Goal: Task Accomplishment & Management: Manage account settings

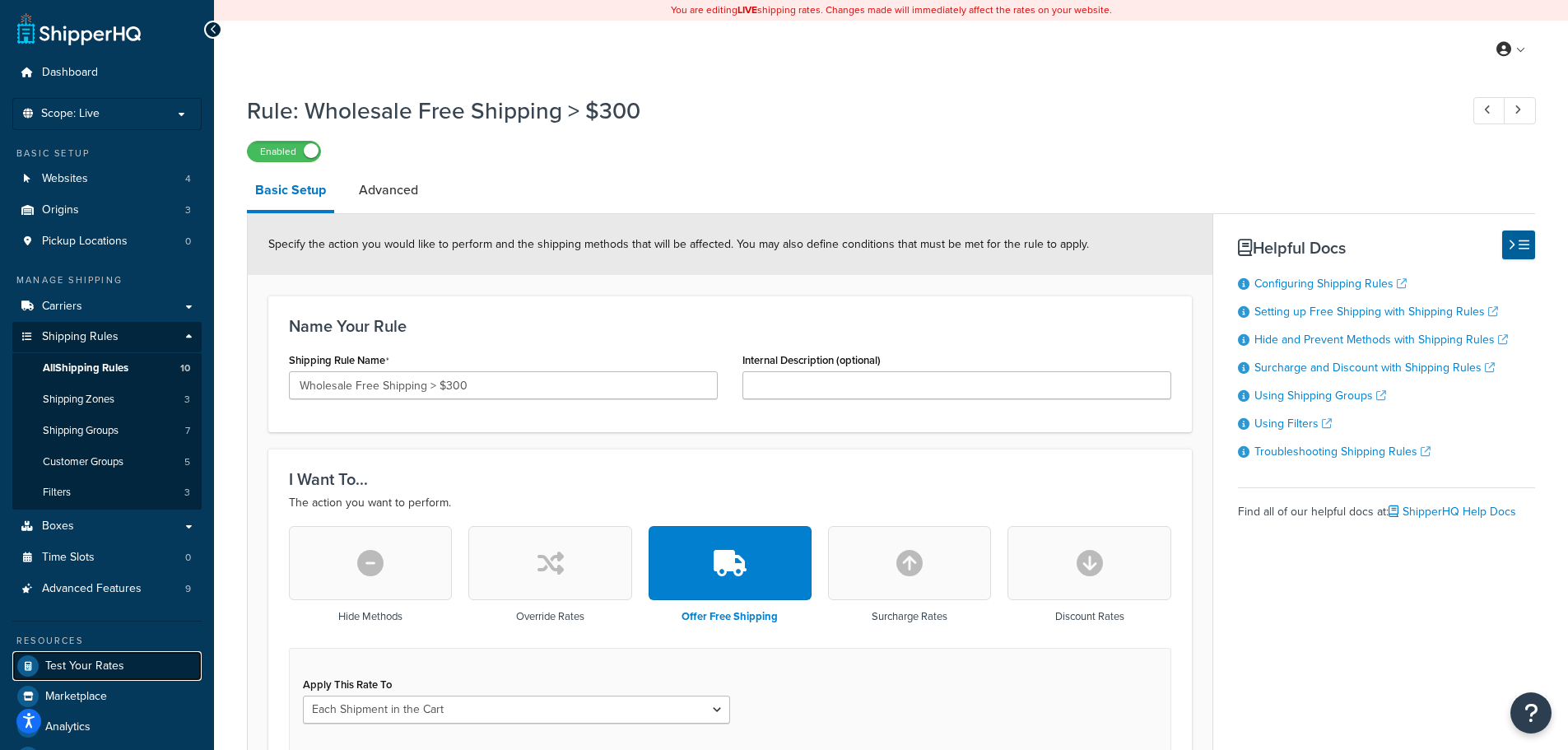
click at [86, 666] on span "Test Your Rates" at bounding box center [85, 667] width 79 height 14
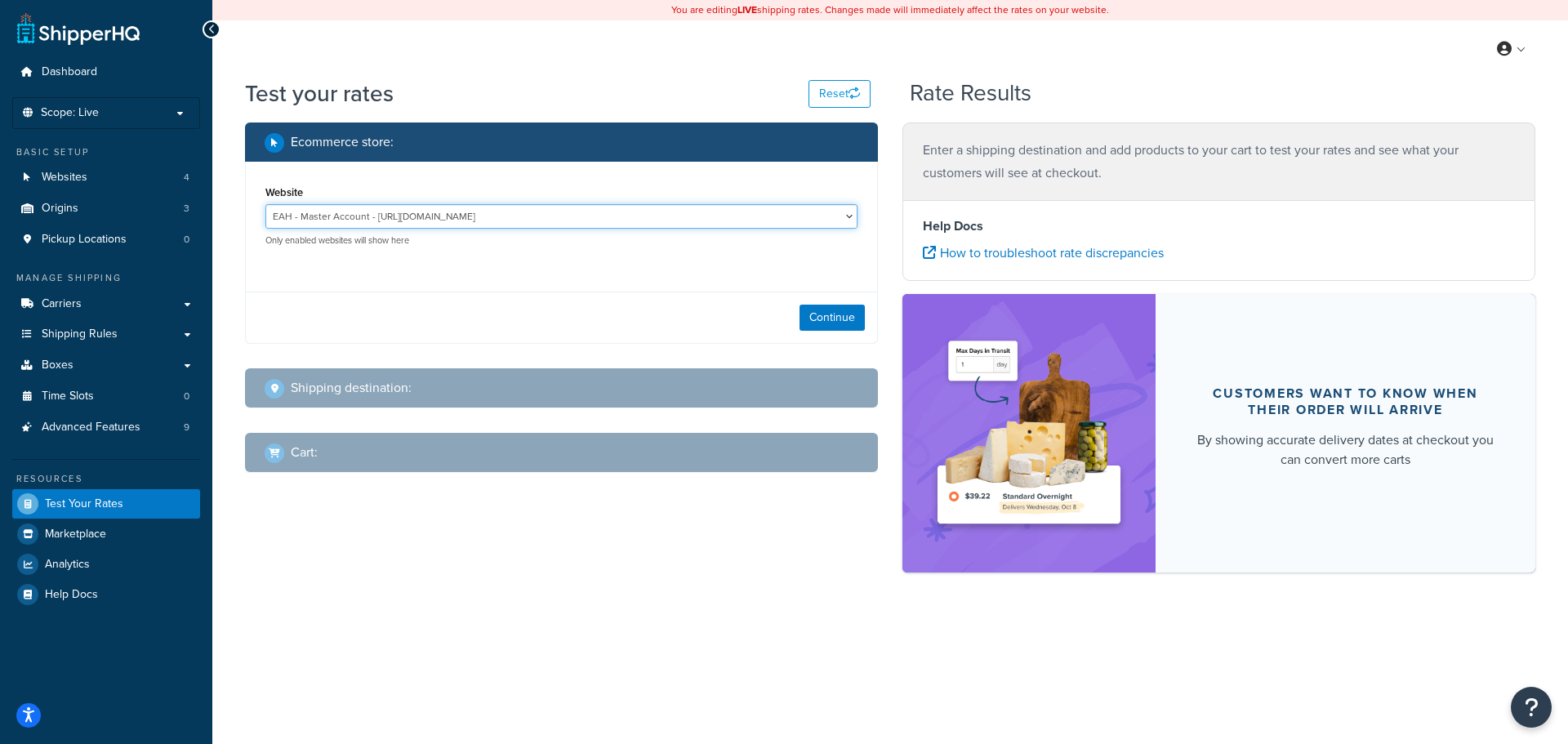
click at [752, 218] on select "EAH - Master Account - https://www.enthusiastautoholdings.com/ RCI - Staging - …" at bounding box center [561, 217] width 592 height 25
select select "bd4750d74578c5f06571c96295b2fae1"
click at [265, 204] on select "EAH - Master Account - https://www.enthusiastautoholdings.com/ RCI - Staging - …" at bounding box center [561, 217] width 592 height 25
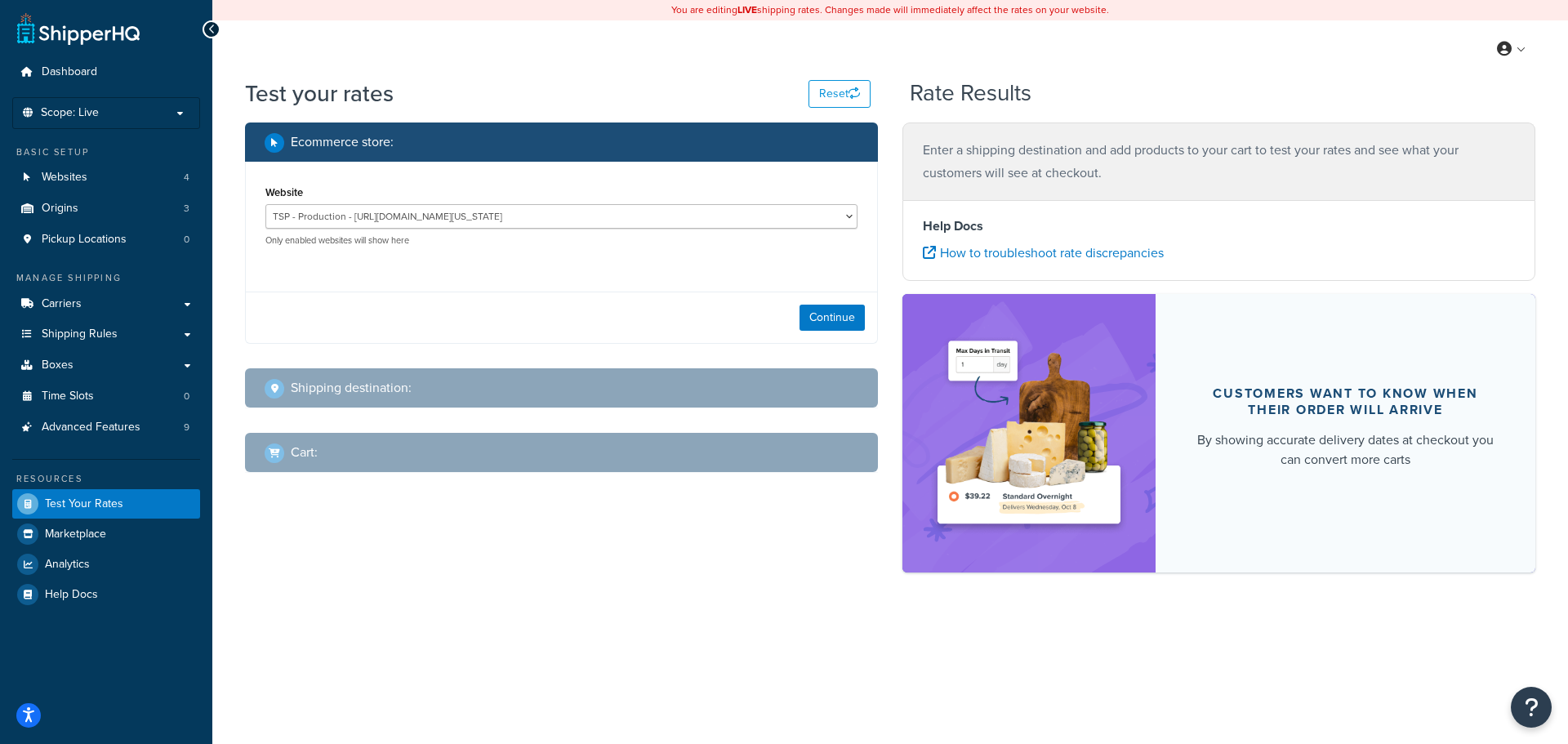
click at [798, 302] on div "Continue" at bounding box center [561, 317] width 631 height 52
click at [810, 324] on button "Continue" at bounding box center [832, 317] width 65 height 26
select select "TX"
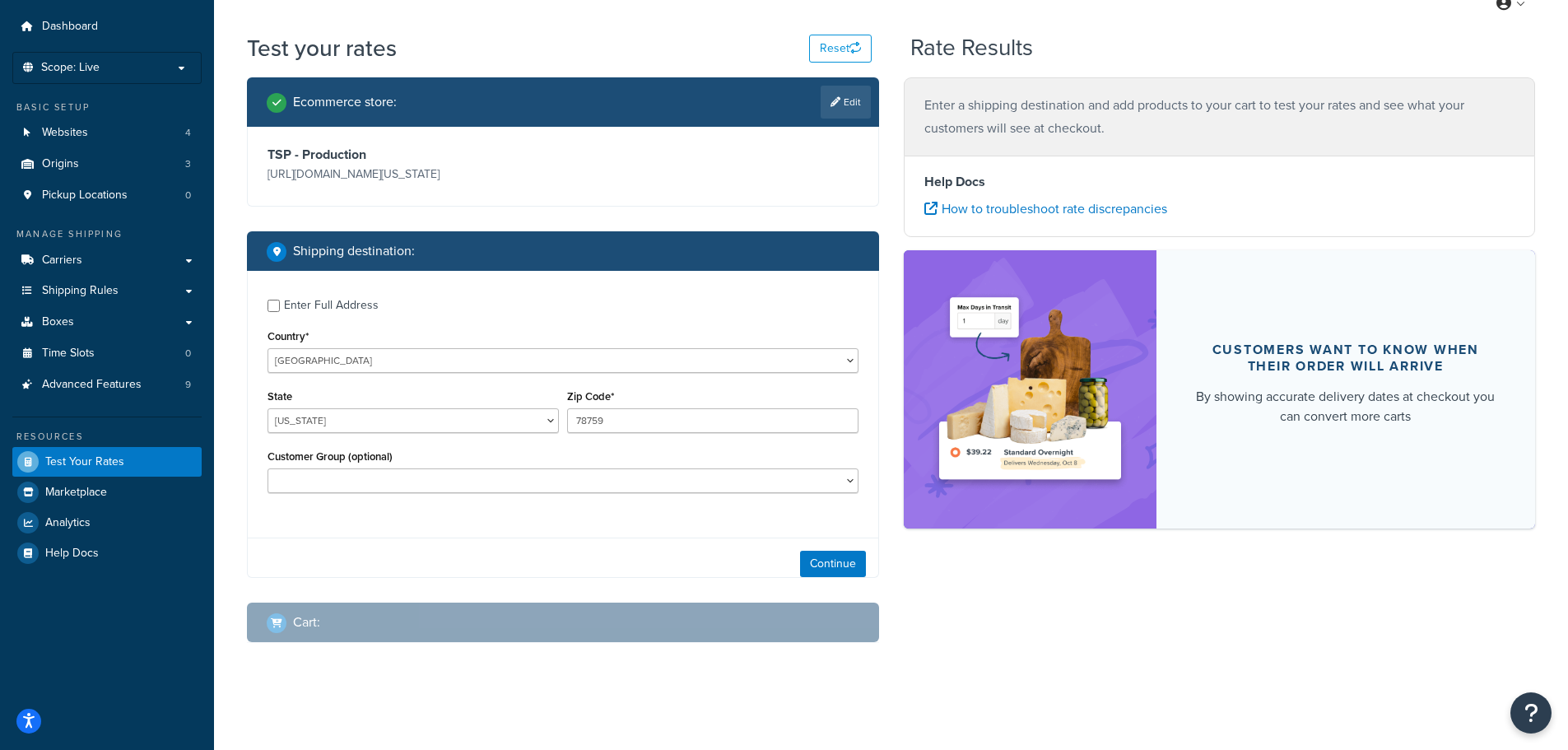
scroll to position [48, 0]
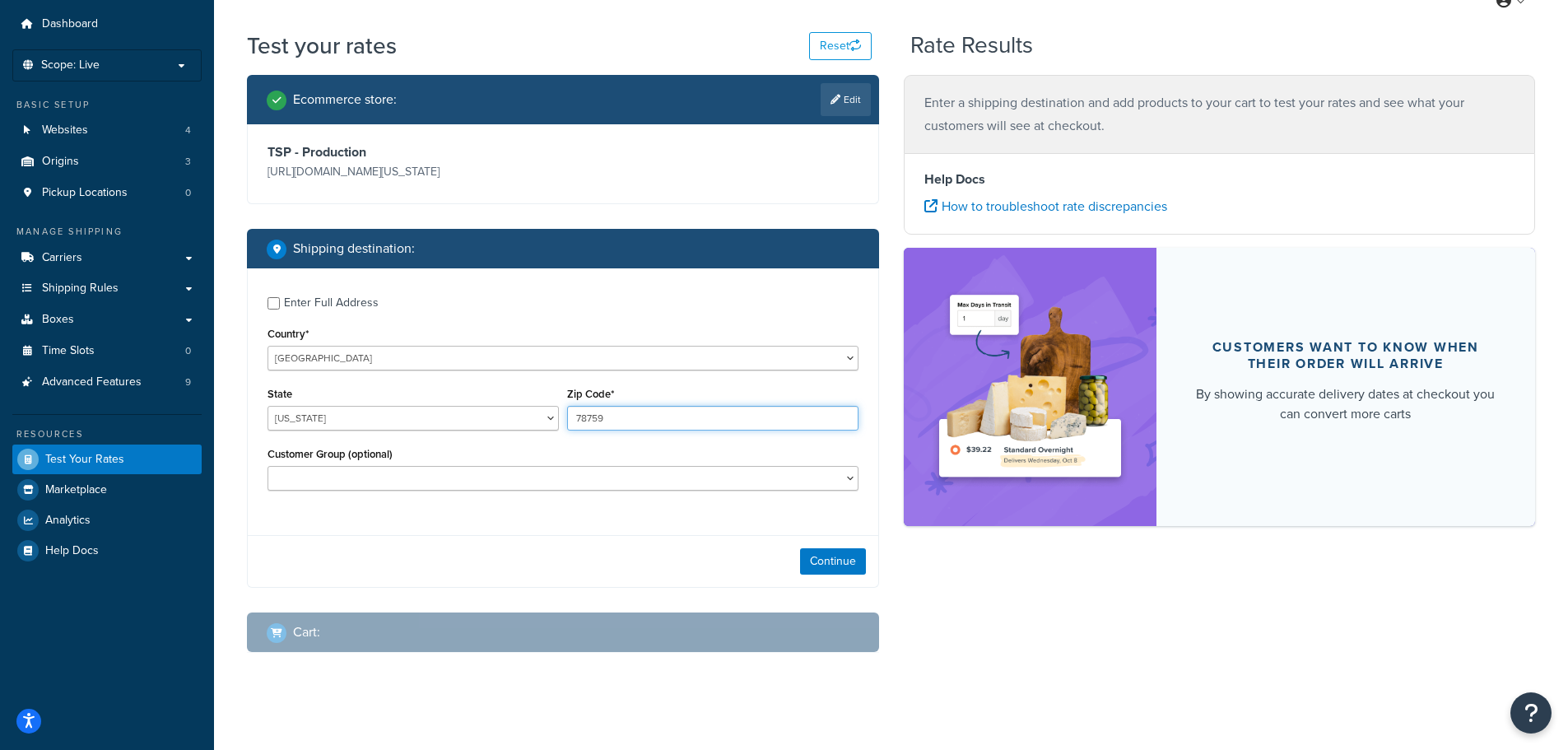
click at [600, 422] on input "78759" at bounding box center [713, 418] width 291 height 25
type input "44256"
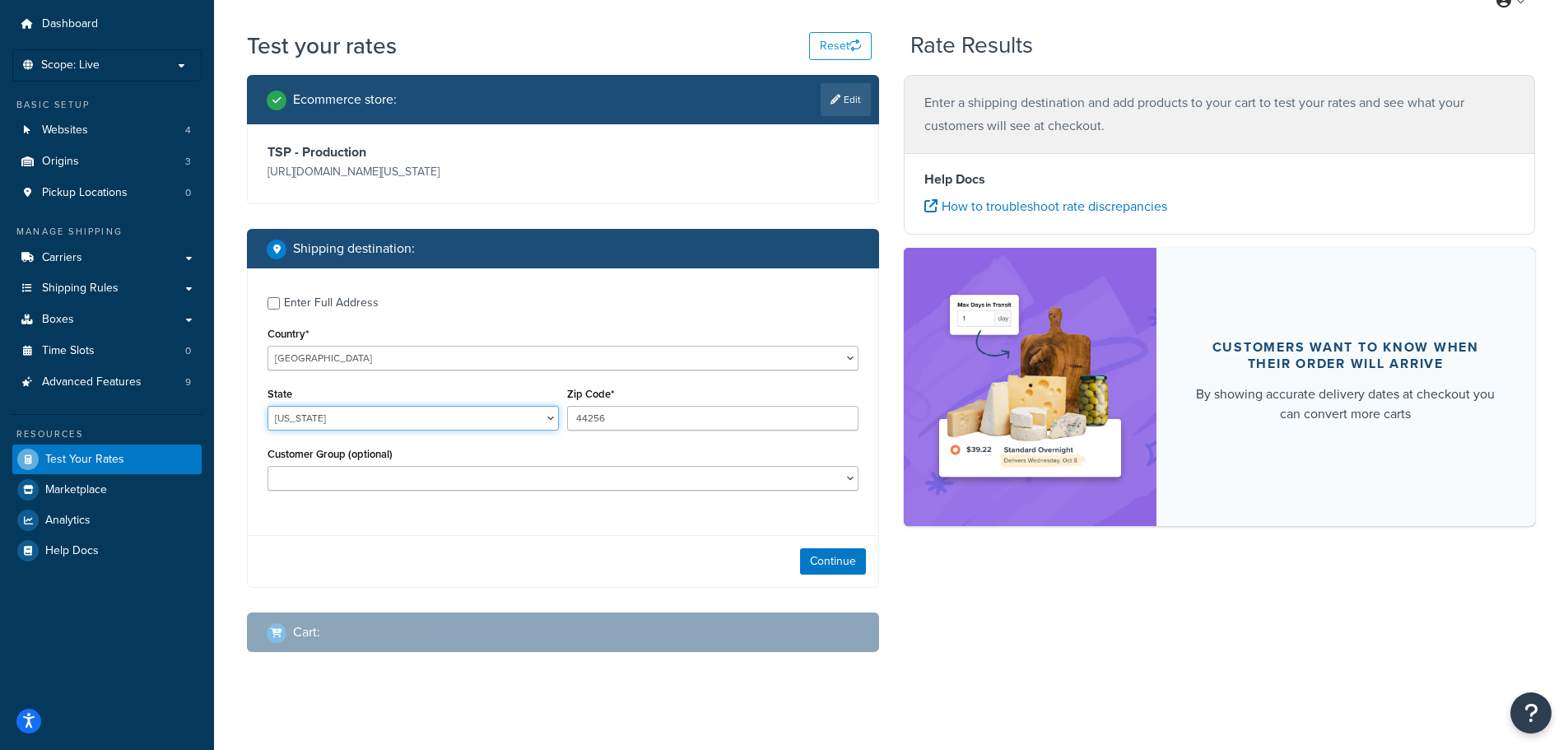
click at [445, 421] on select "Alabama Alaska American Samoa Arizona Arkansas Armed Forces Americas Armed Forc…" at bounding box center [412, 418] width 291 height 25
select select "OH"
click at [267, 406] on select "Alabama Alaska American Samoa Arizona Arkansas Armed Forces Americas Armed Forc…" at bounding box center [412, 418] width 291 height 25
click at [821, 564] on button "Continue" at bounding box center [833, 561] width 65 height 26
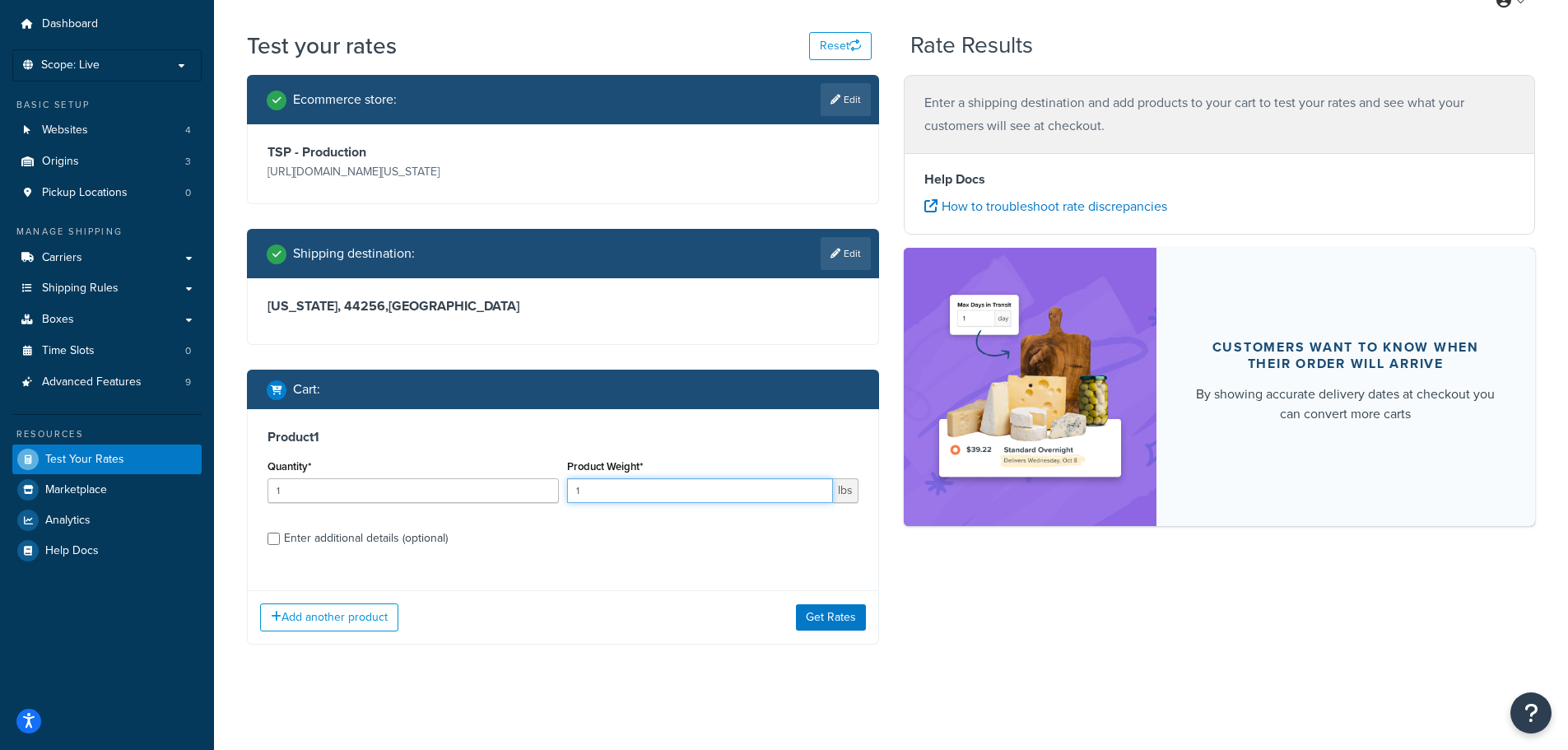
click at [609, 496] on input "1" at bounding box center [700, 491] width 266 height 25
type input "133"
click at [831, 614] on button "Get Rates" at bounding box center [831, 616] width 70 height 26
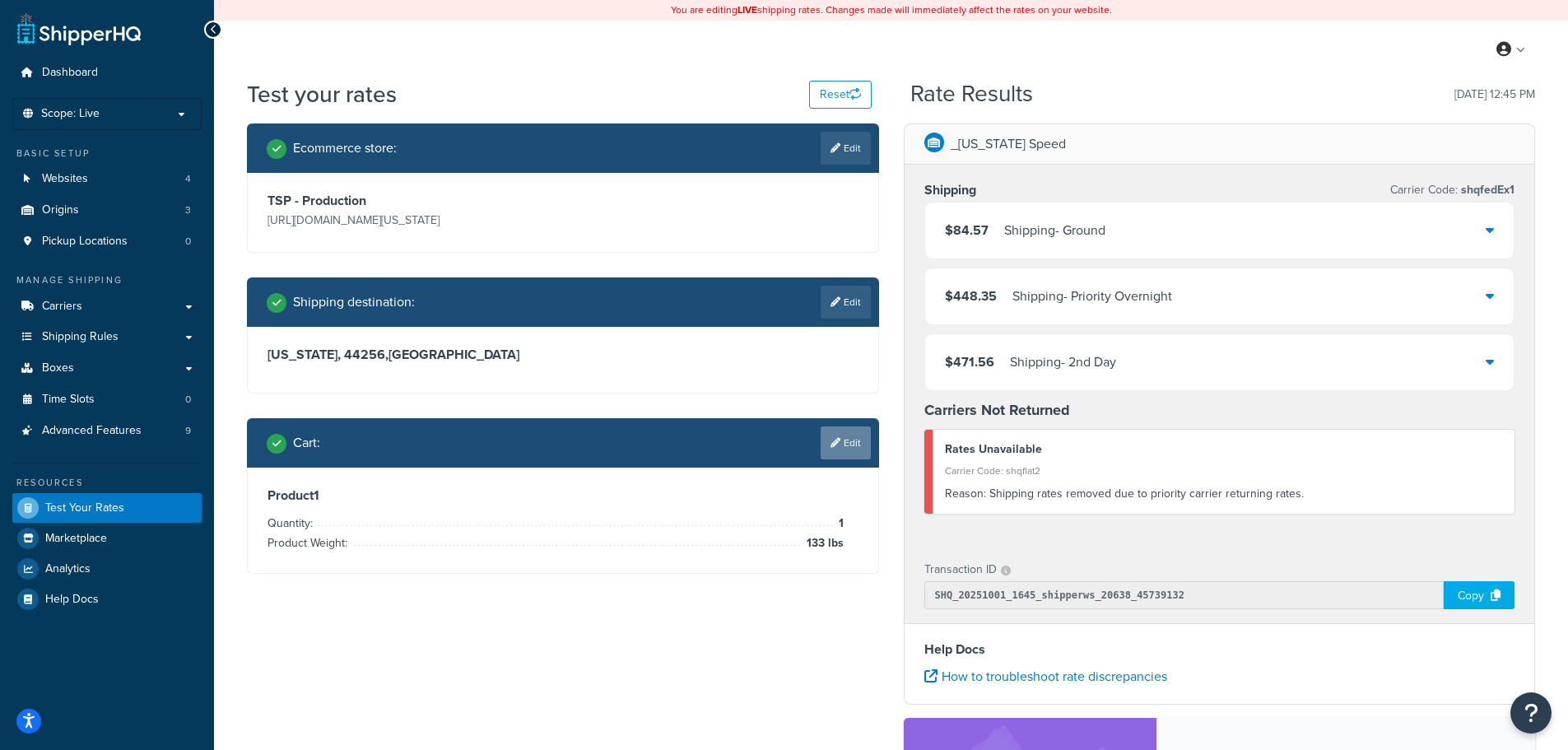
click at [856, 444] on link "Edit" at bounding box center [846, 443] width 50 height 33
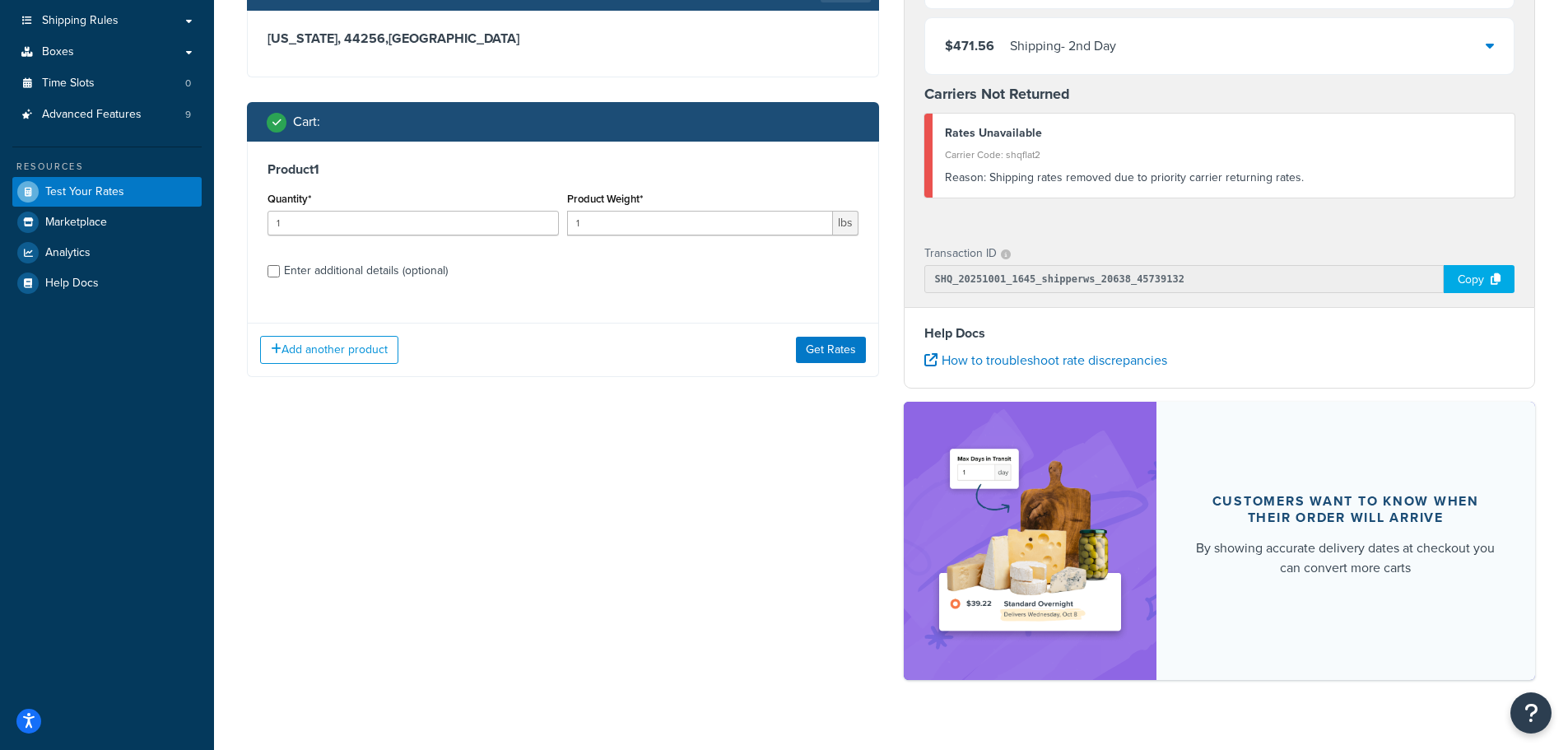
scroll to position [329, 0]
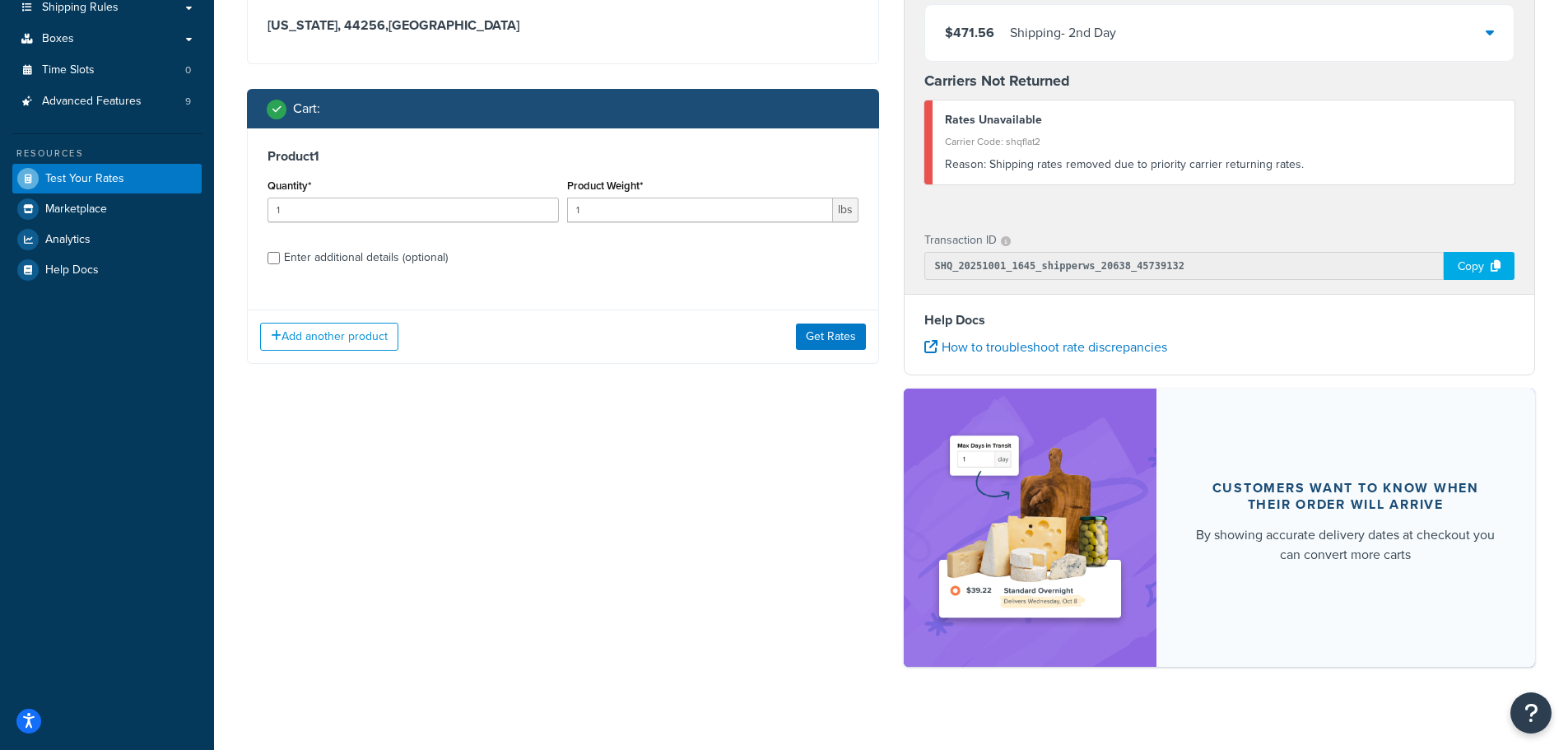
click at [399, 259] on div "Enter additional details (optional)" at bounding box center [366, 258] width 164 height 23
click at [280, 259] on input "Enter additional details (optional)" at bounding box center [273, 258] width 13 height 13
checkbox input "true"
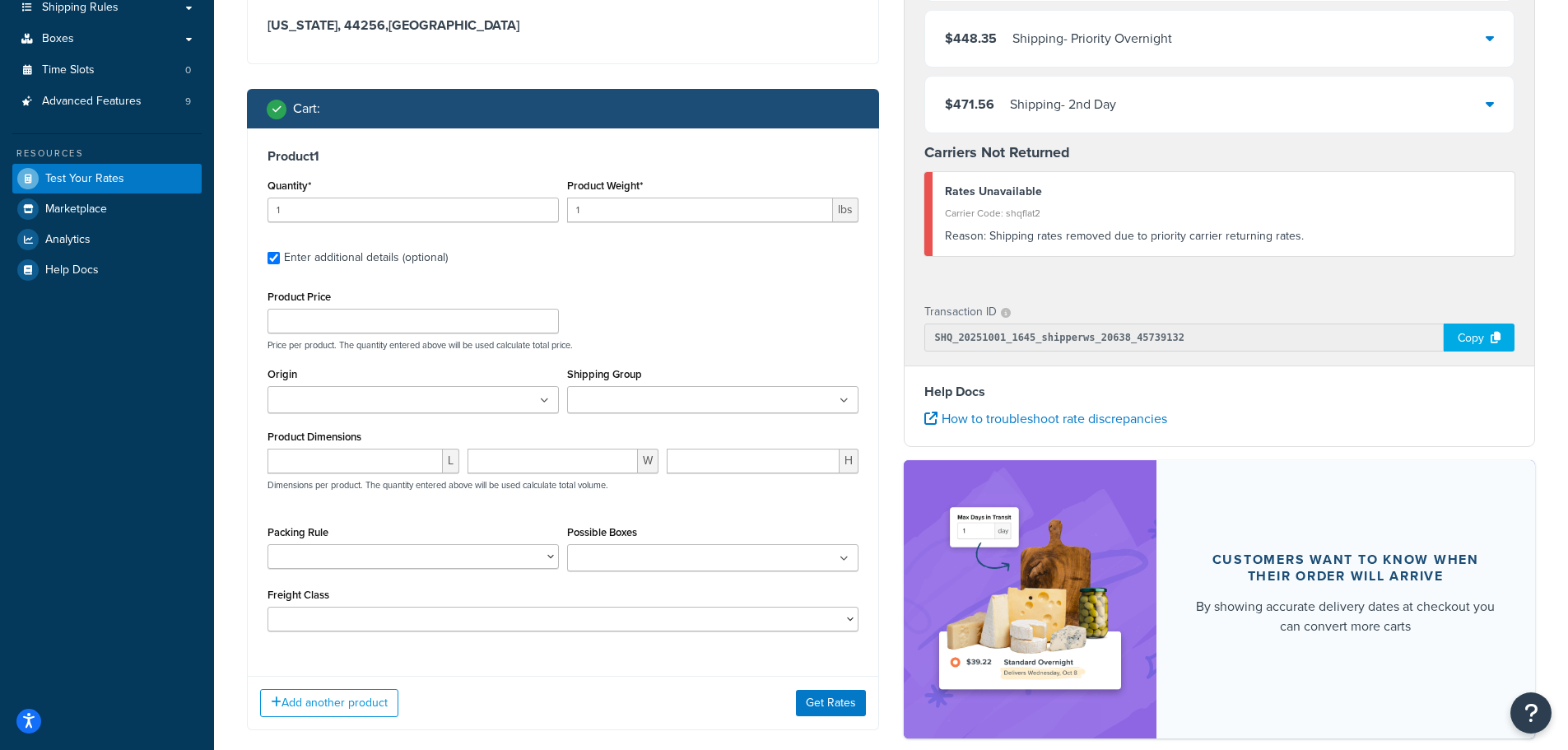
click at [546, 401] on icon at bounding box center [544, 401] width 9 height 10
click at [546, 401] on icon at bounding box center [545, 401] width 7 height 10
click at [629, 404] on input "Shipping Group" at bounding box center [645, 401] width 146 height 18
click at [661, 367] on div "Shipping Group 100 150 200 250 300 450" at bounding box center [713, 388] width 291 height 50
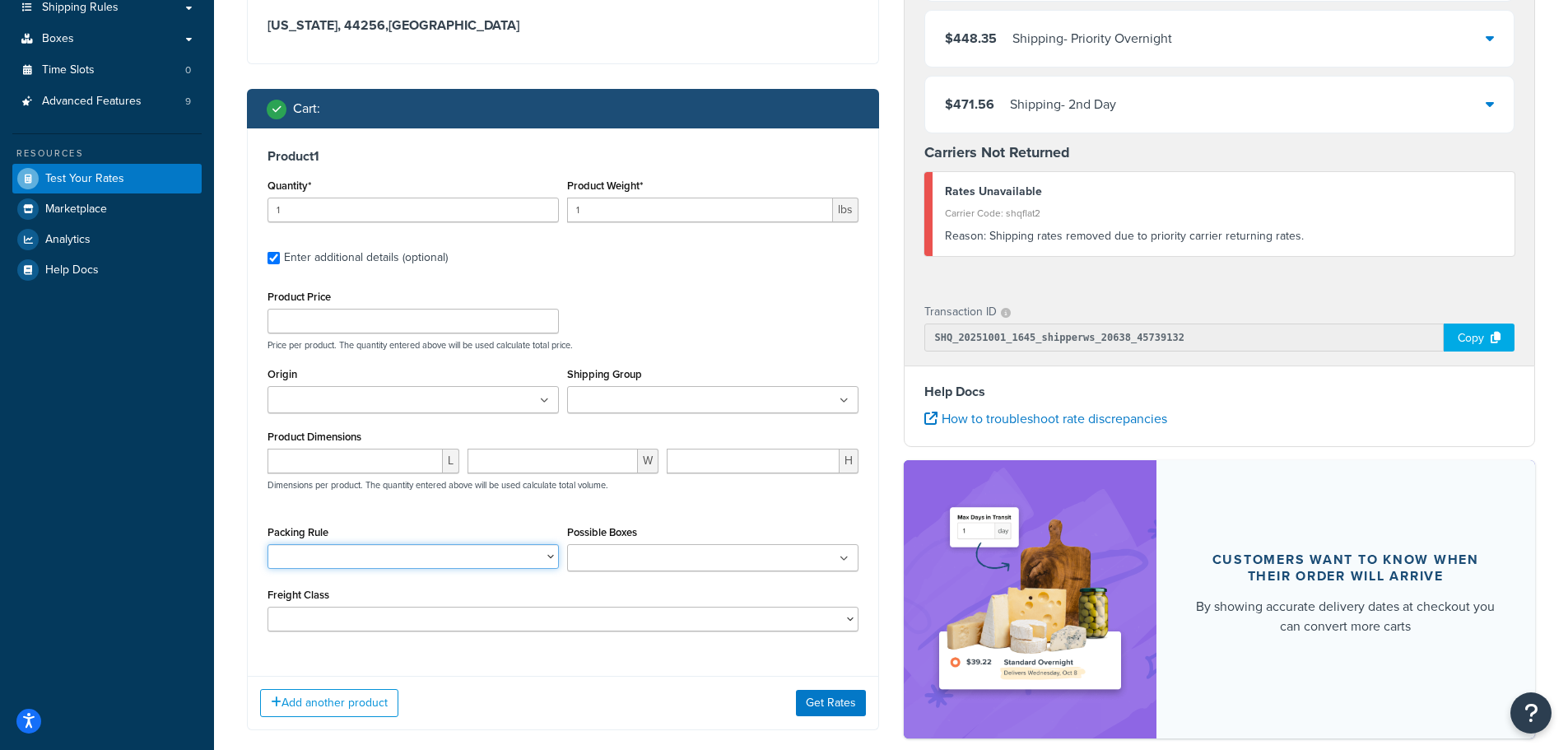
click at [549, 559] on select "2 Box Packing Rule - BRA 2 Box Packing Rule - Cylinder Head Ships Individually" at bounding box center [412, 556] width 291 height 25
select select "83949"
click at [267, 544] on select "2 Box Packing Rule - BRA 2 Box Packing Rule - Cylinder Head Ships Individually" at bounding box center [412, 556] width 291 height 25
click at [692, 213] on input "1" at bounding box center [700, 210] width 266 height 25
type input "16"
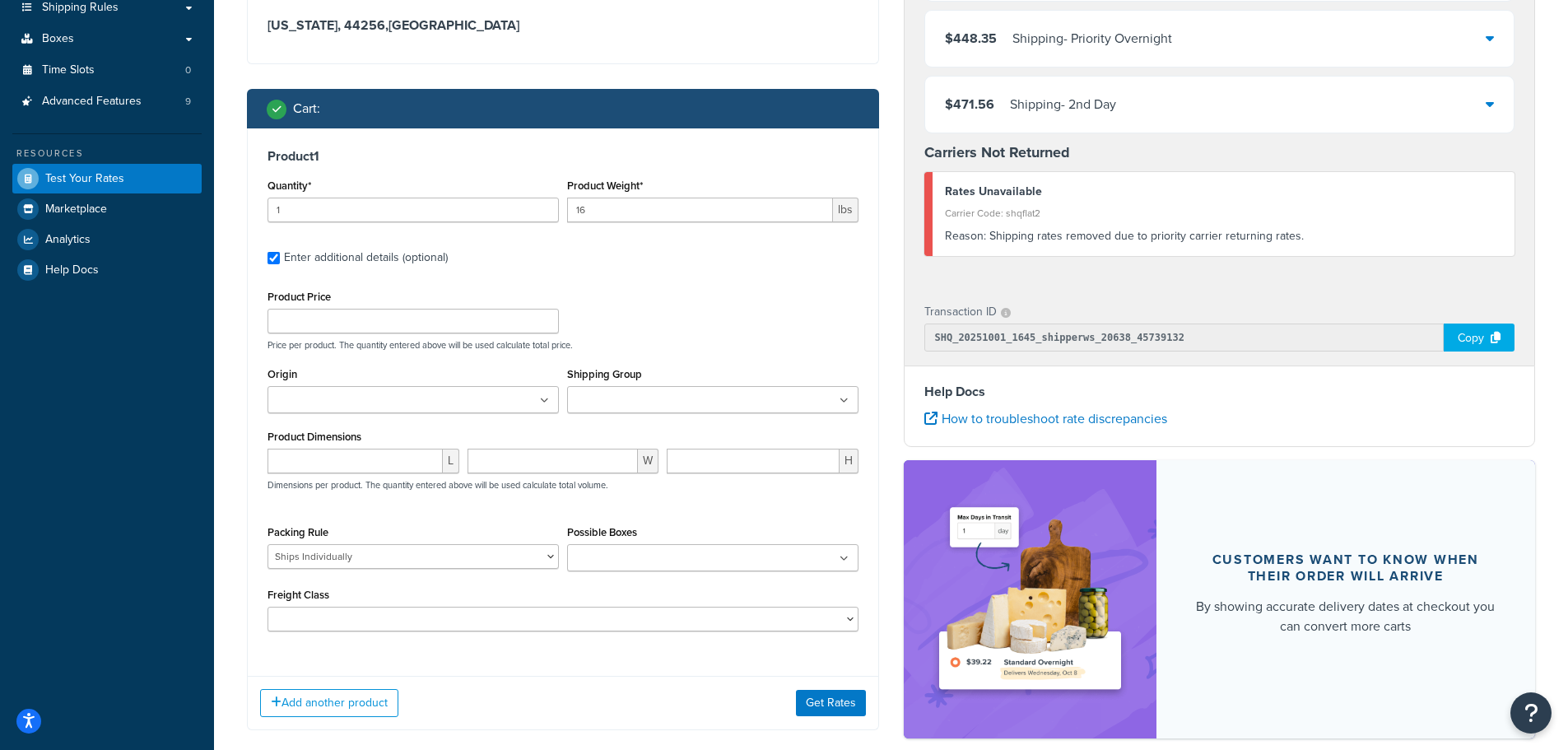
click at [689, 287] on div "Product Price Price per product. The quantity entered above will be used calcul…" at bounding box center [563, 318] width 600 height 65
click at [412, 465] on input "number" at bounding box center [355, 461] width 176 height 25
type input "26"
click at [481, 455] on input "number" at bounding box center [553, 461] width 171 height 25
type input "6"
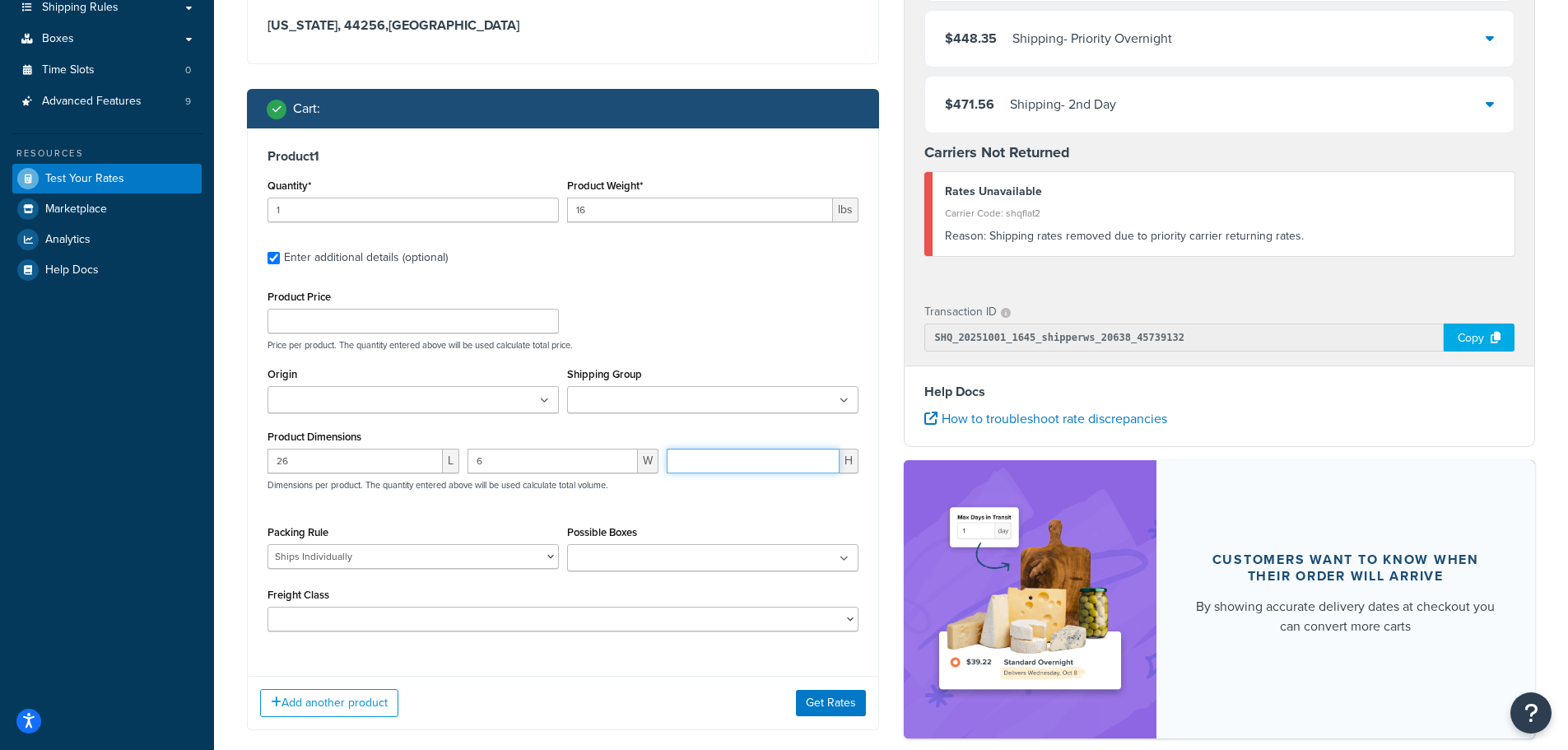
click at [680, 458] on input "number" at bounding box center [753, 461] width 173 height 25
type input "11"
click at [687, 514] on div "Product Price Price per product. The quantity entered above will be used calcul…" at bounding box center [562, 459] width 591 height 346
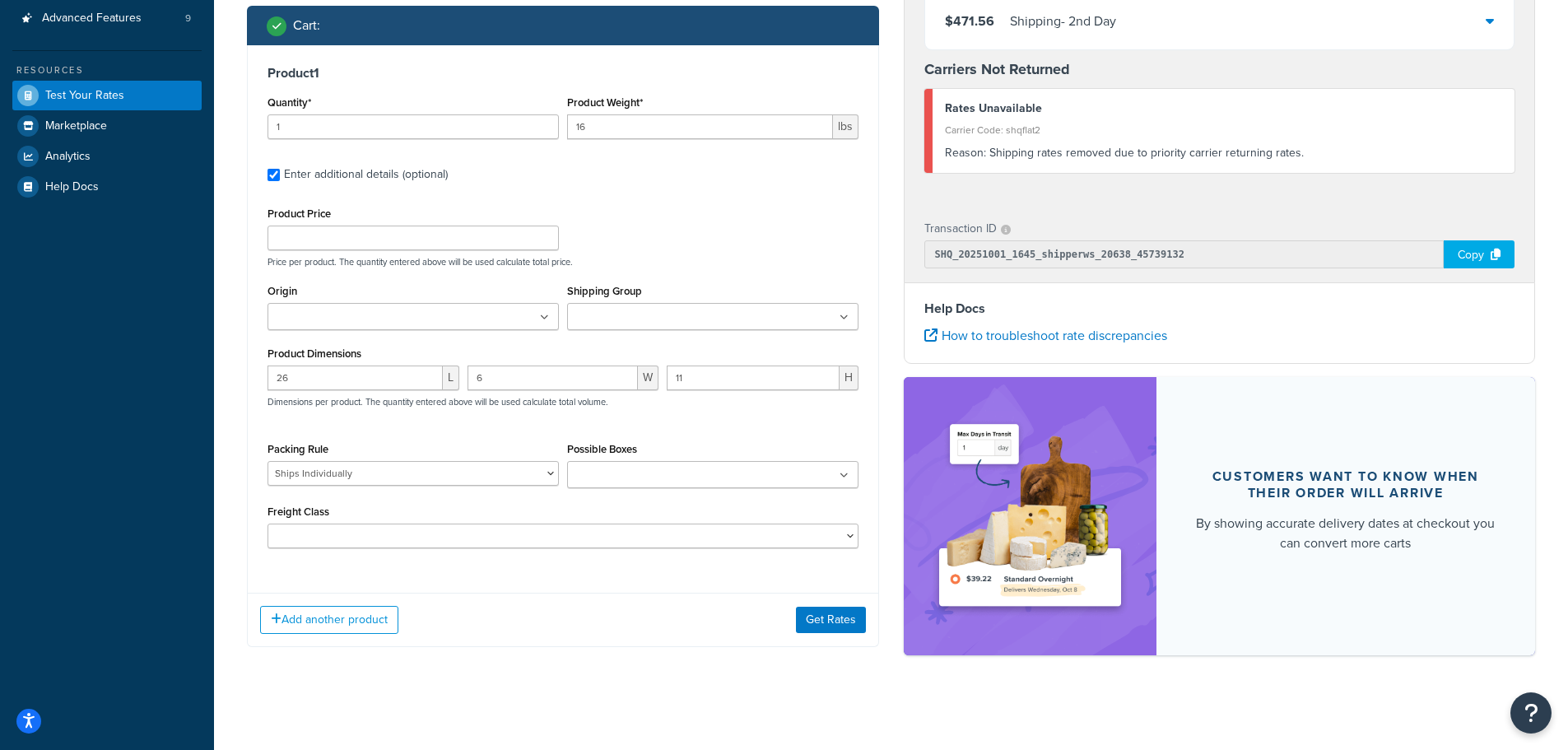
scroll to position [417, 0]
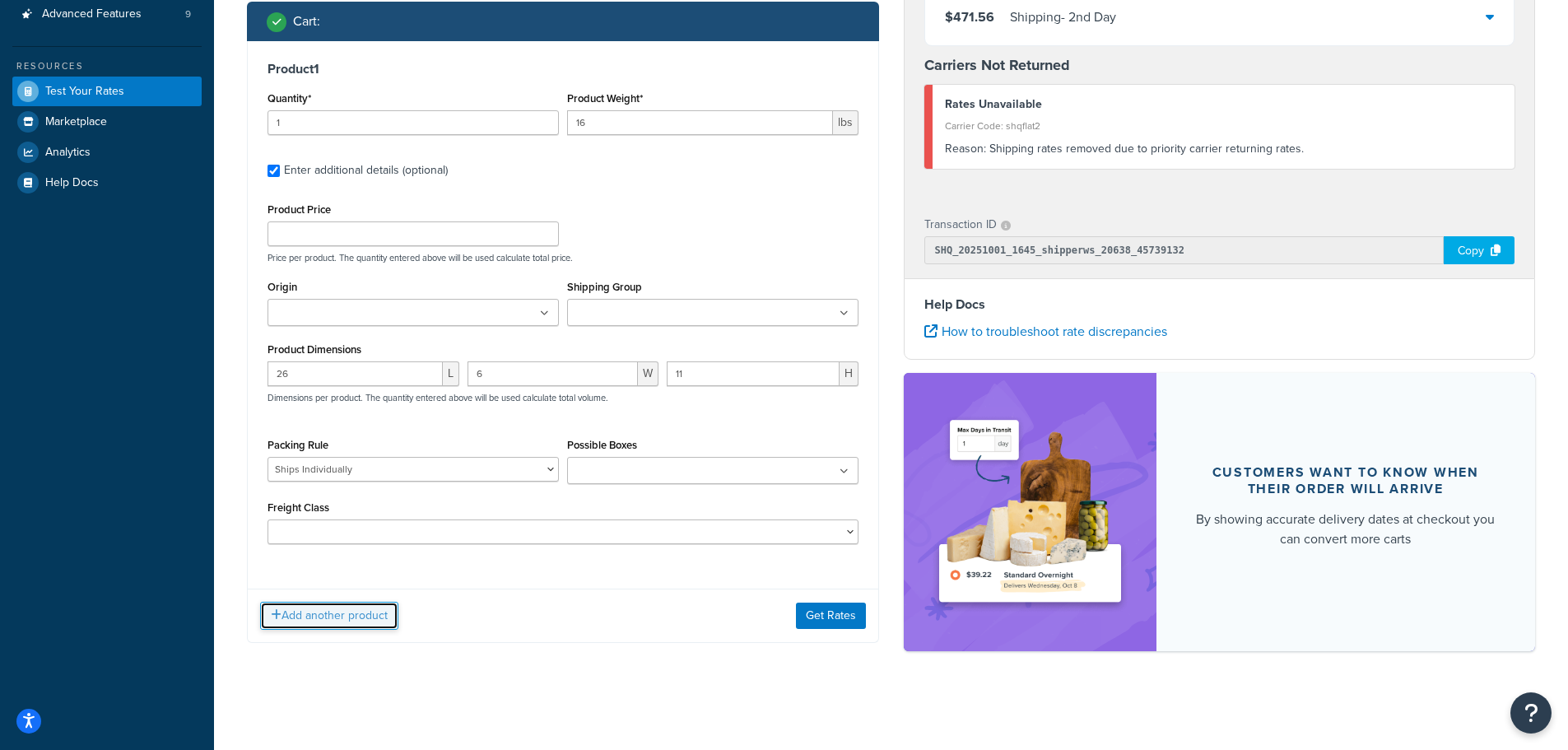
click at [395, 624] on button "Add another product" at bounding box center [329, 615] width 138 height 28
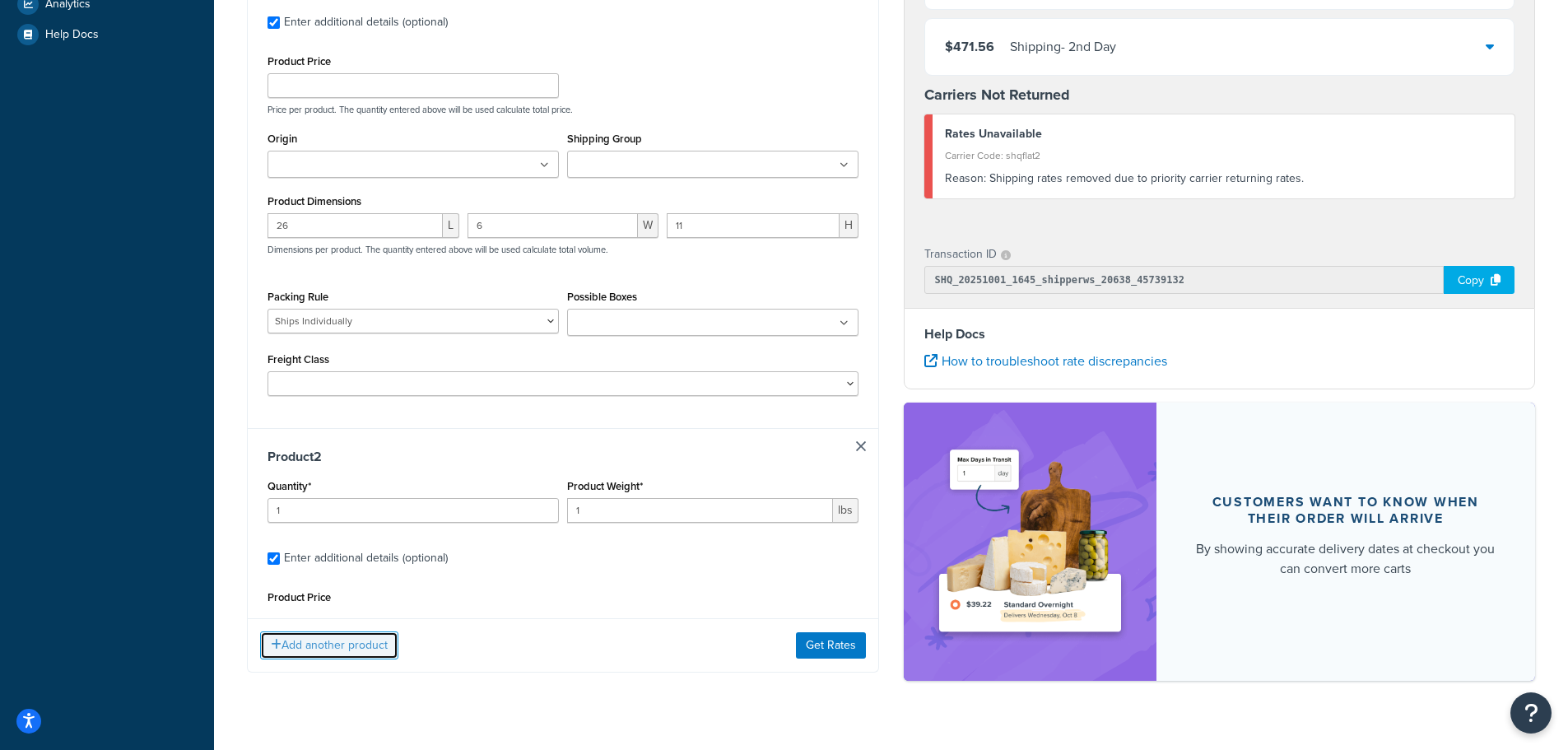
scroll to position [591, 0]
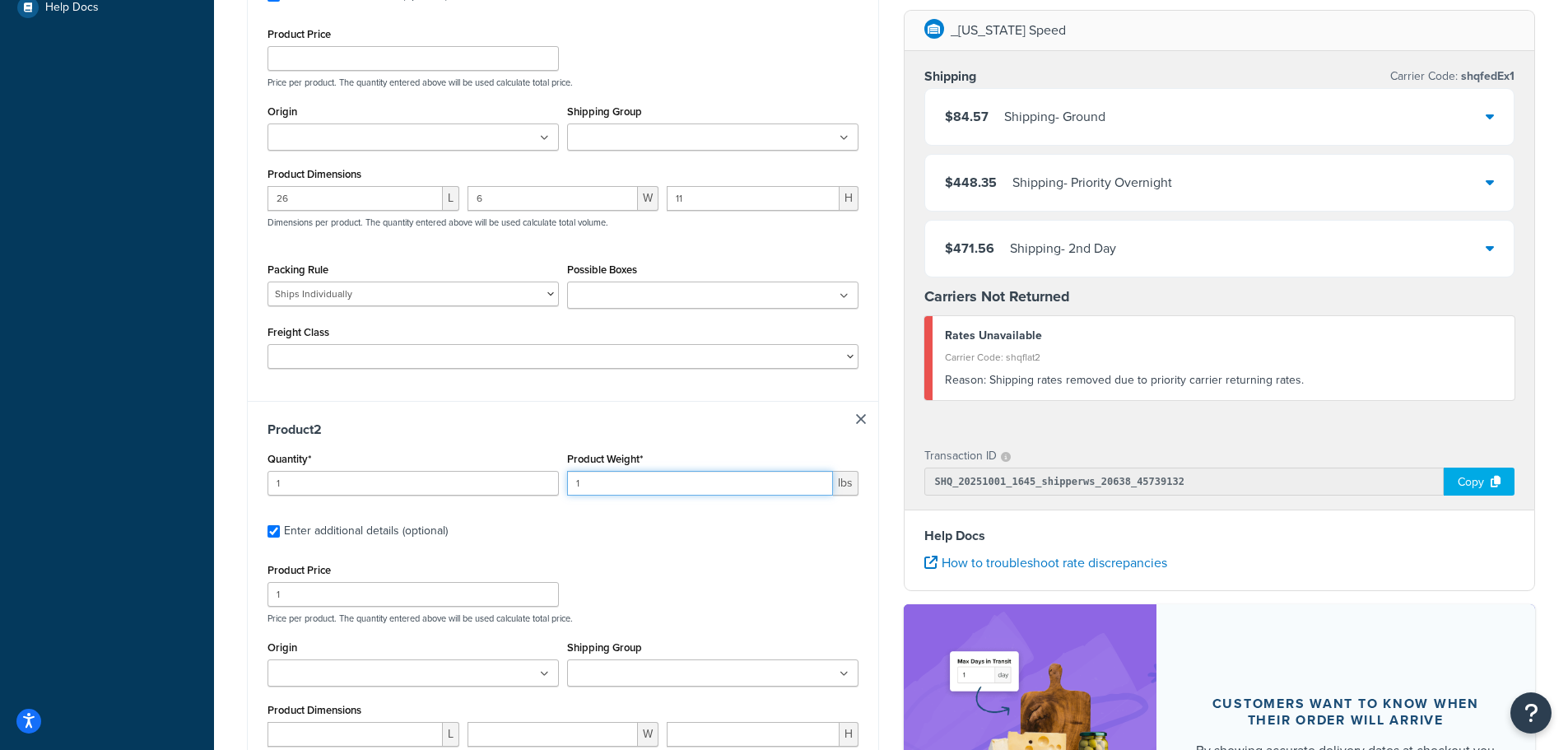
drag, startPoint x: 676, startPoint y: 486, endPoint x: 538, endPoint y: 478, distance: 138.2
click at [538, 478] on div "Quantity* 1 Product Weight* 1 lbs" at bounding box center [563, 478] width 600 height 60
type input "60"
click at [519, 544] on div "Product 2 Quantity* 1 Product Weight* 60 lbs Enter additional details (optional…" at bounding box center [562, 668] width 630 height 536
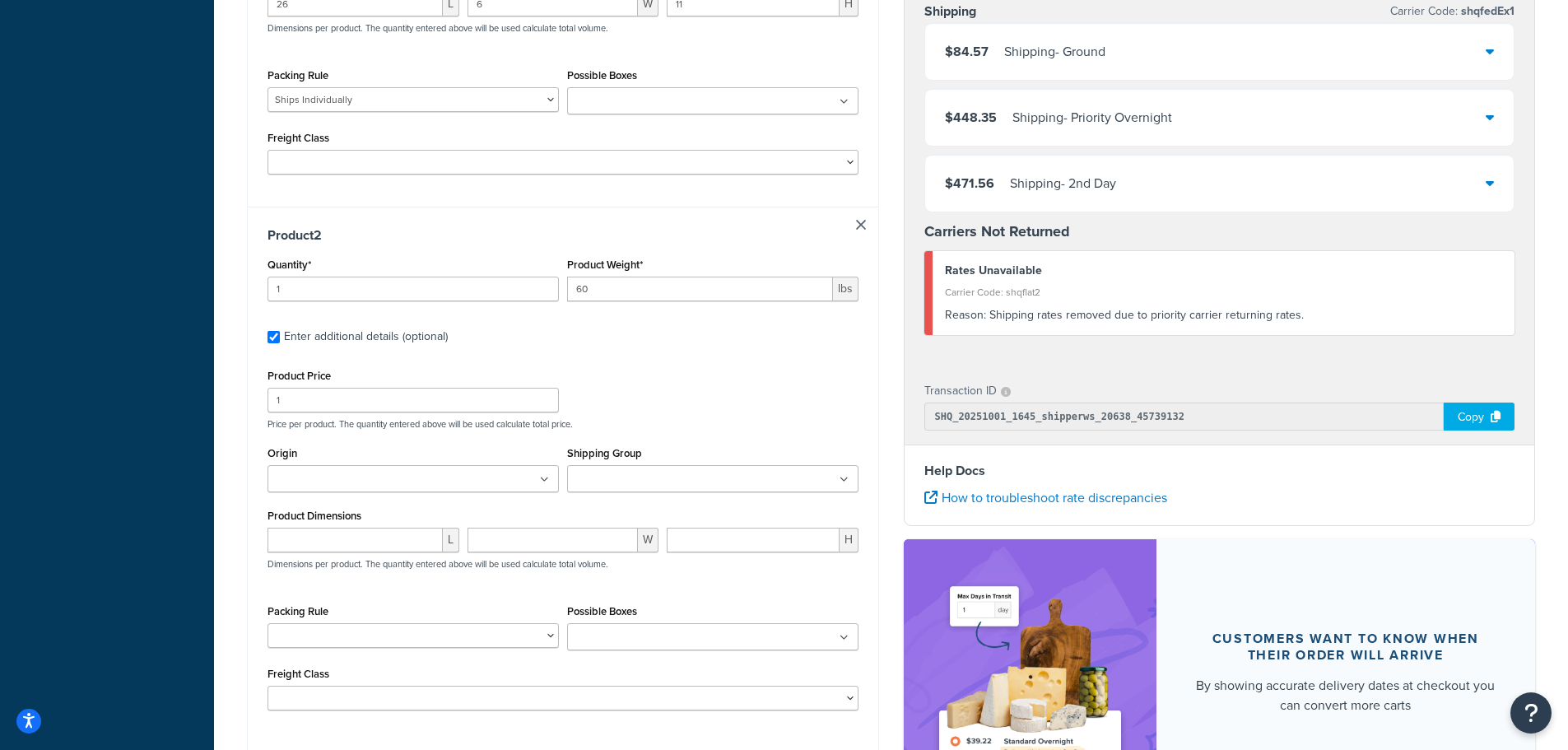
scroll to position [839, 0]
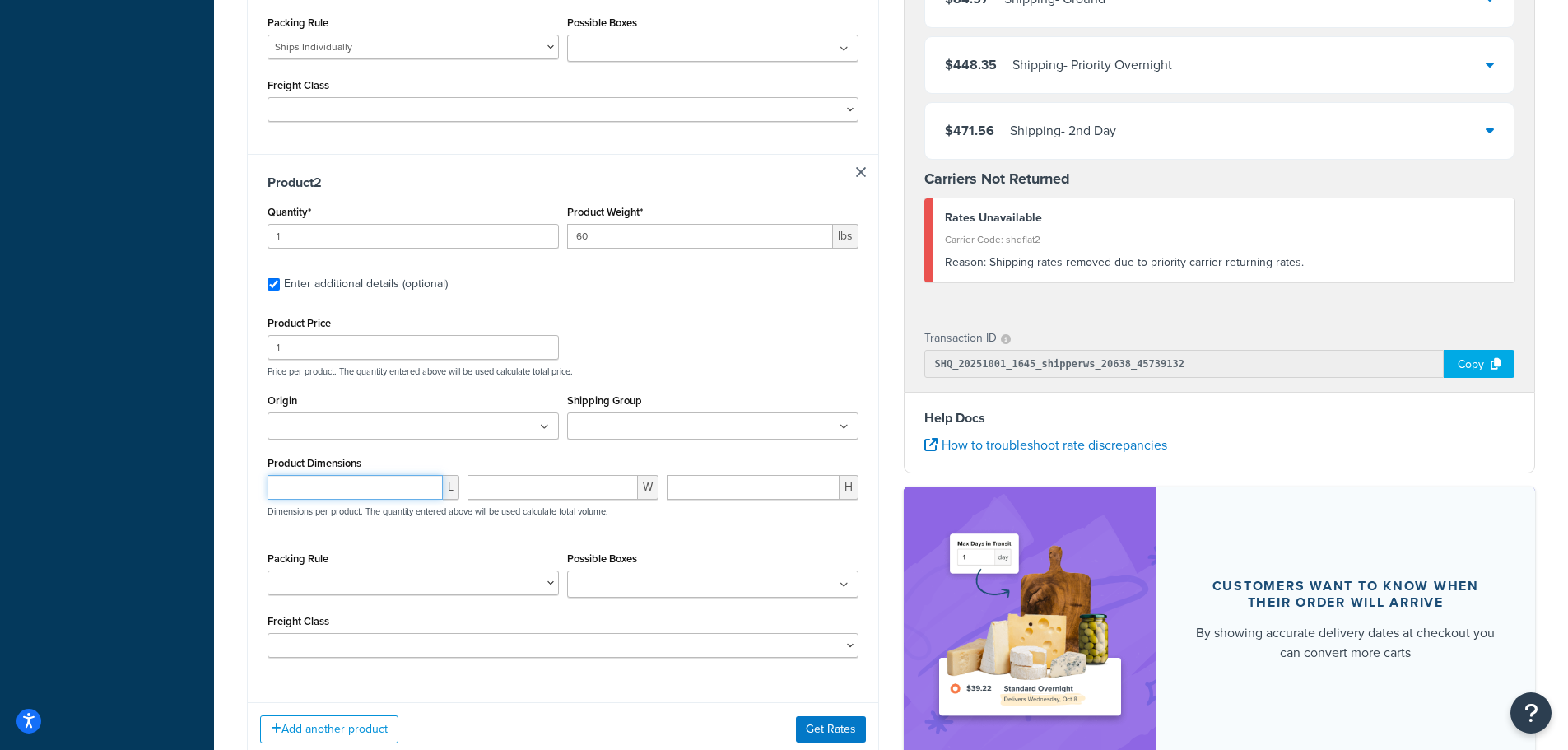
click at [371, 488] on input "number" at bounding box center [355, 487] width 176 height 25
type input "28"
click at [539, 487] on input "number" at bounding box center [553, 487] width 171 height 25
type input "10"
click at [717, 494] on input "number" at bounding box center [753, 487] width 173 height 25
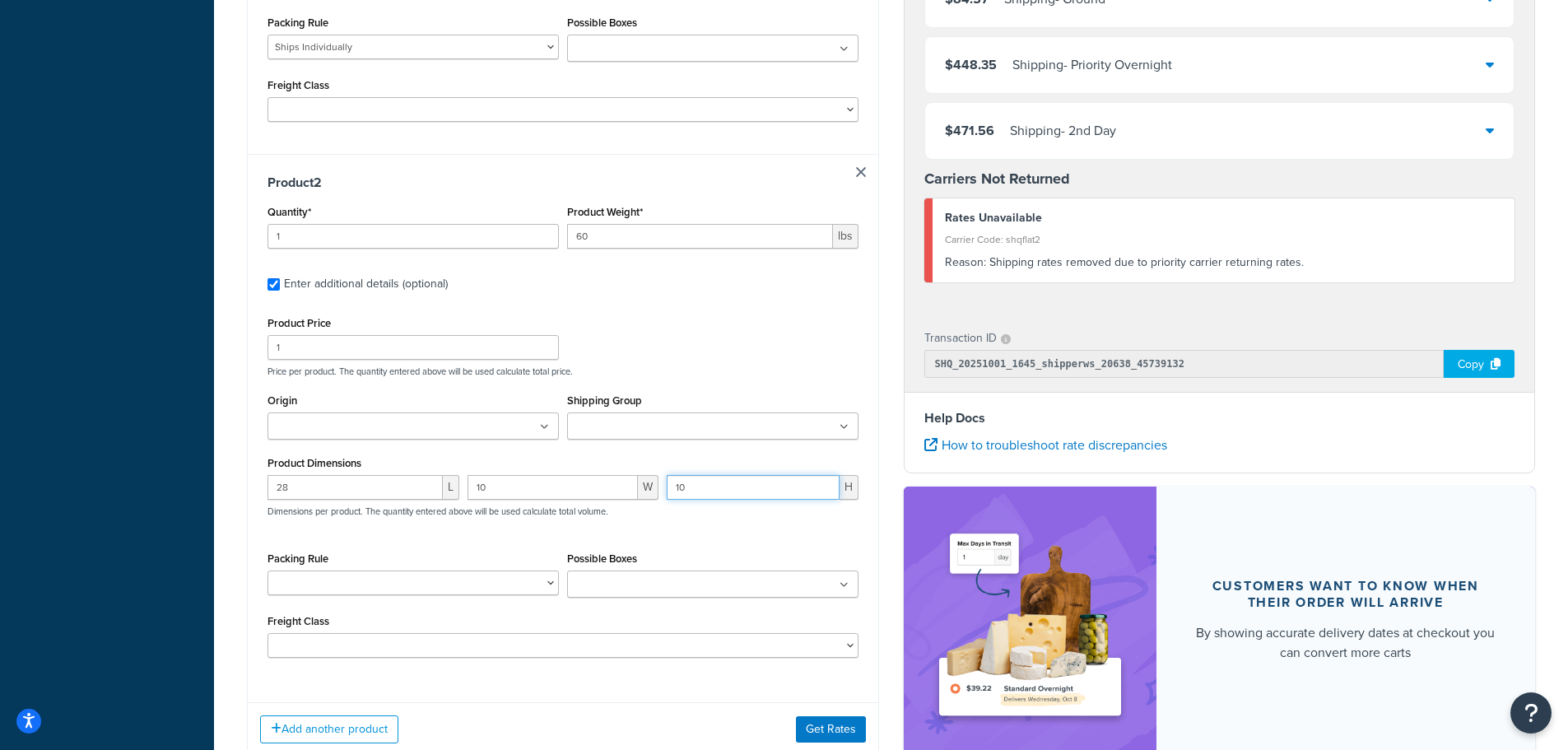
type input "10"
click at [710, 532] on div "28 L 10 W 10 H Dimensions per product. The quantity entered above will be used …" at bounding box center [563, 504] width 600 height 60
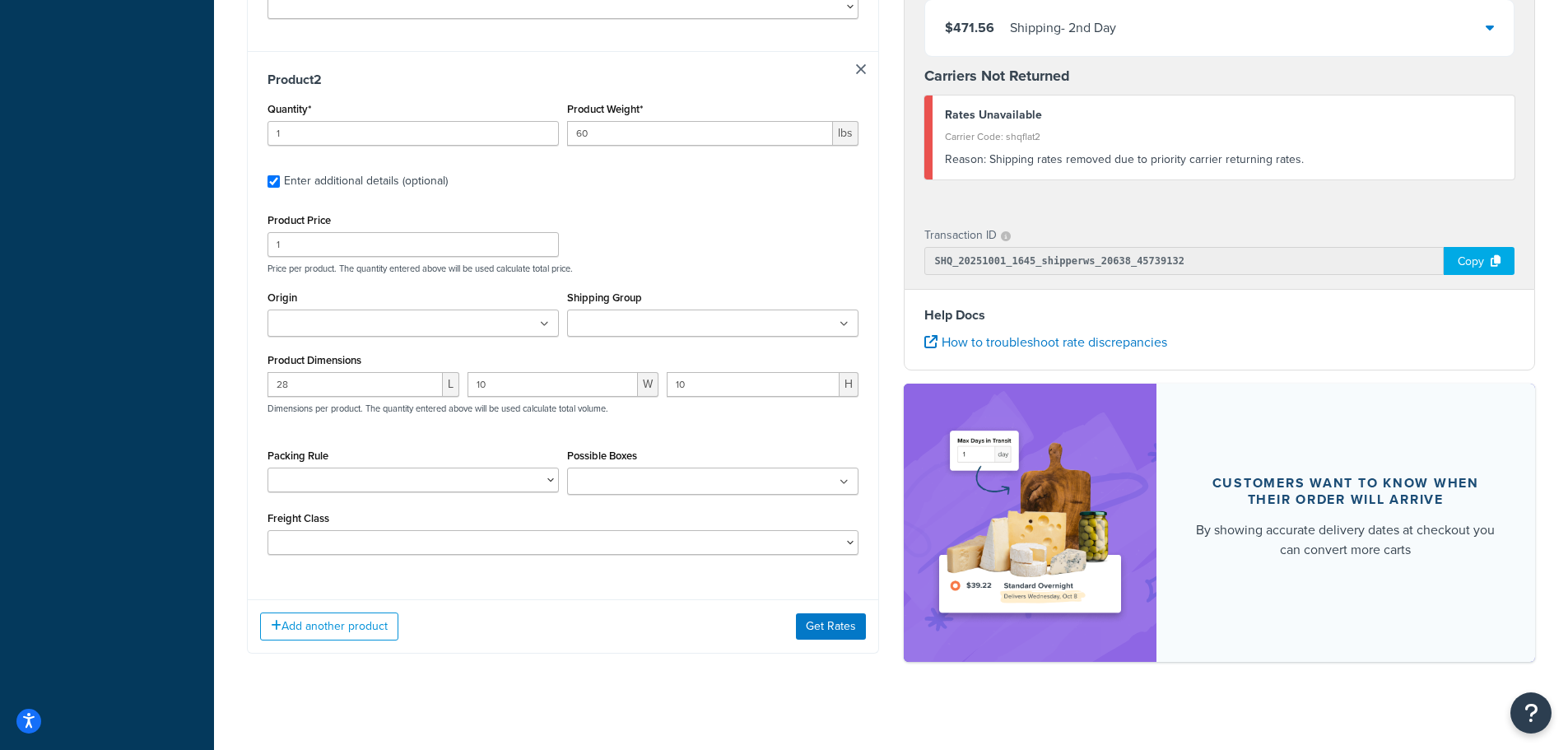
scroll to position [952, 0]
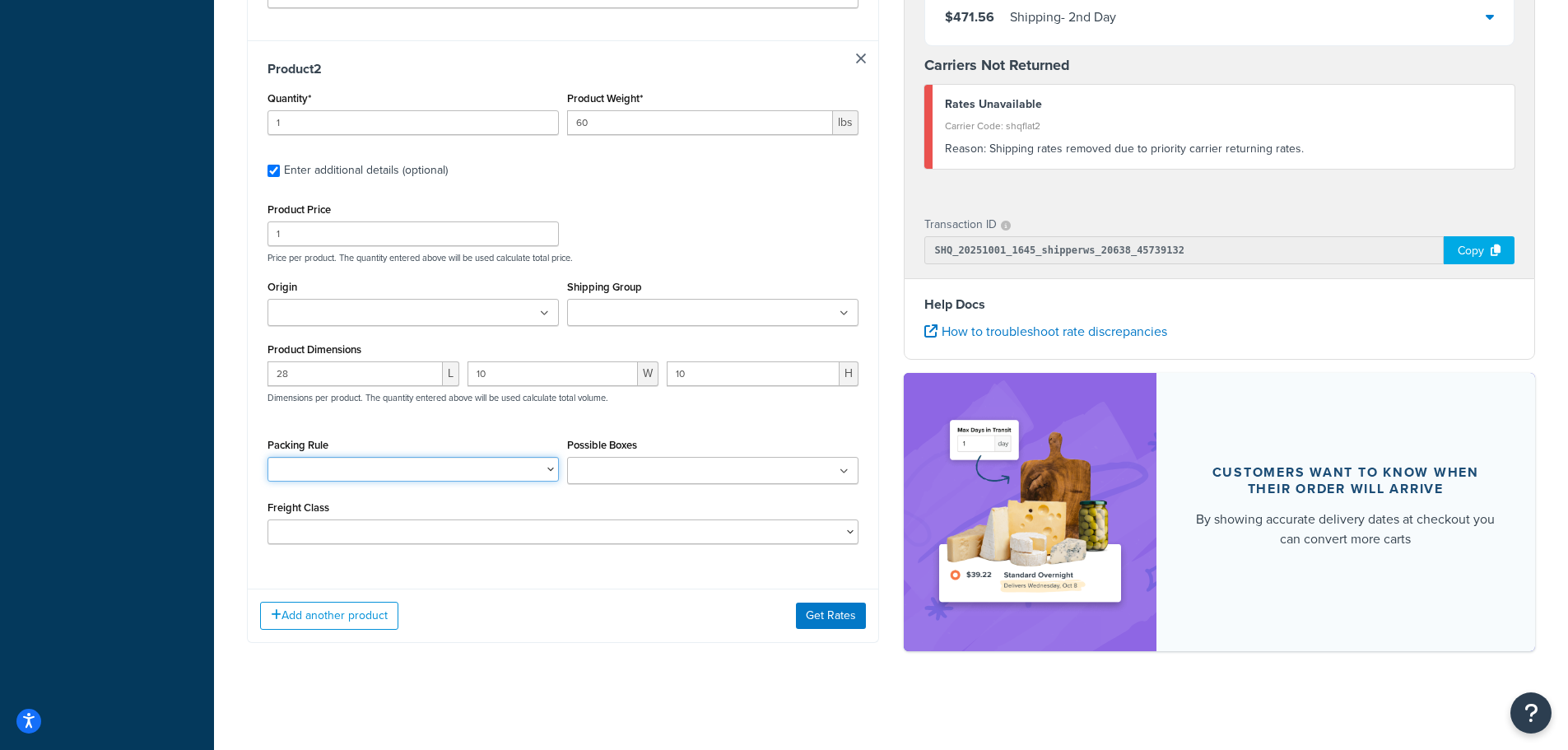
click at [397, 465] on select "2 Box Packing Rule - BRA 2 Box Packing Rule - Cylinder Head Ships Individually" at bounding box center [412, 470] width 291 height 25
select select "83949"
click at [267, 457] on select "2 Box Packing Rule - BRA 2 Box Packing Rule - Cylinder Head Ships Individually" at bounding box center [412, 470] width 291 height 25
click at [360, 628] on button "Add another product" at bounding box center [329, 615] width 138 height 28
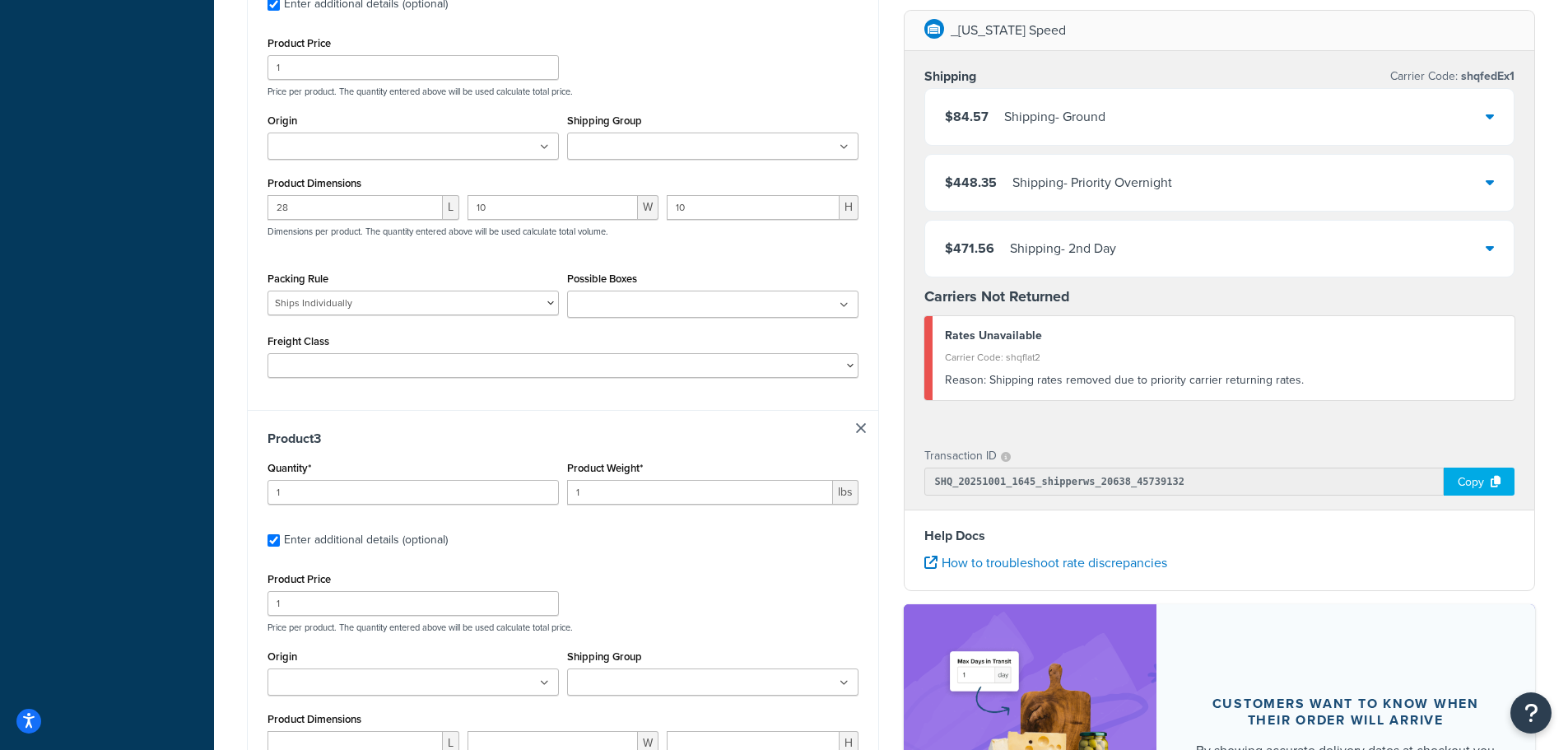
scroll to position [1211, 0]
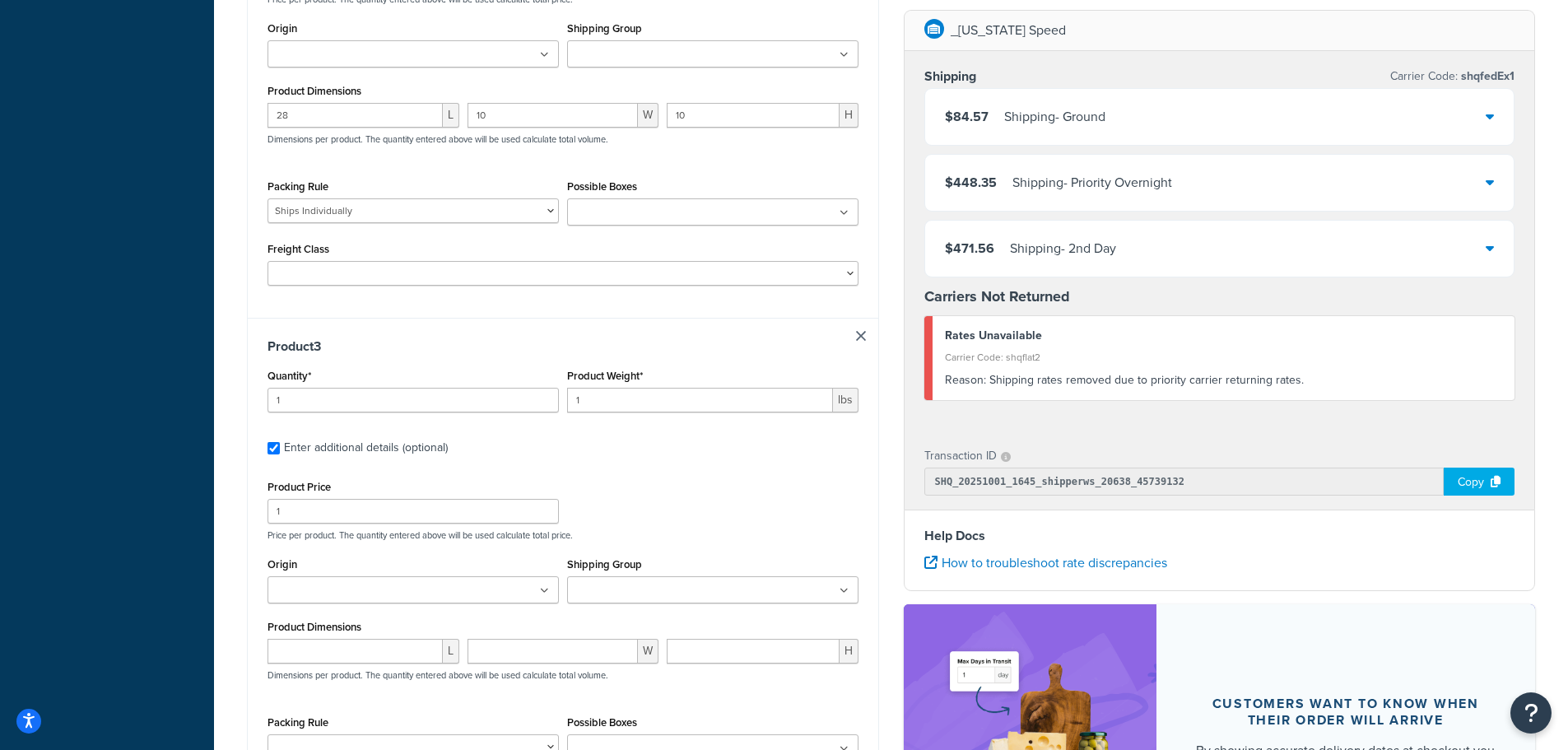
click at [696, 382] on div "Product Weight* 1 lbs" at bounding box center [713, 388] width 291 height 47
click at [691, 394] on input "1" at bounding box center [700, 401] width 266 height 25
type input "53"
click at [409, 654] on input "number" at bounding box center [355, 651] width 176 height 25
type input "28"
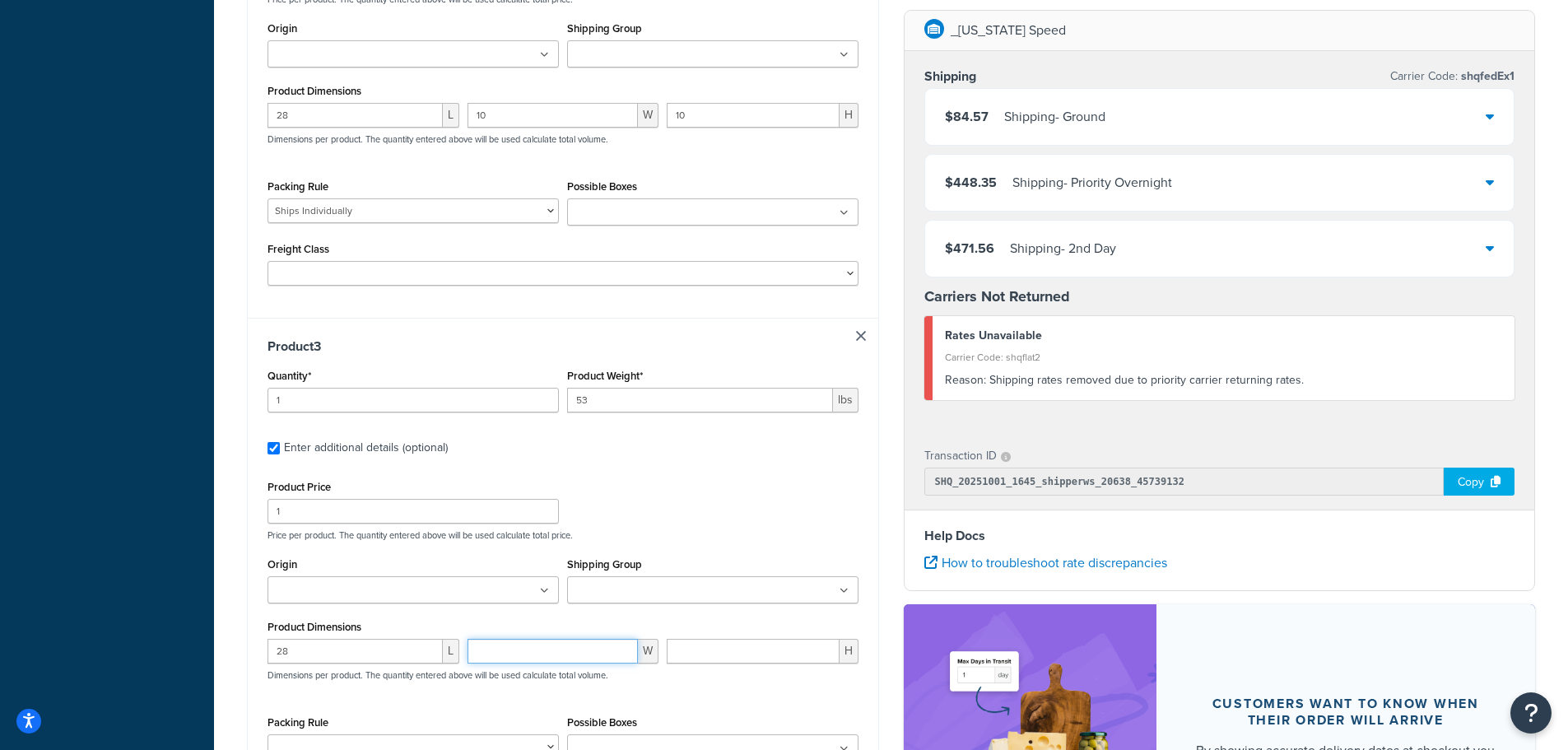
click at [537, 659] on input "number" at bounding box center [553, 651] width 171 height 25
type input "7"
click at [699, 651] on input "number" at bounding box center [753, 651] width 173 height 25
type input "7"
click at [770, 510] on div "Product Price 1 Price per product. The quantity entered above will be used calc…" at bounding box center [563, 508] width 600 height 65
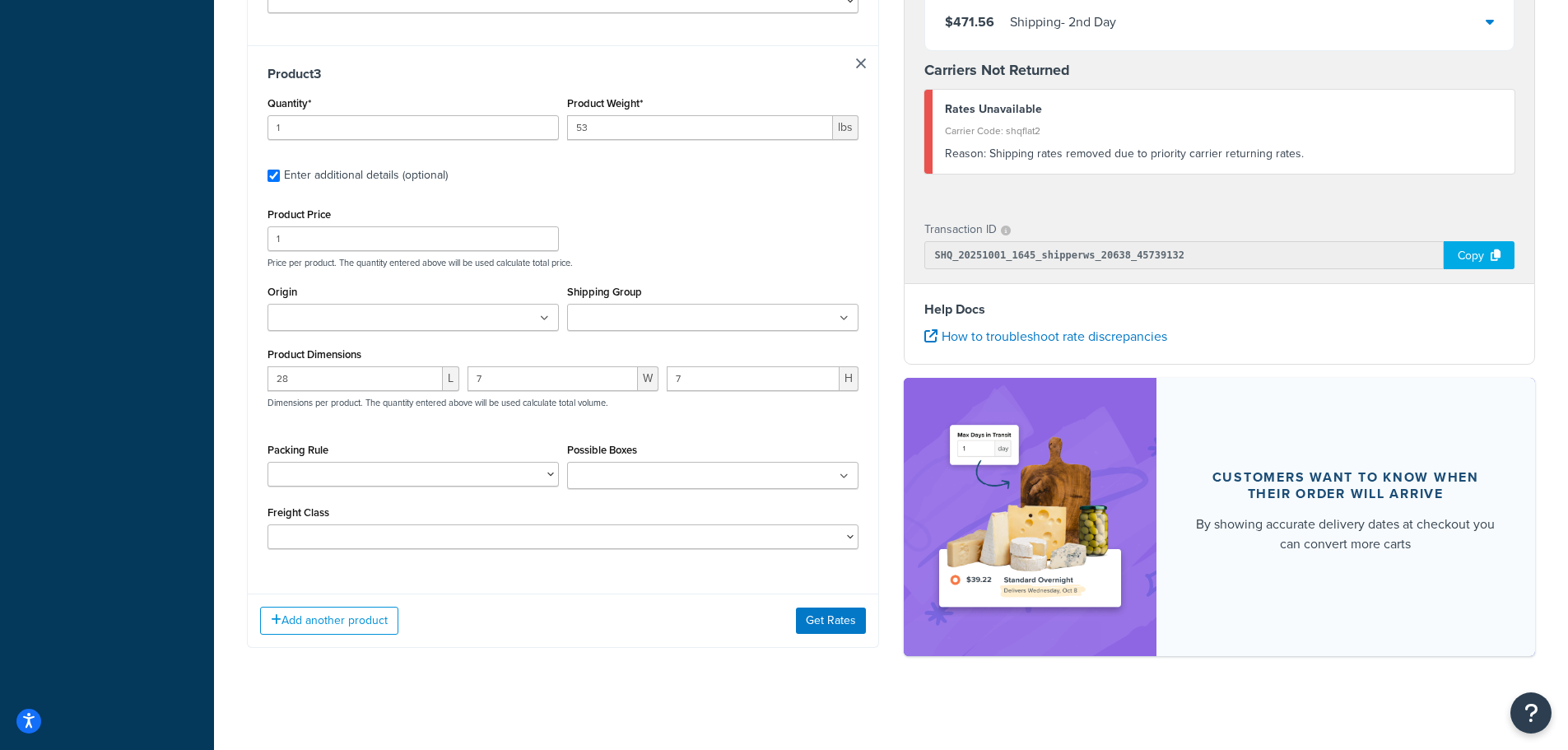
scroll to position [1487, 0]
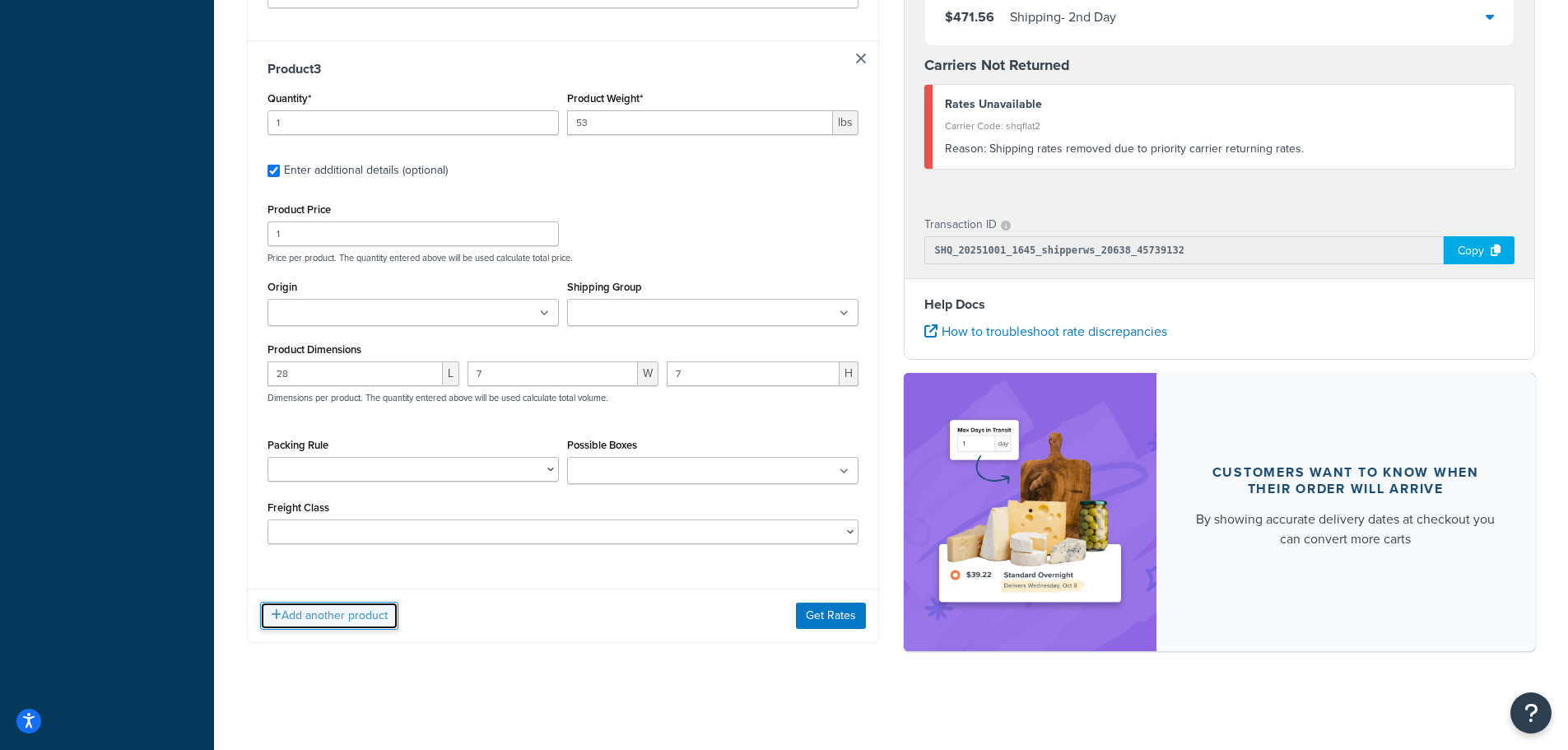
click at [332, 620] on button "Add another product" at bounding box center [329, 615] width 138 height 28
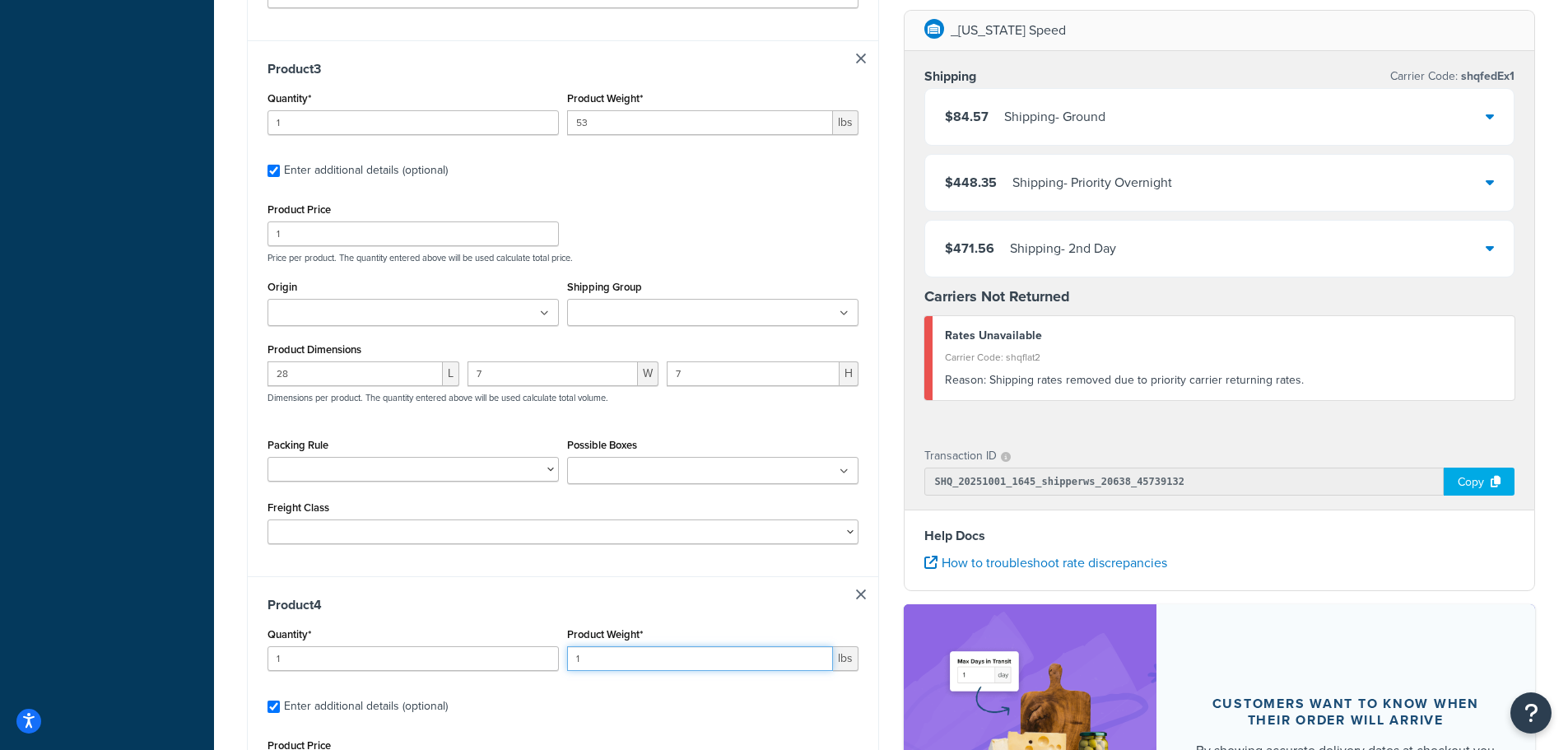
click at [610, 664] on input "1" at bounding box center [700, 659] width 266 height 25
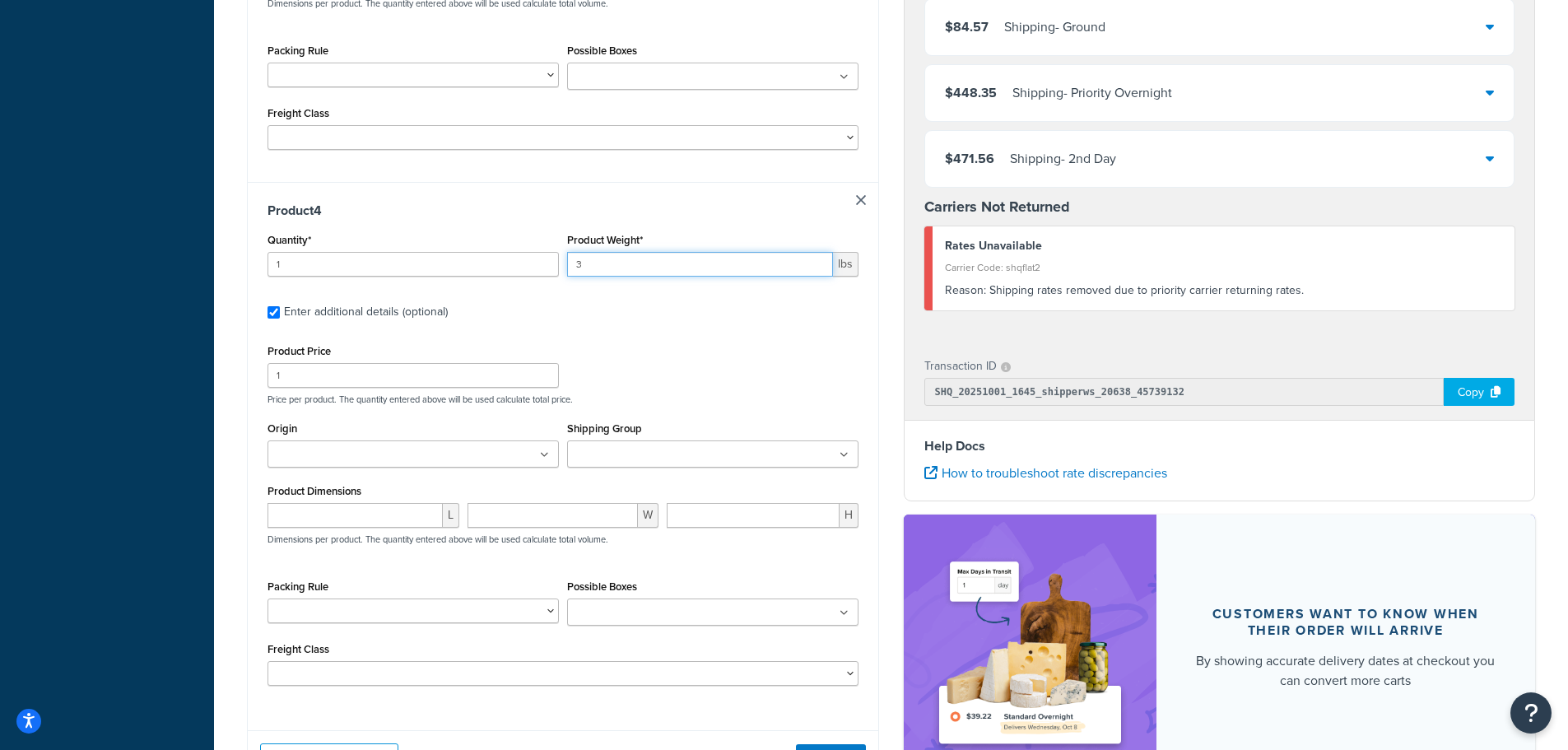
scroll to position [1899, 0]
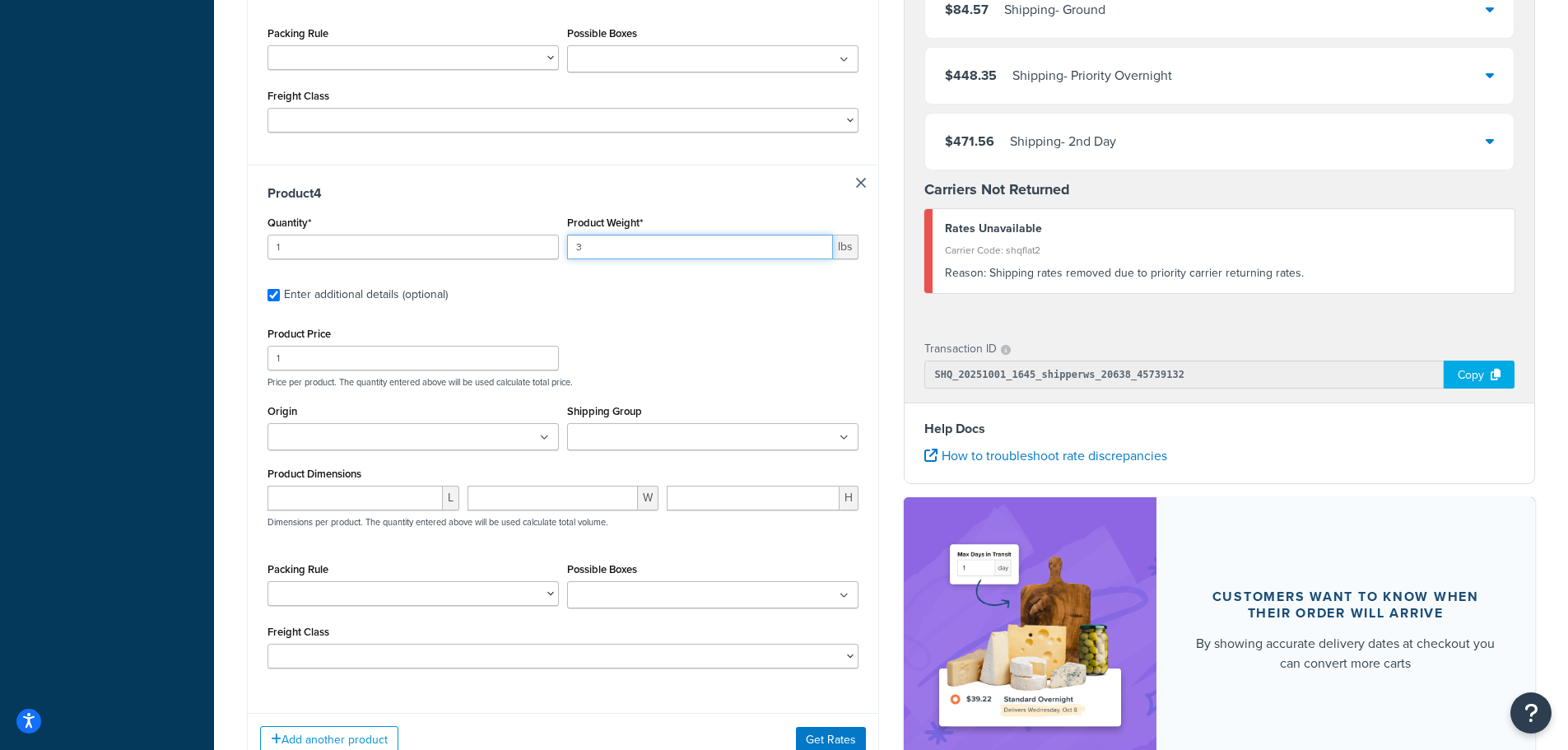
type input "3"
click at [382, 504] on input "number" at bounding box center [355, 498] width 176 height 25
type input "12"
click at [547, 501] on input "number" at bounding box center [553, 498] width 171 height 25
click at [529, 498] on input "number" at bounding box center [553, 498] width 171 height 25
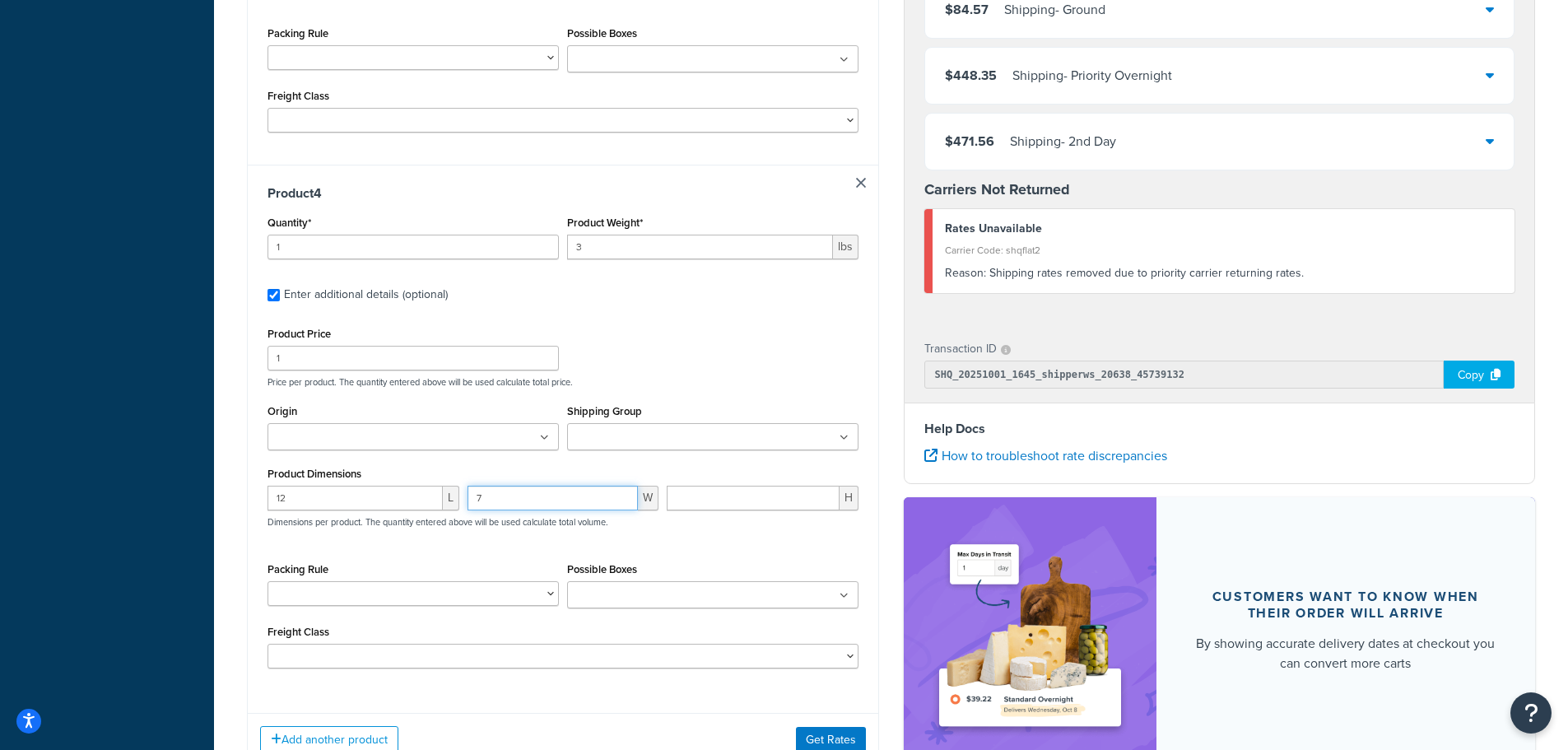
type input "7"
click at [710, 496] on input "number" at bounding box center [753, 498] width 173 height 25
type input "13"
click at [717, 534] on div "12 L 7 W 13 H Dimensions per product. The quantity entered above will be used c…" at bounding box center [563, 515] width 600 height 60
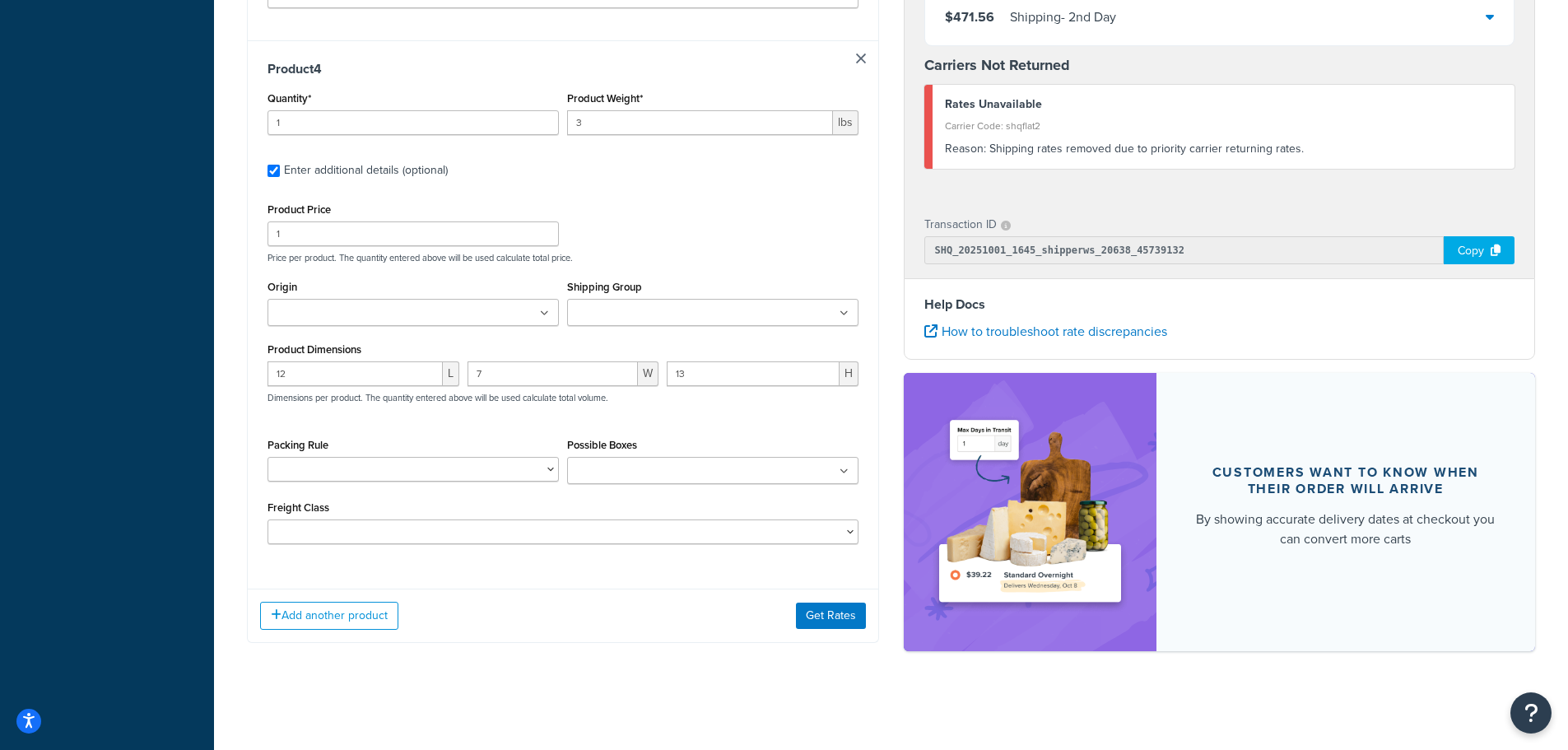
click at [380, 600] on div "Add another product Get Rates" at bounding box center [562, 616] width 630 height 54
click at [380, 616] on button "Add another product" at bounding box center [329, 615] width 138 height 28
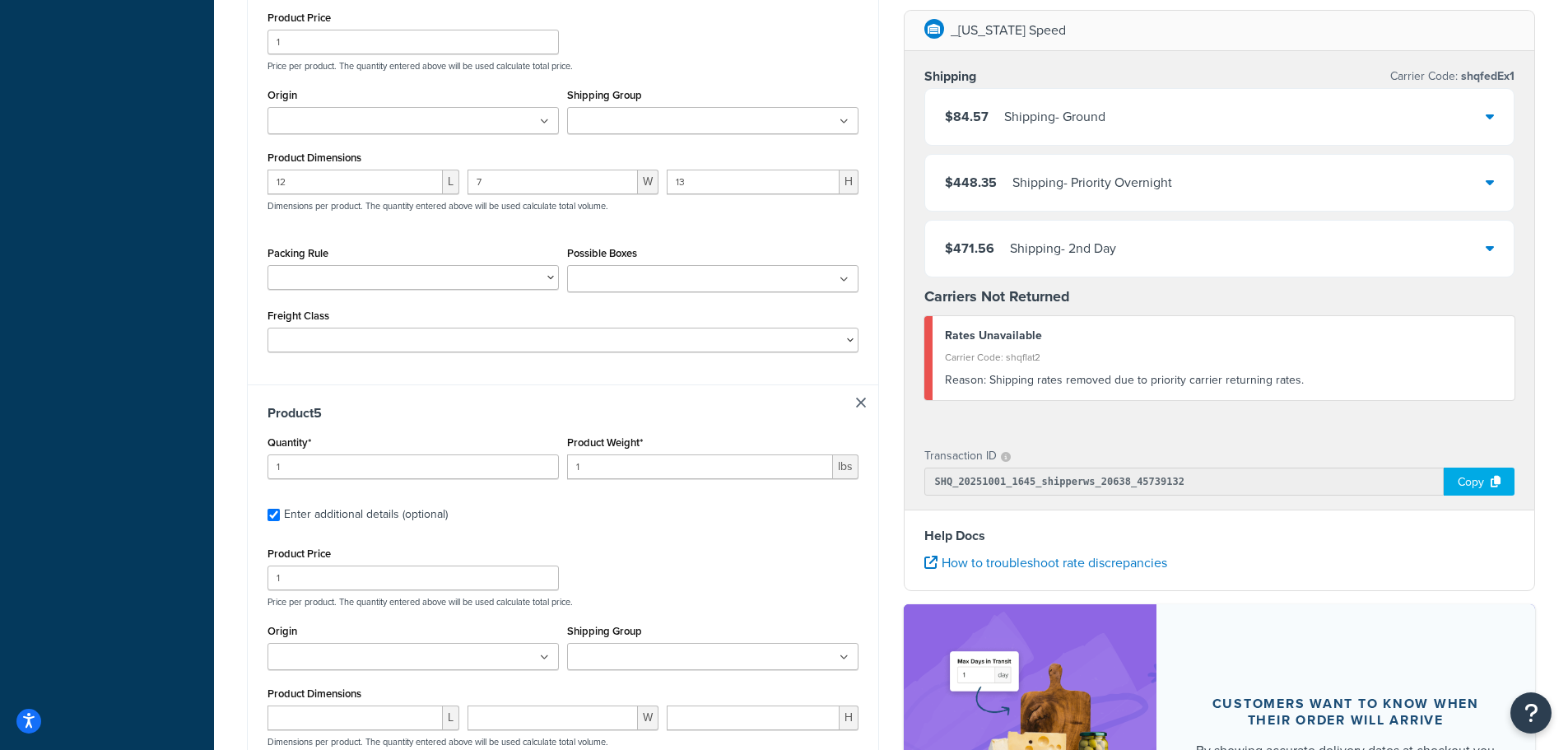
scroll to position [2271, 0]
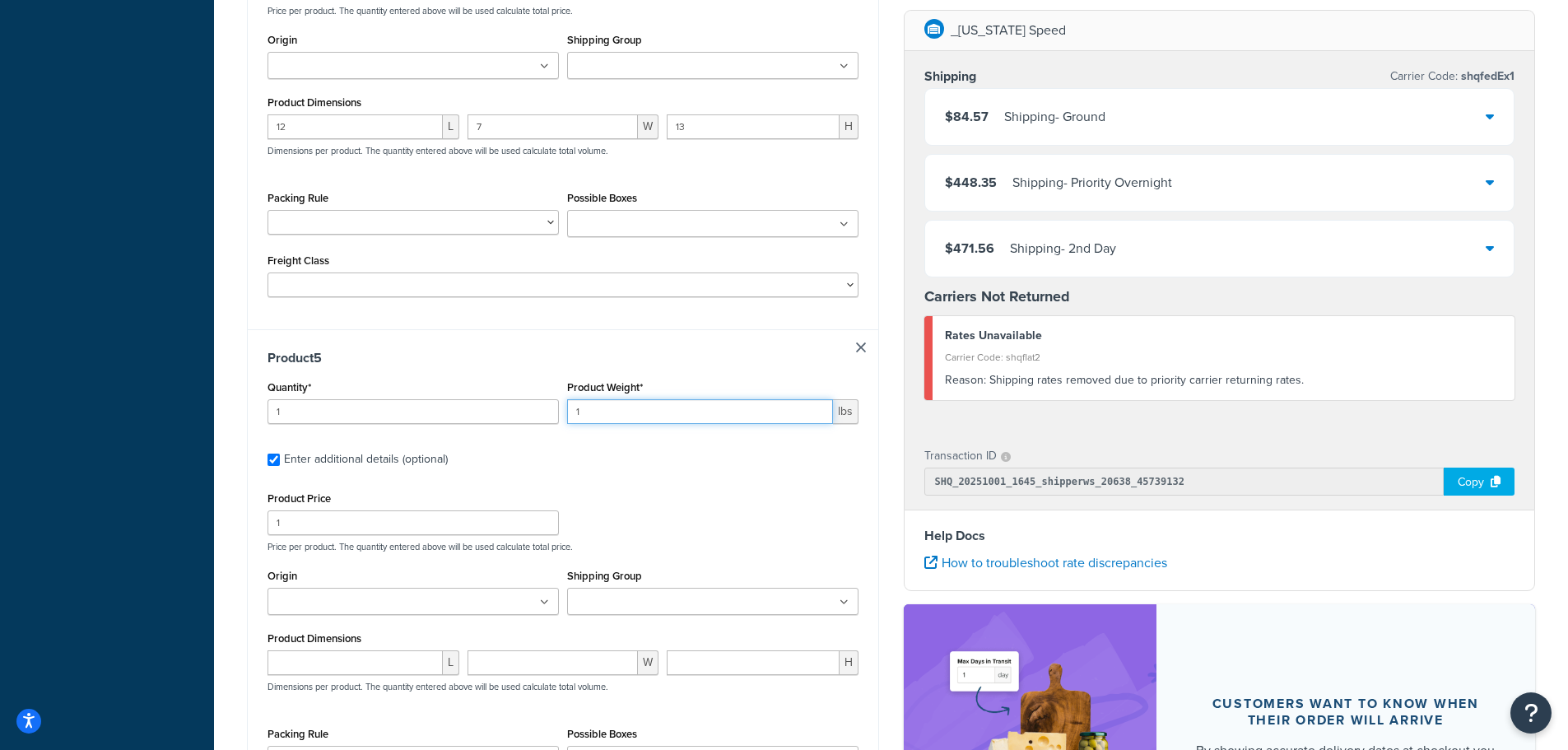
click at [600, 410] on input "1" at bounding box center [700, 411] width 266 height 25
drag, startPoint x: 377, startPoint y: 408, endPoint x: 264, endPoint y: 418, distance: 113.4
click at [264, 418] on div "Quantity* 1" at bounding box center [413, 406] width 299 height 60
type input "8"
click at [377, 607] on input "Origin" at bounding box center [345, 602] width 146 height 18
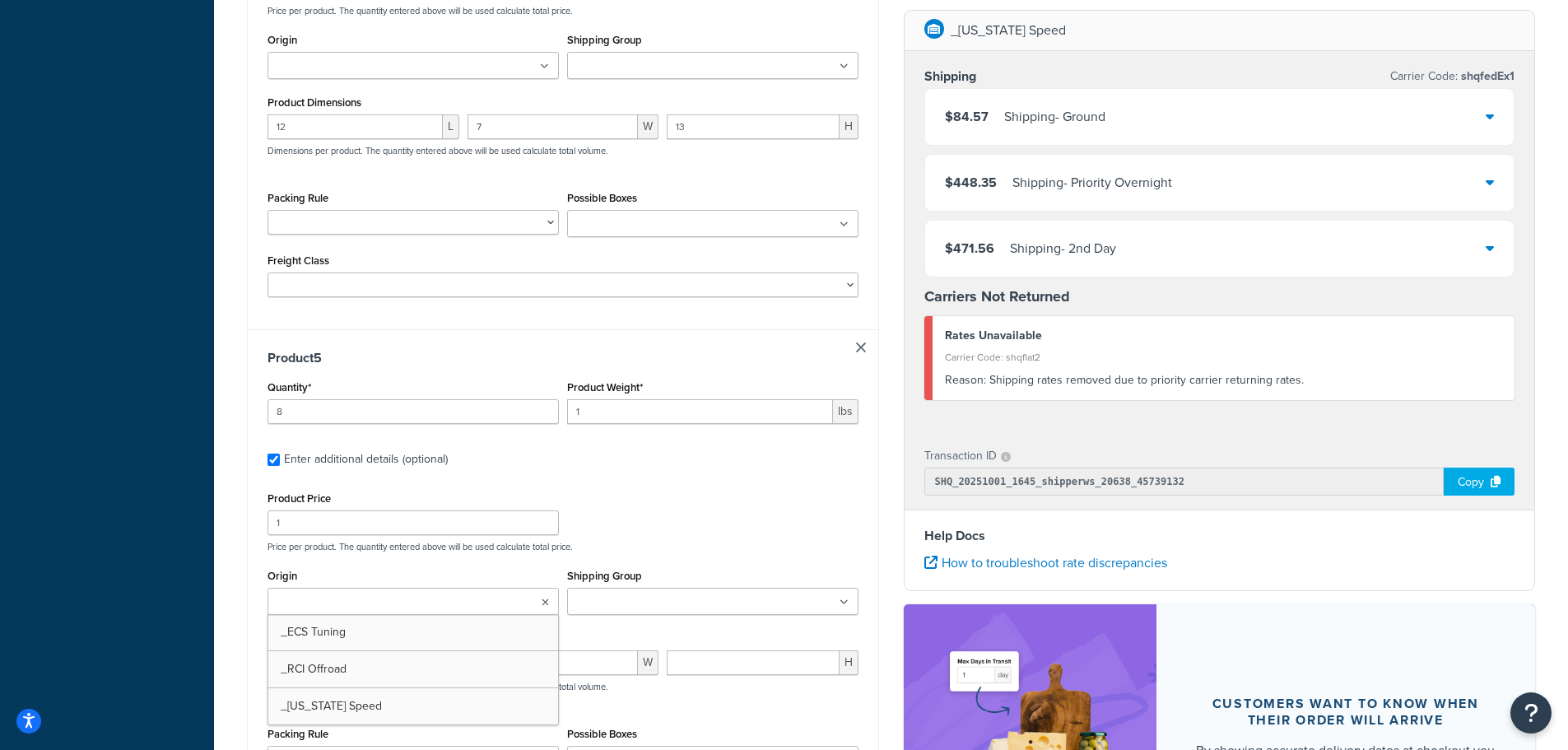
click at [377, 607] on input "Origin" at bounding box center [345, 602] width 146 height 18
click at [425, 567] on div "Origin _ECS Tuning _RCI Offroad _Texas Speed" at bounding box center [412, 590] width 291 height 50
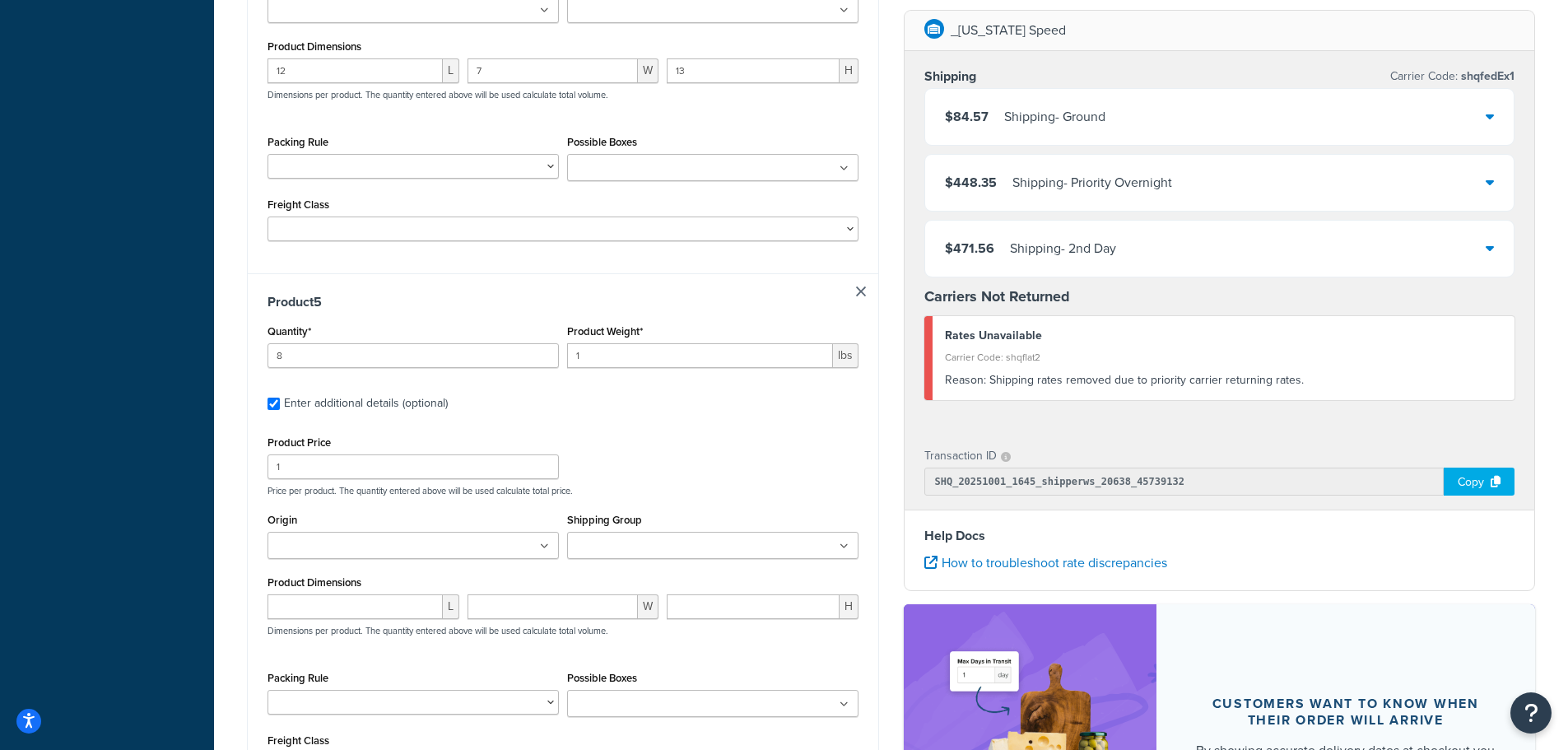
scroll to position [2435, 0]
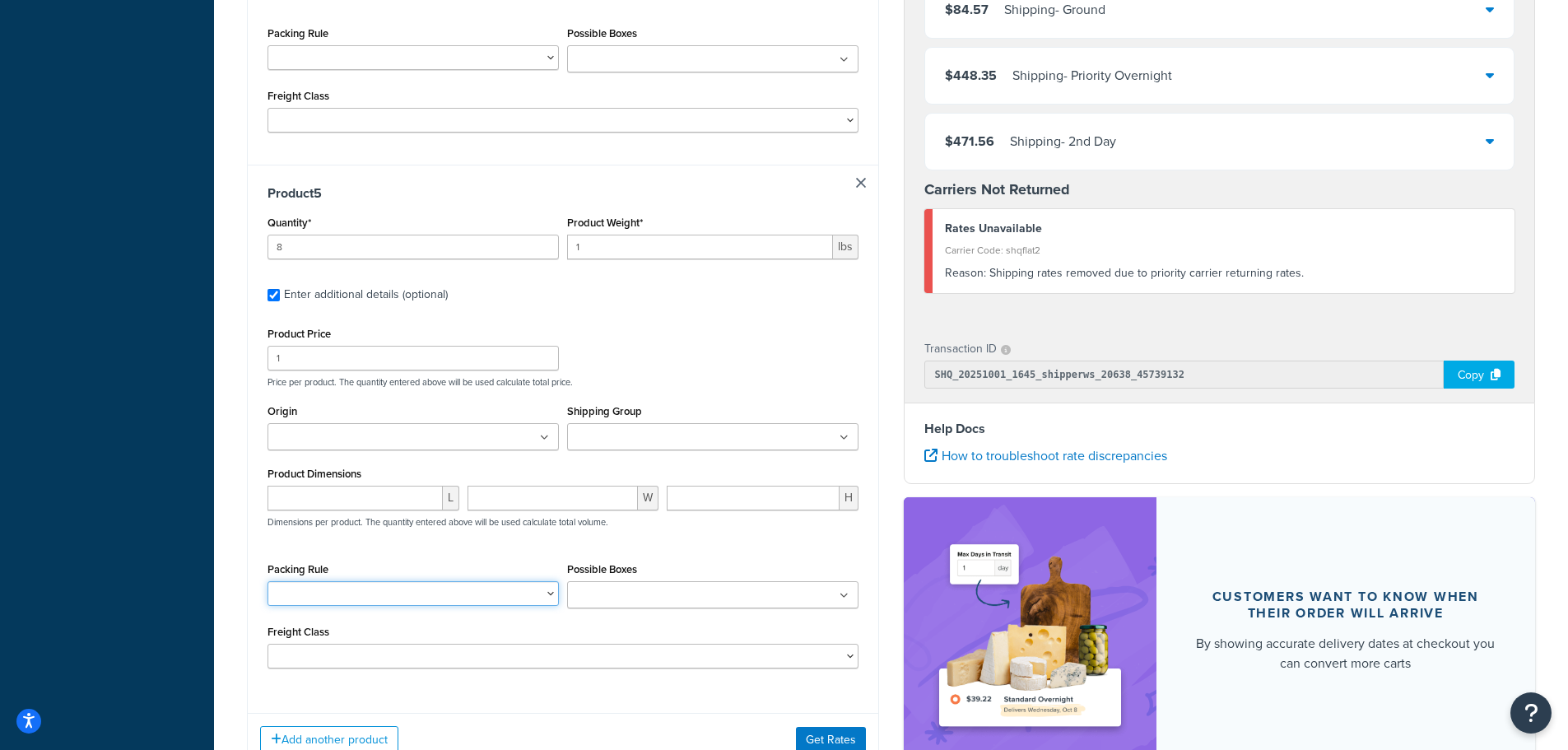
click at [430, 593] on select "2 Box Packing Rule - BRA 2 Box Packing Rule - Cylinder Head Ships Individually" at bounding box center [412, 593] width 291 height 25
select select "83949"
click at [267, 581] on select "2 Box Packing Rule - BRA 2 Box Packing Rule - Cylinder Head Ships Individually" at bounding box center [412, 593] width 291 height 25
click at [408, 502] on input "number" at bounding box center [355, 498] width 176 height 25
type input "4"
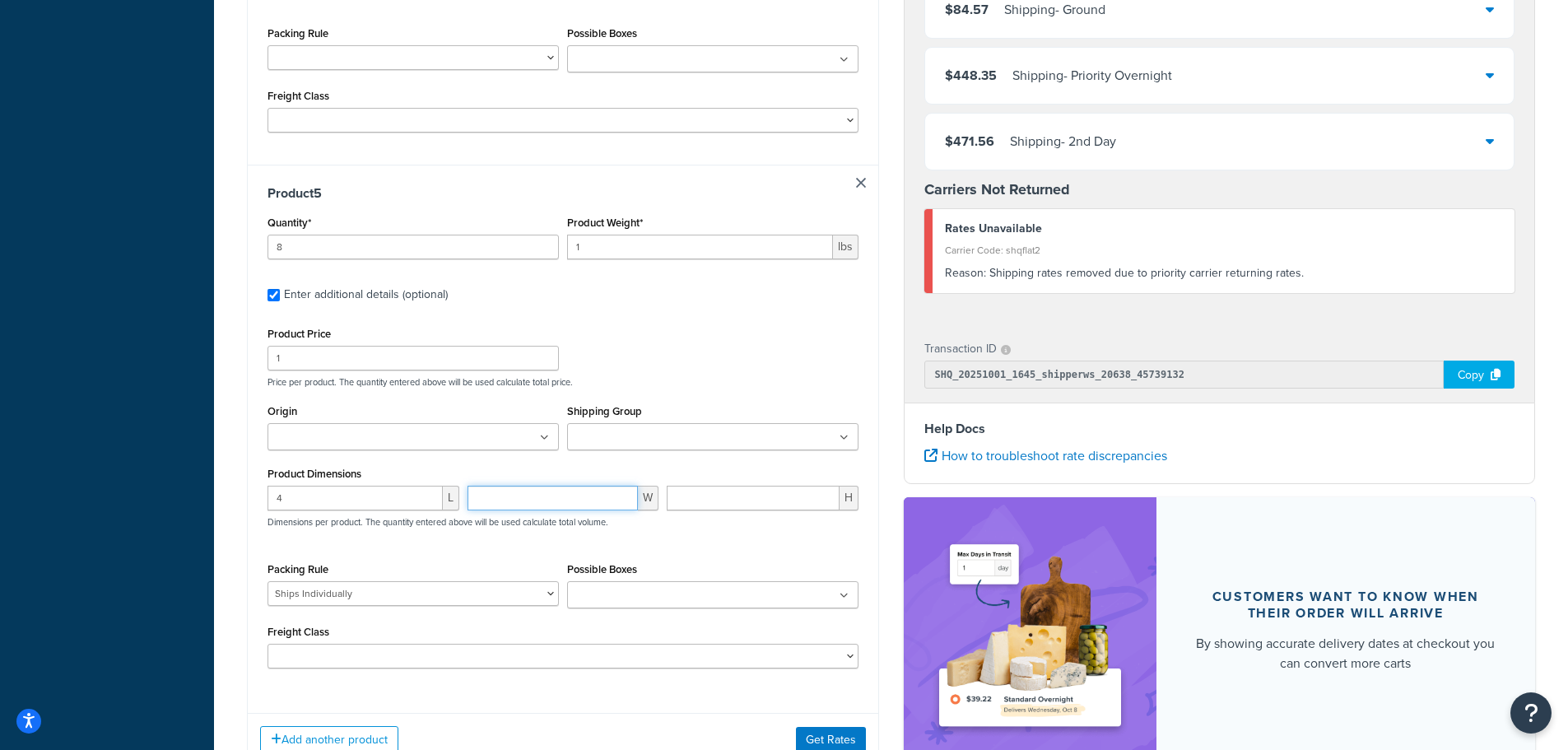
click at [487, 501] on input "number" at bounding box center [553, 498] width 171 height 25
type input "4"
click at [692, 496] on input "number" at bounding box center [753, 498] width 173 height 25
type input "4"
click at [776, 349] on div "Product Price 1 Price per product. The quantity entered above will be used calc…" at bounding box center [563, 355] width 600 height 65
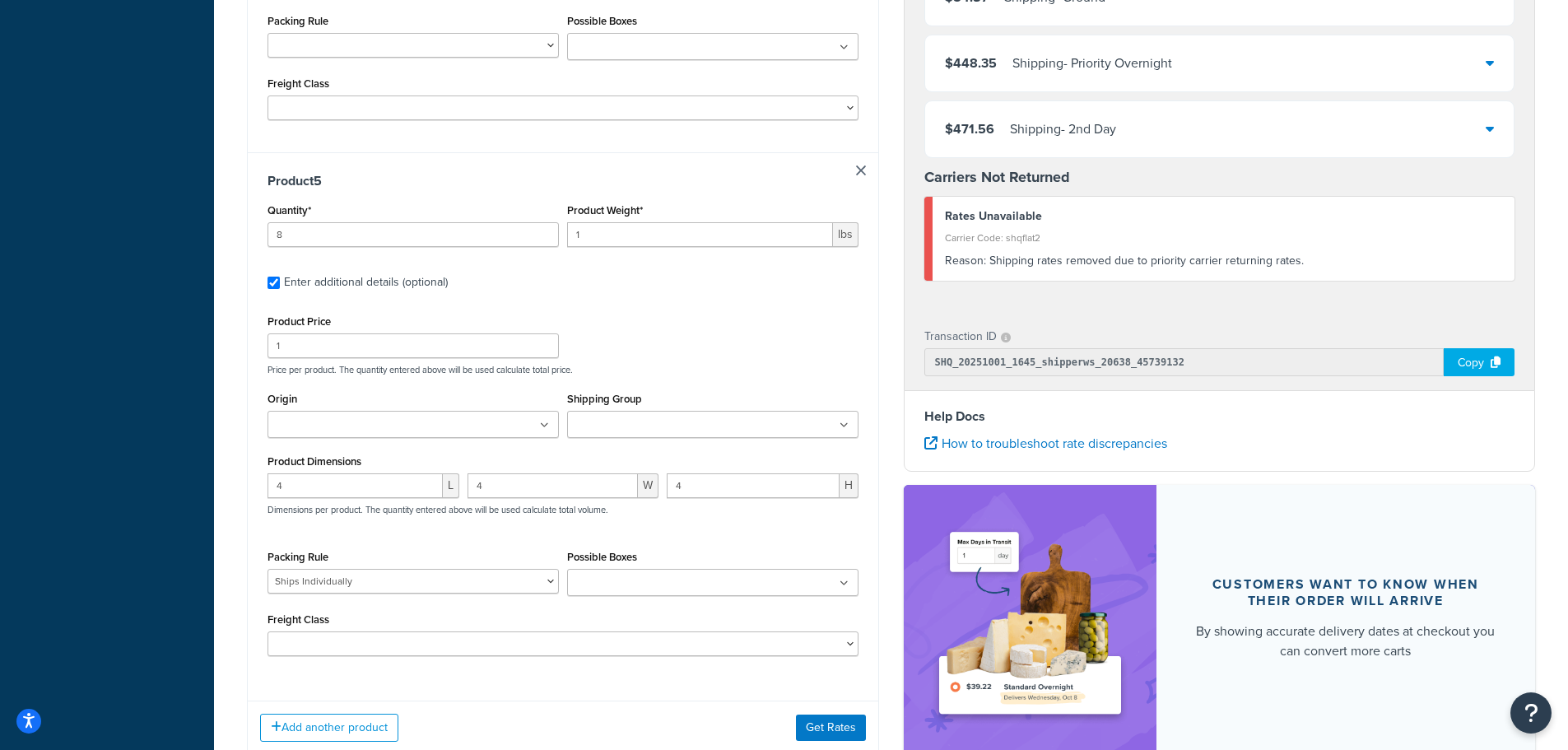
scroll to position [2559, 0]
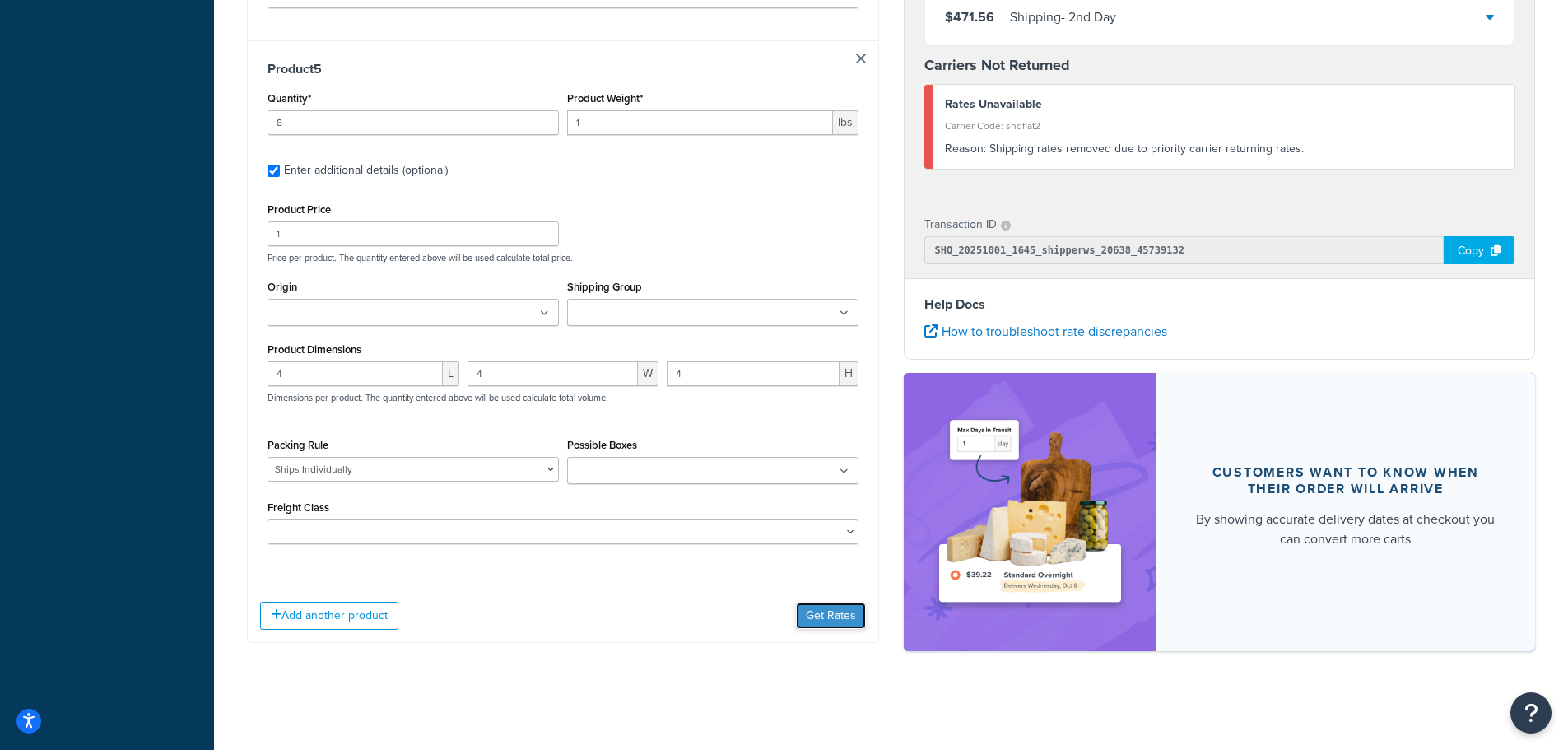
drag, startPoint x: 818, startPoint y: 607, endPoint x: 784, endPoint y: 602, distance: 34.4
click at [818, 608] on button "Get Rates" at bounding box center [831, 615] width 70 height 26
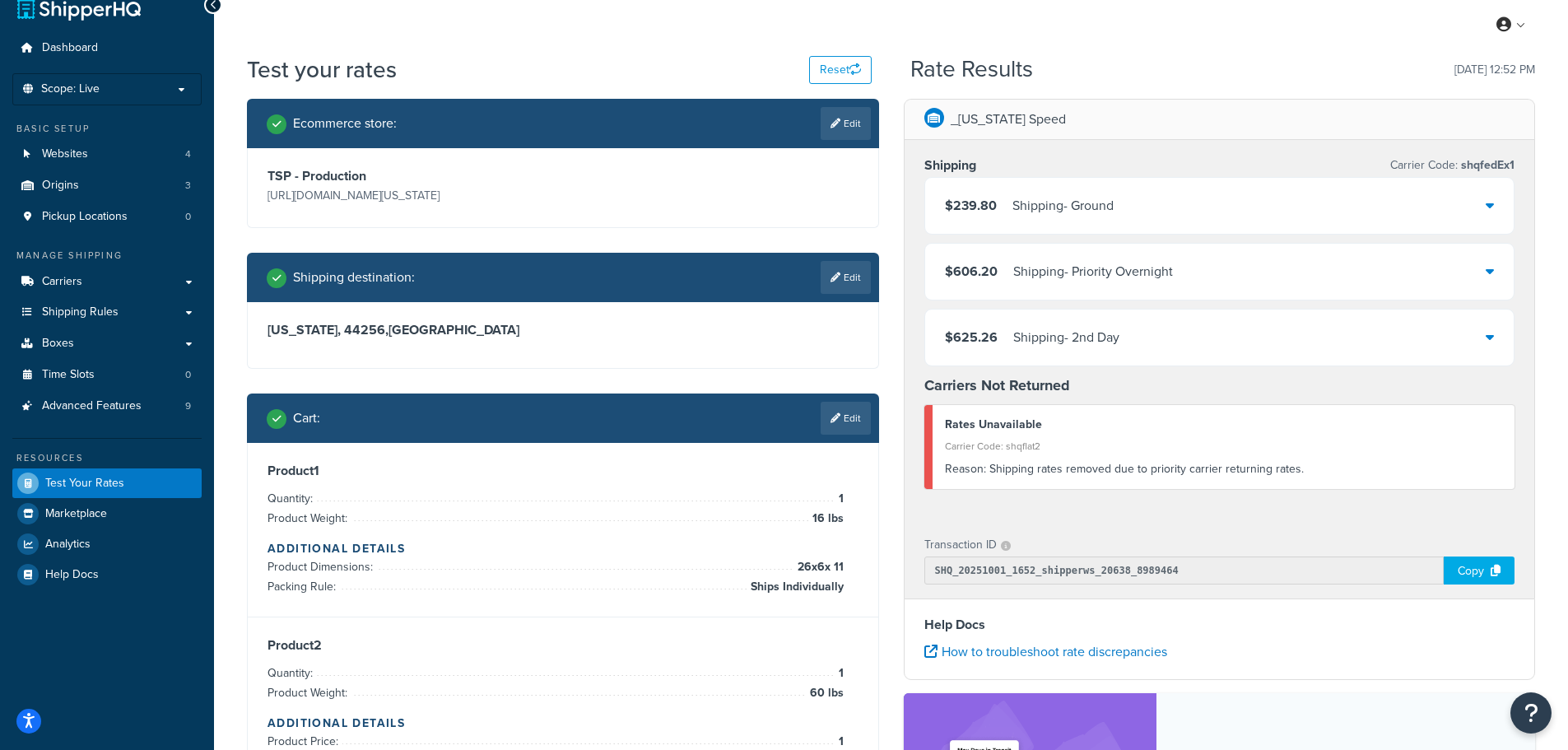
scroll to position [0, 0]
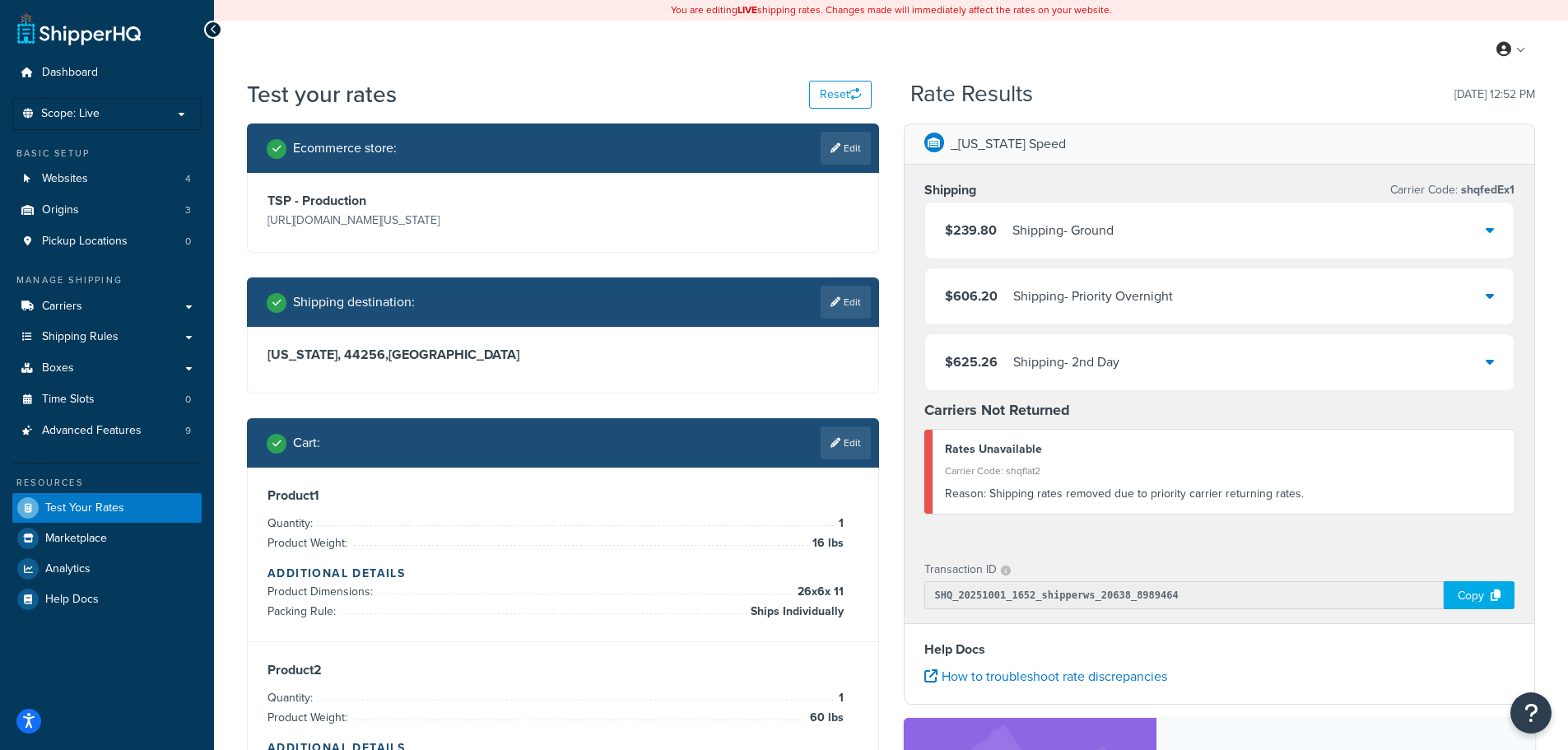
click at [1496, 229] on div "$239.80 Shipping - Ground" at bounding box center [1219, 230] width 589 height 56
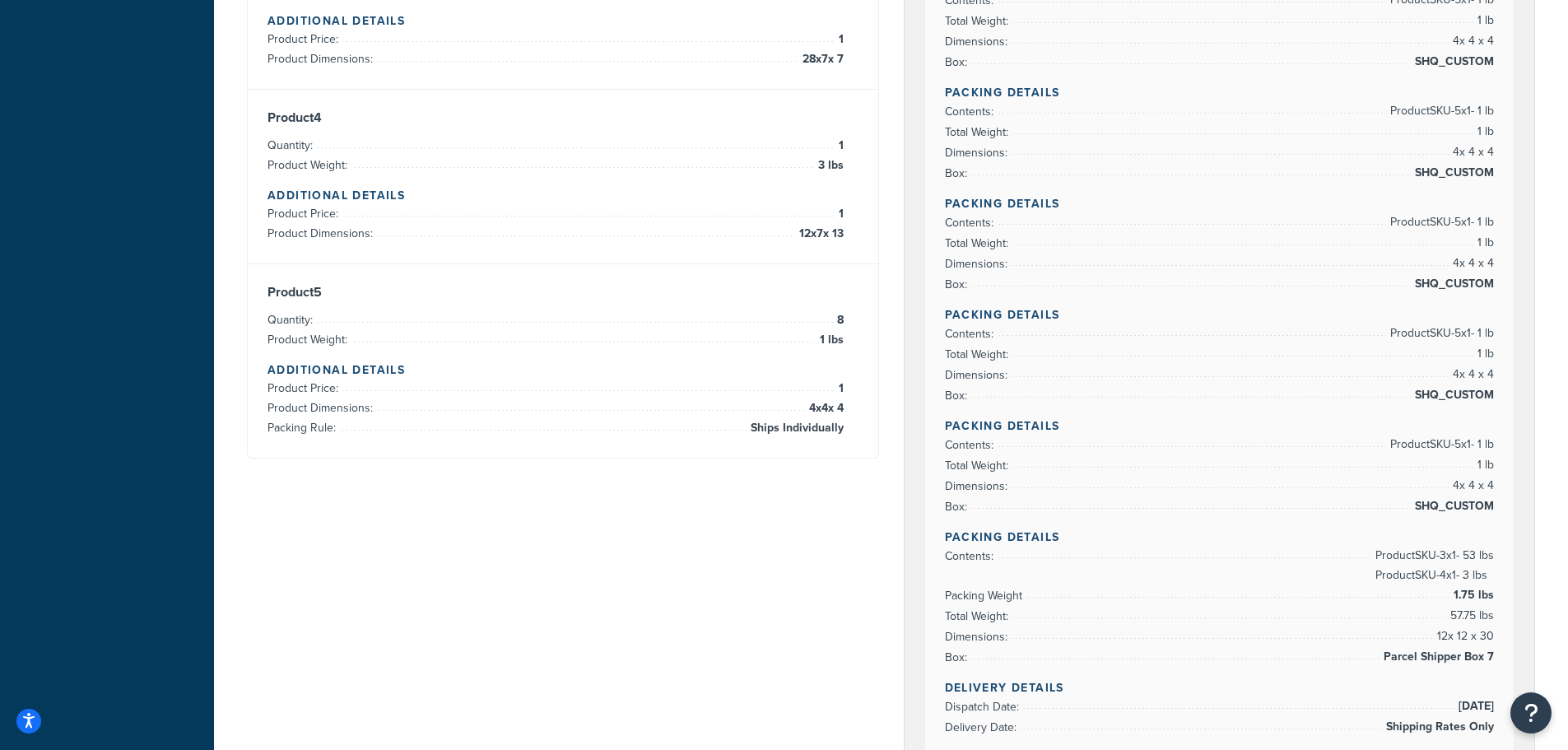
scroll to position [823, 0]
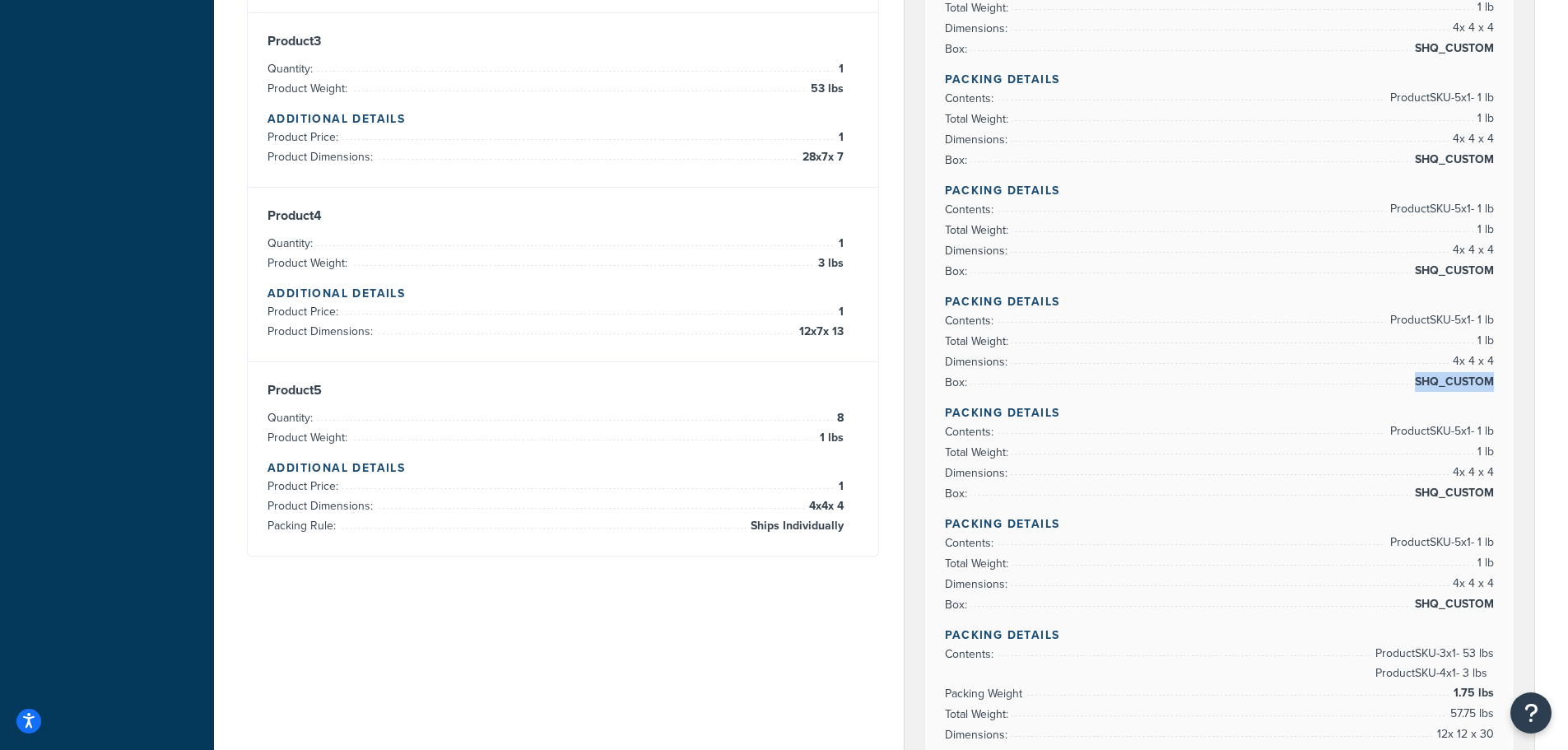
drag, startPoint x: 1414, startPoint y: 381, endPoint x: 1493, endPoint y: 384, distance: 79.1
click at [1493, 384] on span "SHQ_CUSTOM" at bounding box center [1452, 382] width 83 height 20
copy span "SHQ_CUSTOM"
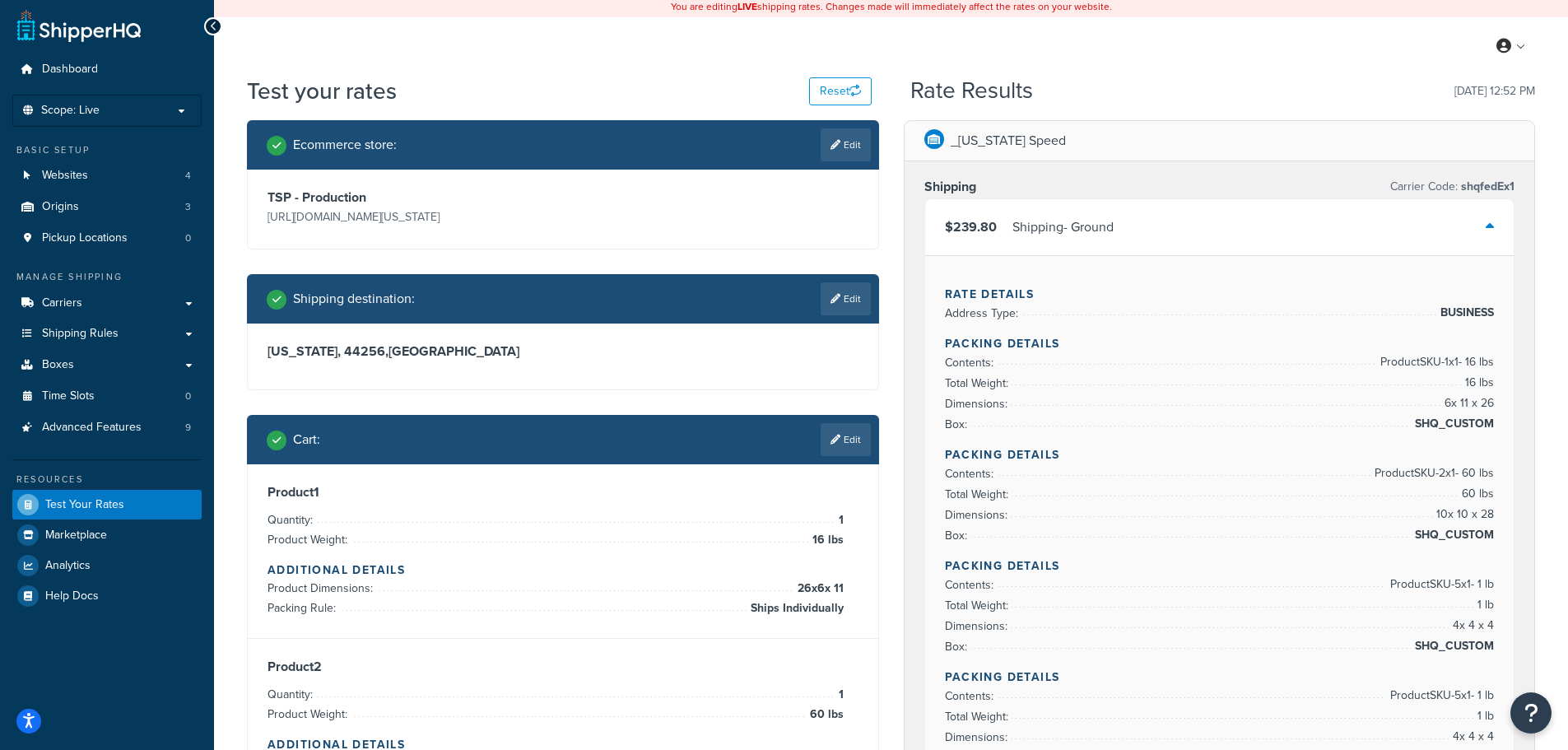
scroll to position [0, 0]
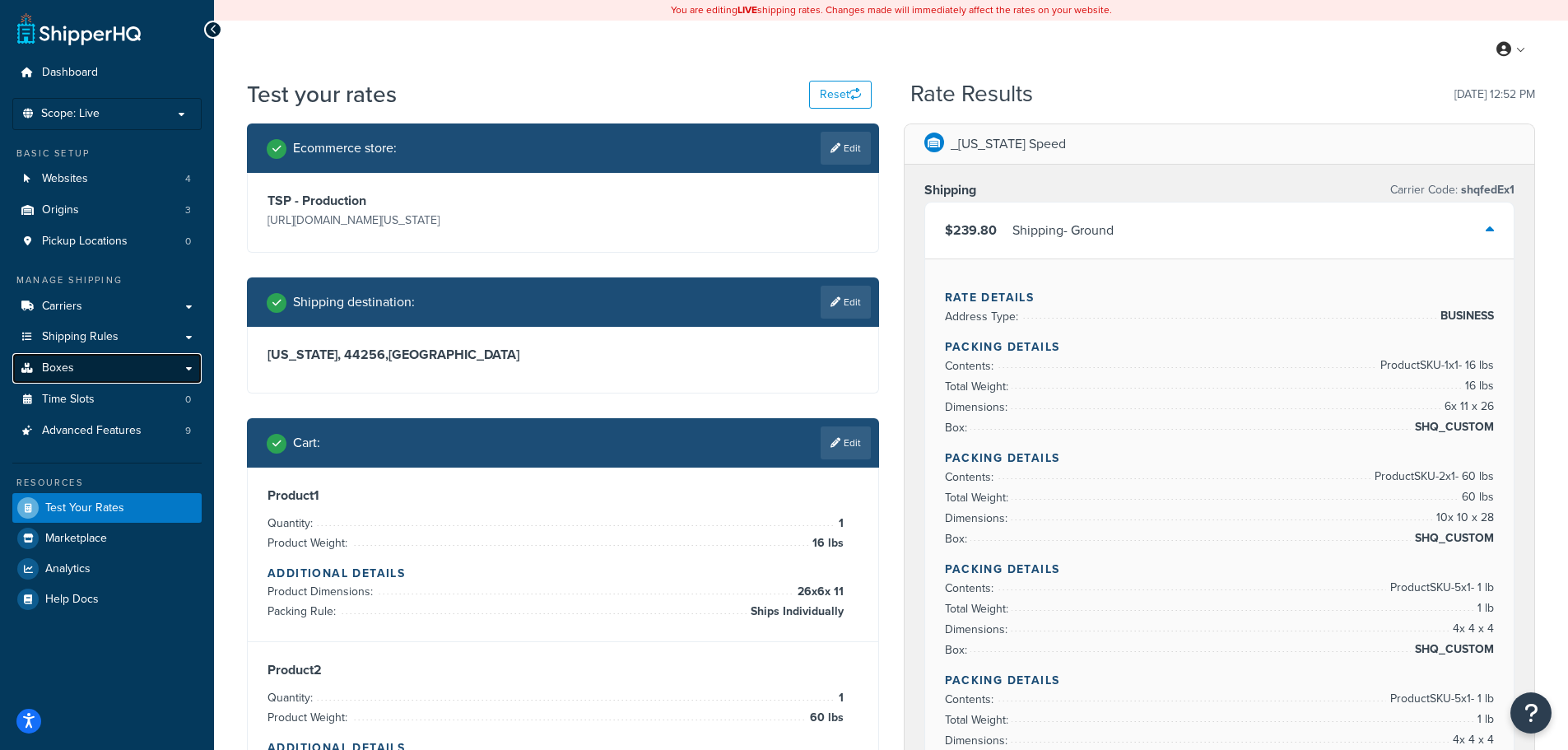
click at [90, 367] on link "Boxes" at bounding box center [107, 368] width 189 height 30
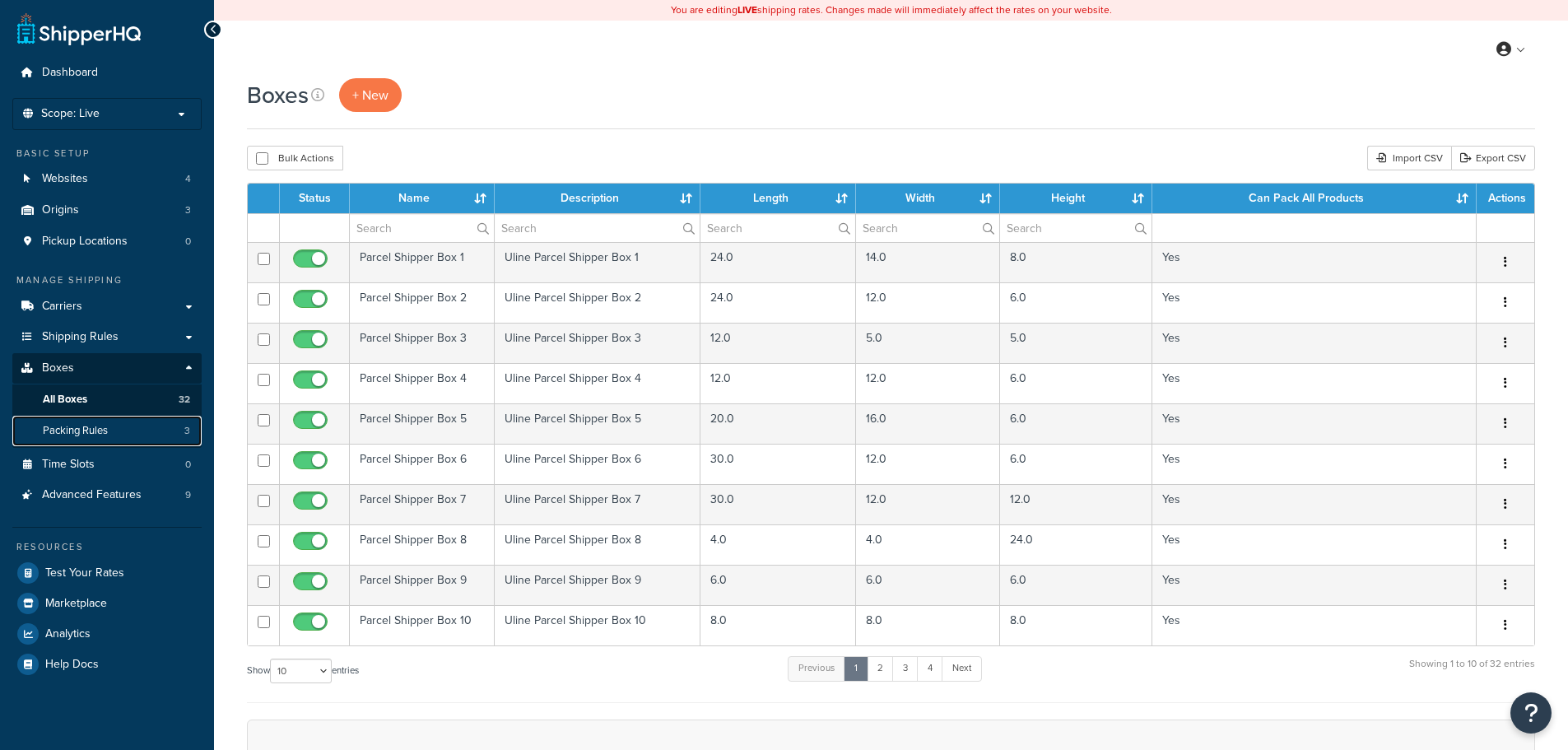
click at [99, 435] on span "Packing Rules" at bounding box center [75, 431] width 65 height 14
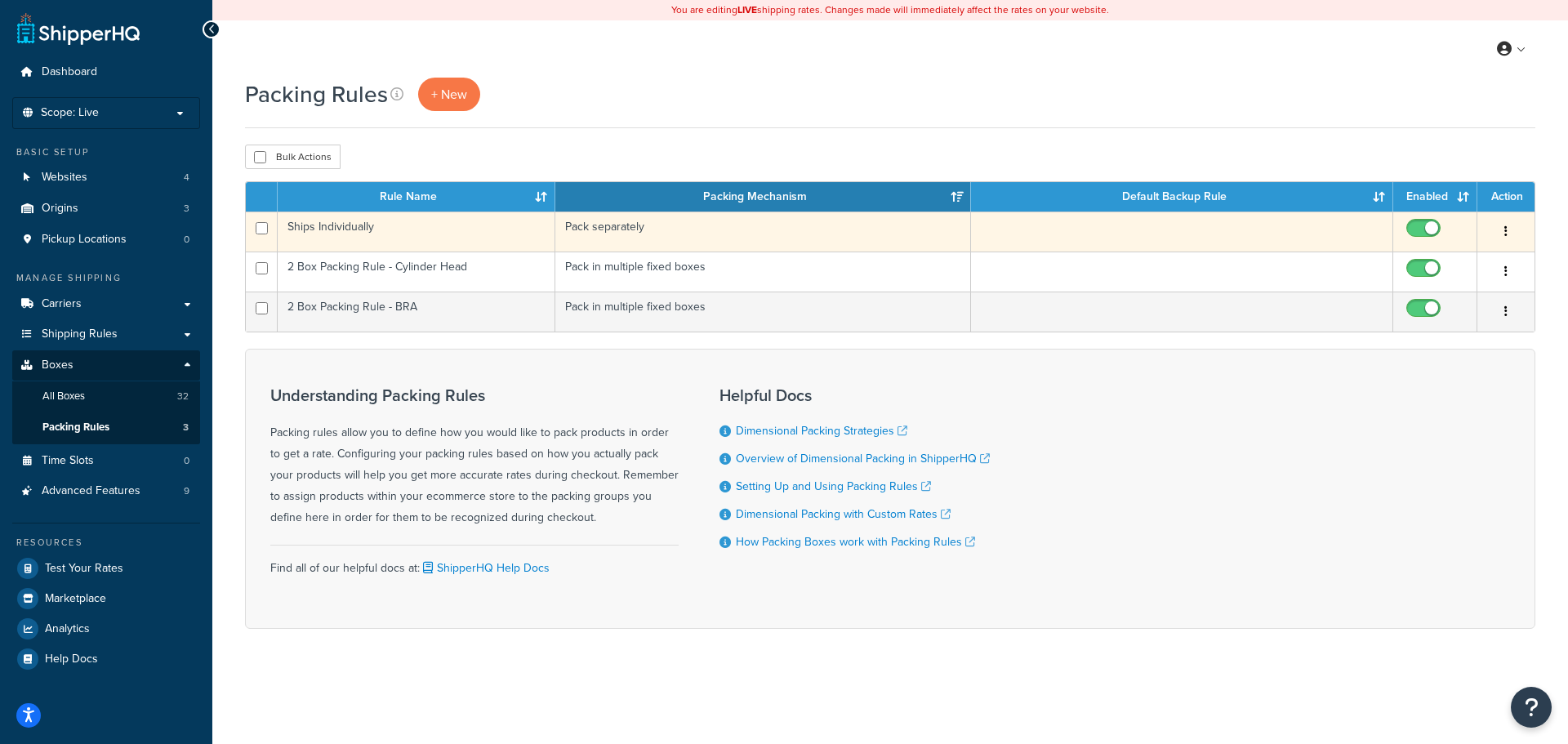
click at [425, 239] on td "Ships Individually" at bounding box center [416, 231] width 277 height 40
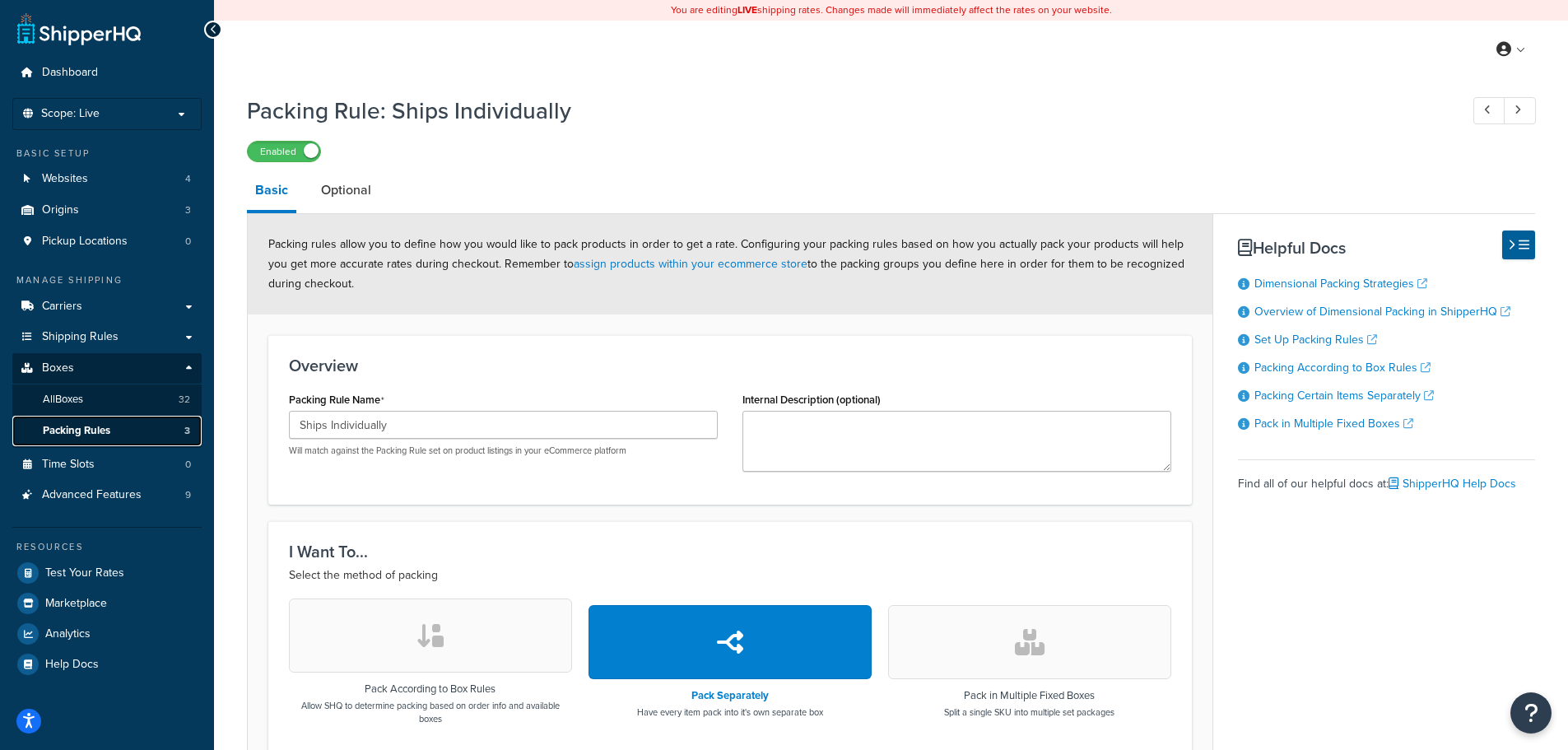
click at [105, 428] on span "Packing Rules" at bounding box center [76, 431] width 67 height 14
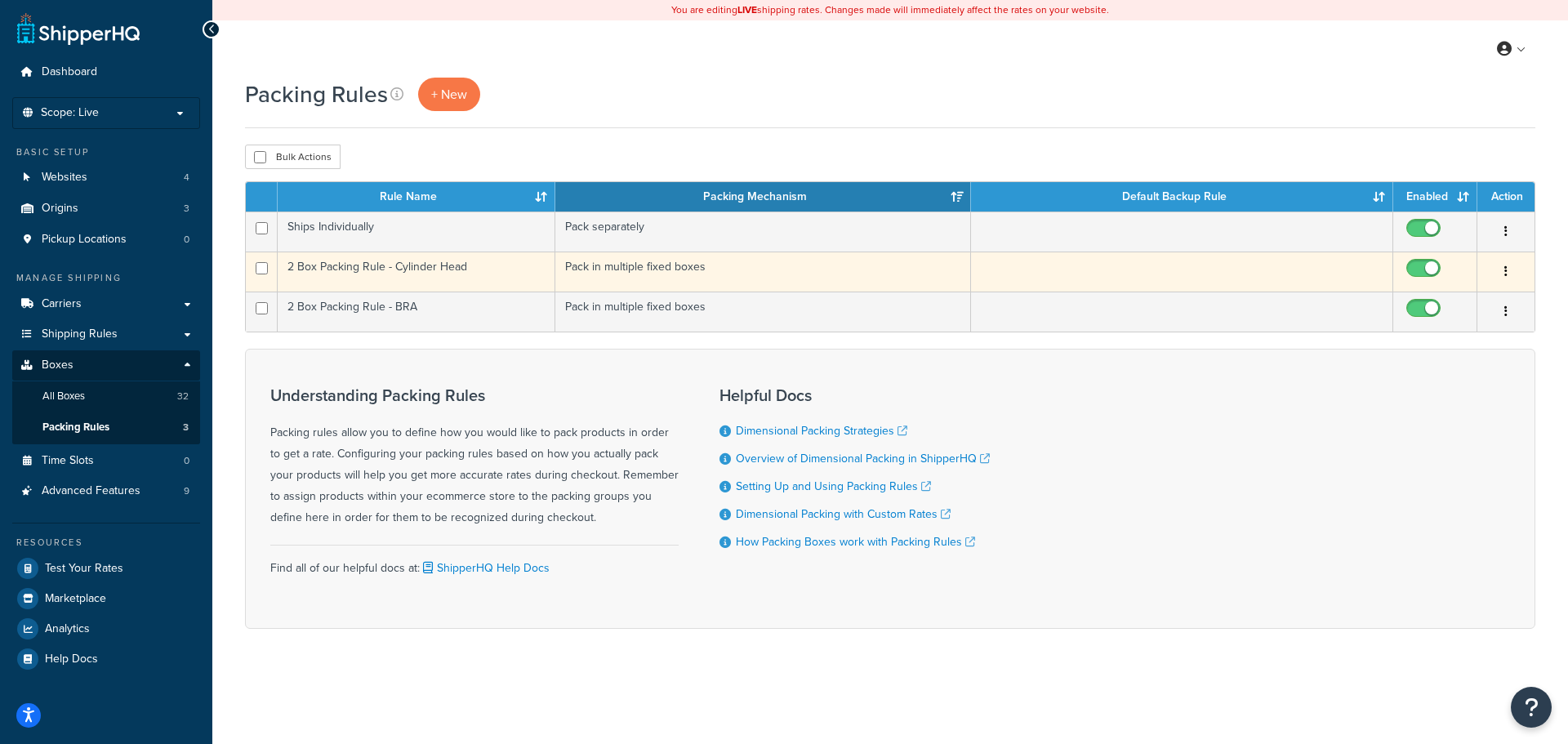
click at [490, 275] on td "2 Box Packing Rule - Cylinder Head" at bounding box center [416, 271] width 277 height 40
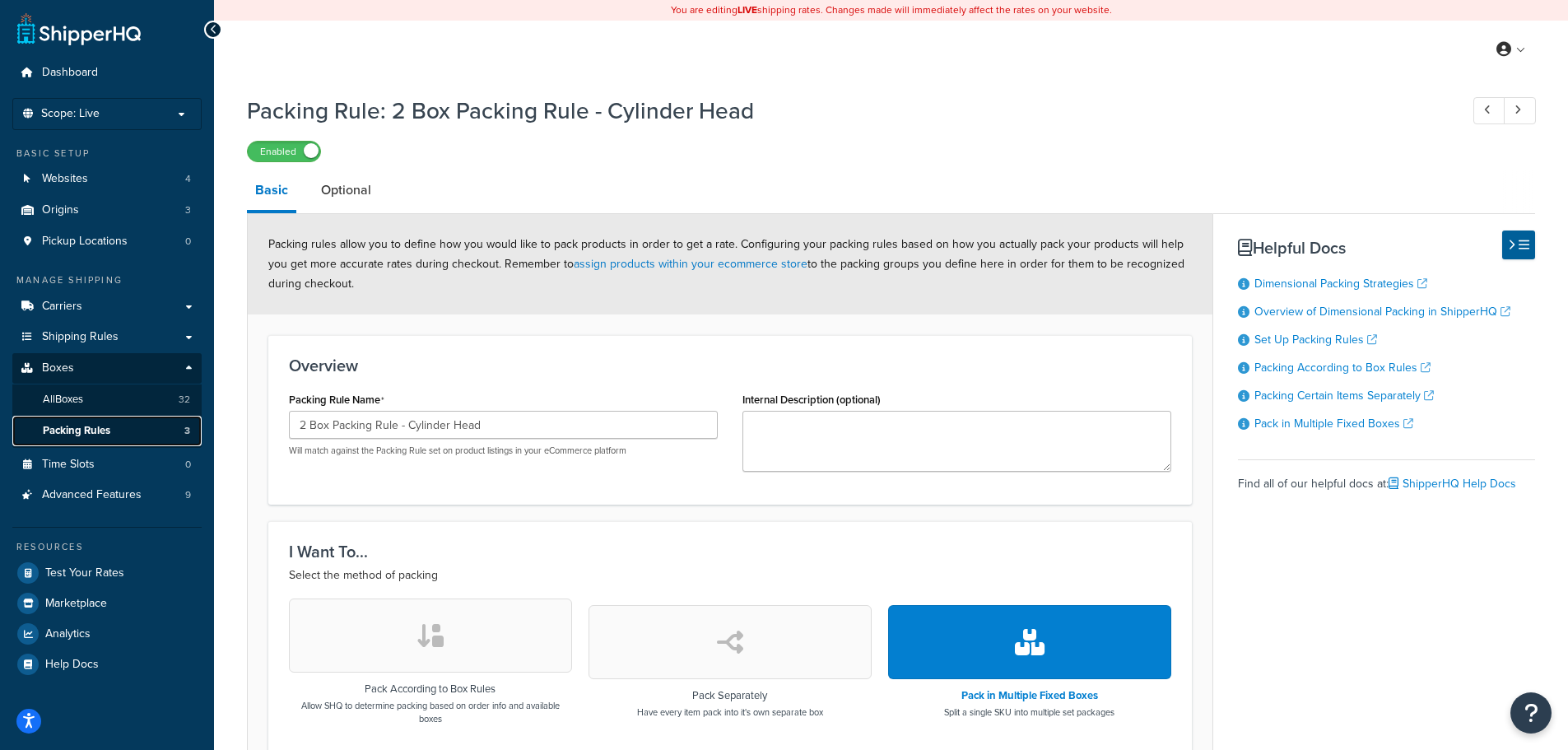
click at [131, 427] on link "Packing Rules 3" at bounding box center [107, 431] width 189 height 30
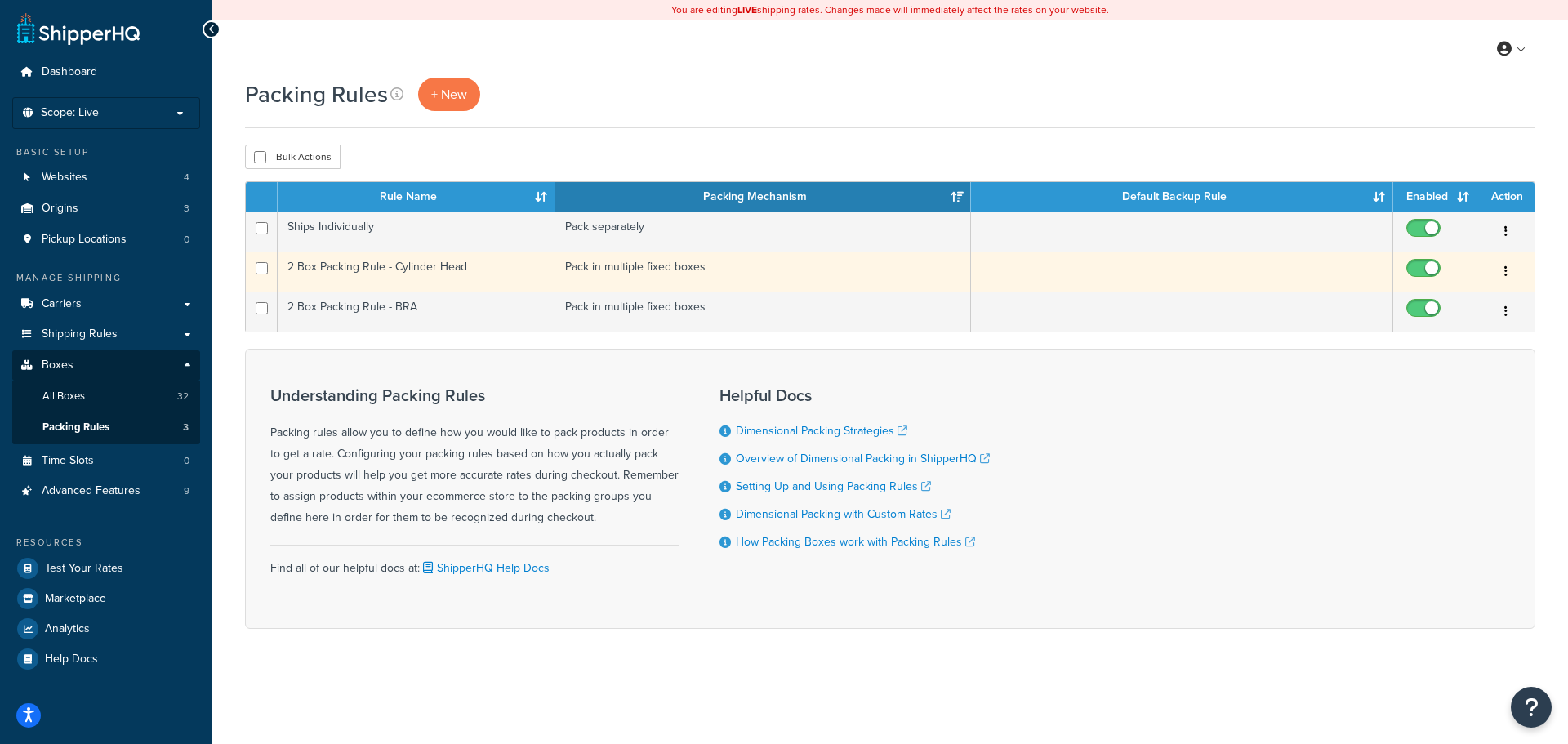
click at [448, 267] on td "2 Box Packing Rule - Cylinder Head" at bounding box center [416, 271] width 277 height 40
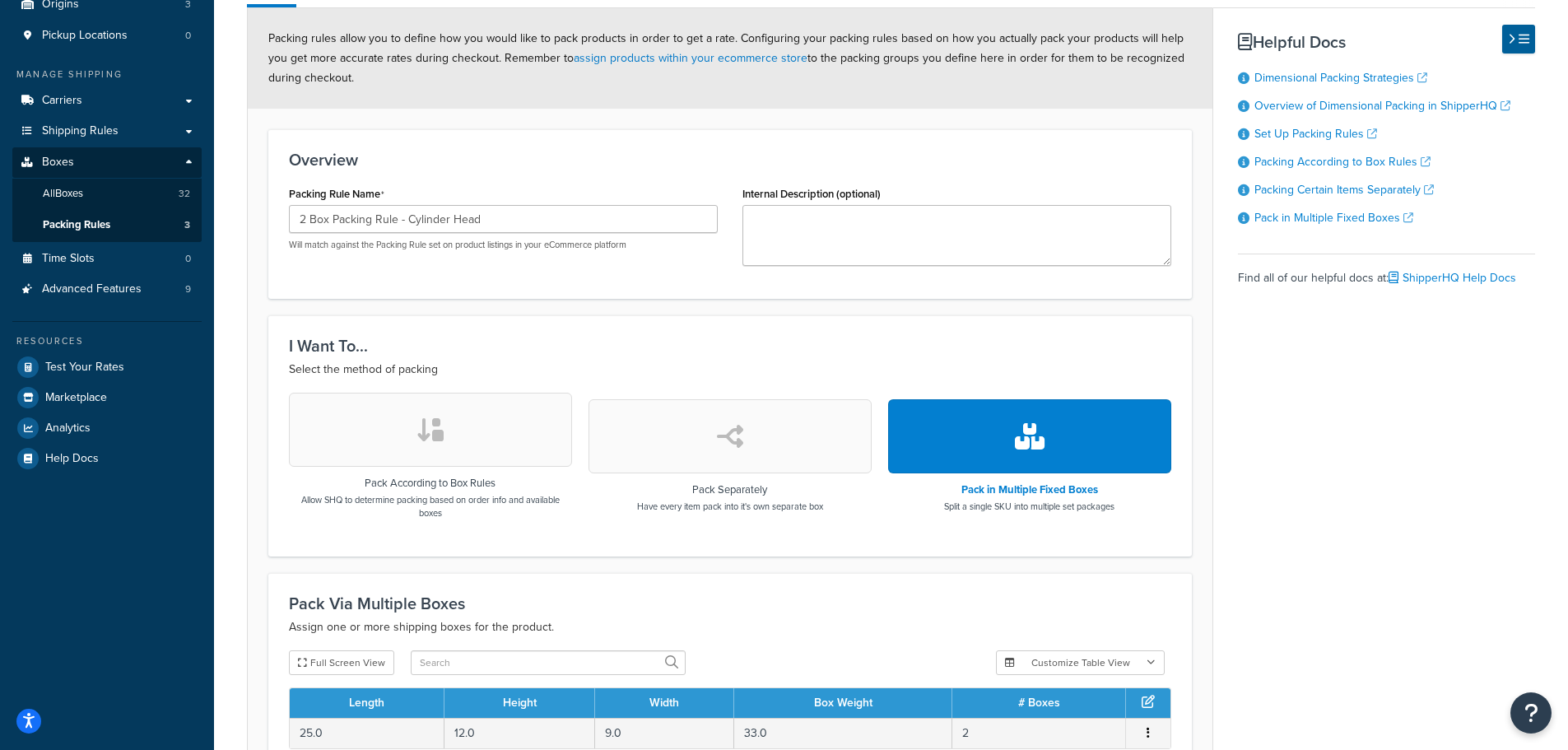
scroll to position [427, 0]
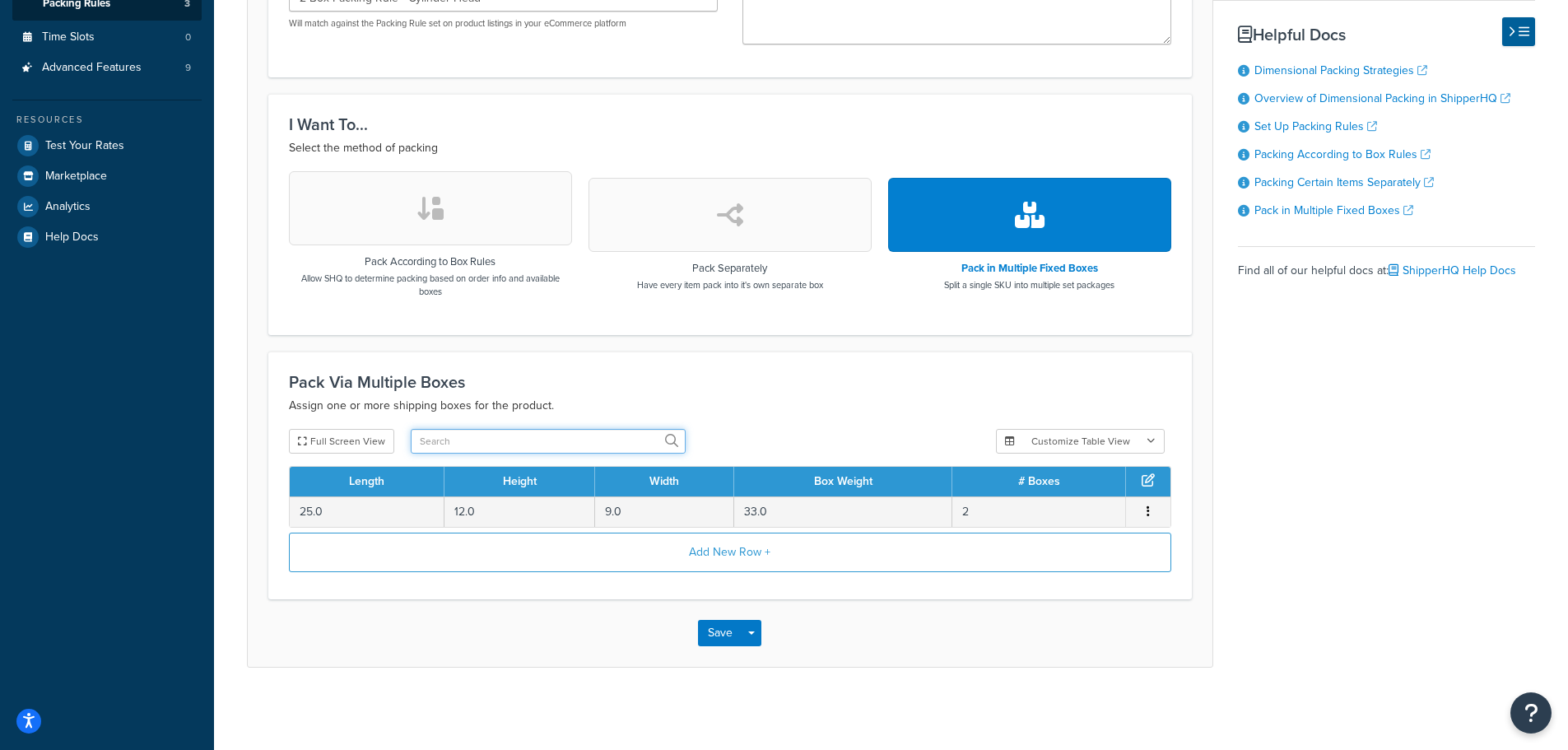
click at [570, 429] on input "text" at bounding box center [548, 441] width 275 height 25
click at [1131, 436] on button "Customize Table View" at bounding box center [1080, 441] width 169 height 25
click at [1125, 382] on h3 "Pack Via Multiple Boxes" at bounding box center [730, 382] width 882 height 18
click at [1156, 509] on span "Edit Delete" at bounding box center [1148, 512] width 25 height 18
click at [1146, 478] on icon at bounding box center [1148, 479] width 13 height 13
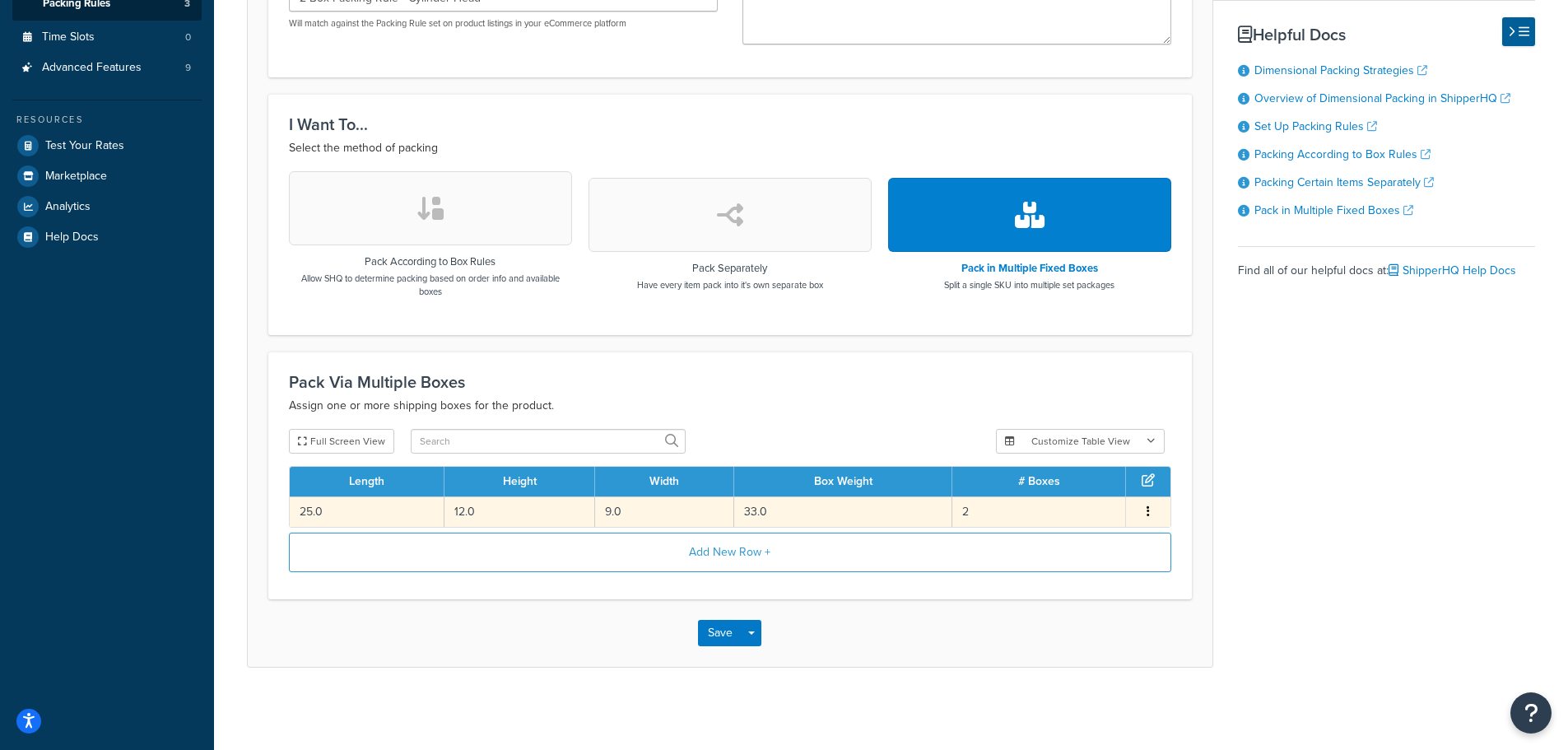
click at [1147, 509] on icon "button" at bounding box center [1148, 511] width 4 height 12
click at [1068, 493] on div "Edit" at bounding box center [1064, 496] width 117 height 34
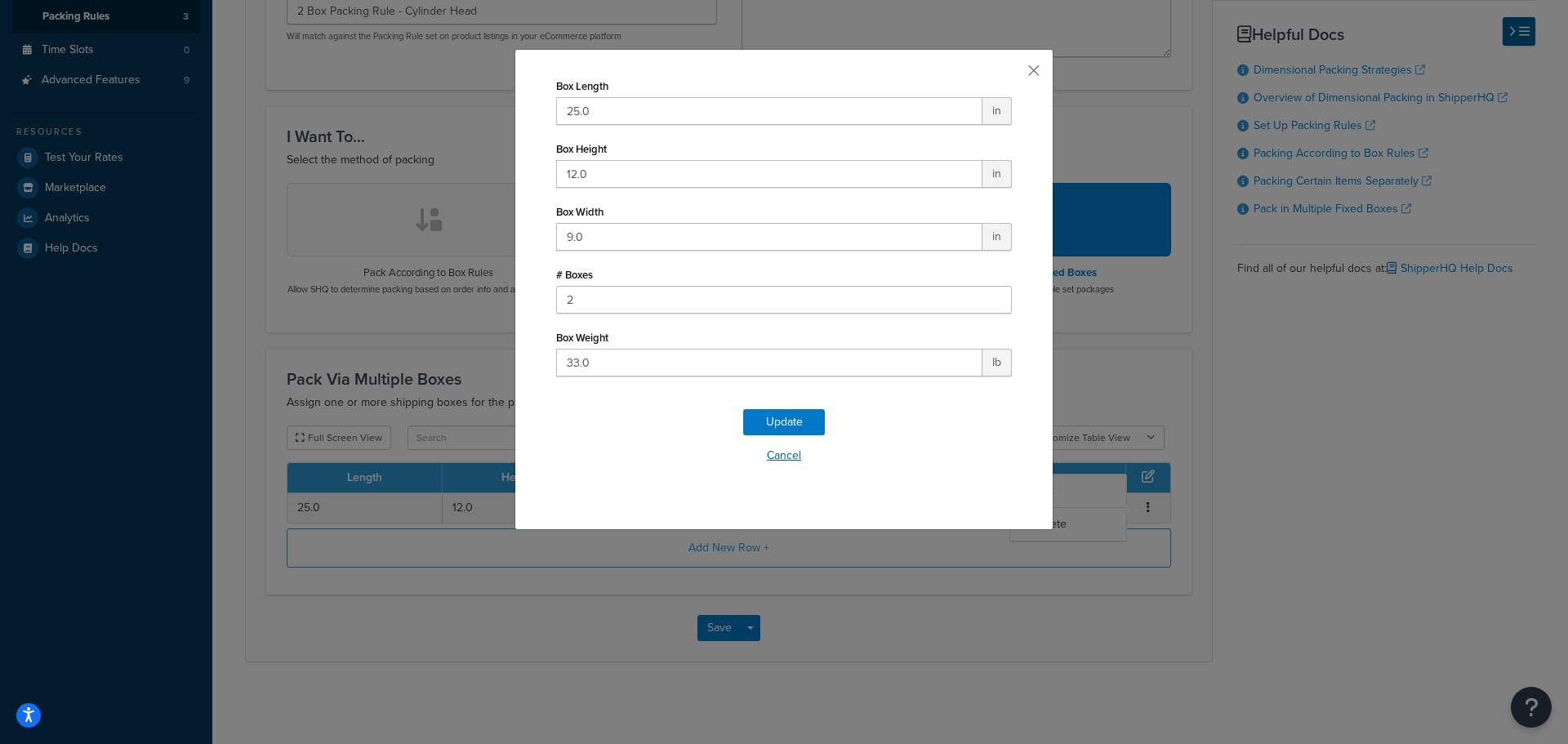
click at [775, 454] on button "Cancel" at bounding box center [784, 456] width 455 height 25
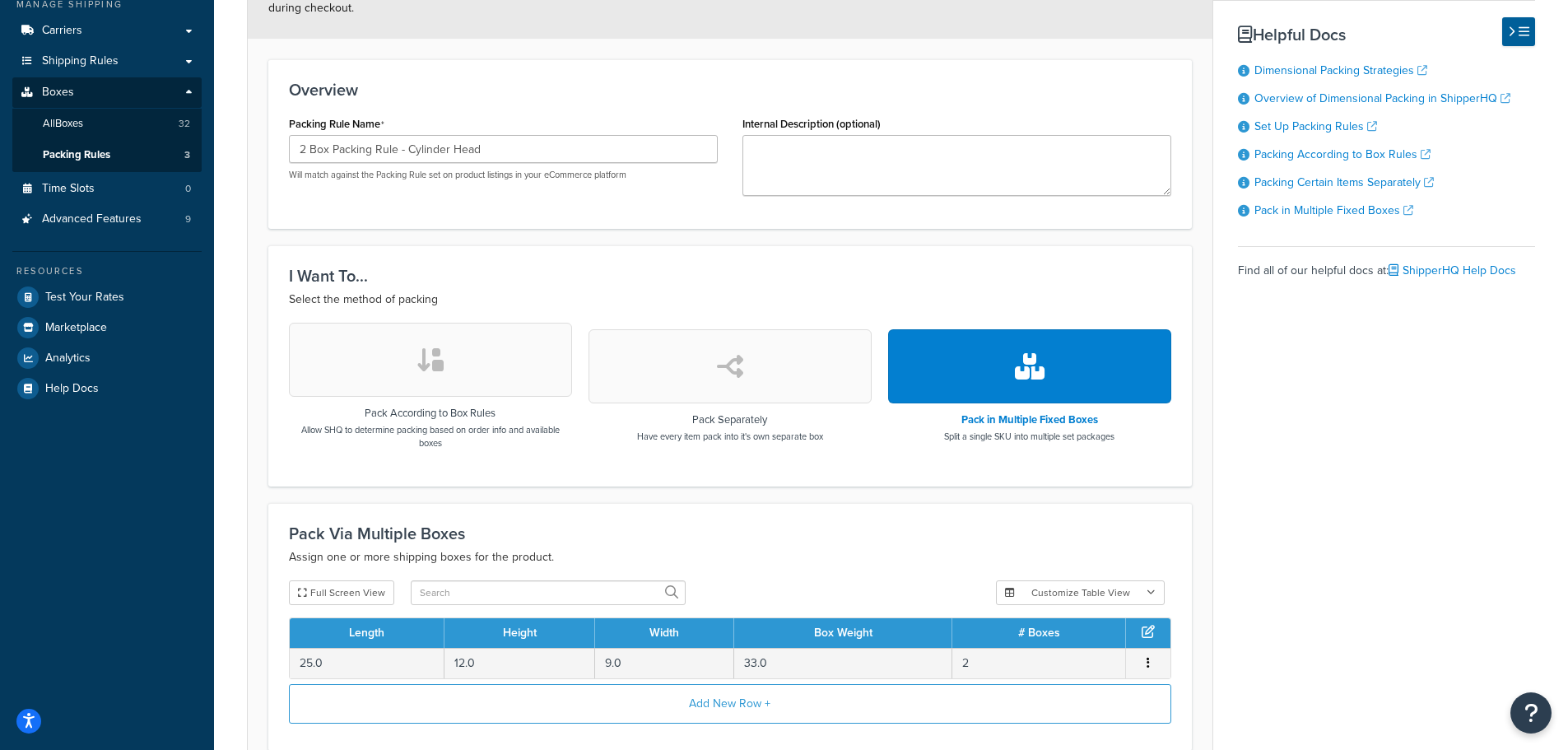
scroll to position [15, 0]
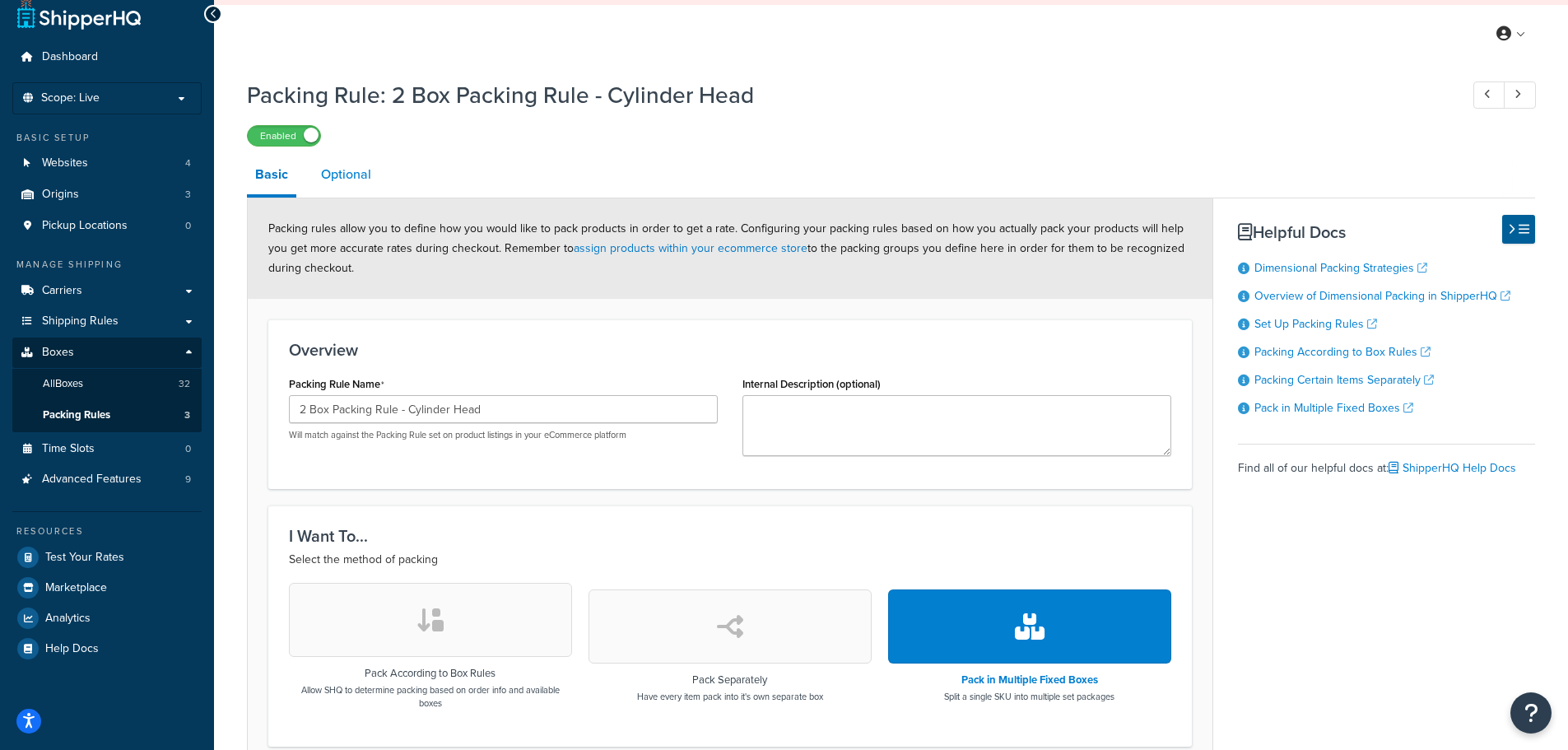
click at [335, 181] on link "Optional" at bounding box center [346, 175] width 66 height 39
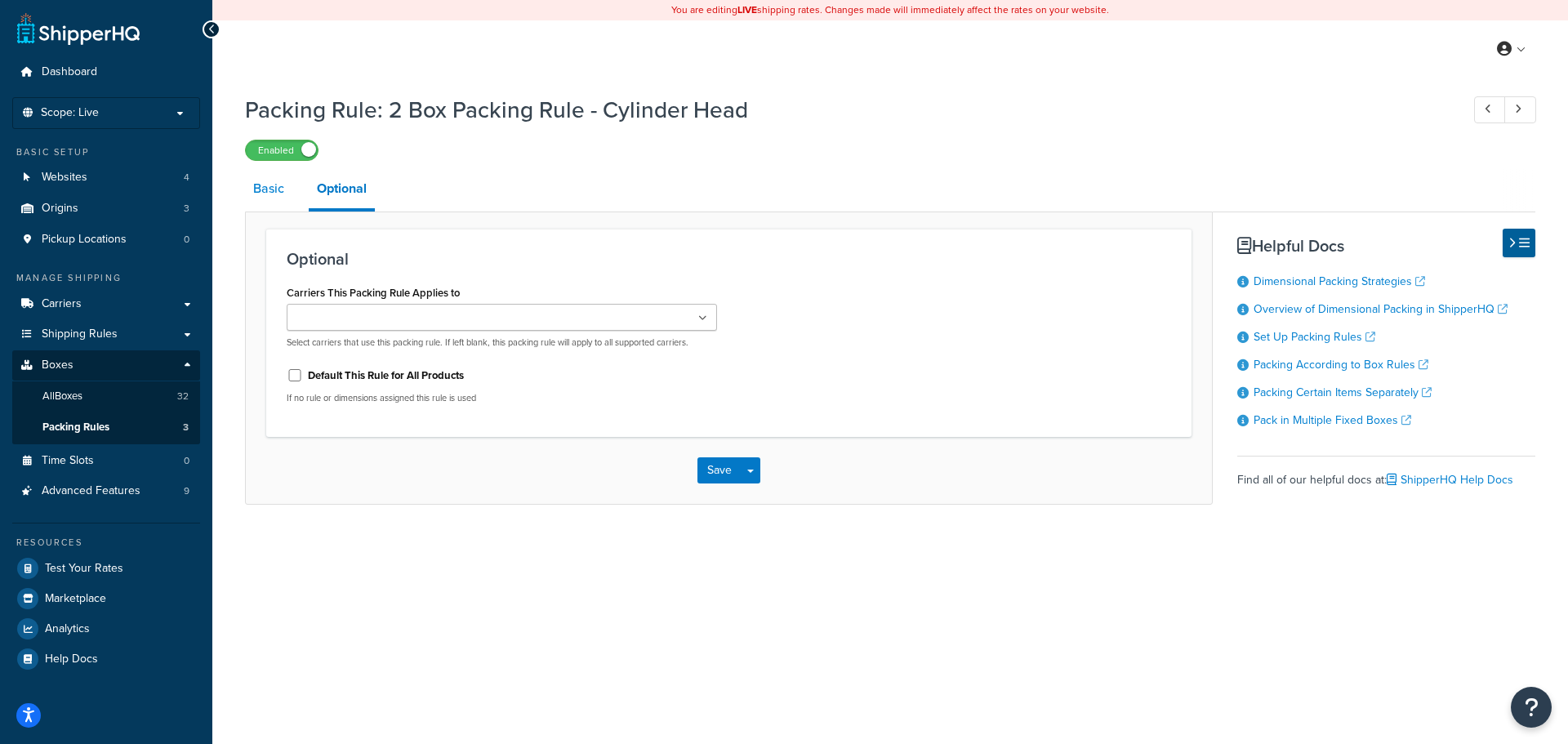
click at [256, 173] on link "Basic" at bounding box center [268, 188] width 47 height 39
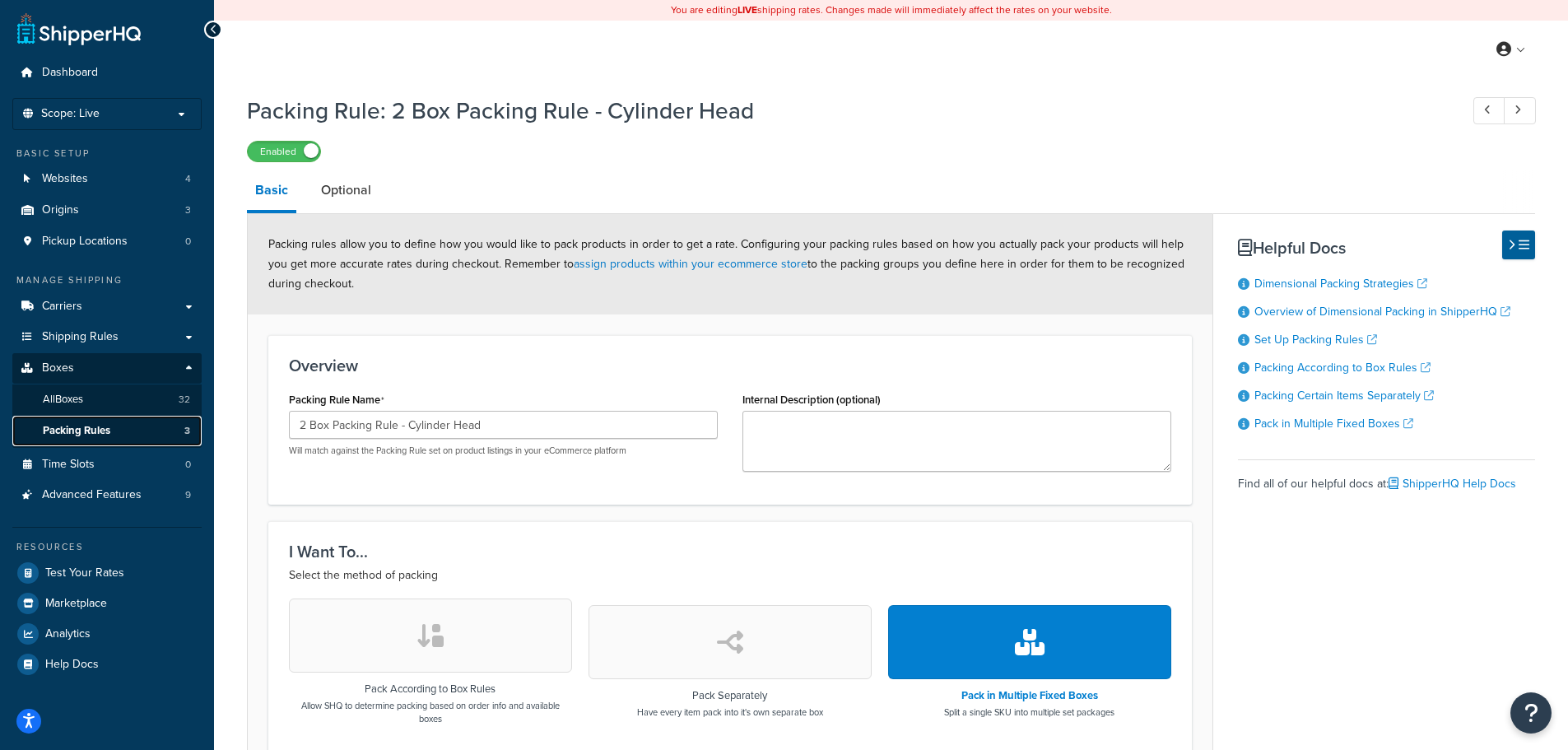
click at [136, 431] on link "Packing Rules 3" at bounding box center [107, 431] width 189 height 30
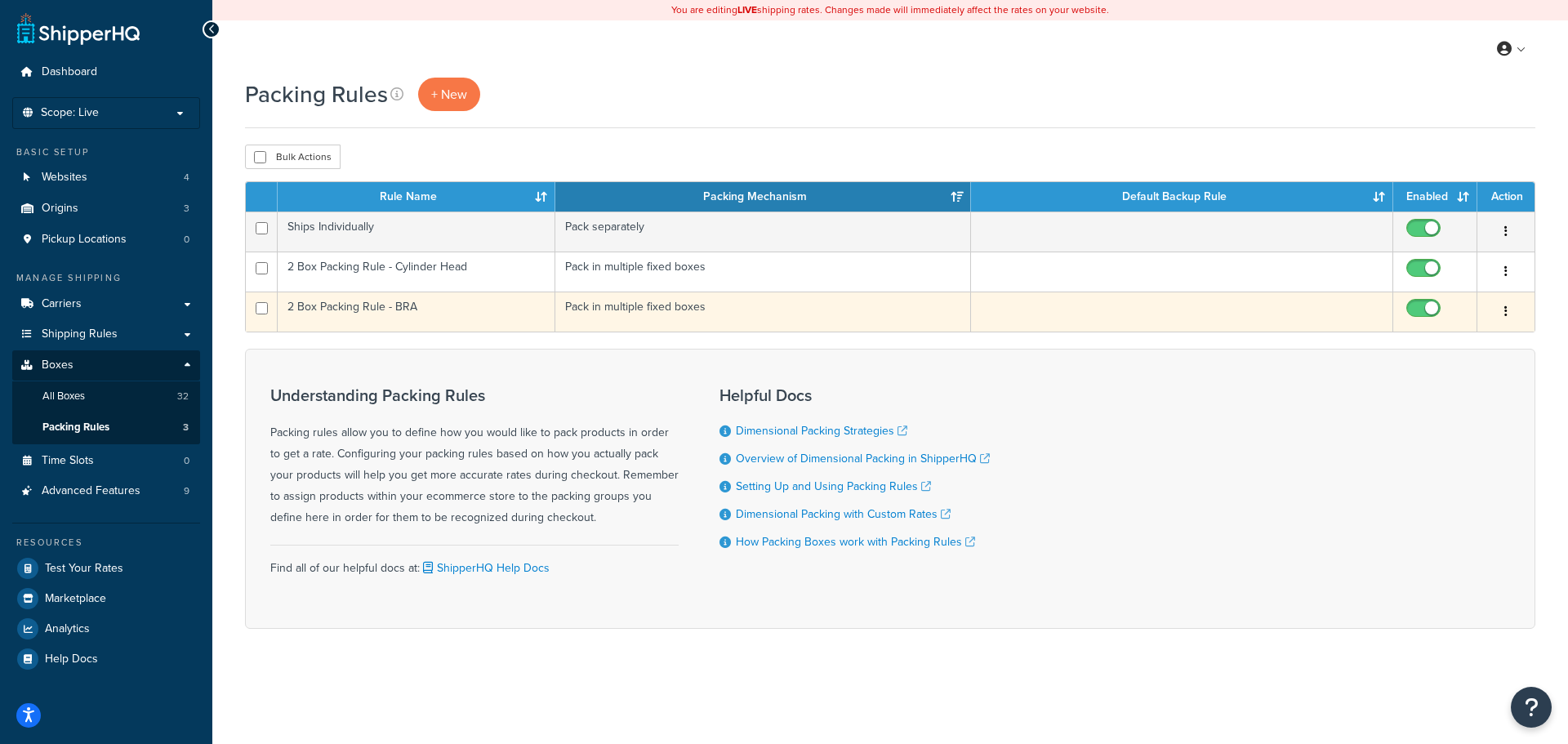
drag, startPoint x: 396, startPoint y: 274, endPoint x: 334, endPoint y: 330, distance: 83.5
click at [334, 330] on td "2 Box Packing Rule - BRA" at bounding box center [416, 311] width 277 height 40
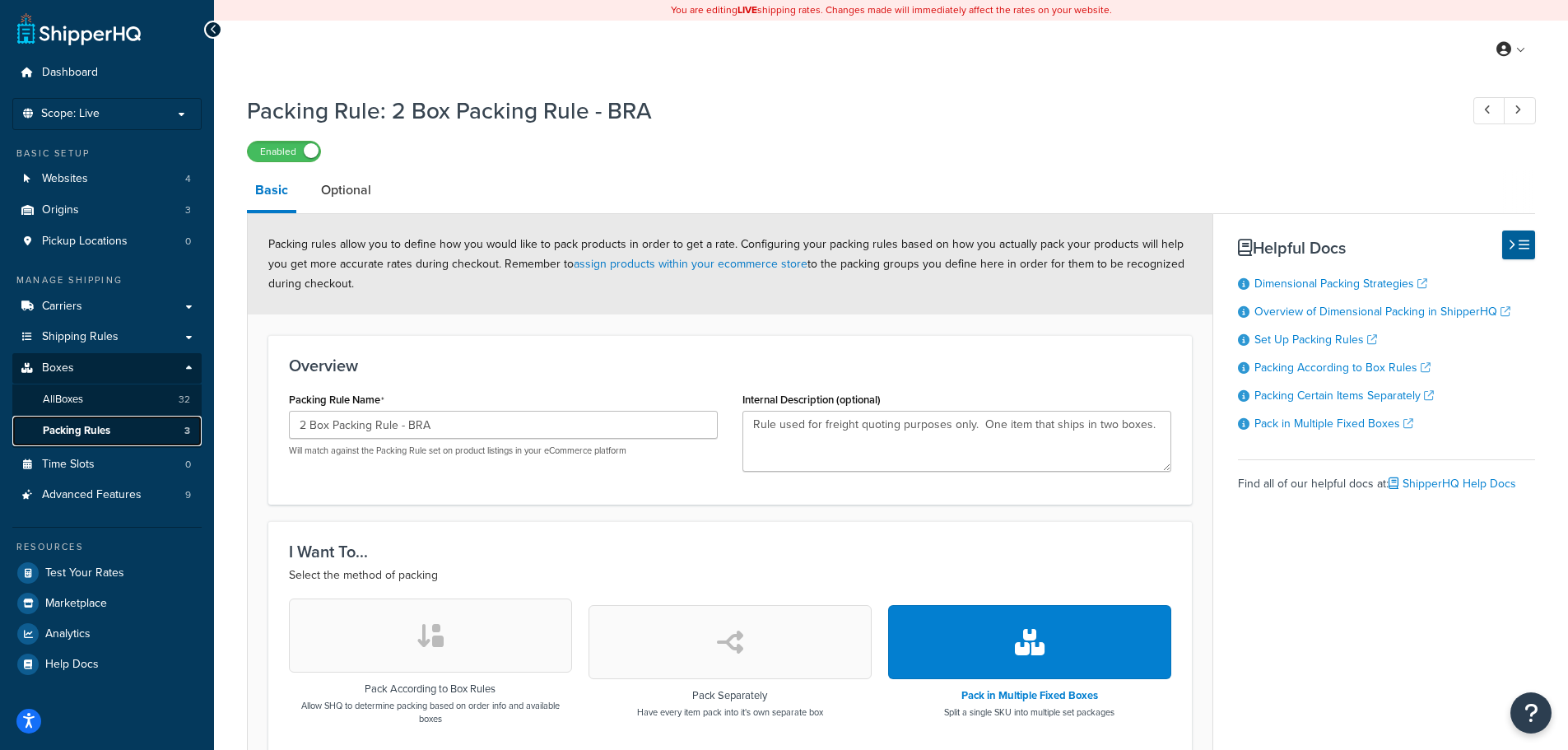
click at [116, 420] on link "Packing Rules 3" at bounding box center [107, 431] width 189 height 30
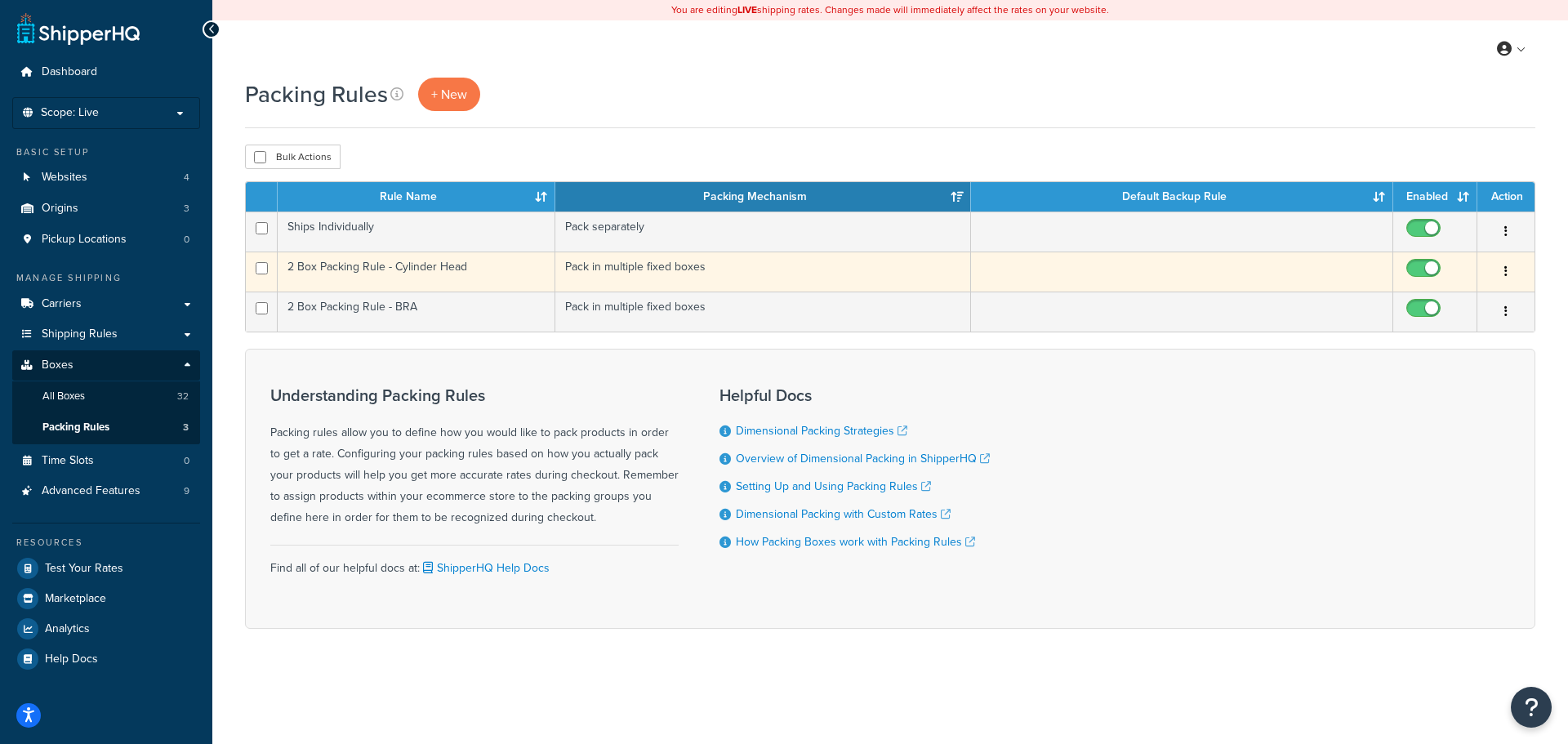
click at [400, 271] on td "2 Box Packing Rule - Cylinder Head" at bounding box center [416, 271] width 277 height 40
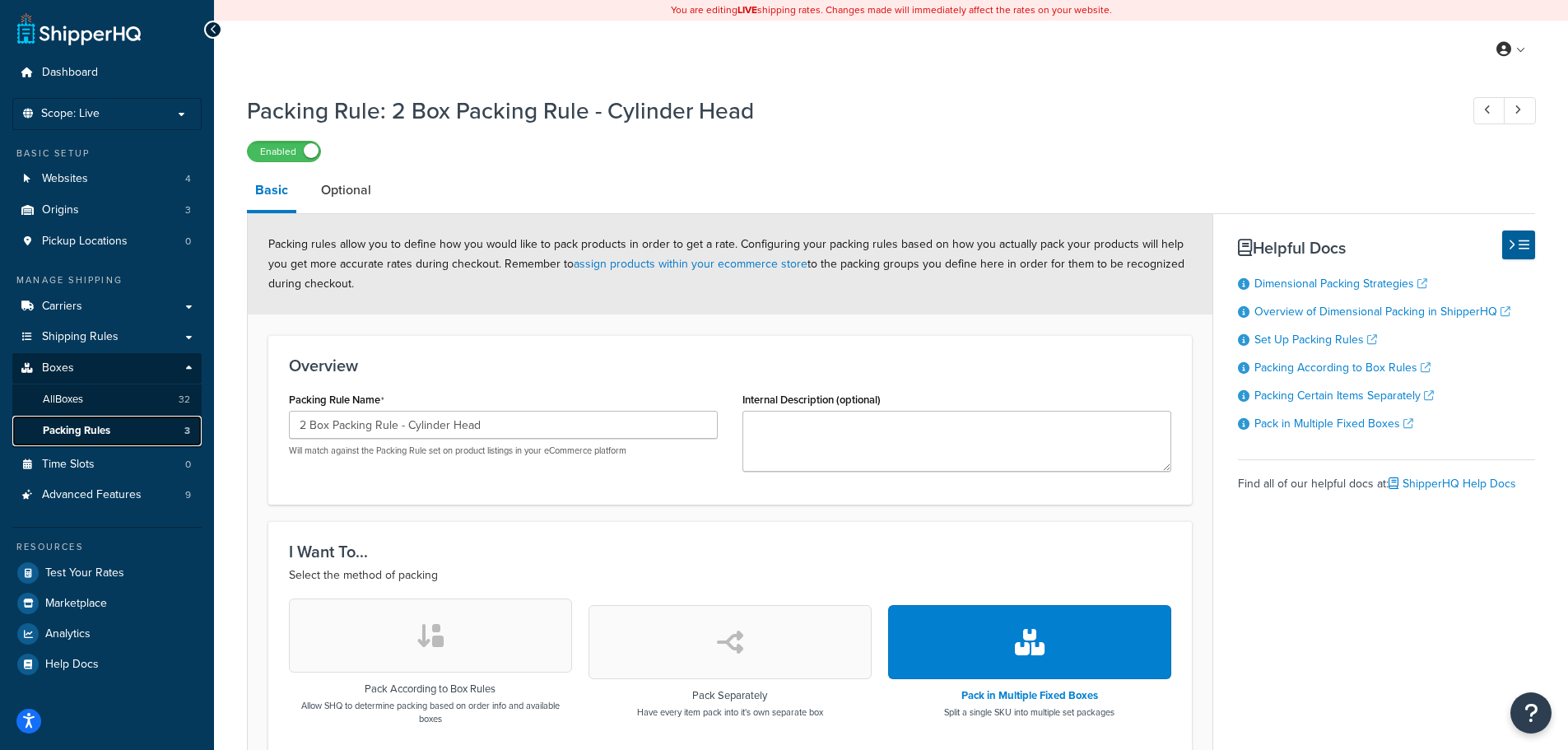
click at [110, 429] on span "Packing Rules" at bounding box center [76, 431] width 67 height 14
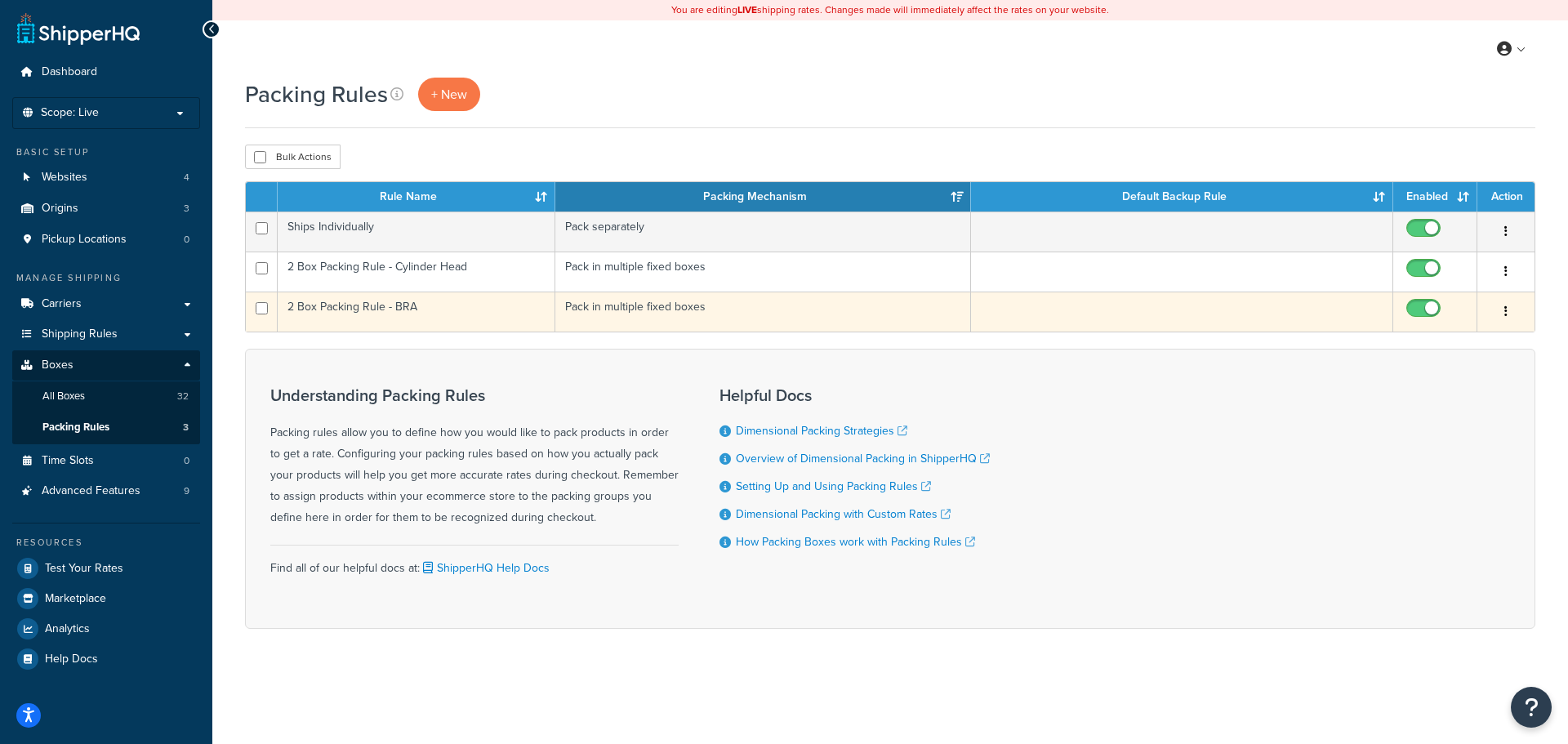
click at [427, 302] on td "2 Box Packing Rule - BRA" at bounding box center [416, 311] width 277 height 40
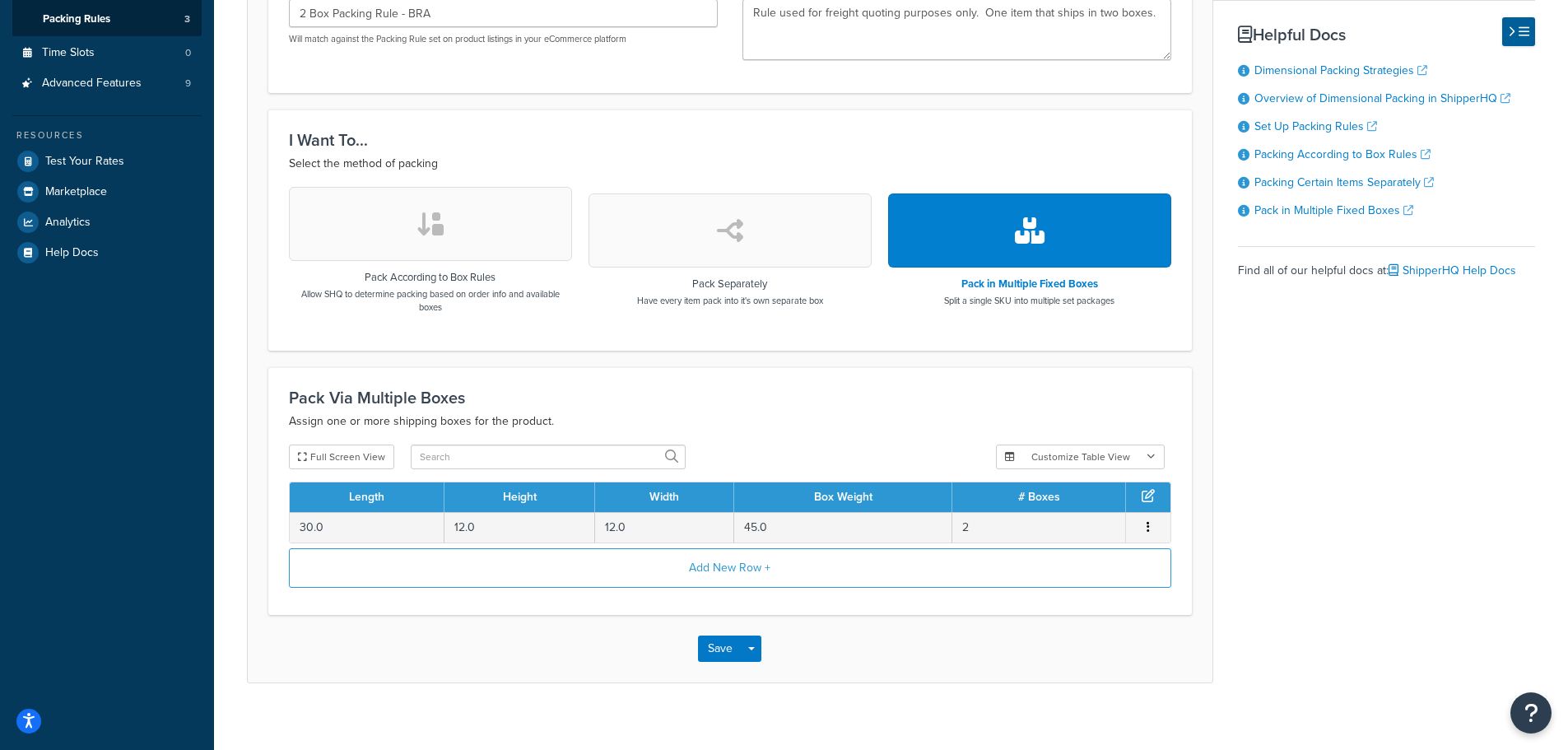
scroll to position [165, 0]
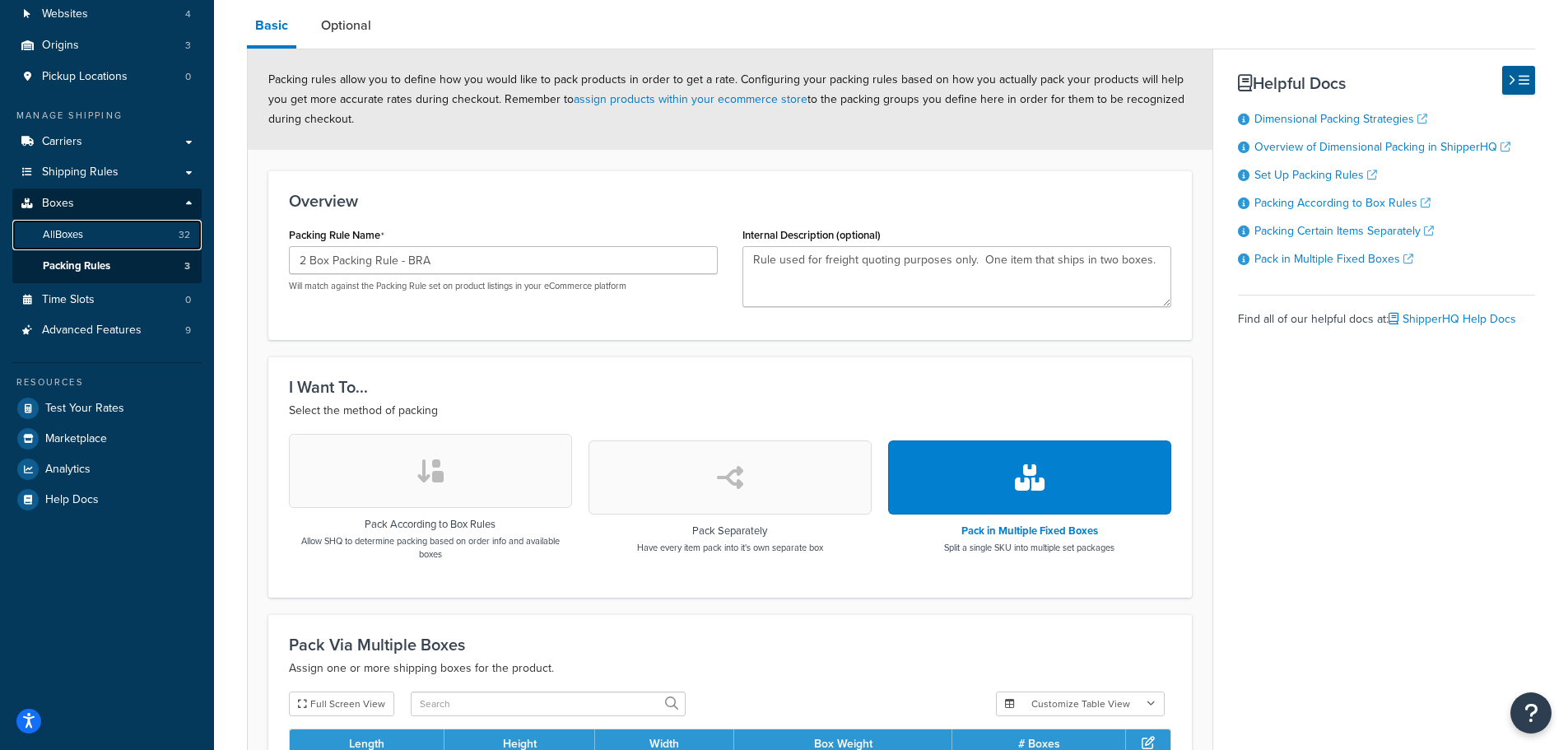
click at [119, 246] on link "All Boxes 32" at bounding box center [107, 235] width 189 height 30
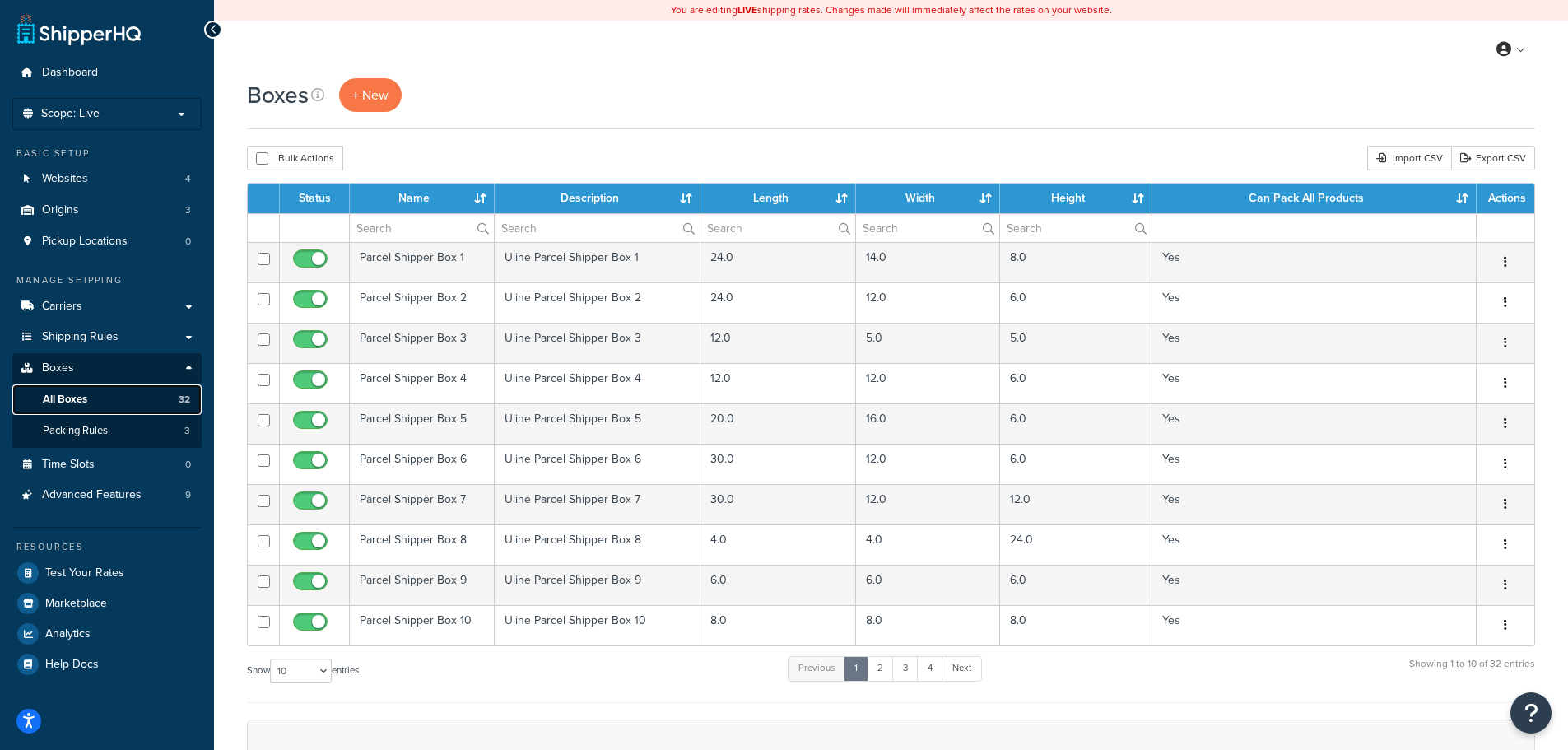
click at [100, 397] on link "All Boxes 32" at bounding box center [107, 400] width 189 height 30
click at [327, 671] on select "10 15 25 50 100 1000" at bounding box center [300, 671] width 62 height 25
select select "1000"
click at [272, 659] on select "10 15 25 50 100 1000" at bounding box center [300, 671] width 62 height 25
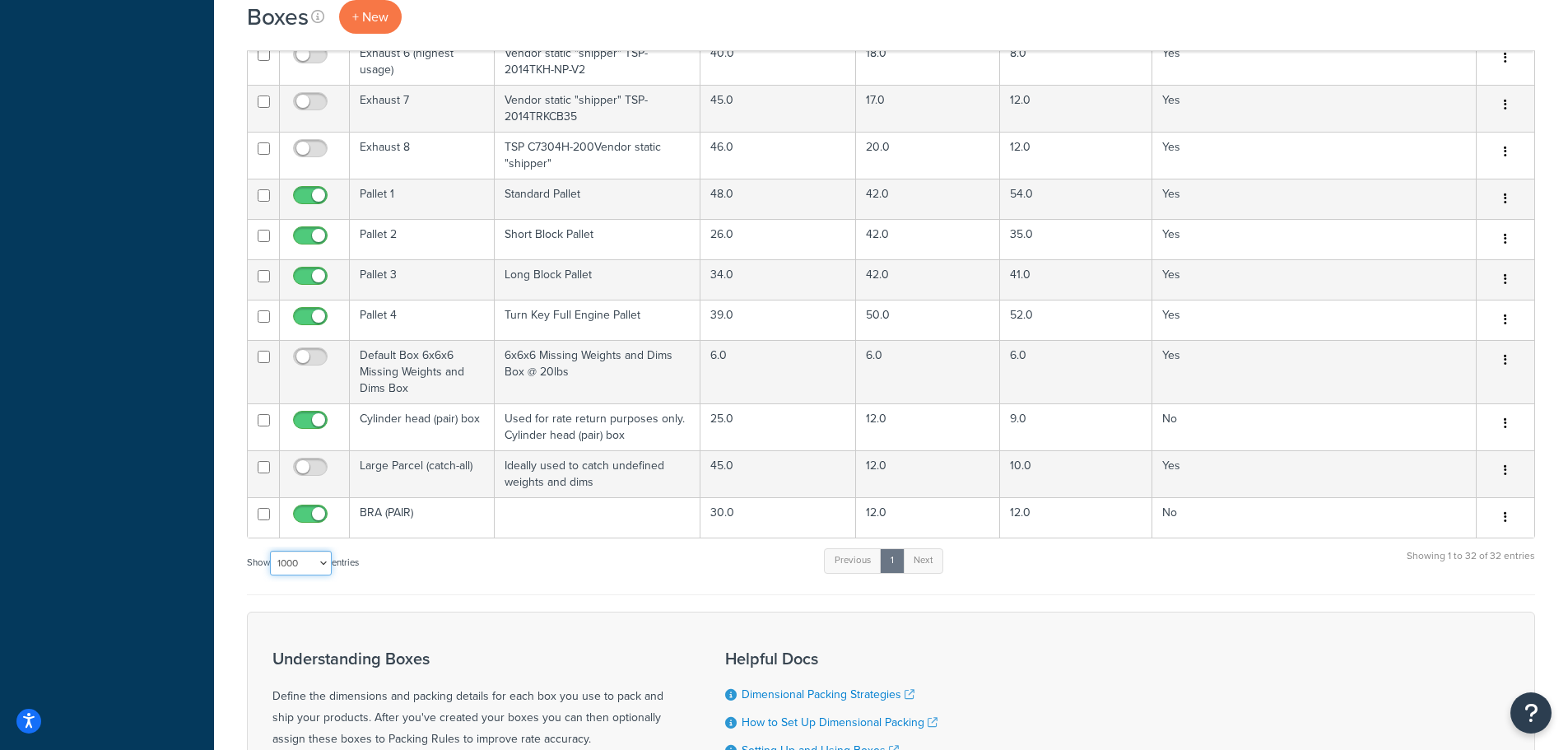
scroll to position [1070, 0]
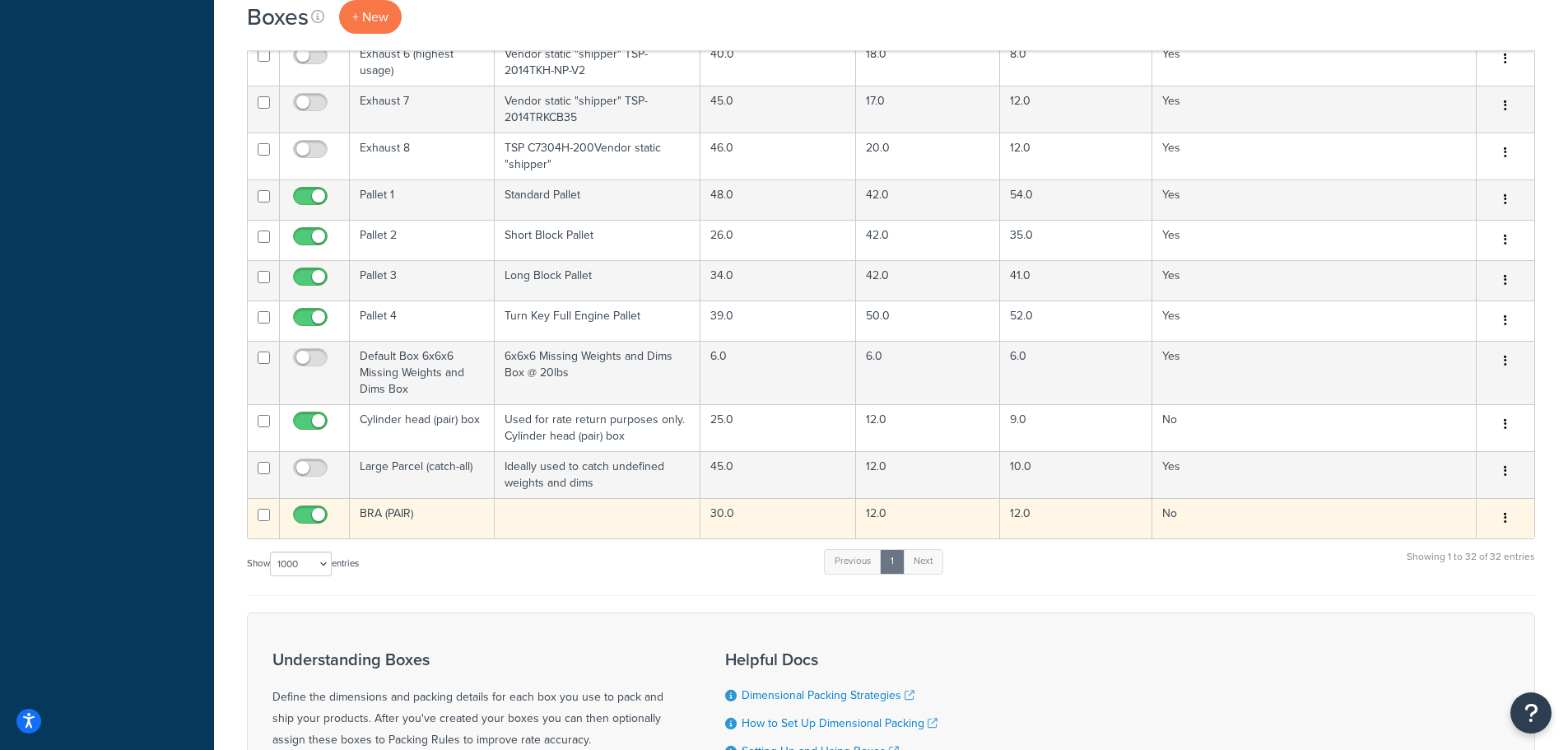
click at [1276, 509] on td "No" at bounding box center [1315, 518] width 325 height 40
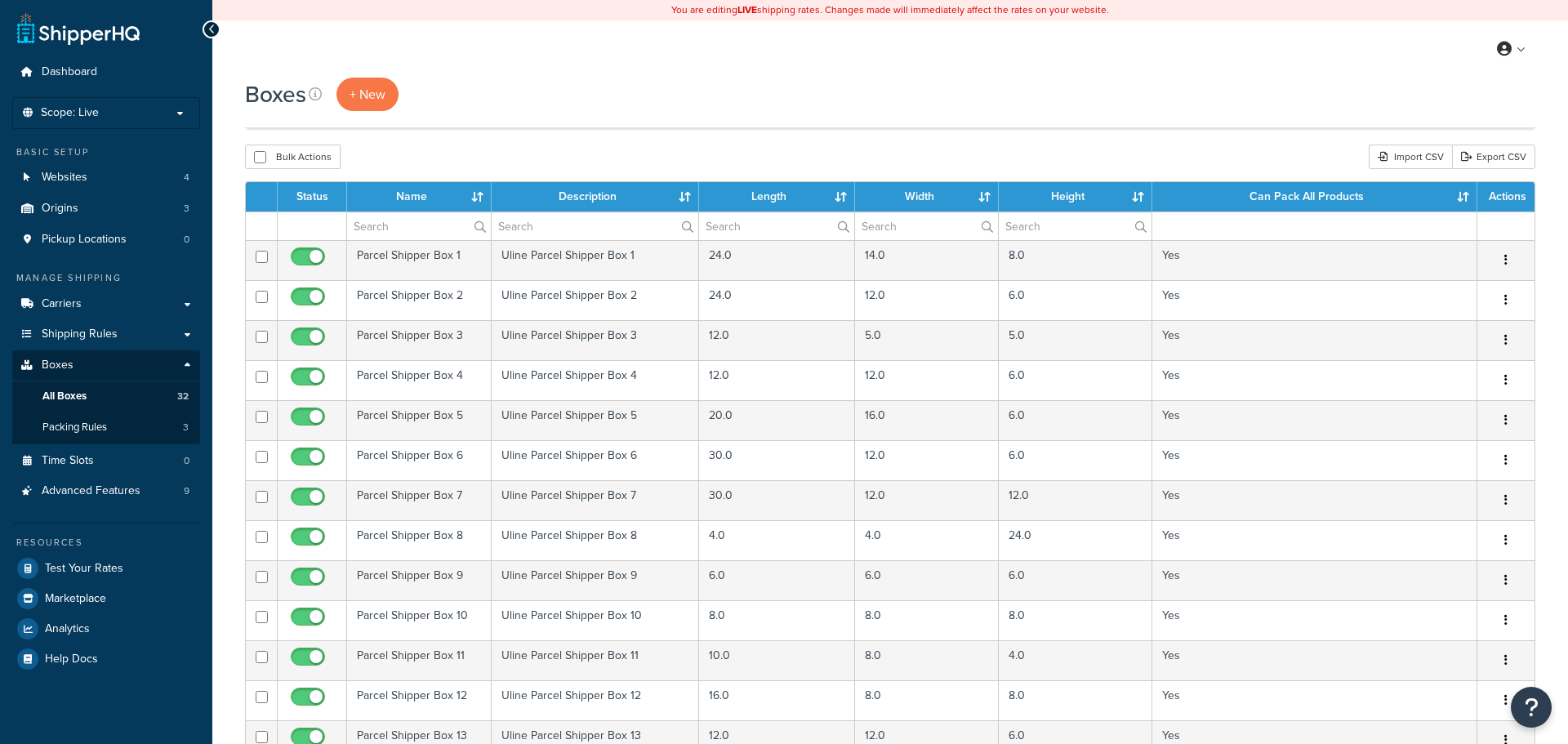
select select "1000"
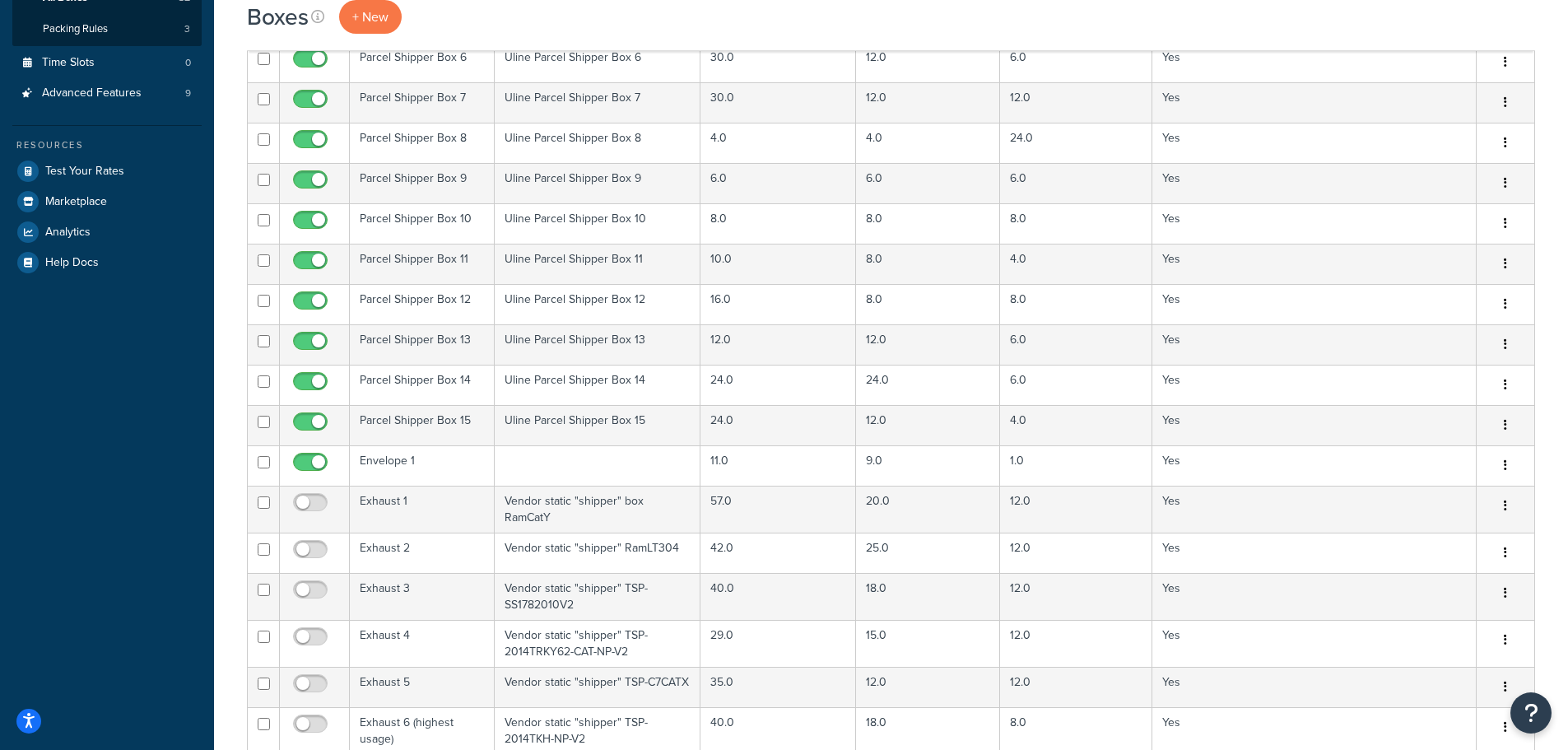
scroll to position [246, 0]
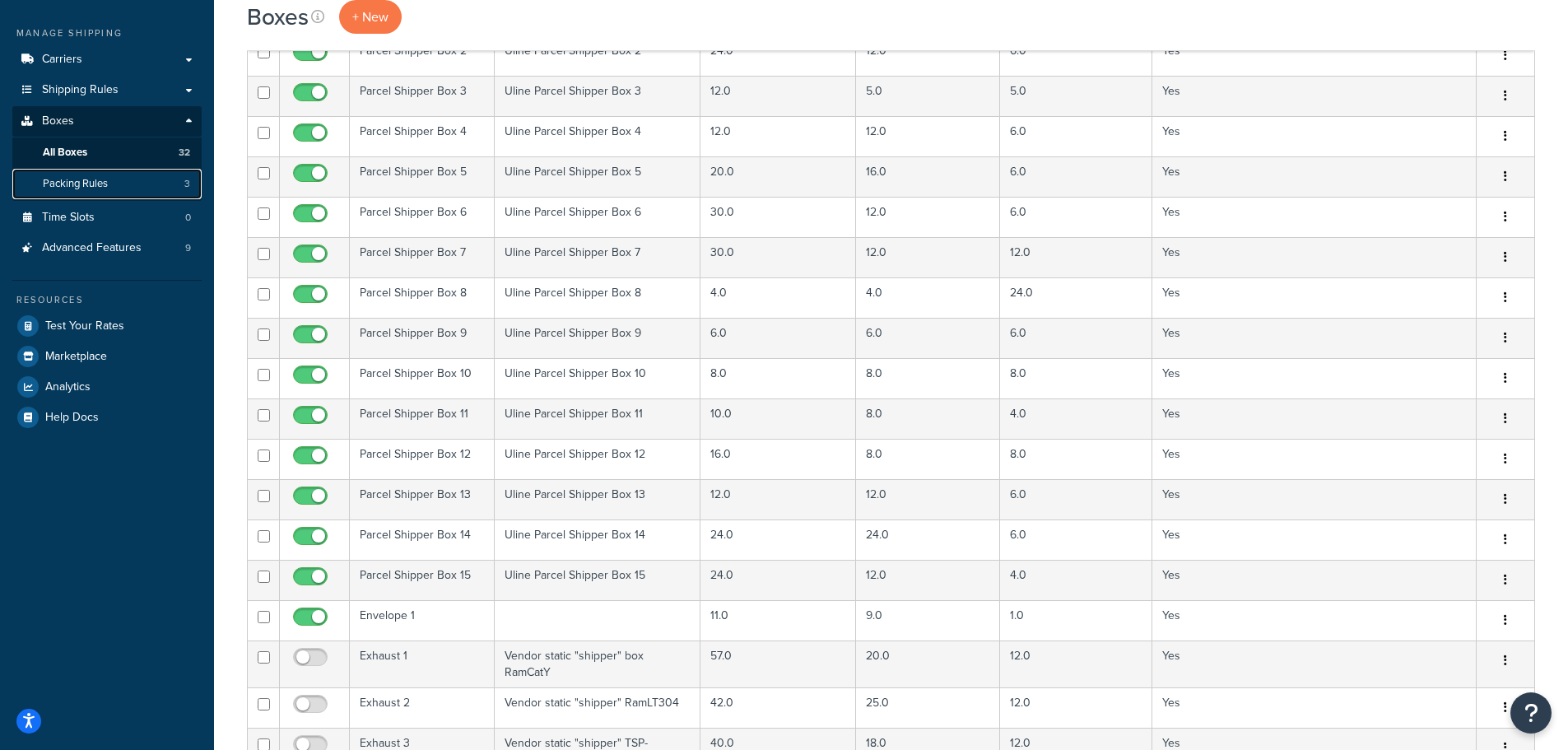
click at [112, 189] on link "Packing Rules 3" at bounding box center [107, 184] width 189 height 30
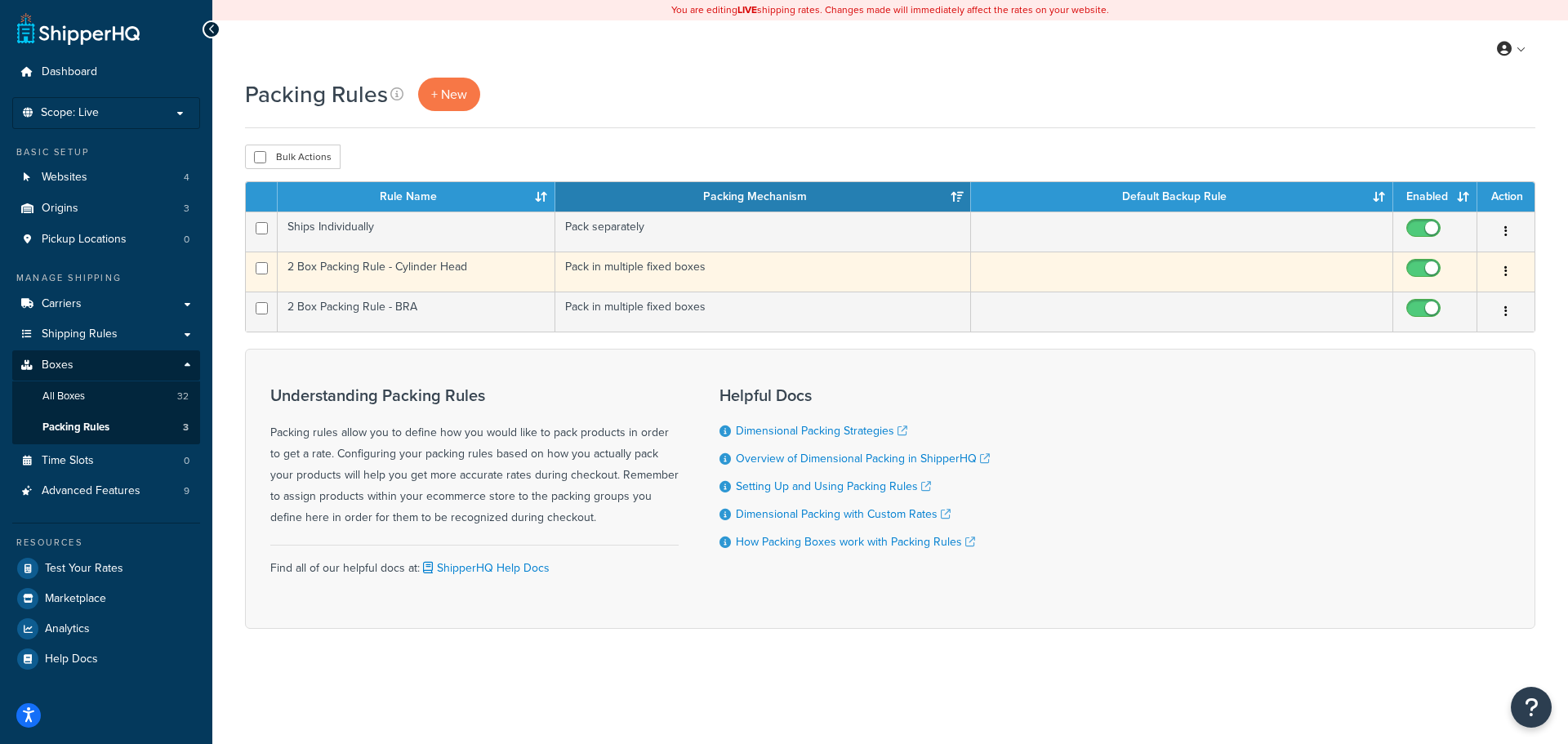
click at [435, 264] on td "2 Box Packing Rule - Cylinder Head" at bounding box center [416, 271] width 277 height 40
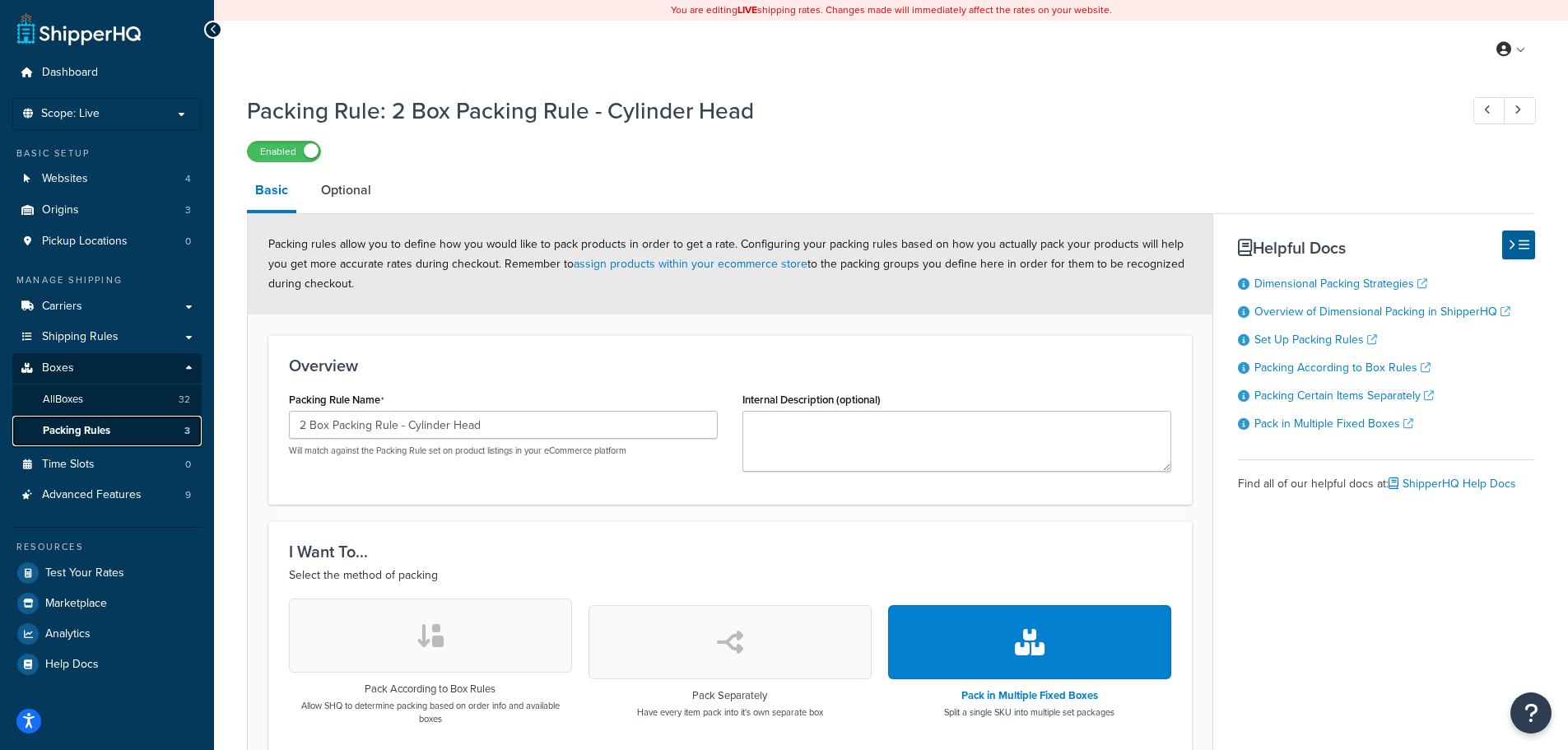
click at [106, 421] on link "Packing Rules 3" at bounding box center [107, 431] width 189 height 30
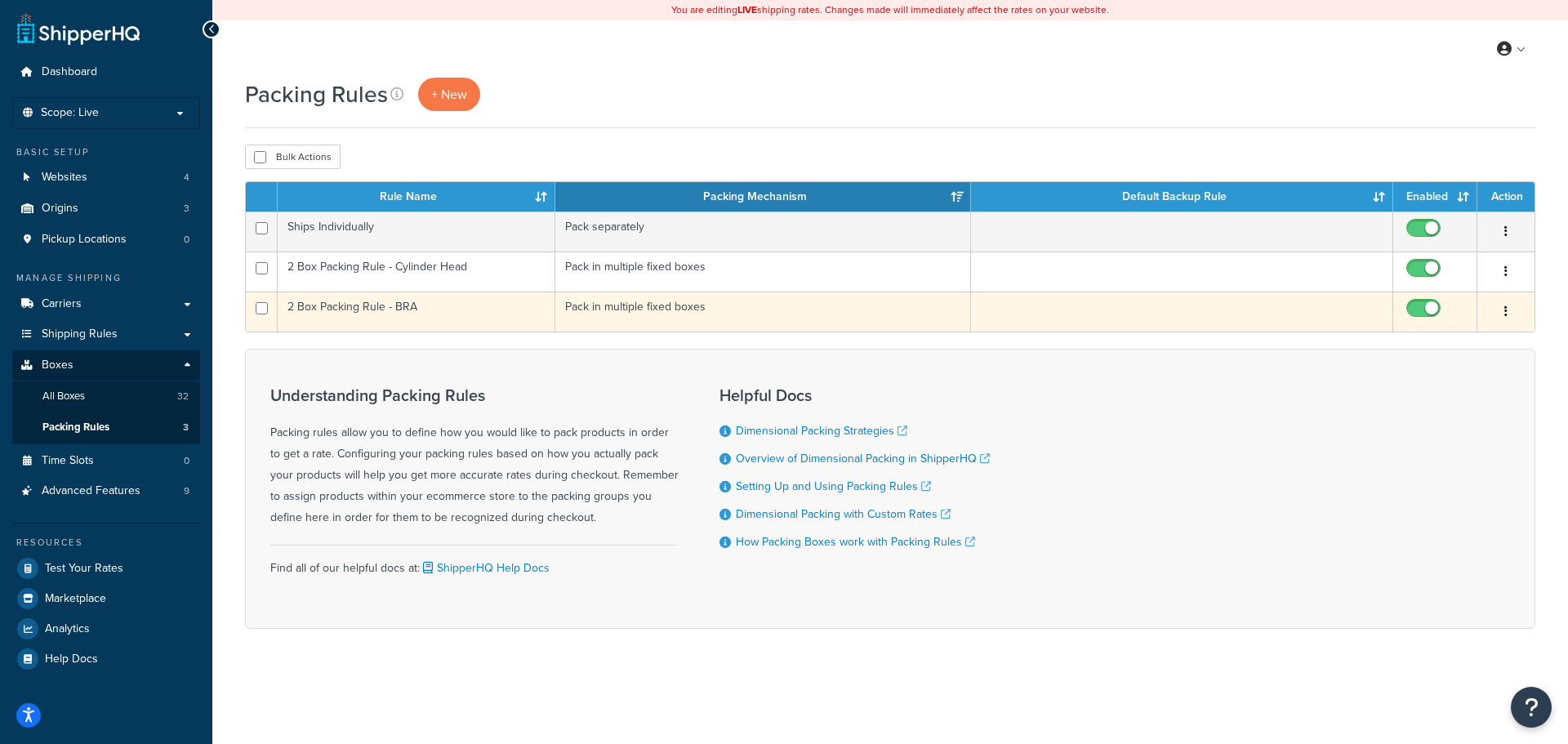
click at [414, 313] on td "2 Box Packing Rule - BRA" at bounding box center [416, 311] width 277 height 40
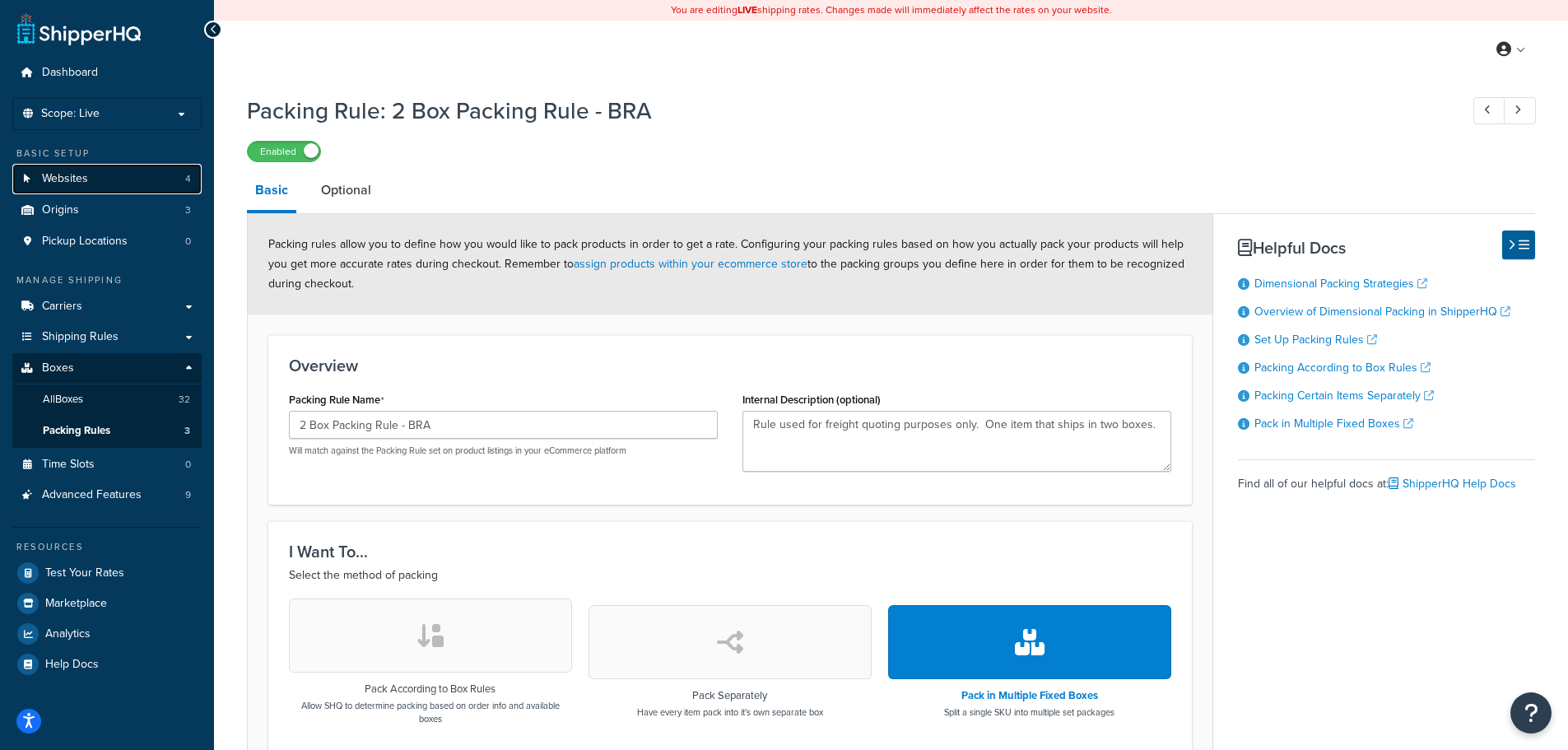
click at [100, 174] on link "Websites 4" at bounding box center [107, 179] width 189 height 30
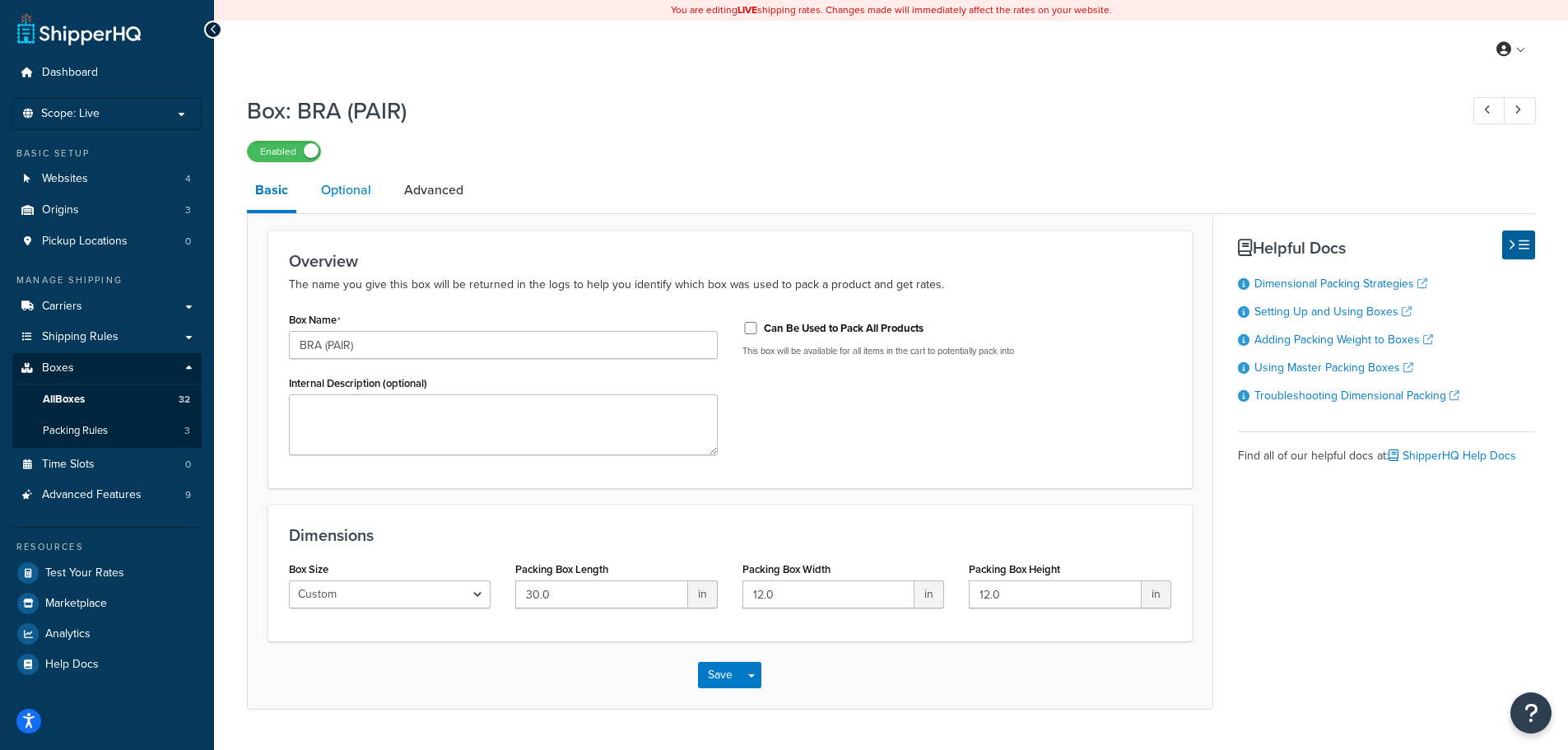
click at [353, 196] on link "Optional" at bounding box center [346, 190] width 66 height 39
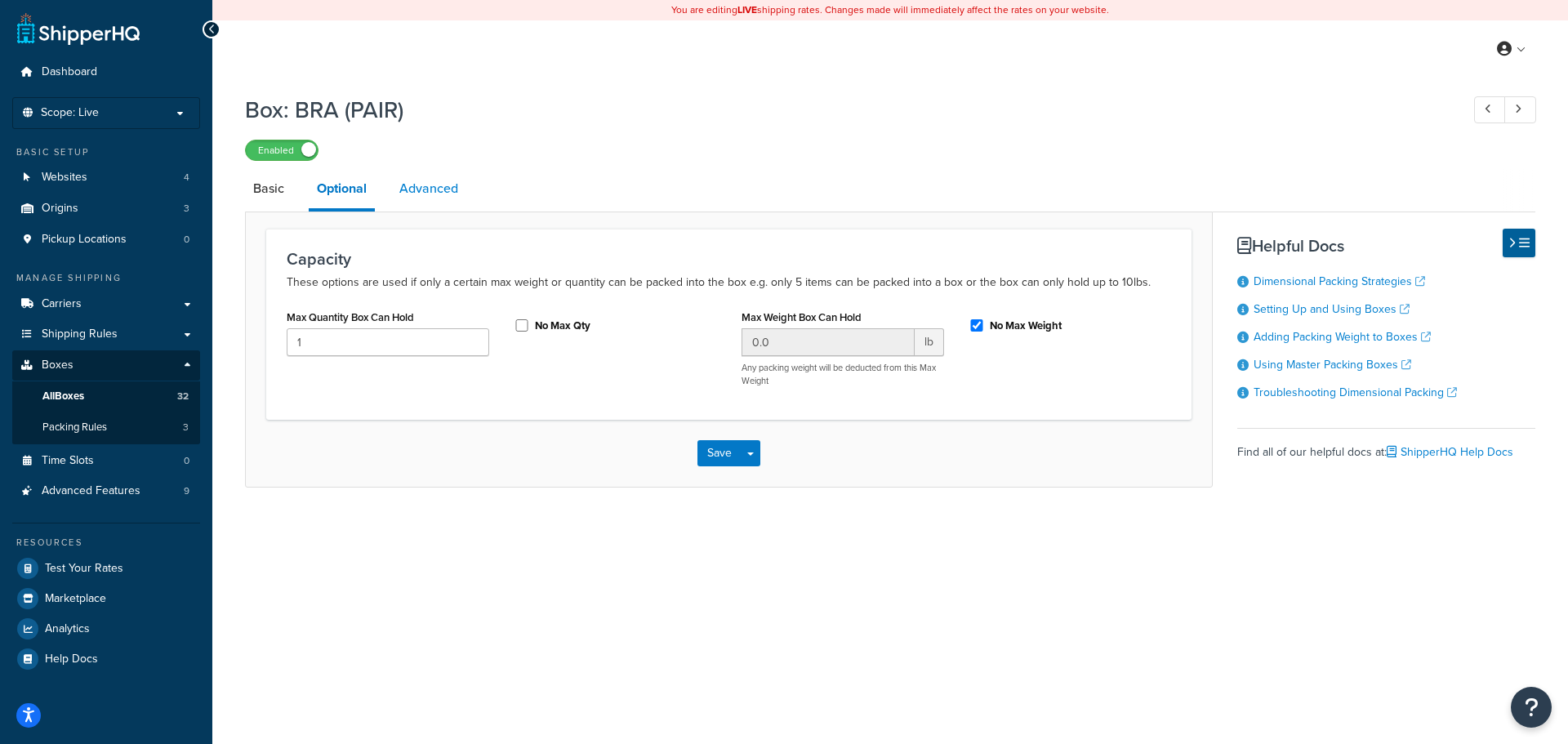
click at [416, 192] on link "Advanced" at bounding box center [429, 188] width 75 height 39
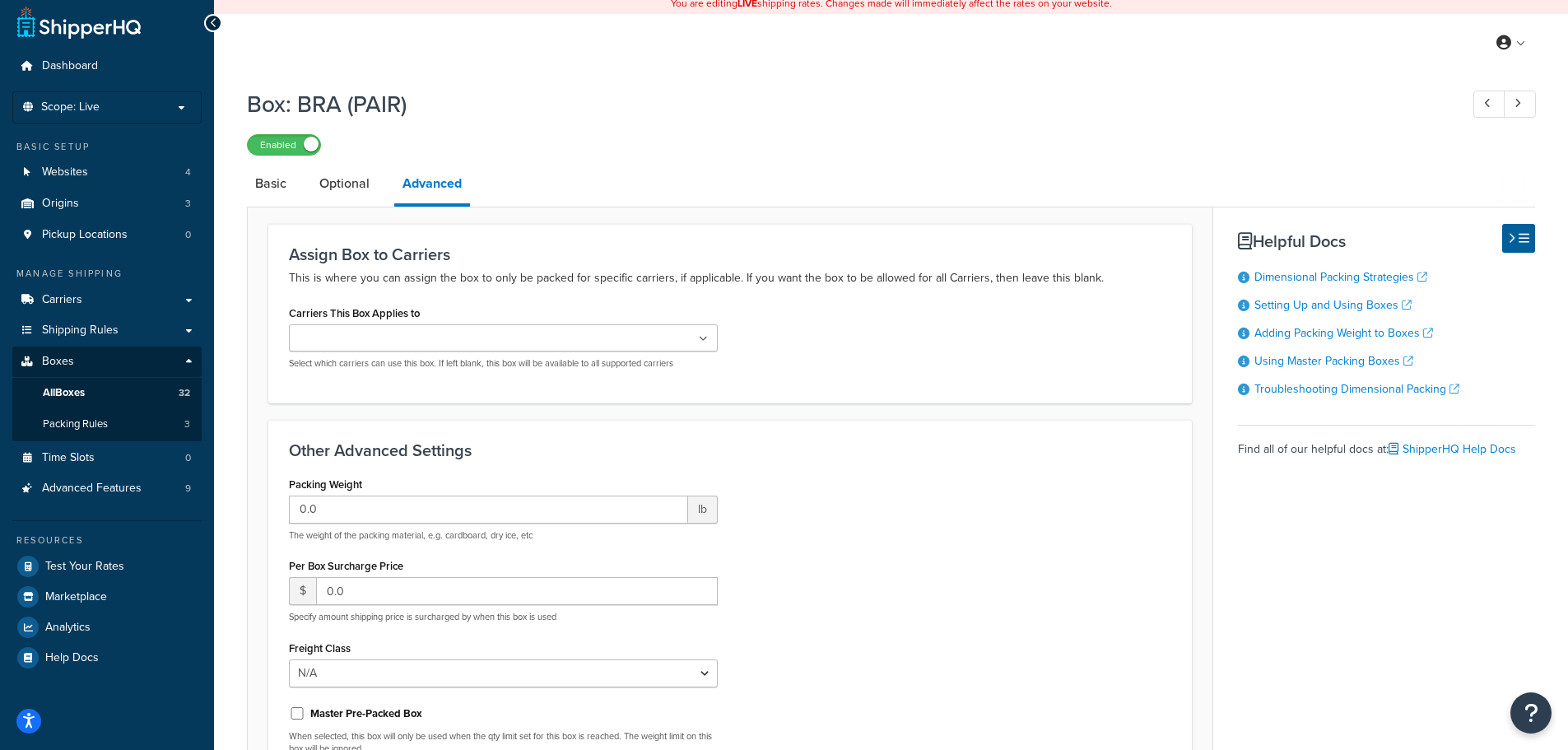
scroll to position [4, 0]
click at [337, 187] on link "Optional" at bounding box center [344, 185] width 66 height 39
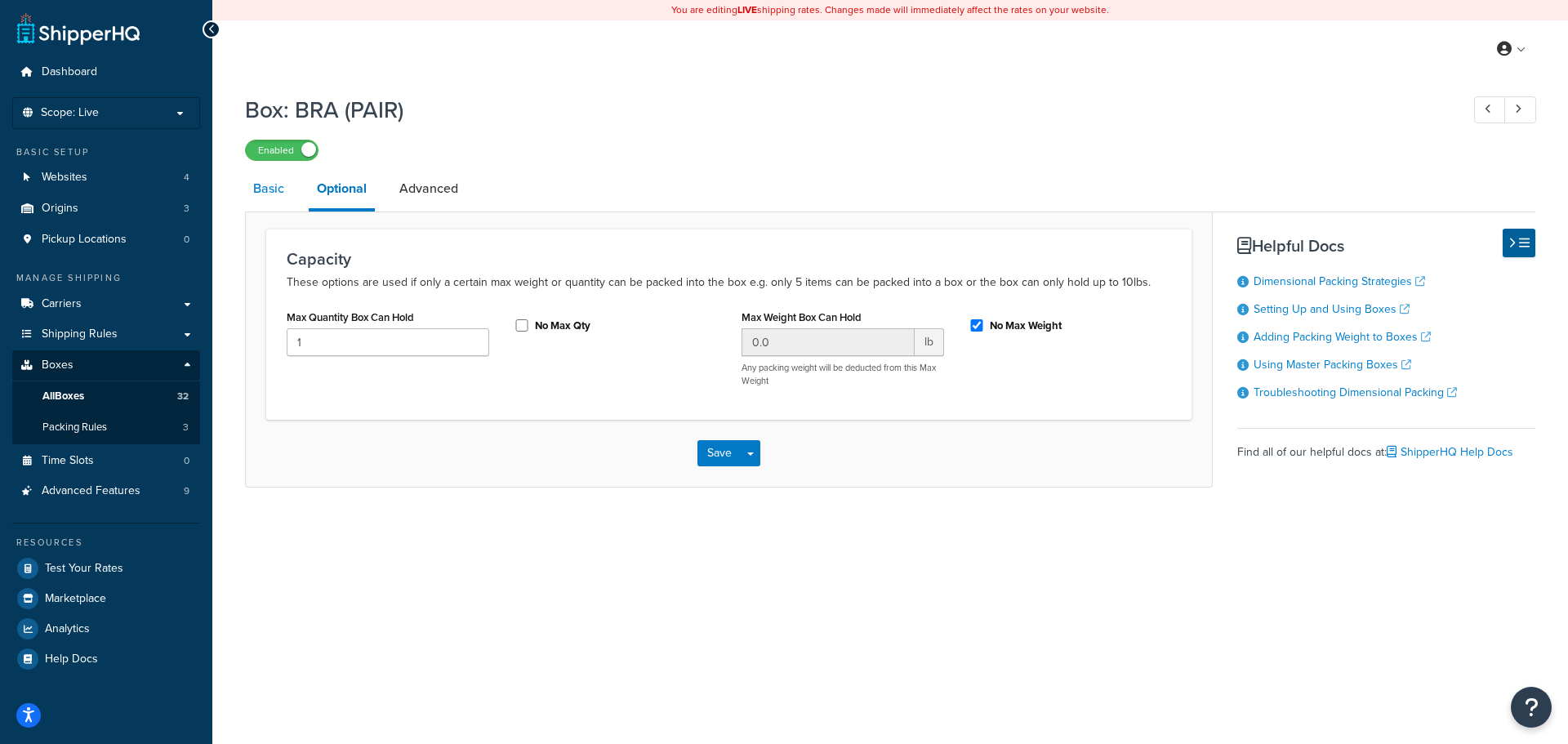
click at [262, 190] on link "Basic" at bounding box center [268, 188] width 47 height 39
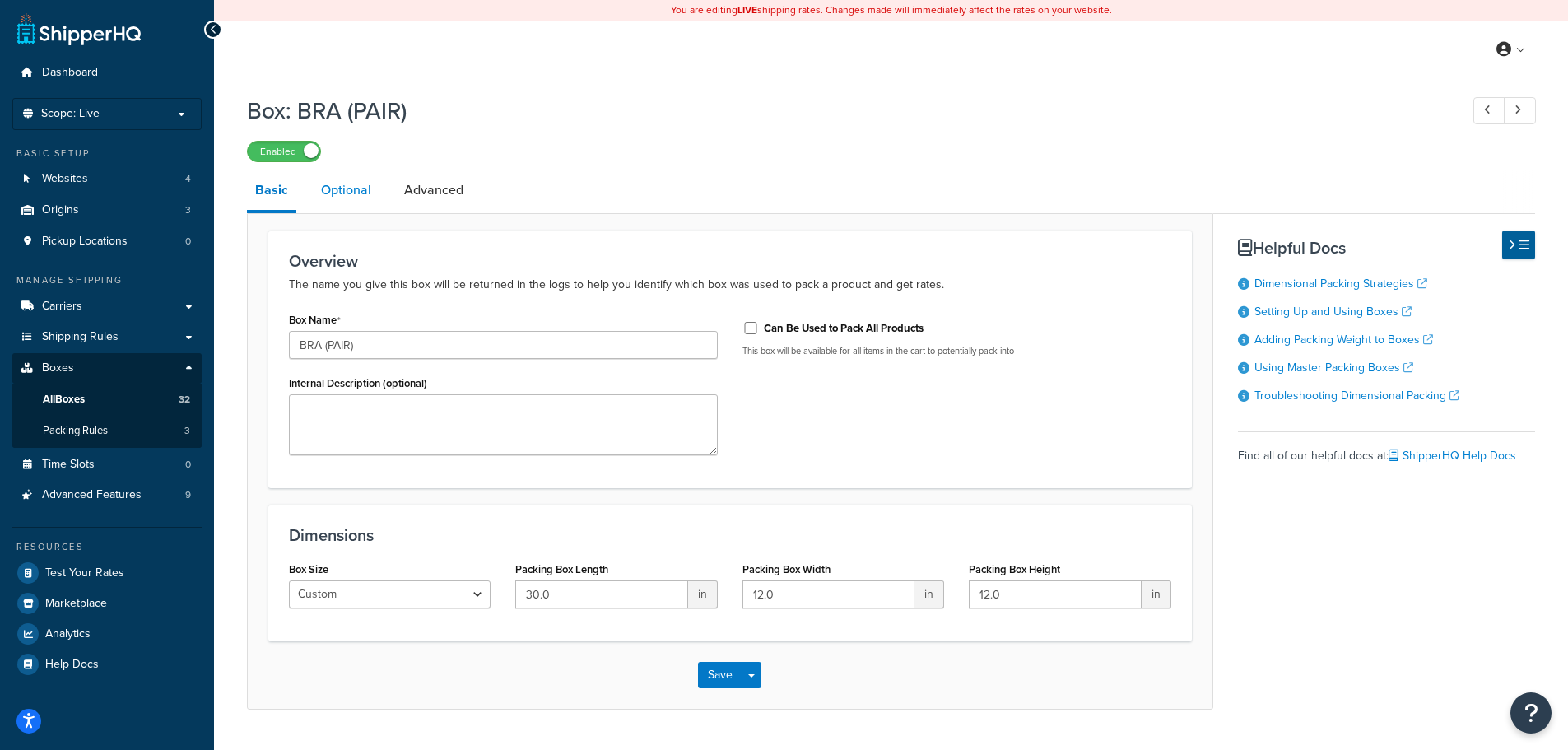
click at [369, 198] on link "Optional" at bounding box center [346, 190] width 66 height 39
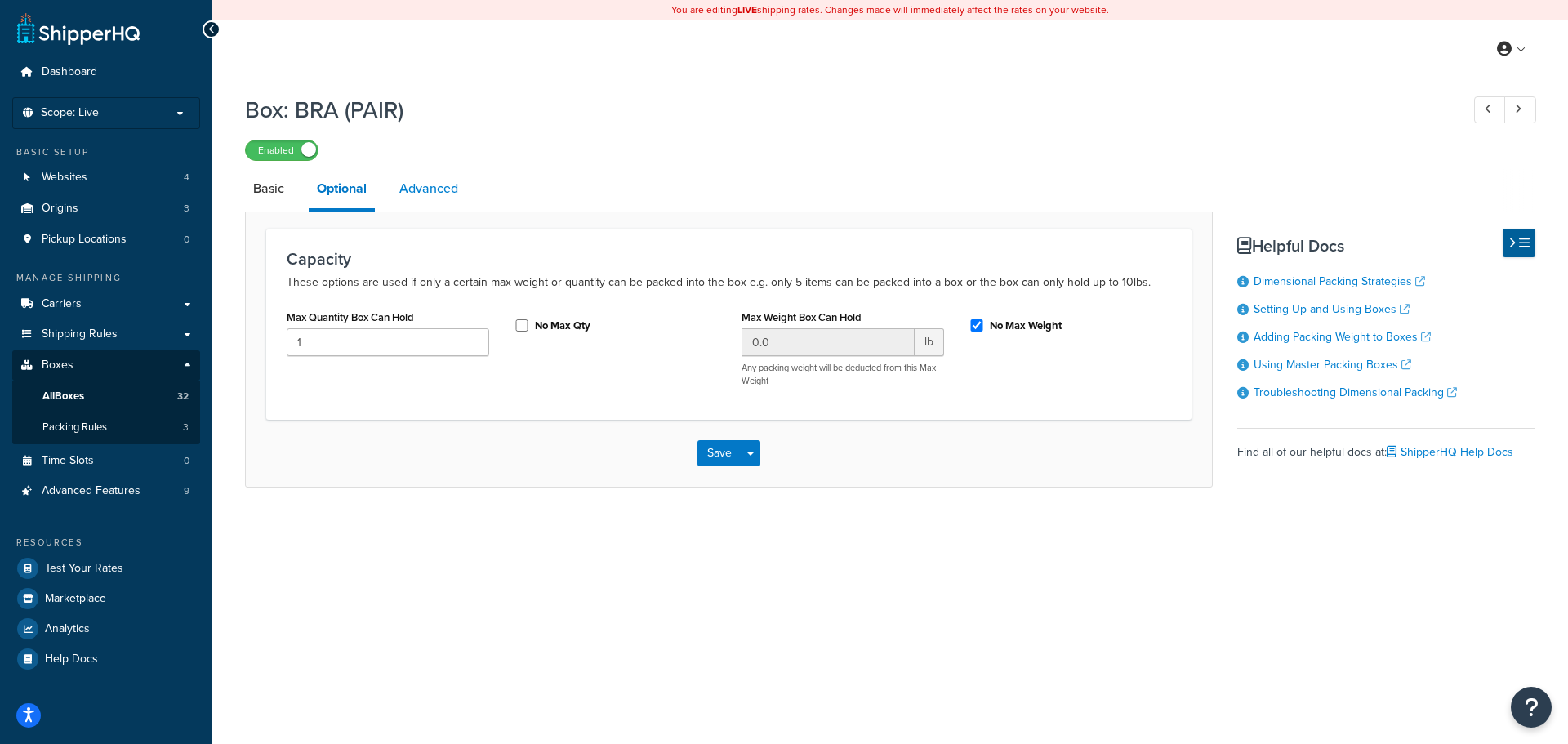
click at [435, 187] on link "Advanced" at bounding box center [429, 188] width 75 height 39
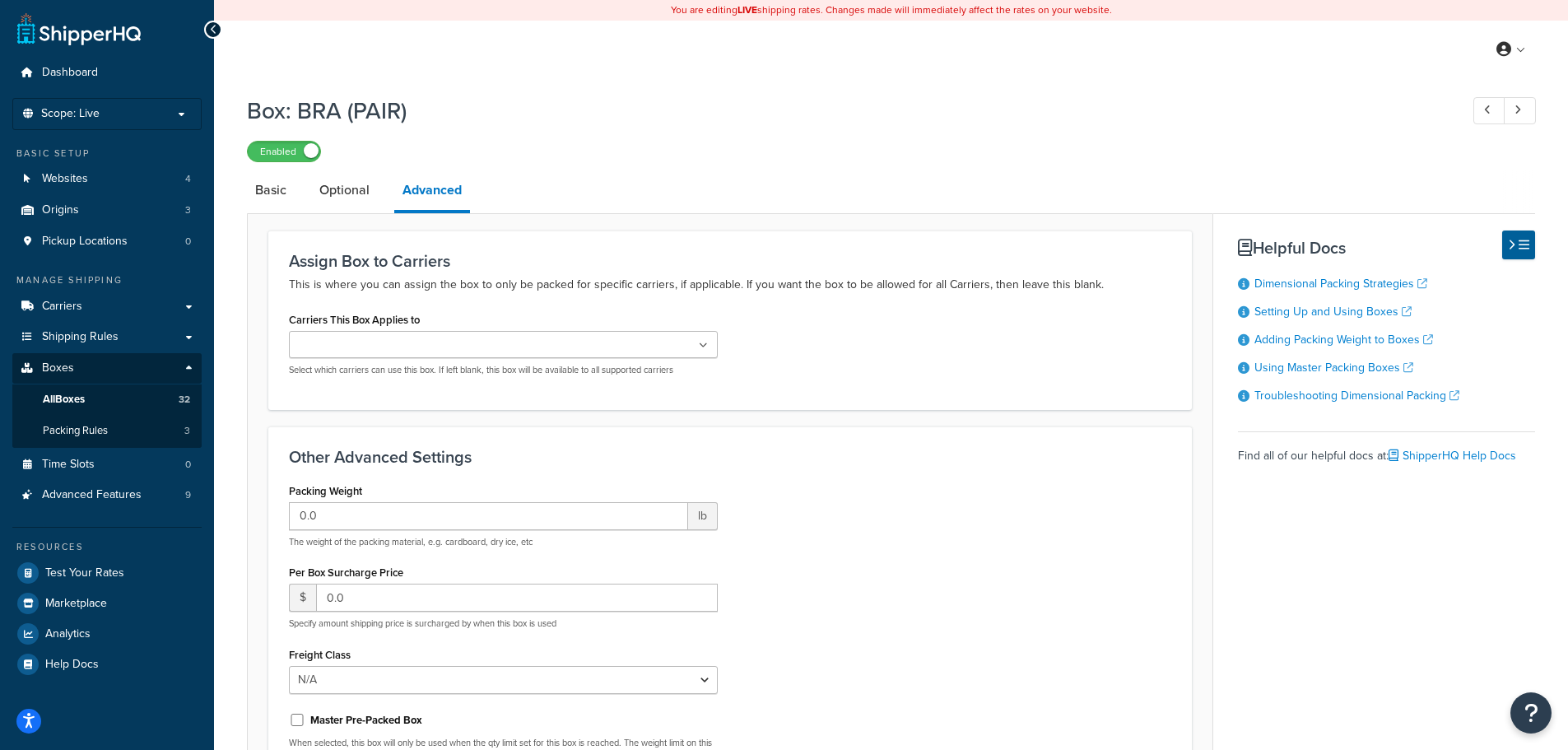
scroll to position [82, 0]
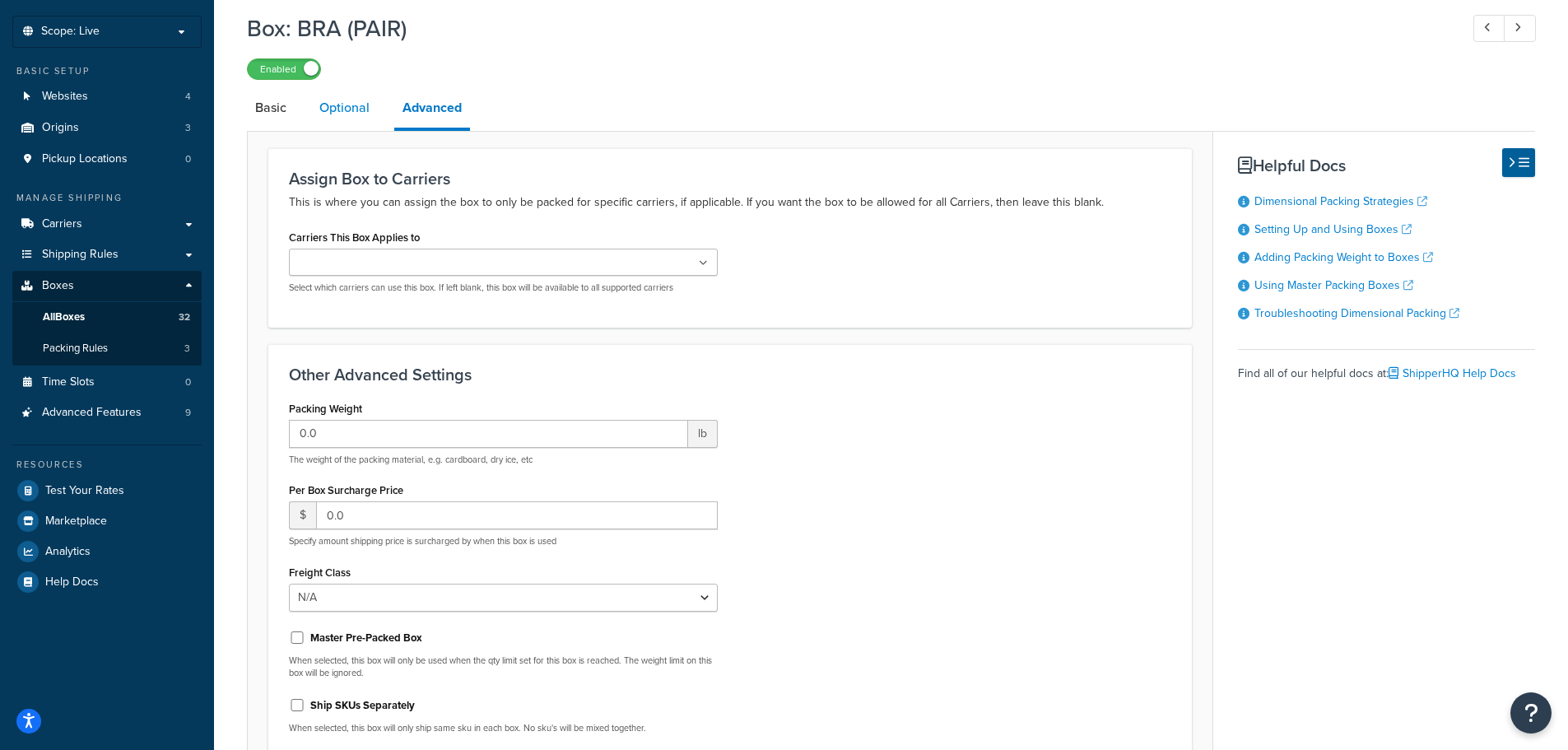
click at [360, 112] on link "Optional" at bounding box center [344, 108] width 66 height 39
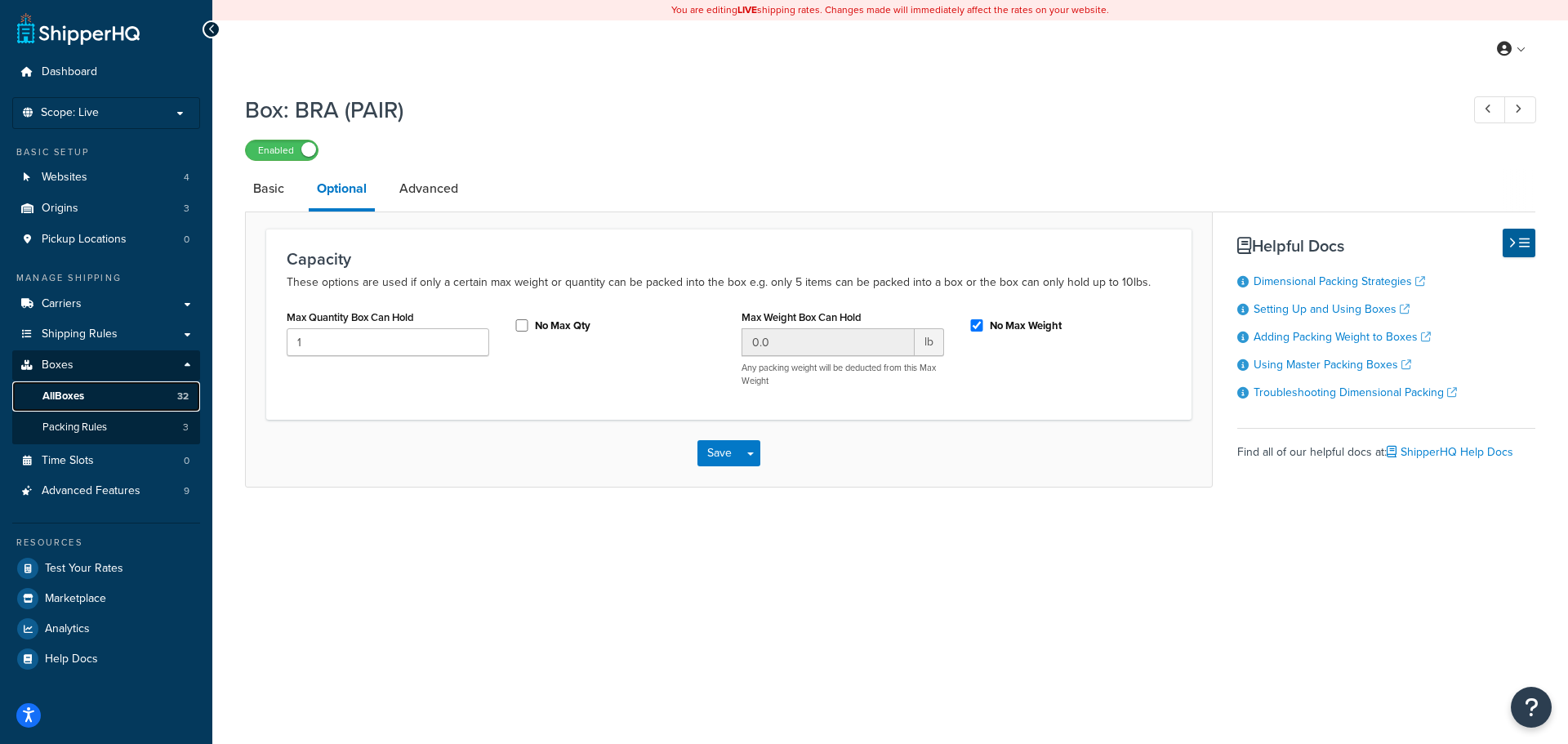
click at [118, 396] on link "All Boxes 32" at bounding box center [106, 396] width 188 height 30
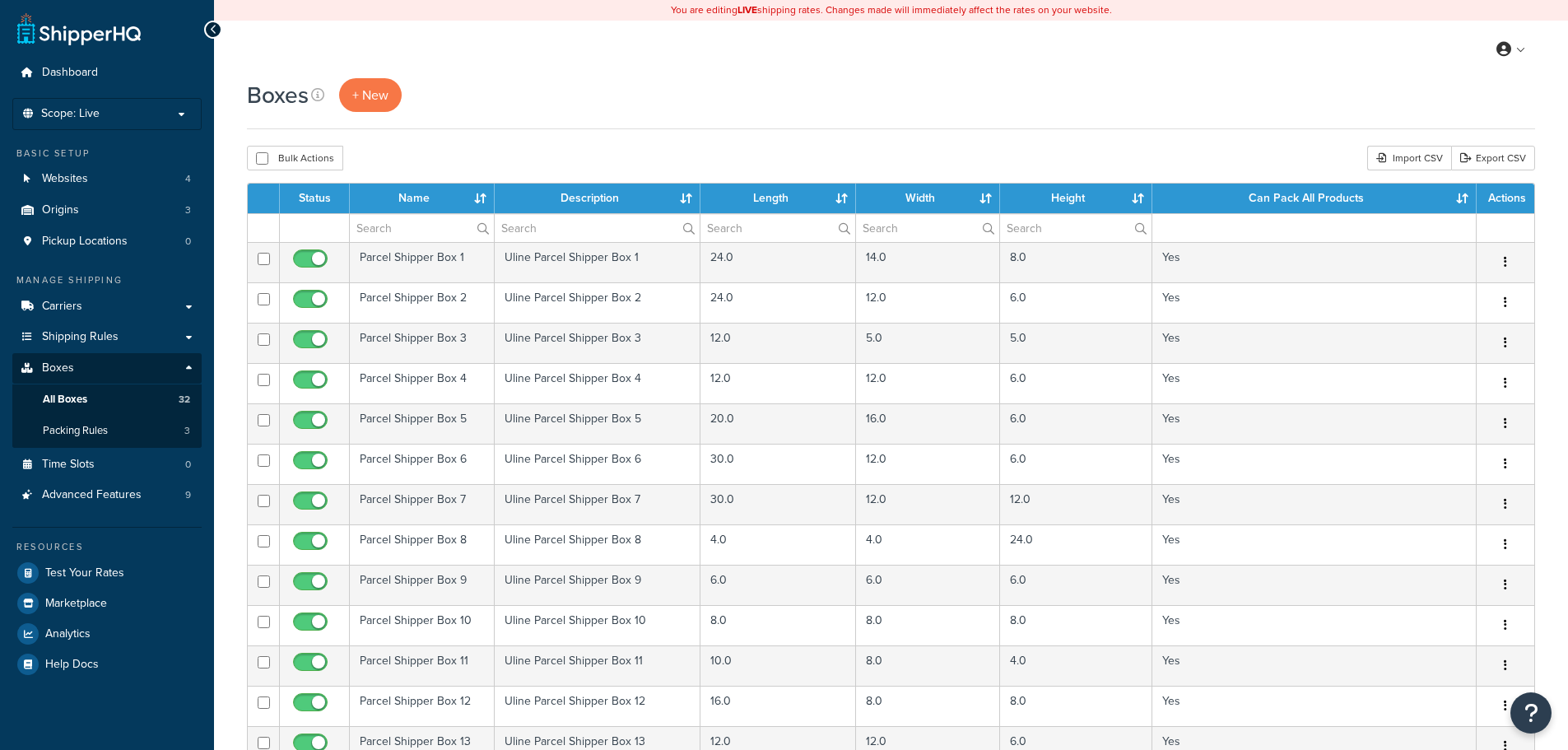
select select "1000"
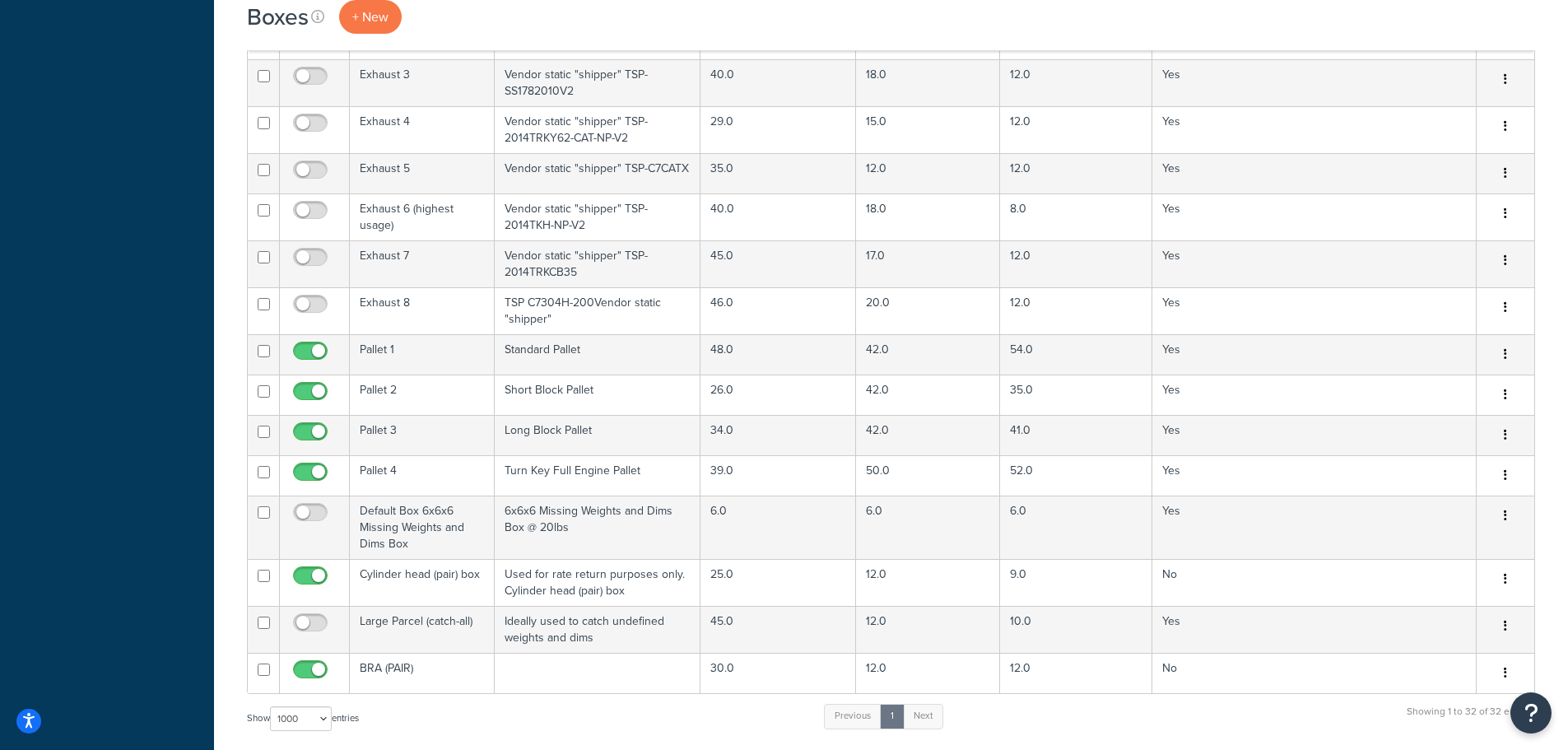
scroll to position [1152, 0]
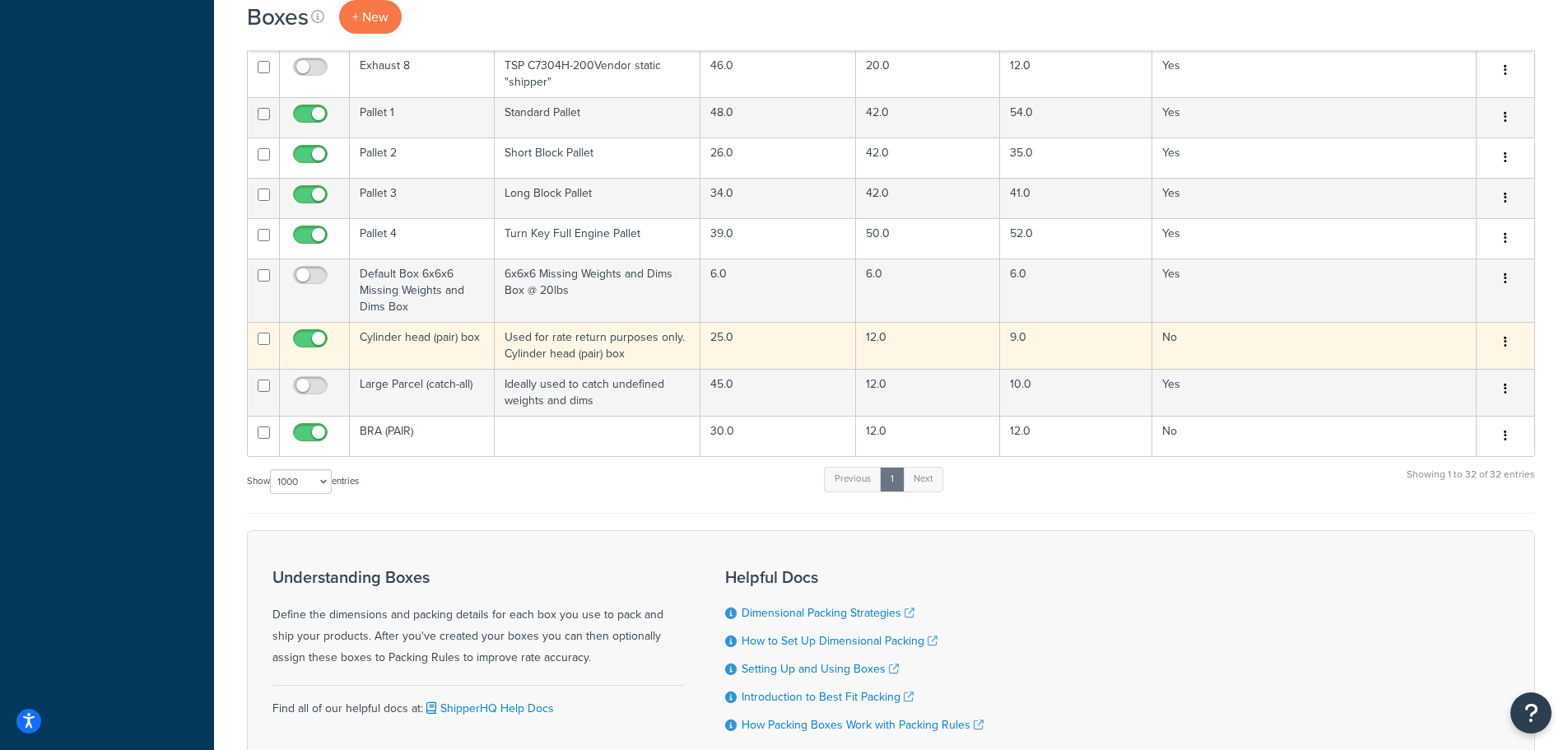
click at [418, 333] on td "Cylinder head (pair) box" at bounding box center [422, 345] width 145 height 47
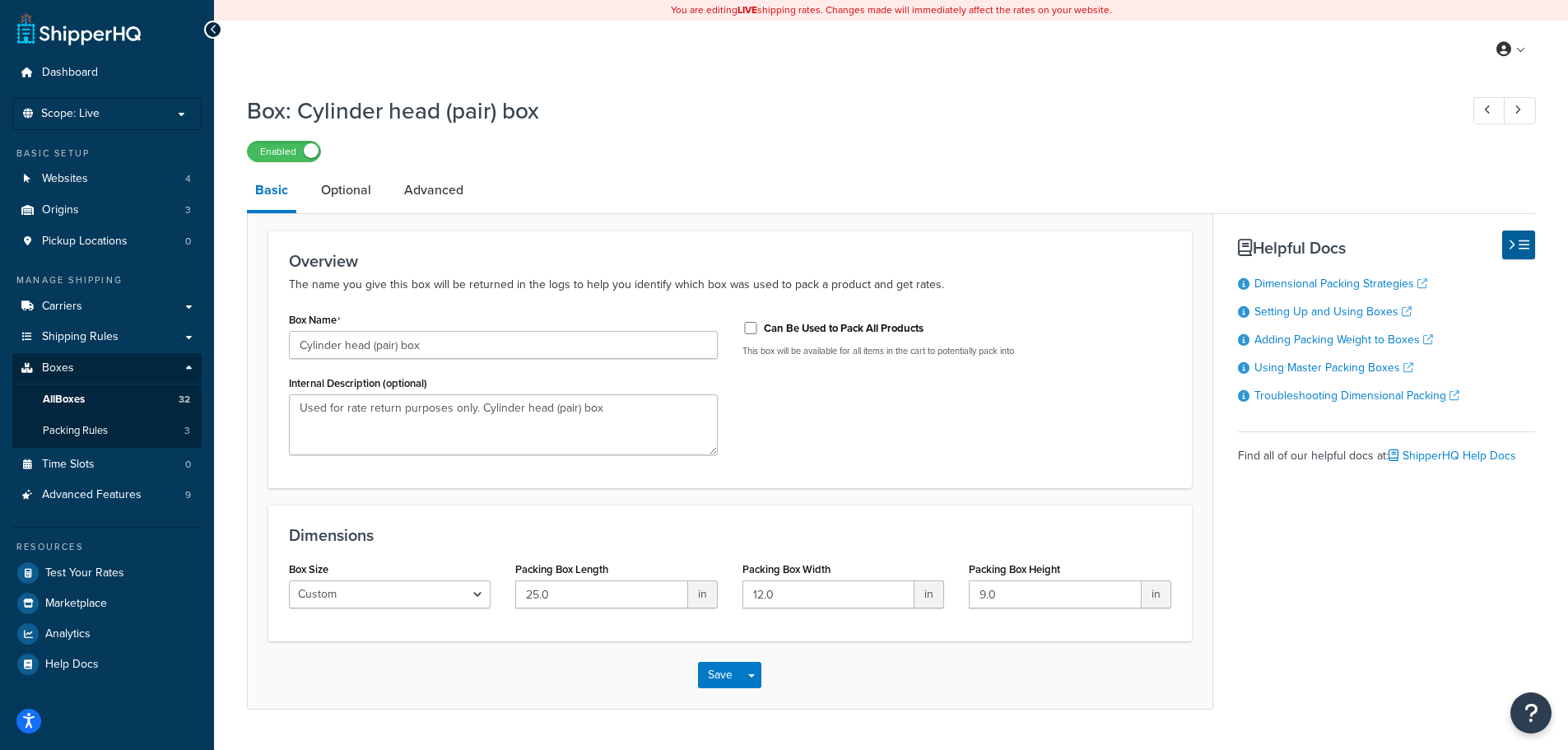
scroll to position [42, 0]
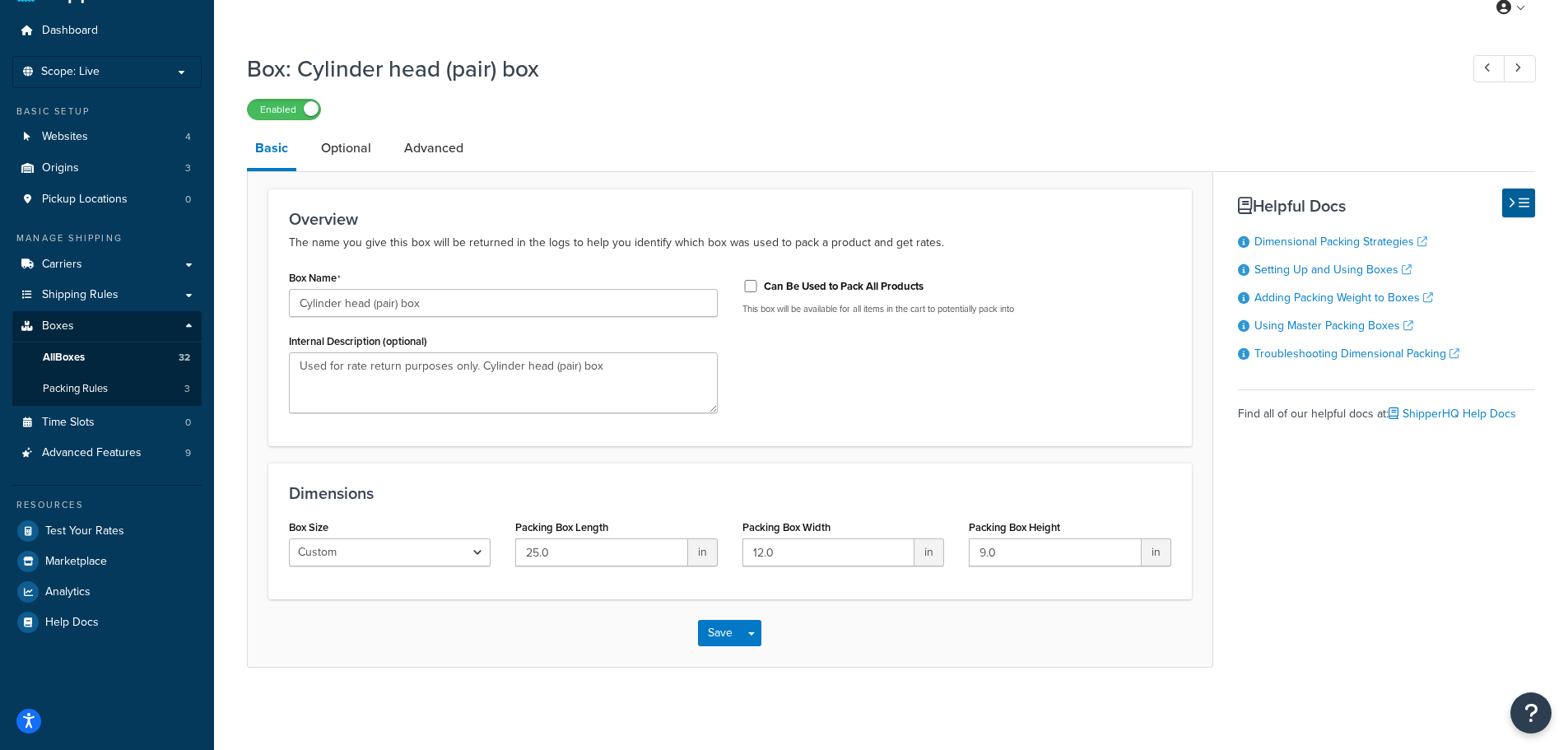
click at [369, 153] on link "Optional" at bounding box center [346, 148] width 66 height 39
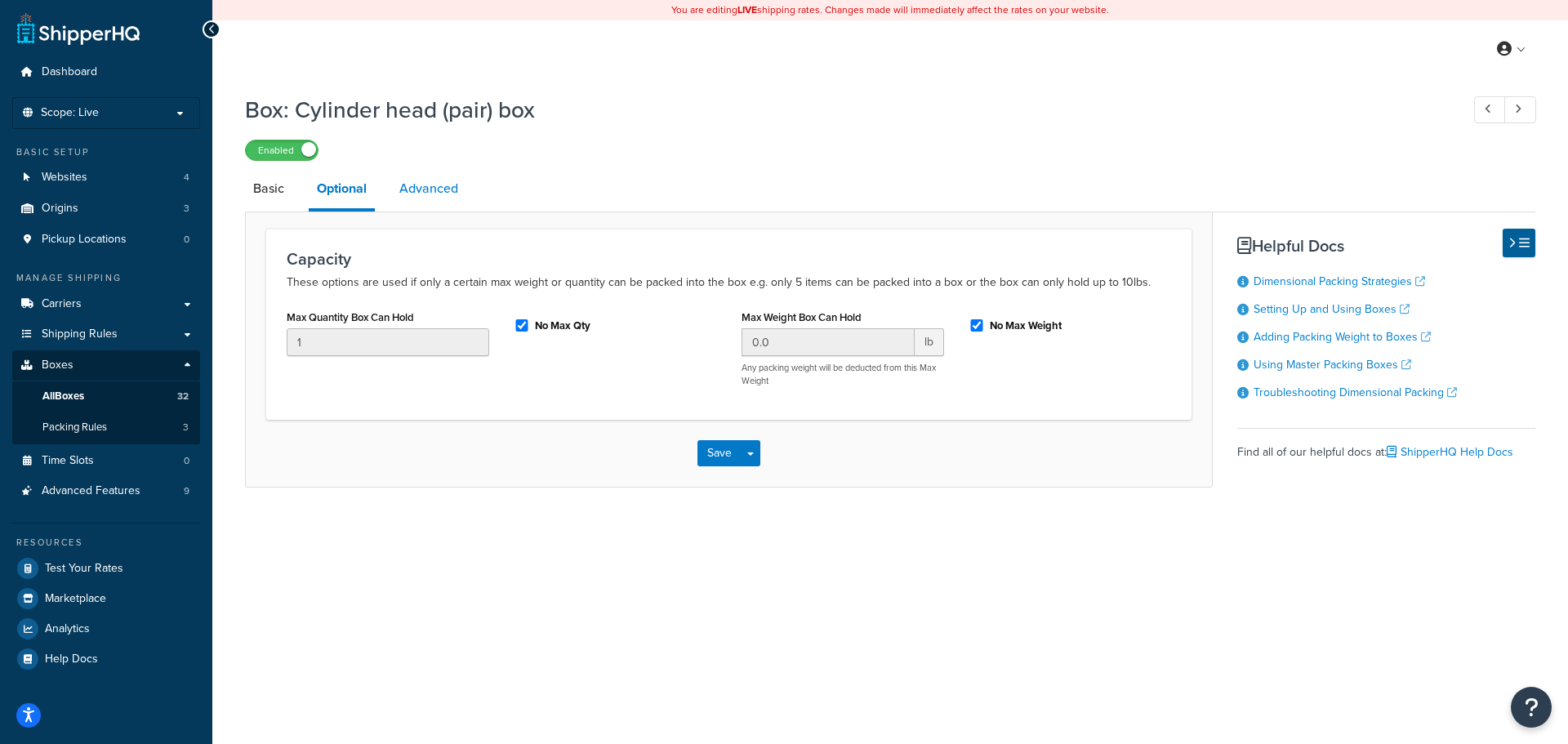
click at [425, 188] on link "Advanced" at bounding box center [429, 188] width 75 height 39
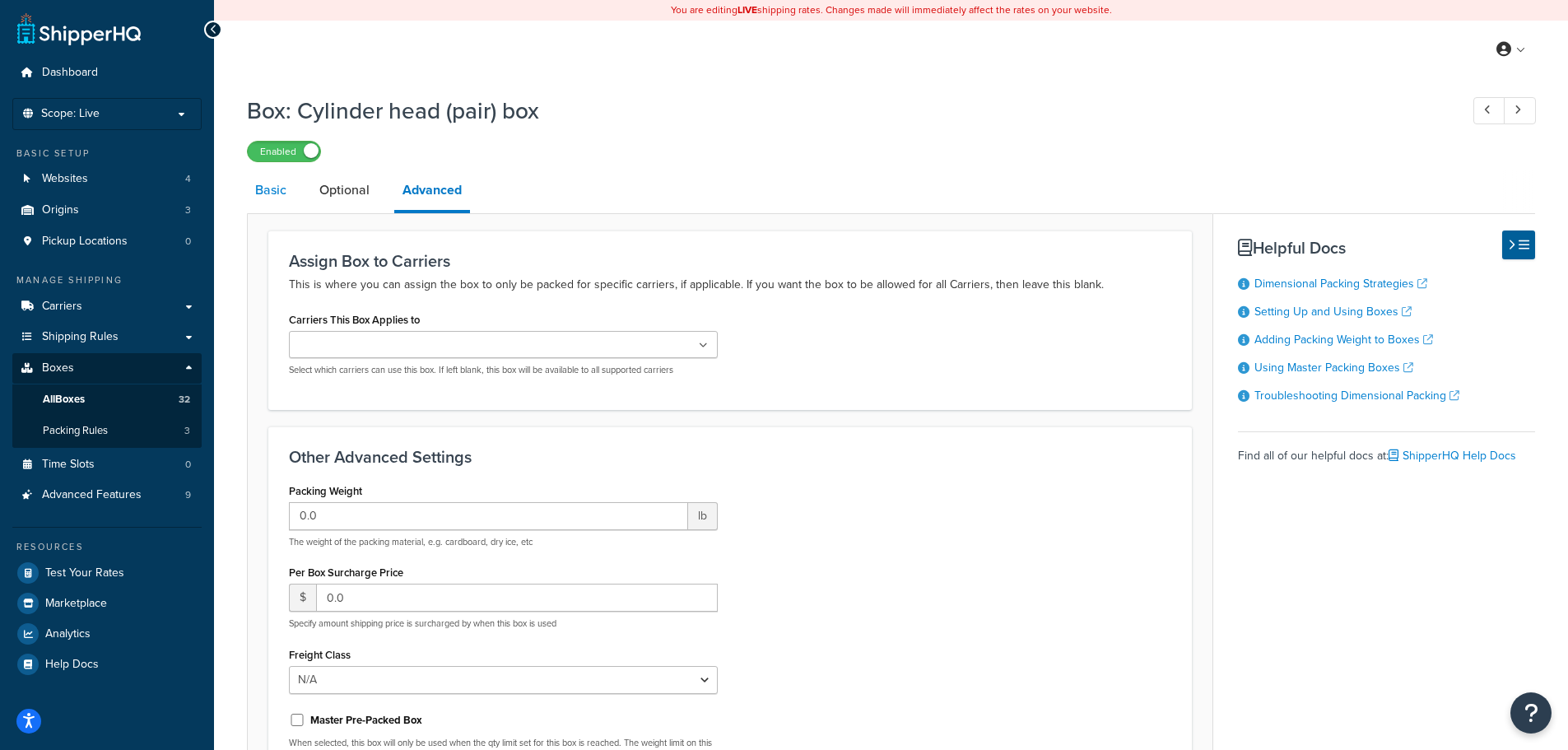
click at [260, 189] on link "Basic" at bounding box center [270, 190] width 48 height 39
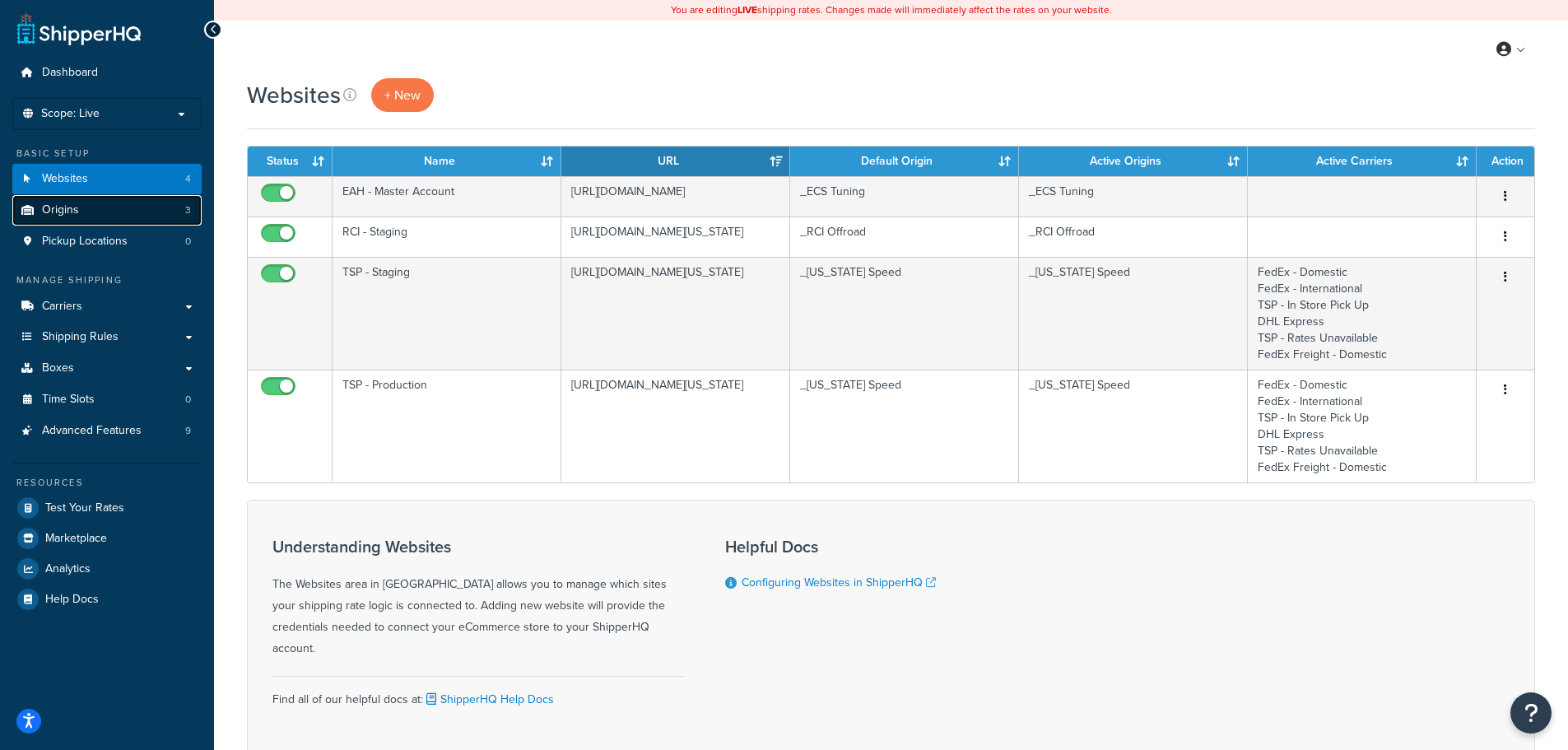
click at [143, 206] on link "Origins 3" at bounding box center [107, 211] width 189 height 30
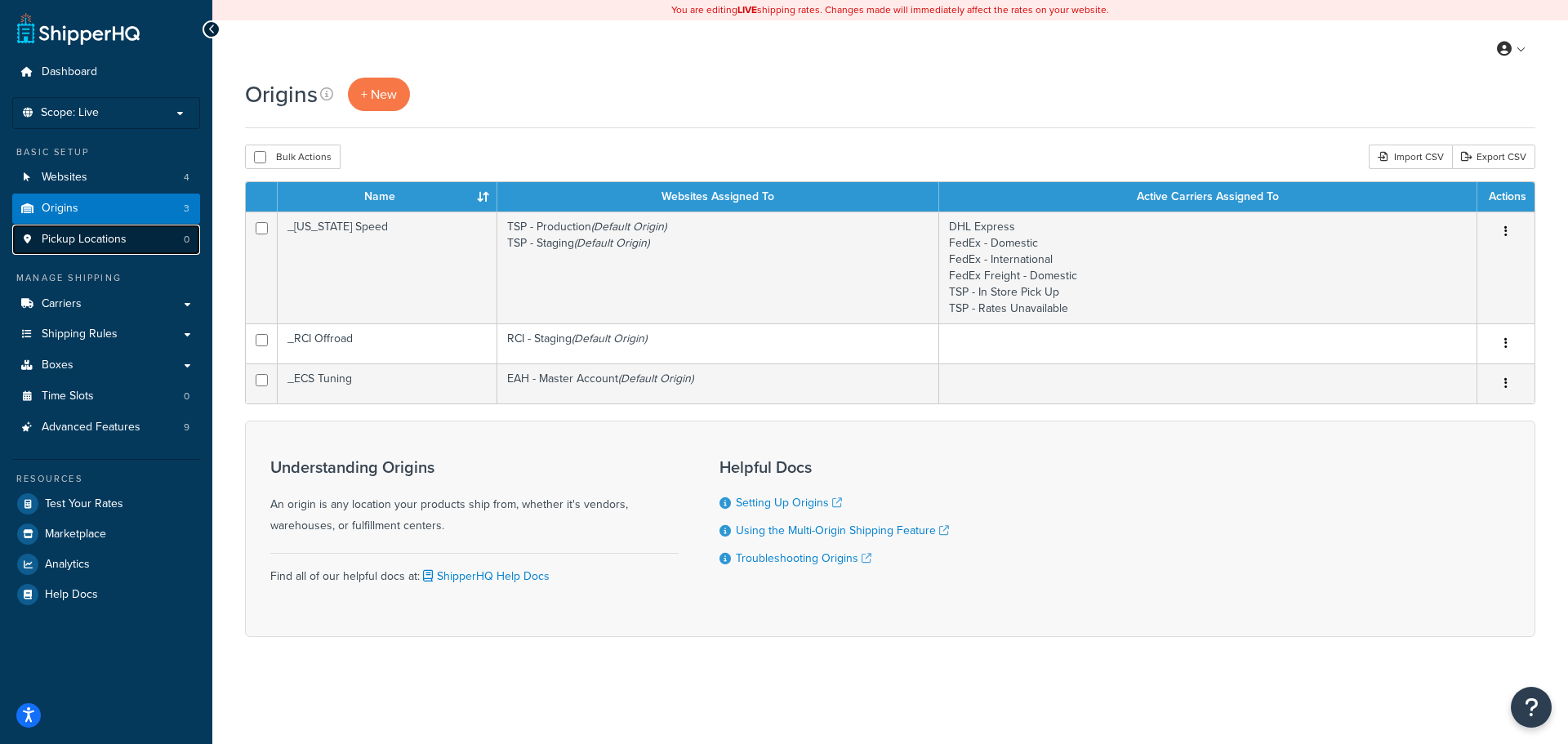
click at [85, 244] on span "Pickup Locations" at bounding box center [84, 240] width 85 height 14
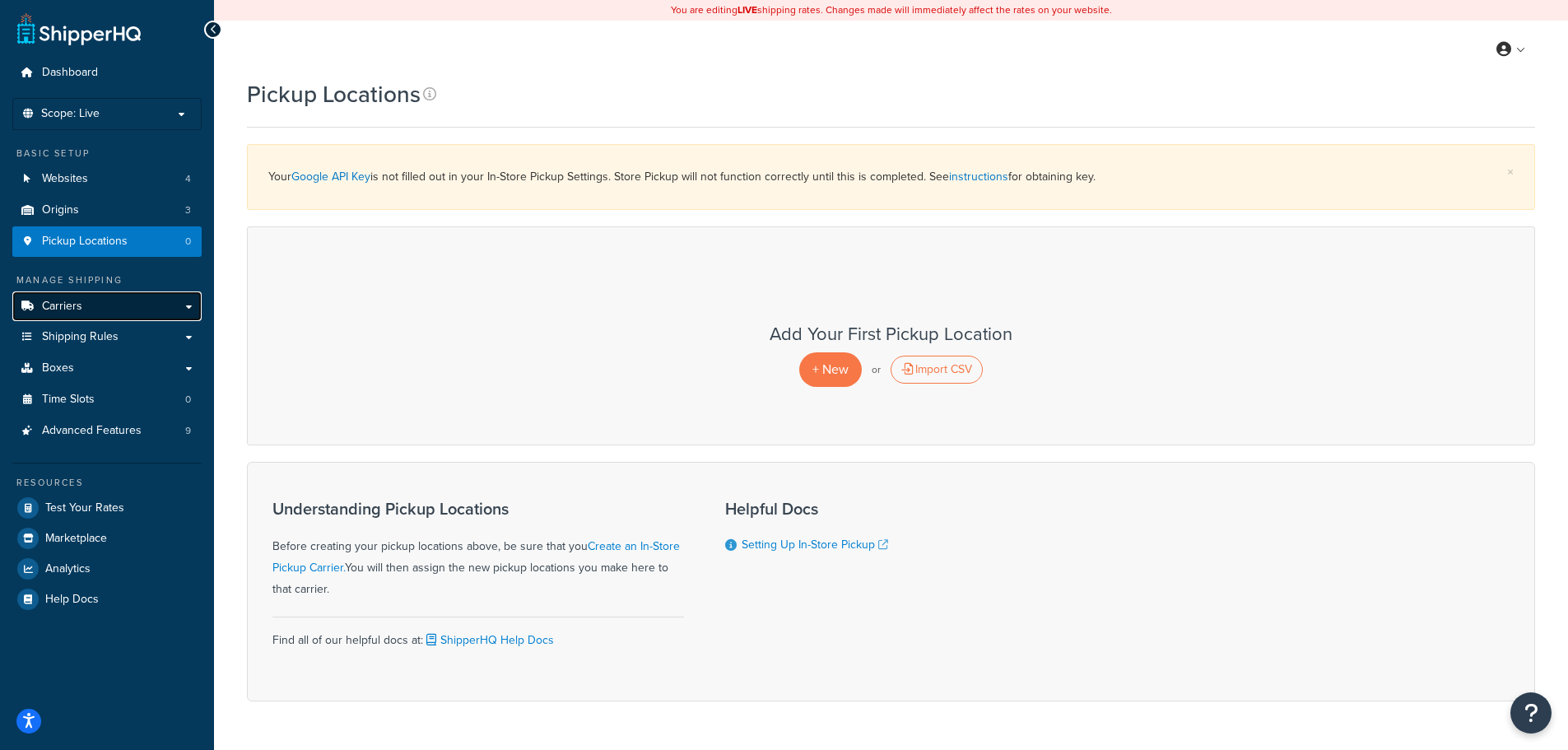
click at [86, 298] on link "Carriers" at bounding box center [107, 306] width 189 height 30
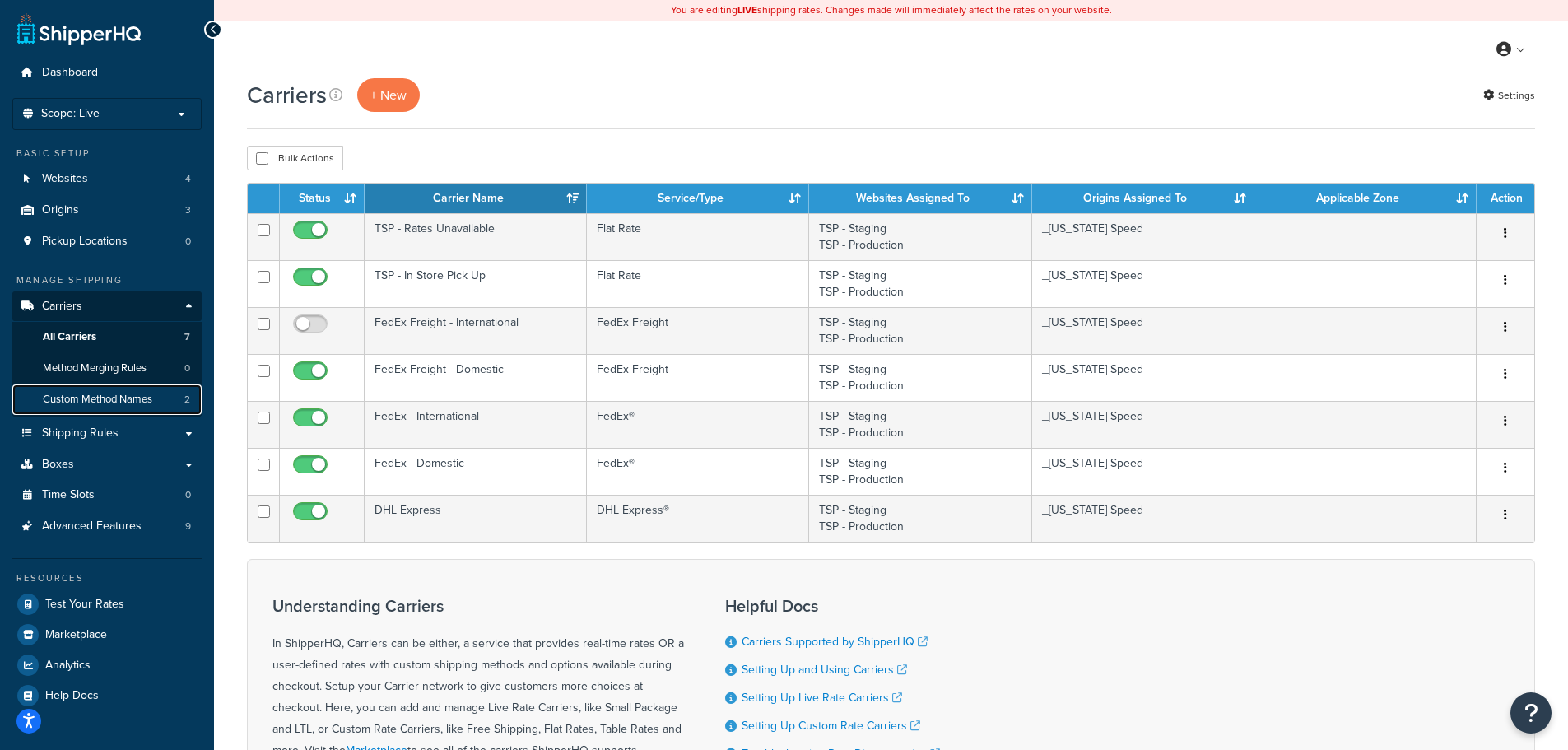
click at [141, 407] on link "Custom Method Names 2" at bounding box center [107, 400] width 189 height 30
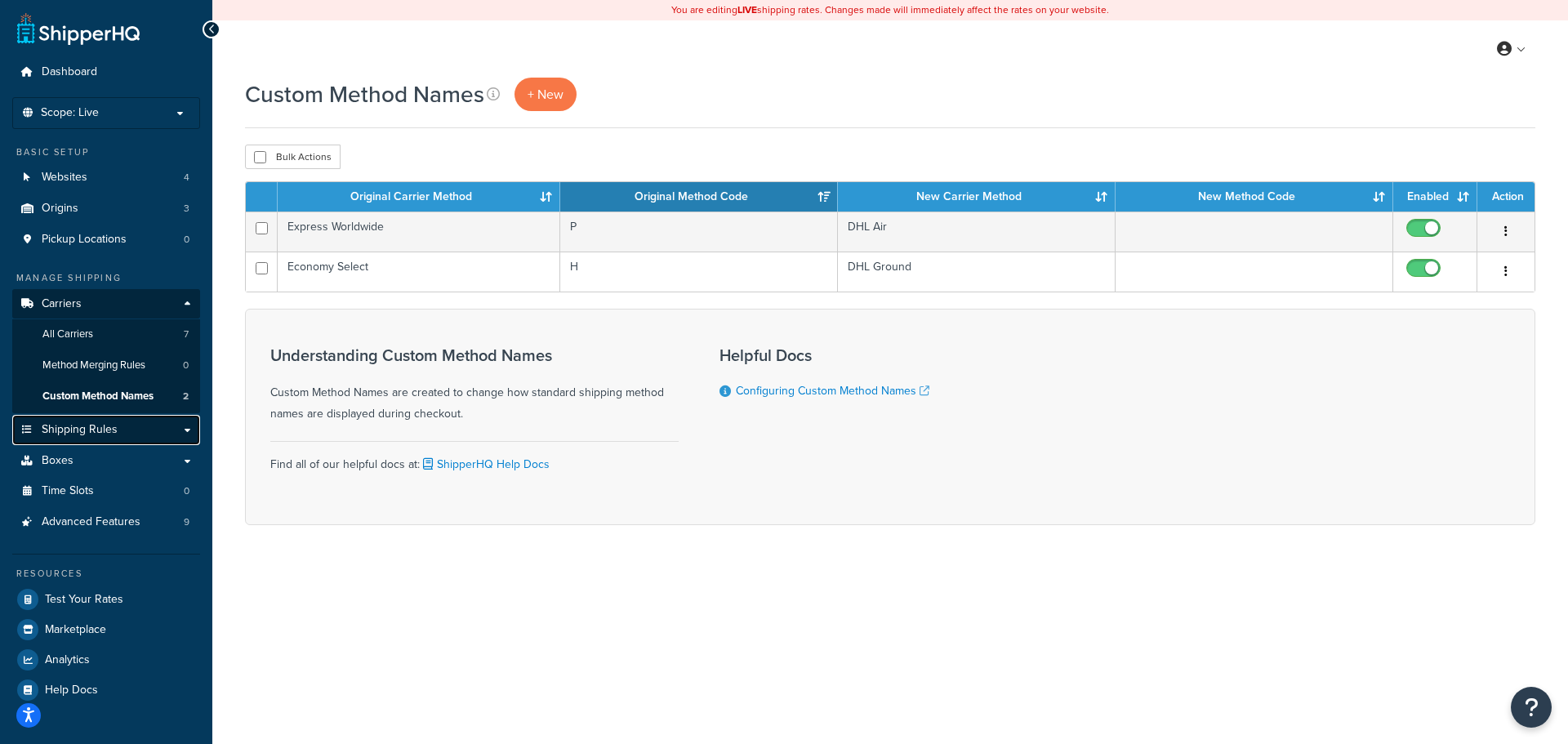
click at [141, 431] on link "Shipping Rules" at bounding box center [106, 429] width 188 height 30
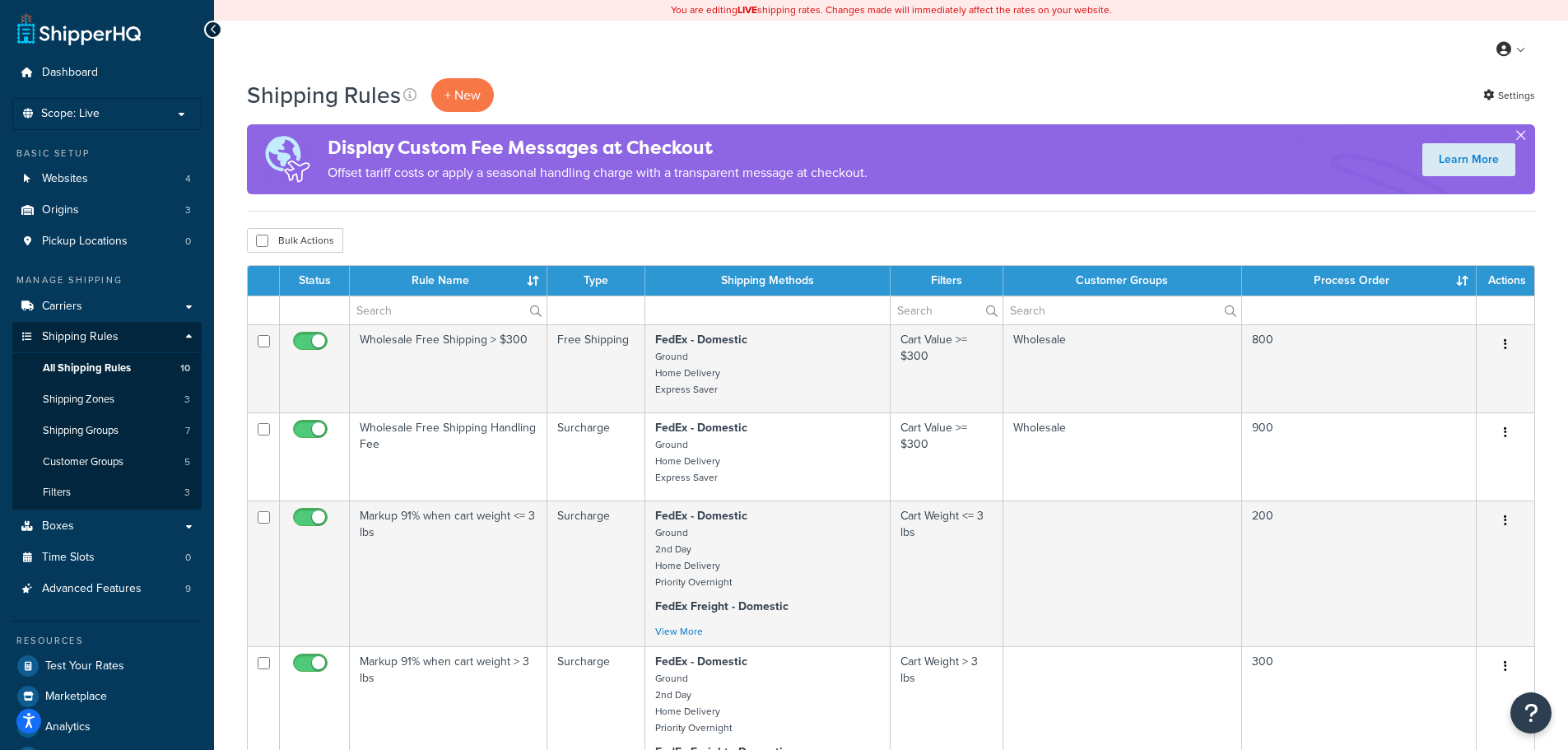
click at [1519, 136] on button "button" at bounding box center [1520, 138] width 4 height 4
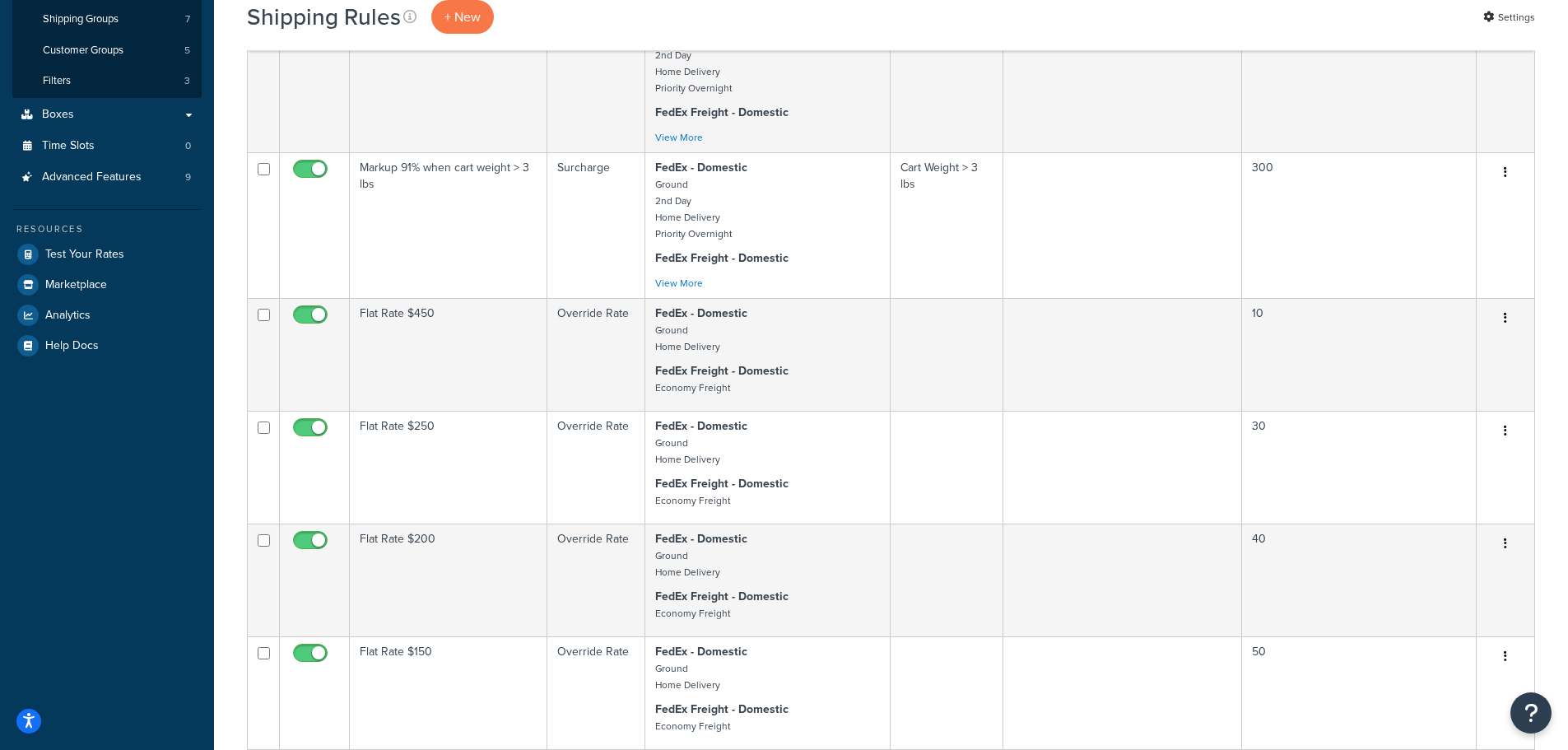
scroll to position [82, 0]
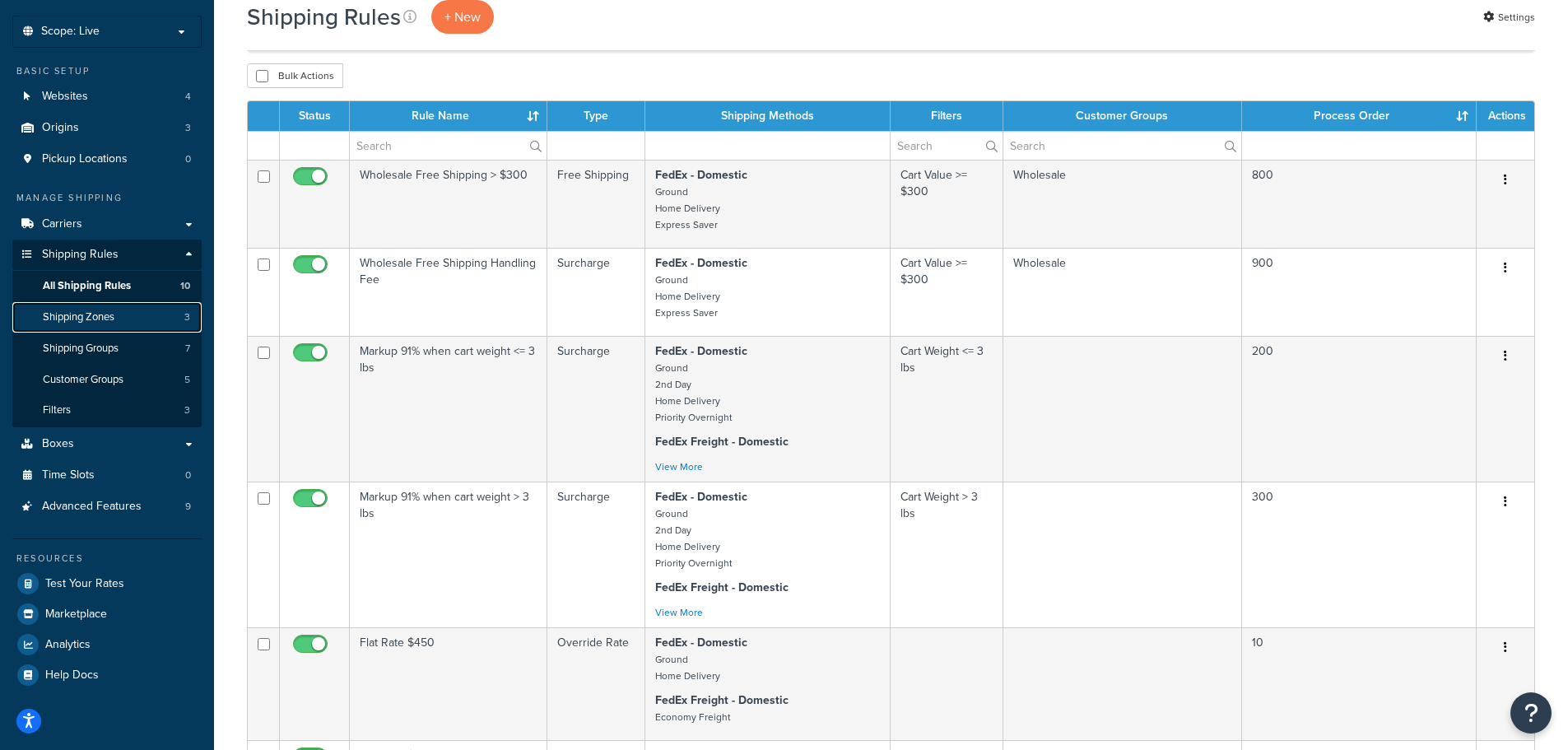
click at [96, 319] on span "Shipping Zones" at bounding box center [79, 317] width 72 height 14
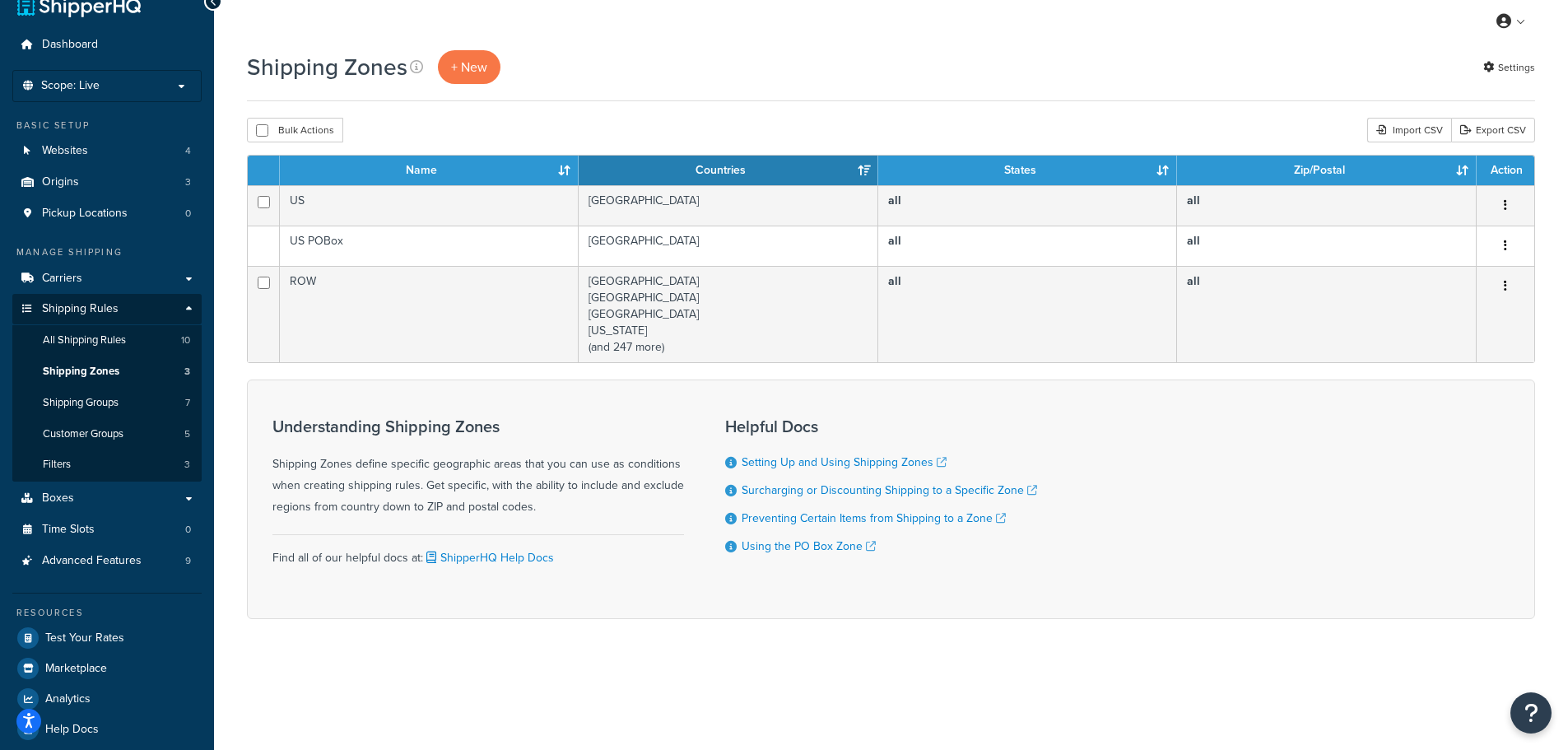
scroll to position [43, 0]
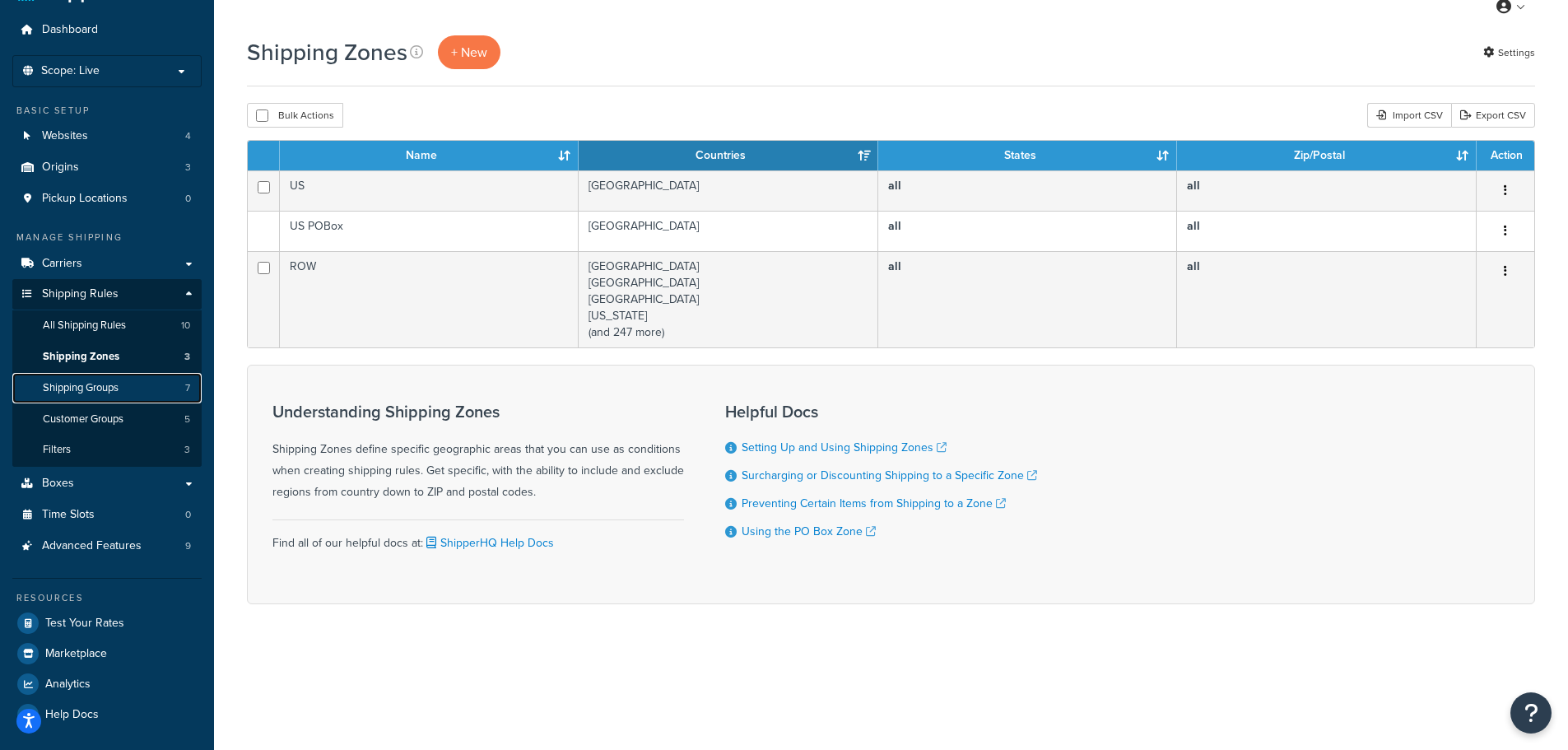
click at [118, 392] on span "Shipping Groups" at bounding box center [81, 388] width 75 height 14
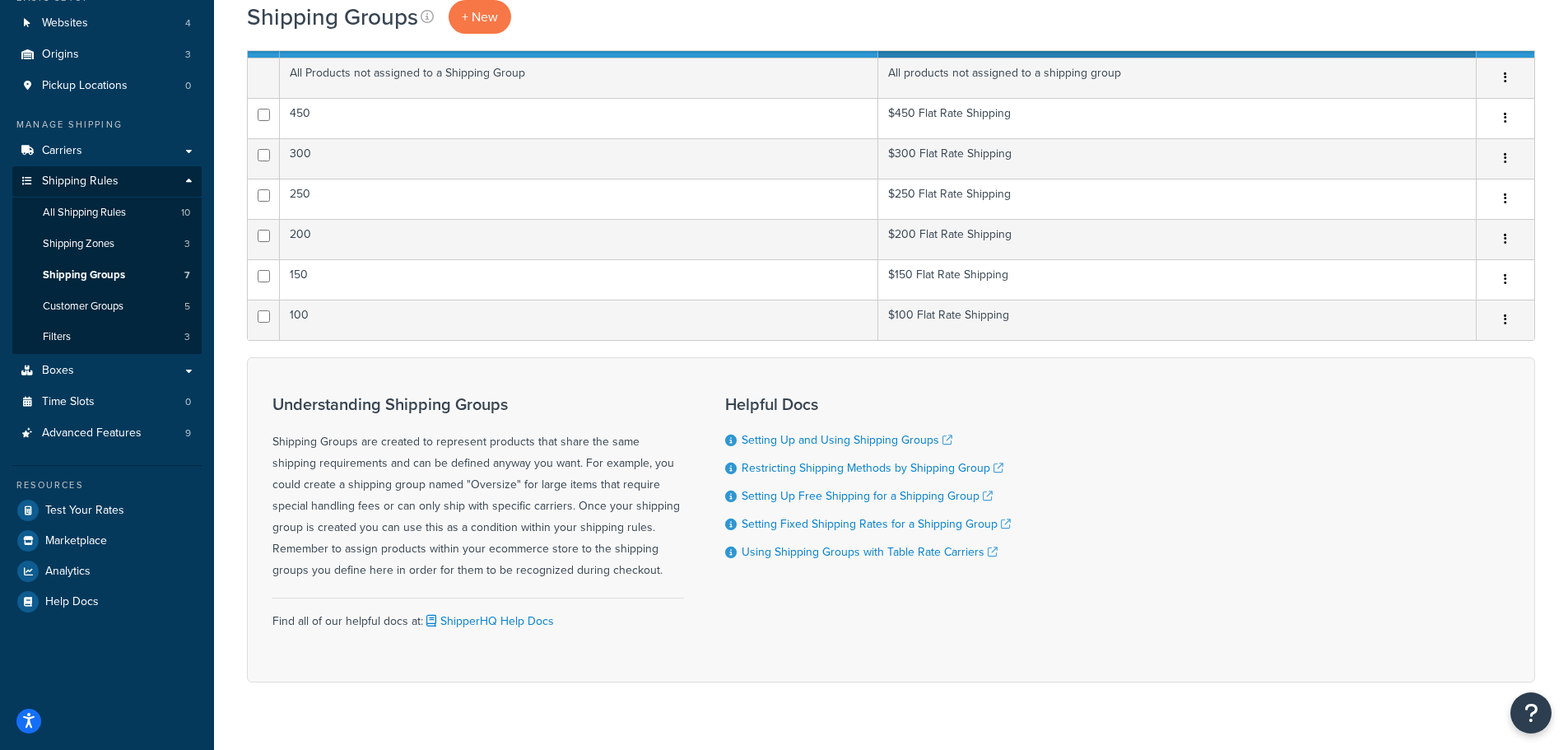
scroll to position [165, 0]
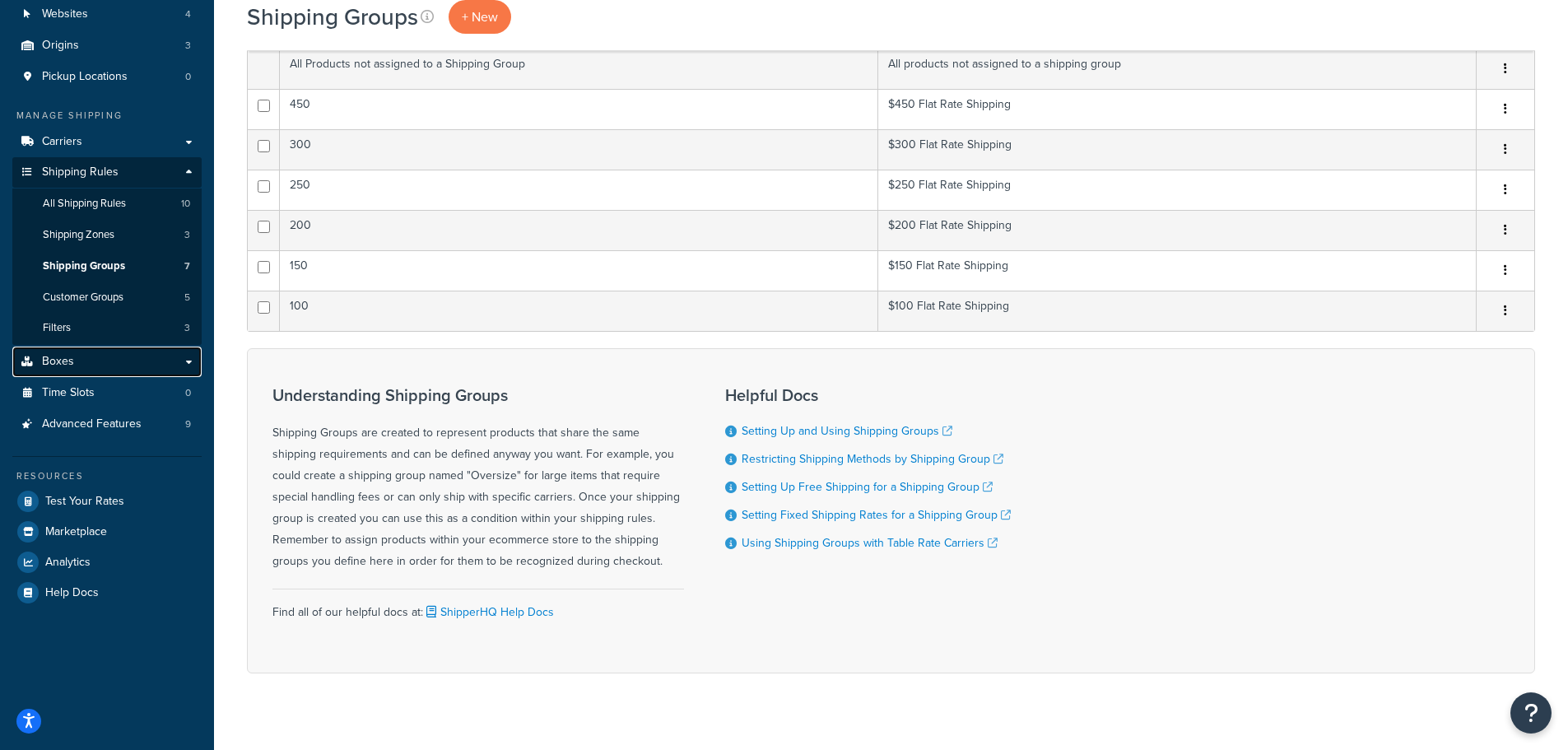
click at [116, 360] on link "Boxes" at bounding box center [107, 362] width 189 height 30
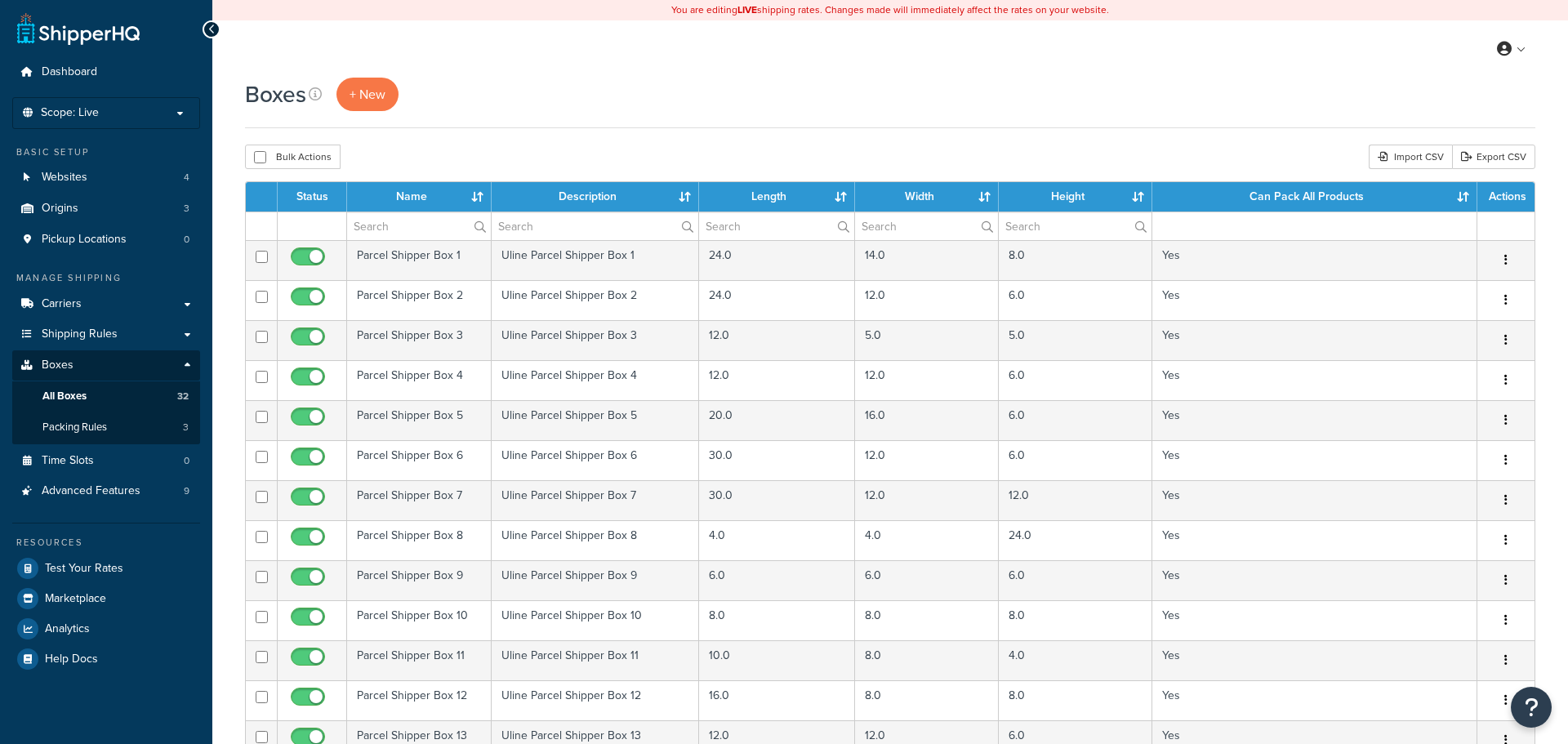
select select "1000"
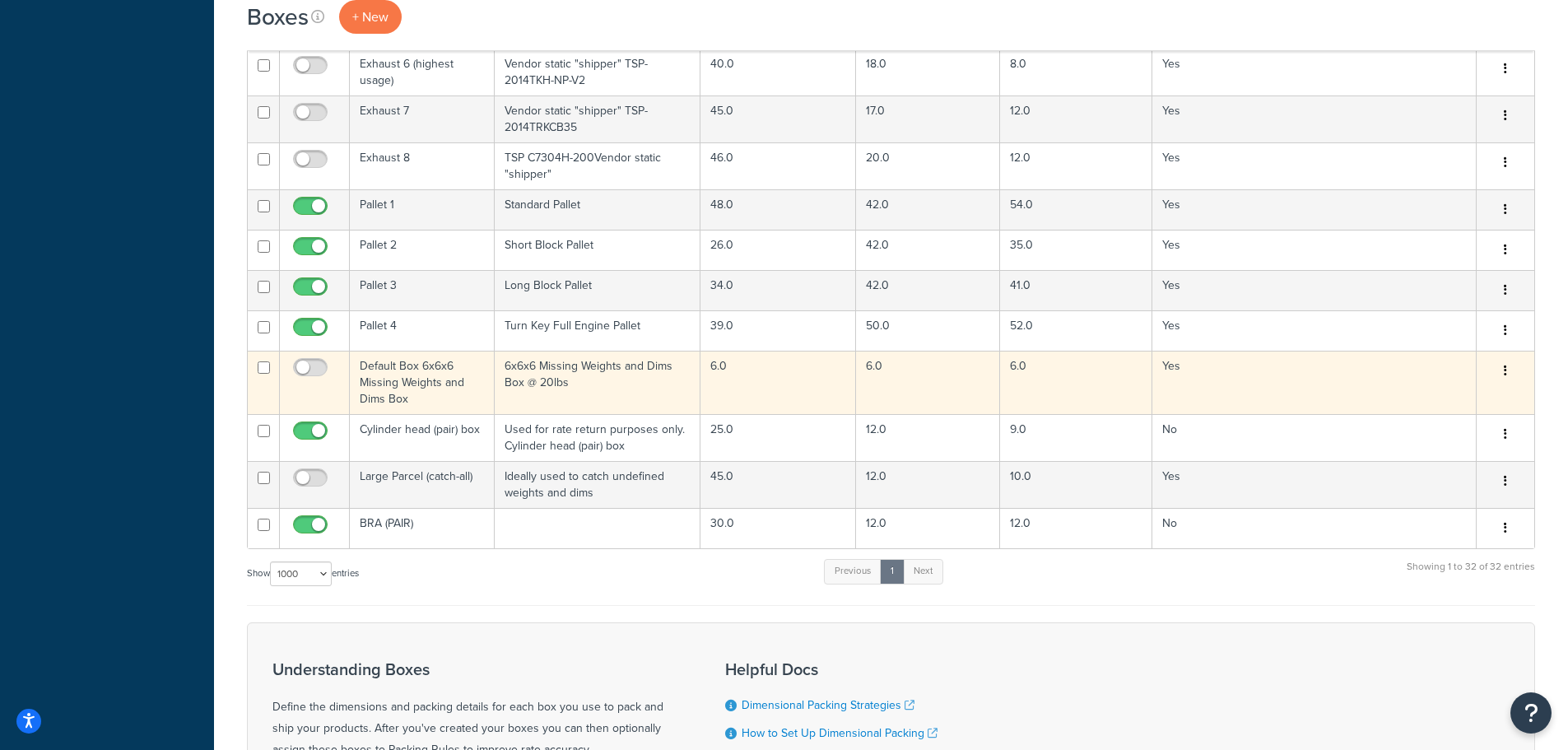
scroll to position [1152, 0]
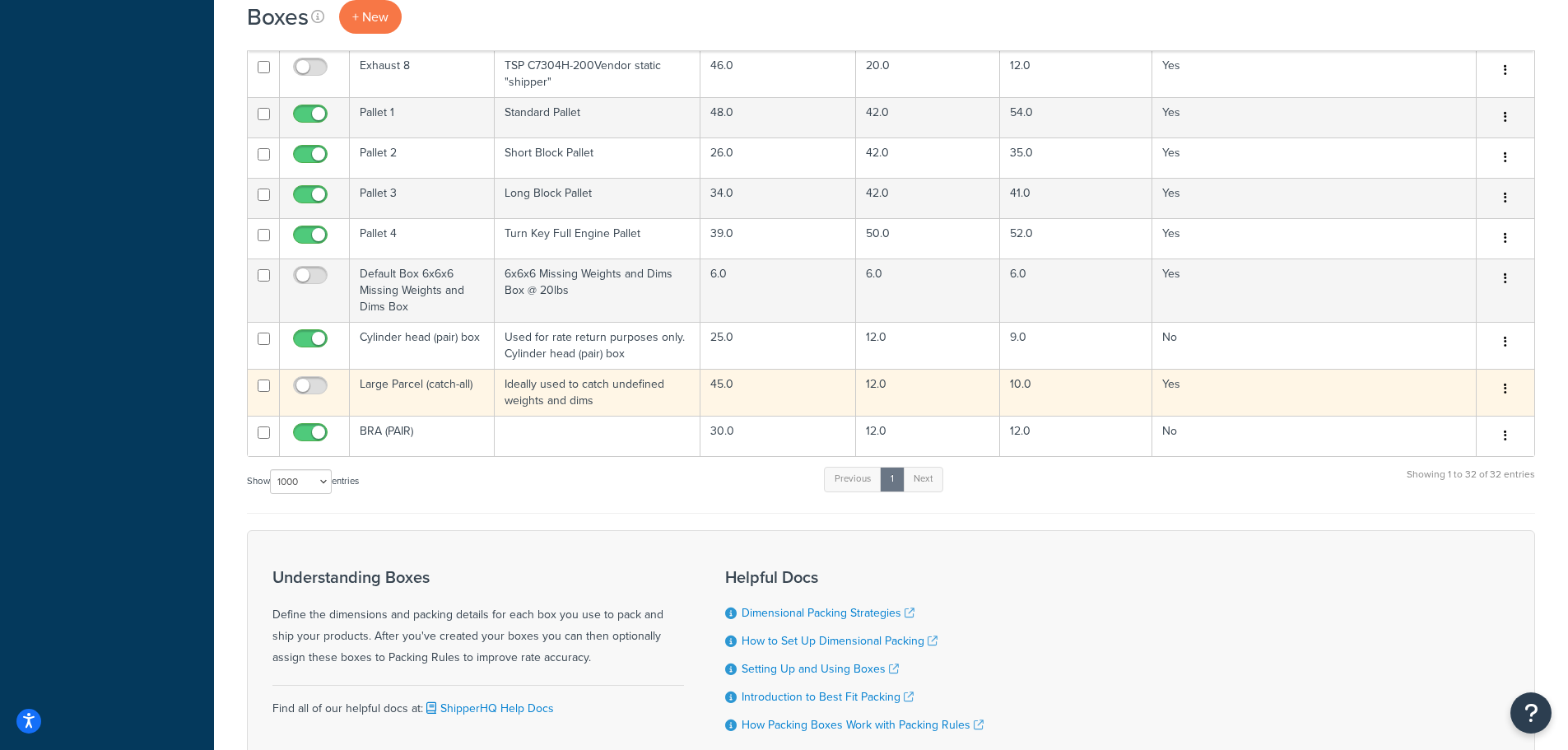
click at [267, 380] on input "checkbox" at bounding box center [264, 385] width 13 height 13
checkbox input "true"
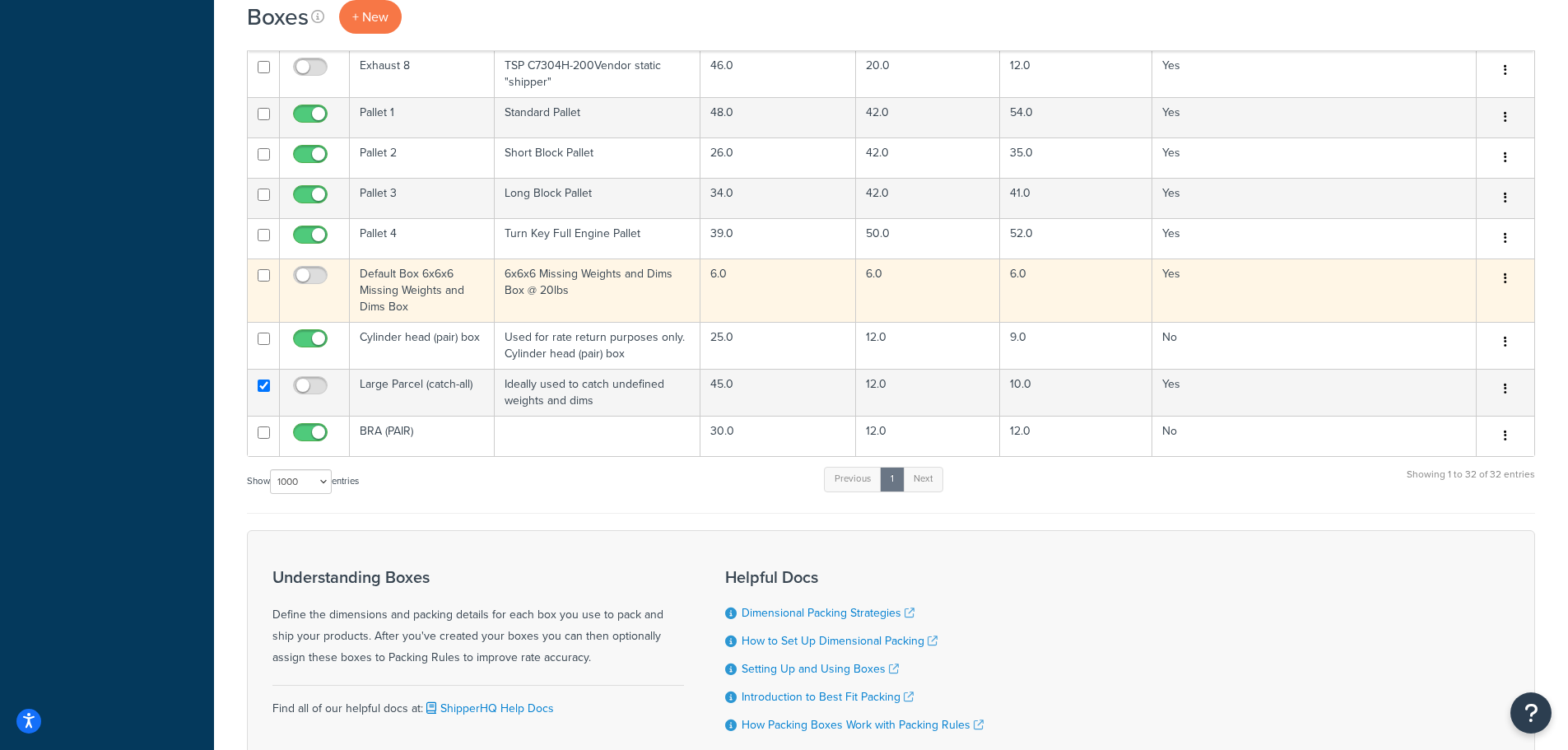
click at [265, 269] on input "checkbox" at bounding box center [264, 275] width 13 height 13
checkbox input "true"
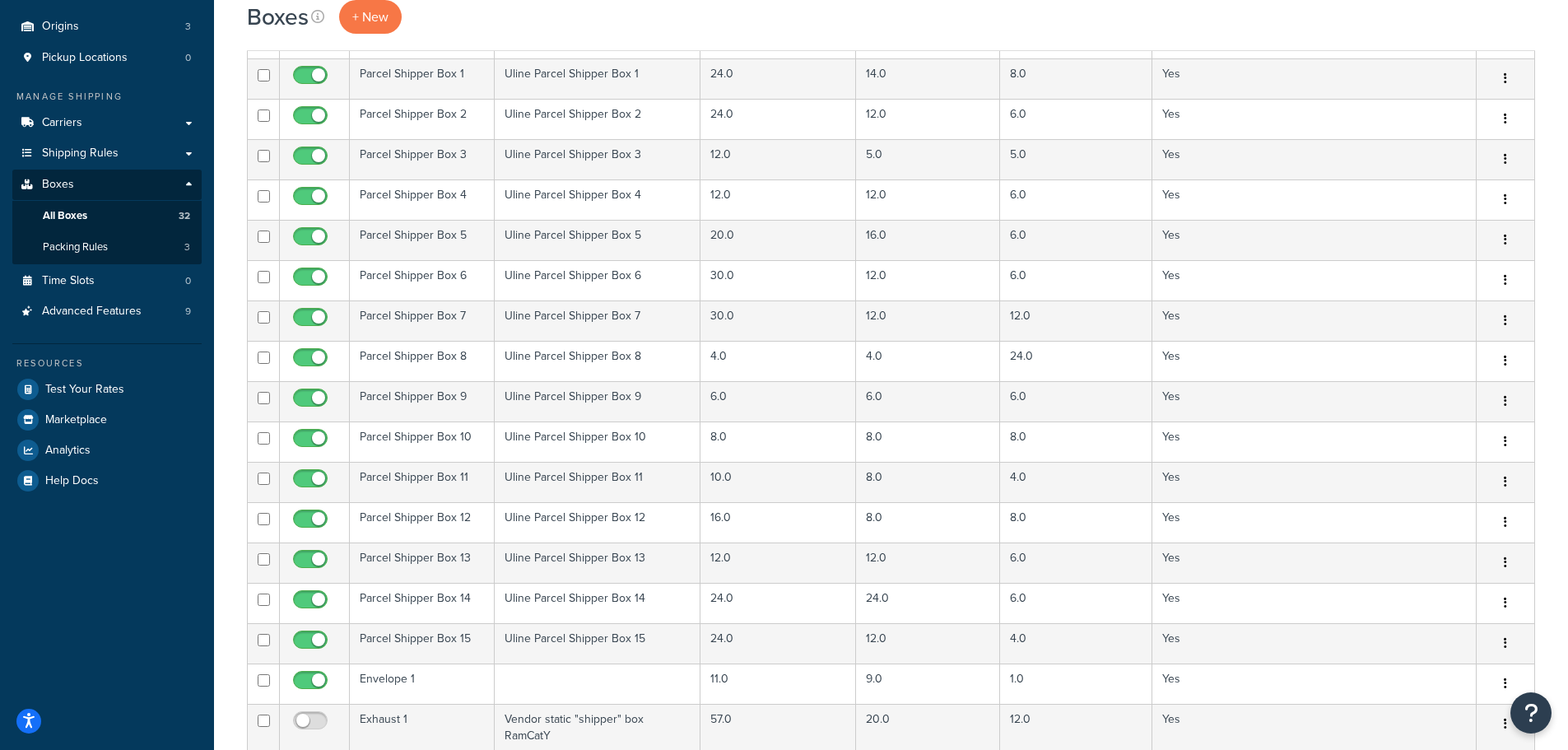
scroll to position [0, 0]
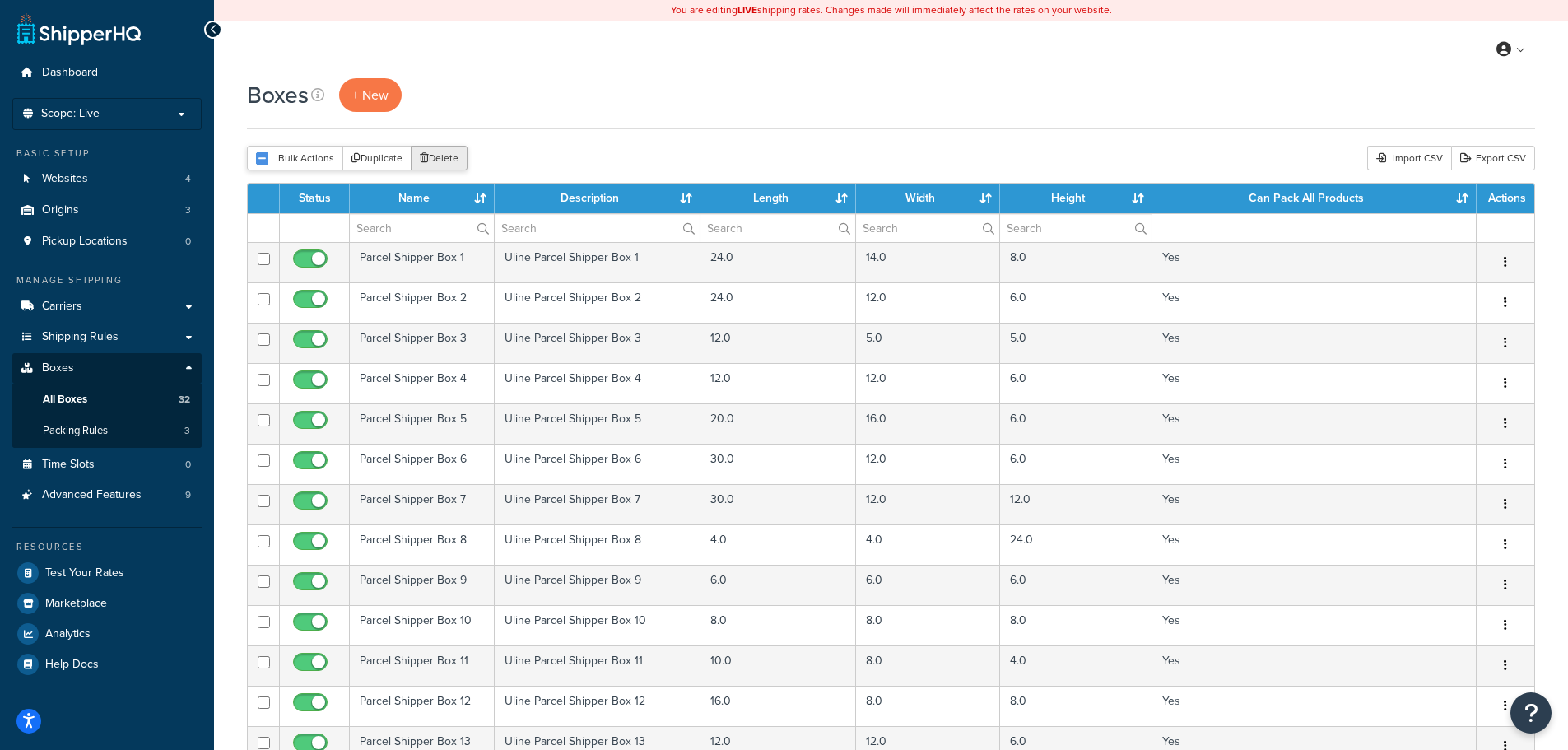
click at [452, 154] on button "Delete" at bounding box center [438, 159] width 56 height 25
click at [1506, 154] on link "Export CSV" at bounding box center [1494, 159] width 84 height 25
click at [445, 166] on button "Delete" at bounding box center [438, 159] width 56 height 25
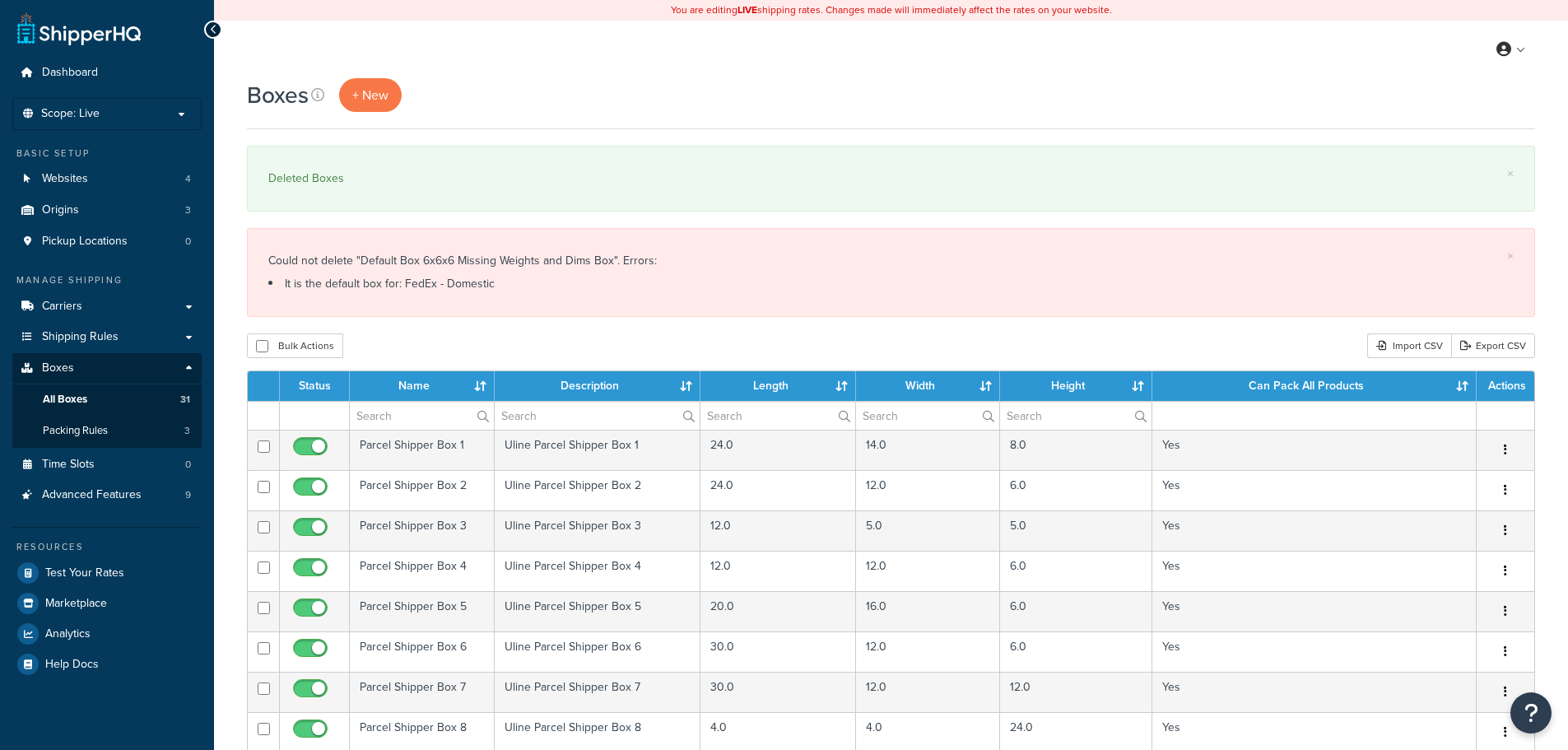
select select "1000"
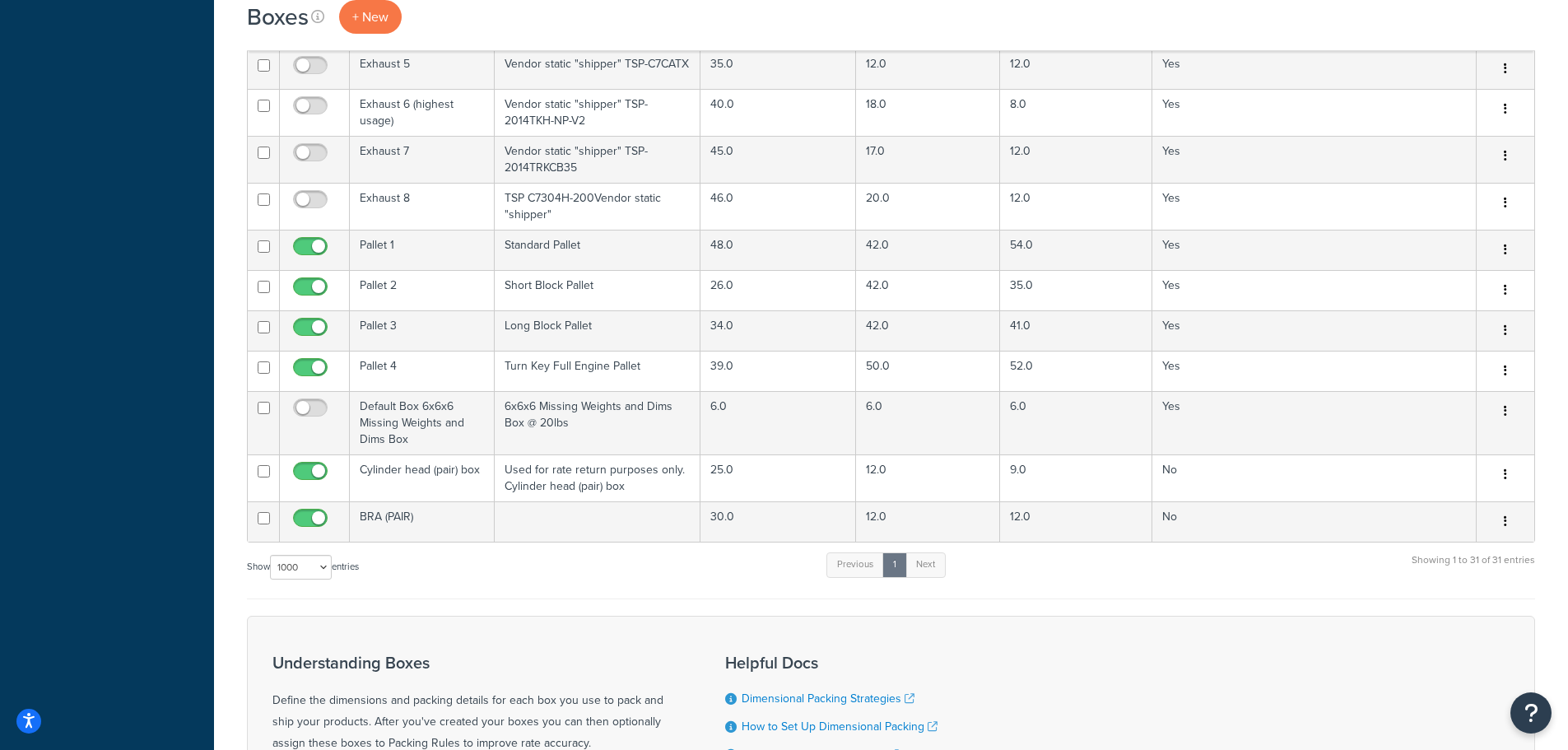
scroll to position [1234, 0]
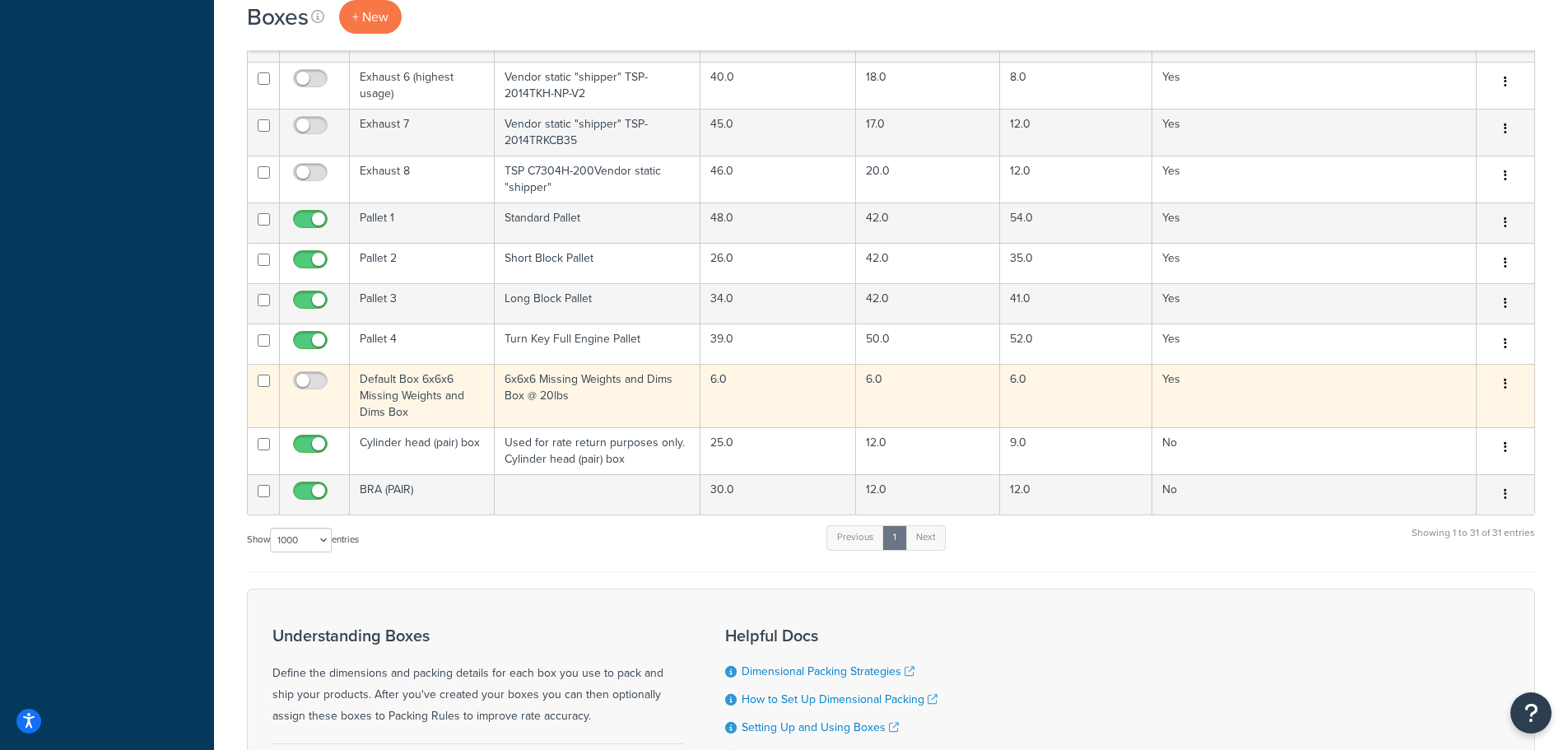
click at [263, 375] on input "checkbox" at bounding box center [264, 381] width 13 height 13
checkbox input "true"
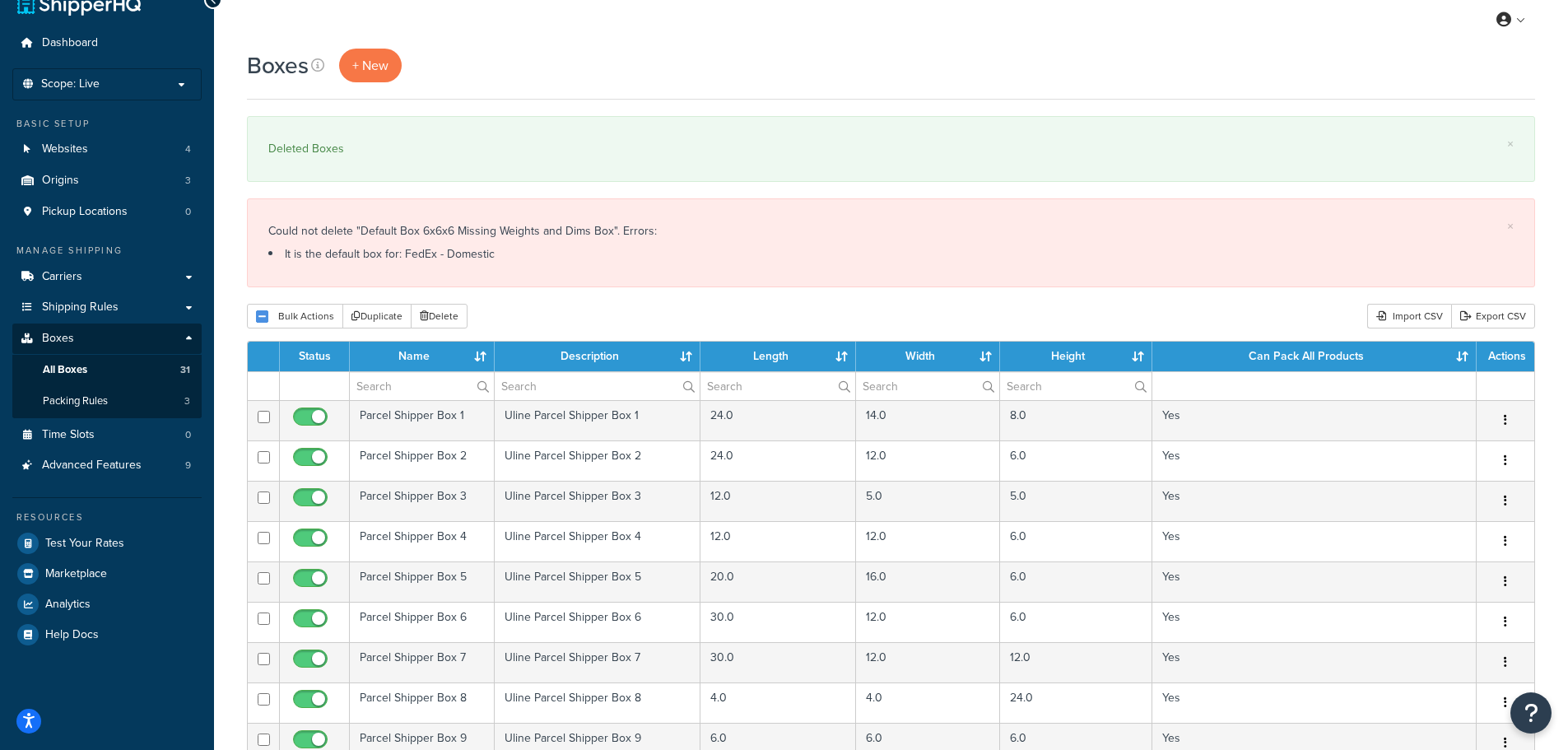
scroll to position [0, 0]
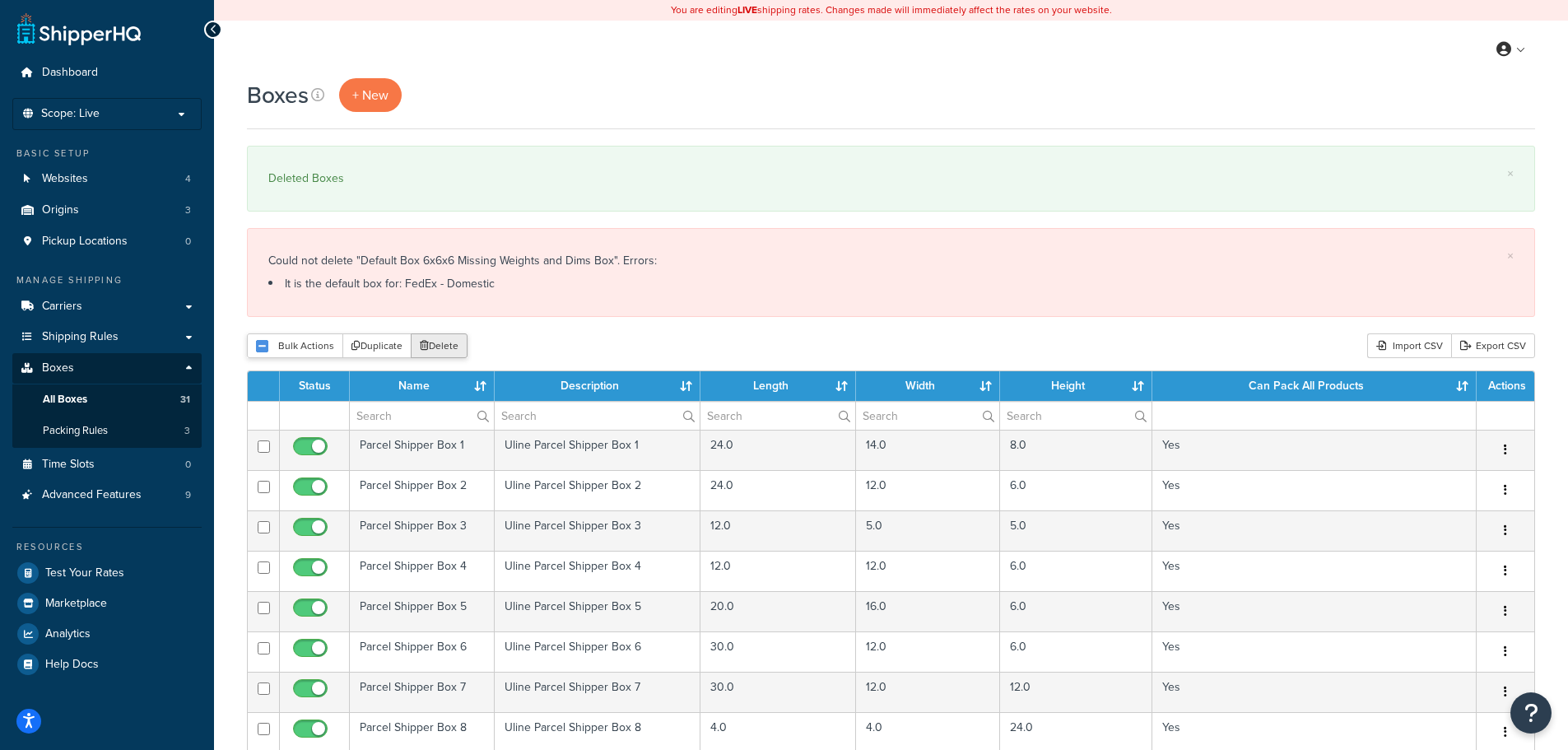
click at [436, 337] on button "Delete" at bounding box center [438, 346] width 56 height 25
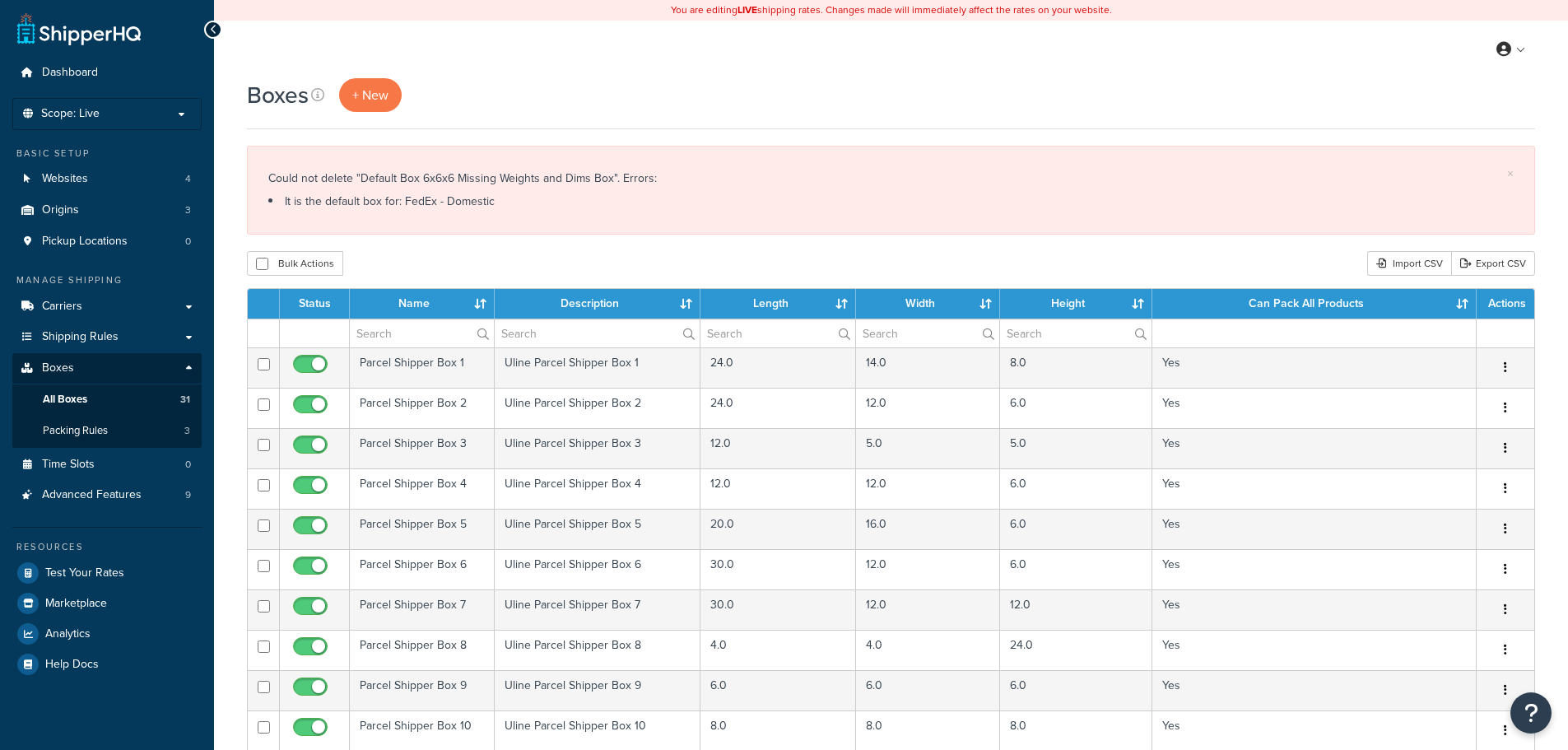
select select "1000"
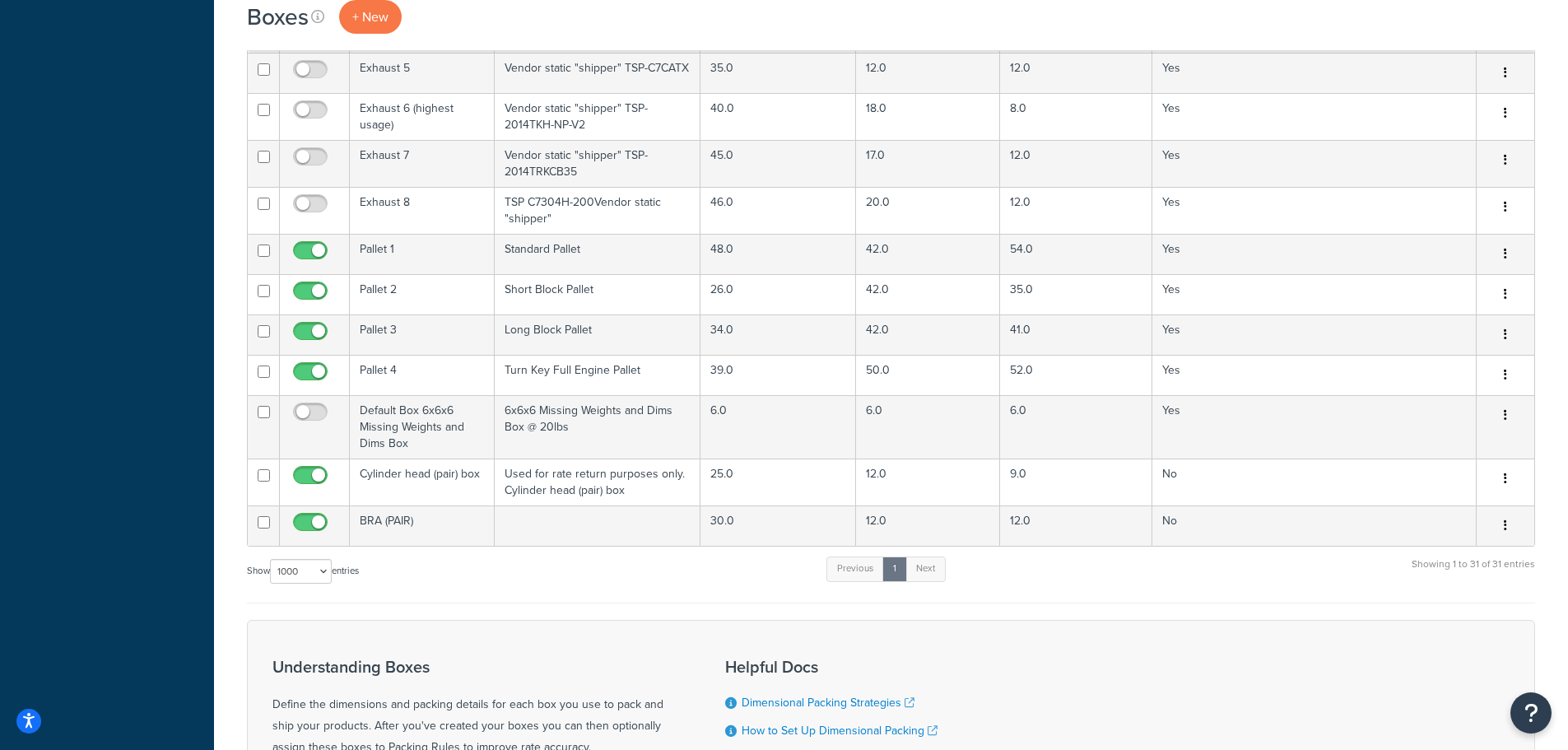
scroll to position [1152, 0]
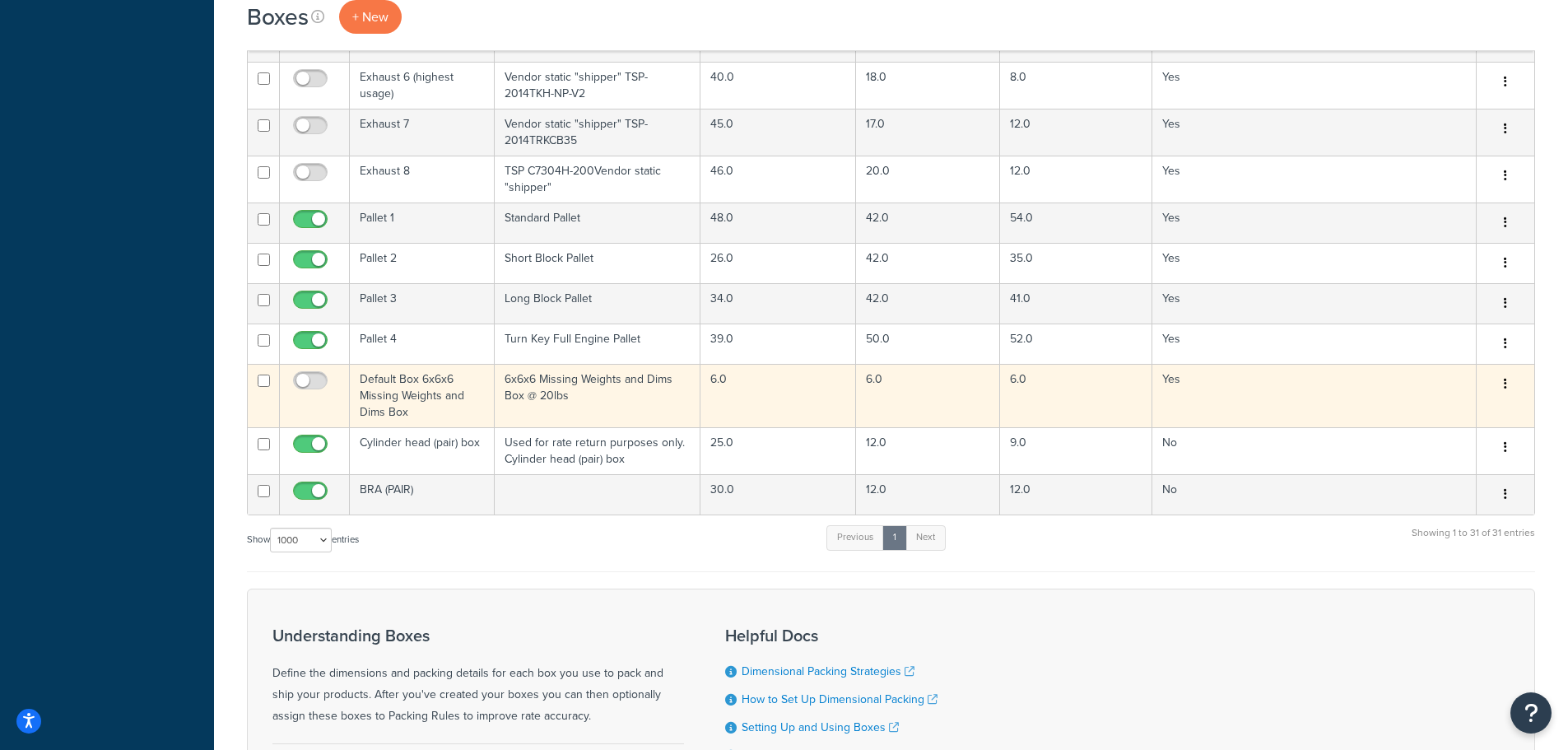
click at [1504, 377] on icon "button" at bounding box center [1506, 383] width 4 height 12
click at [1426, 412] on link "Edit" at bounding box center [1451, 415] width 130 height 34
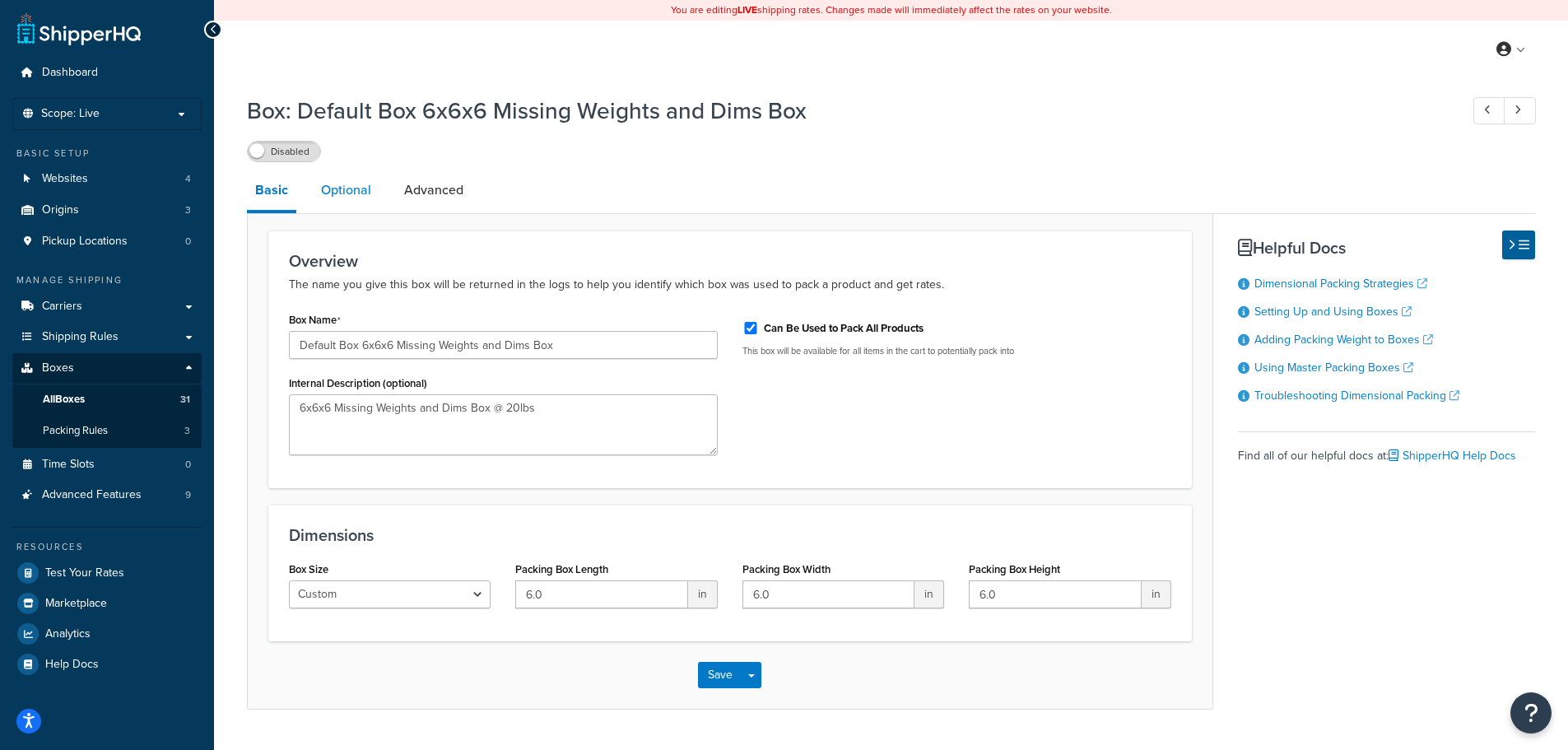
click at [316, 186] on link "Optional" at bounding box center [346, 190] width 66 height 39
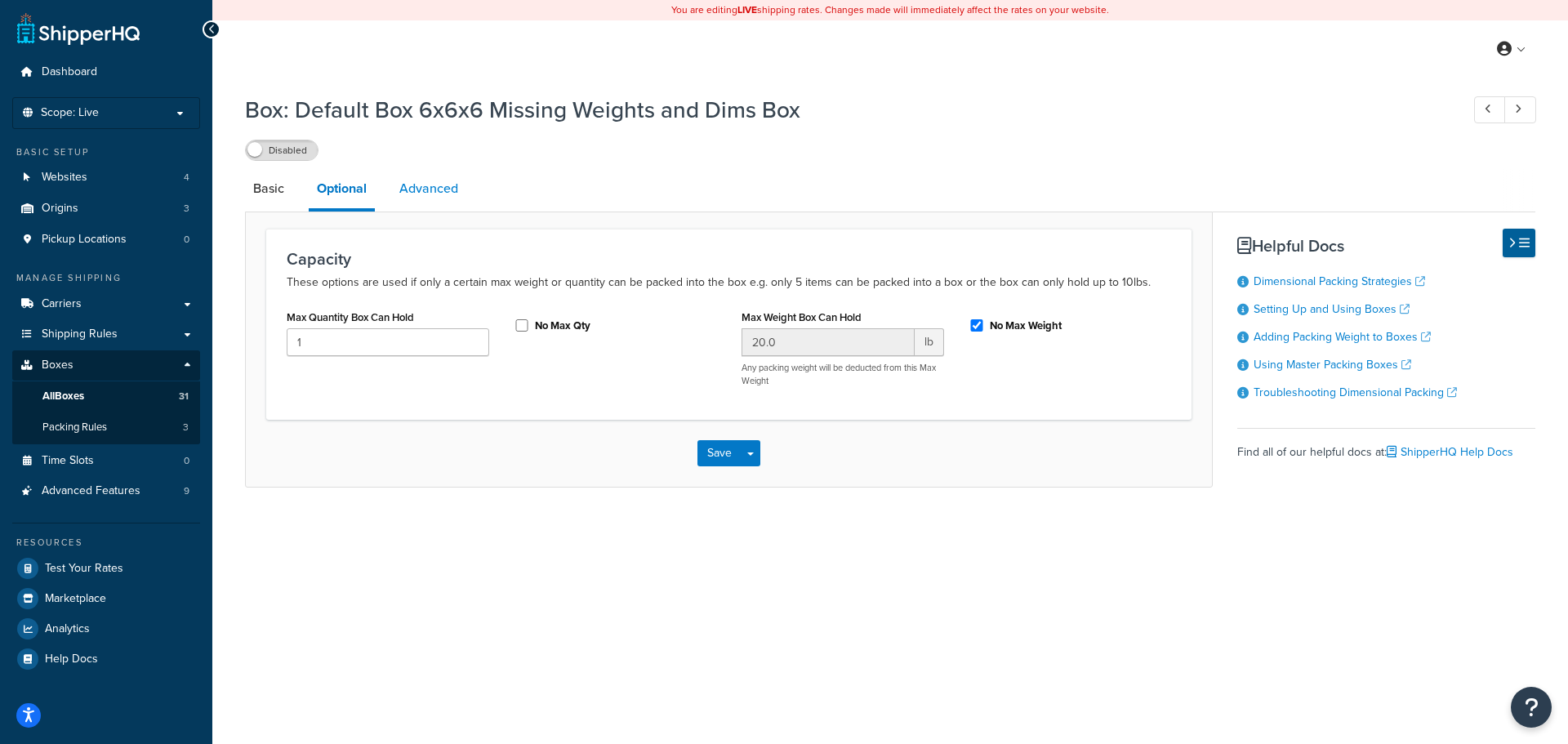
click at [431, 191] on link "Advanced" at bounding box center [429, 188] width 75 height 39
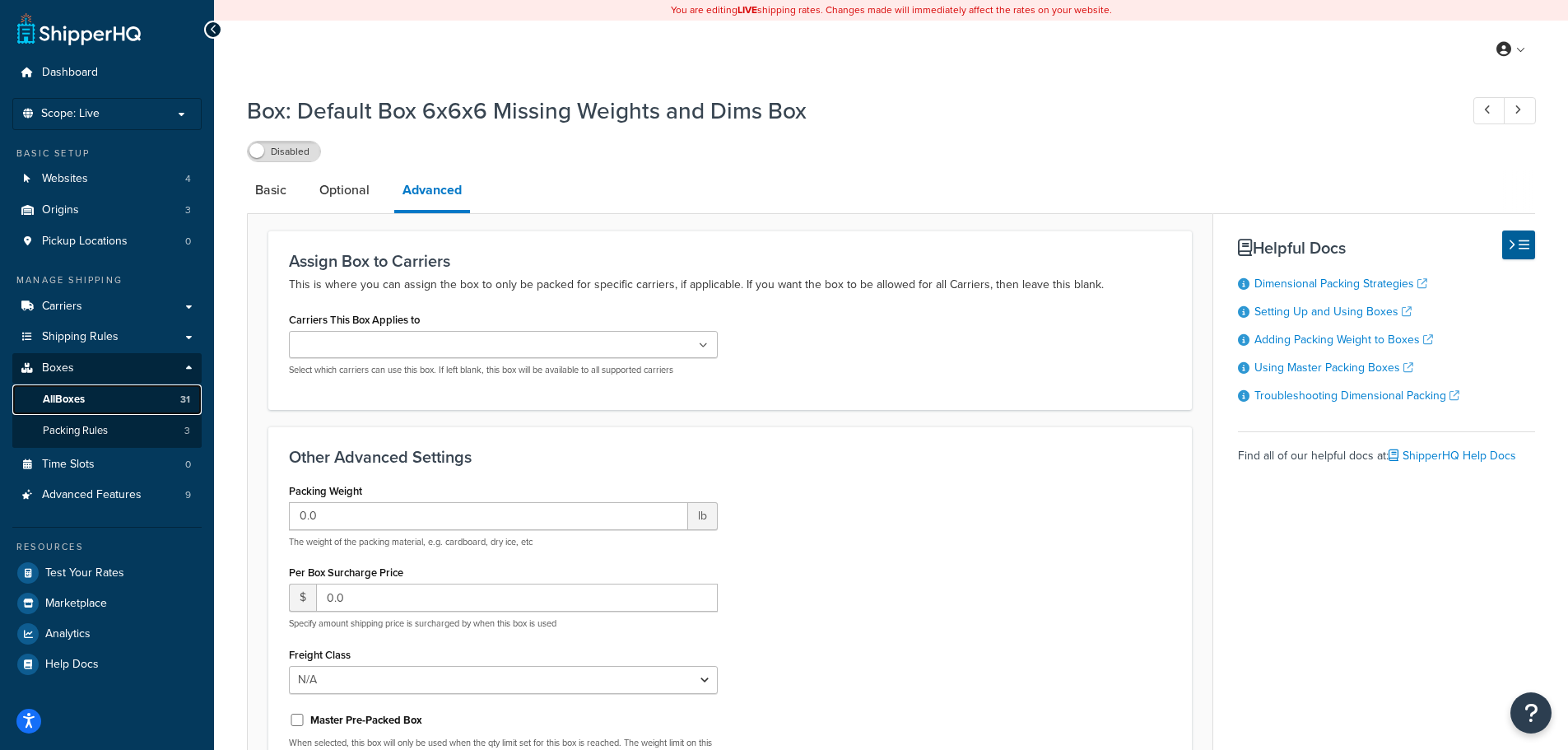
click at [110, 401] on link "All Boxes 31" at bounding box center [107, 400] width 189 height 30
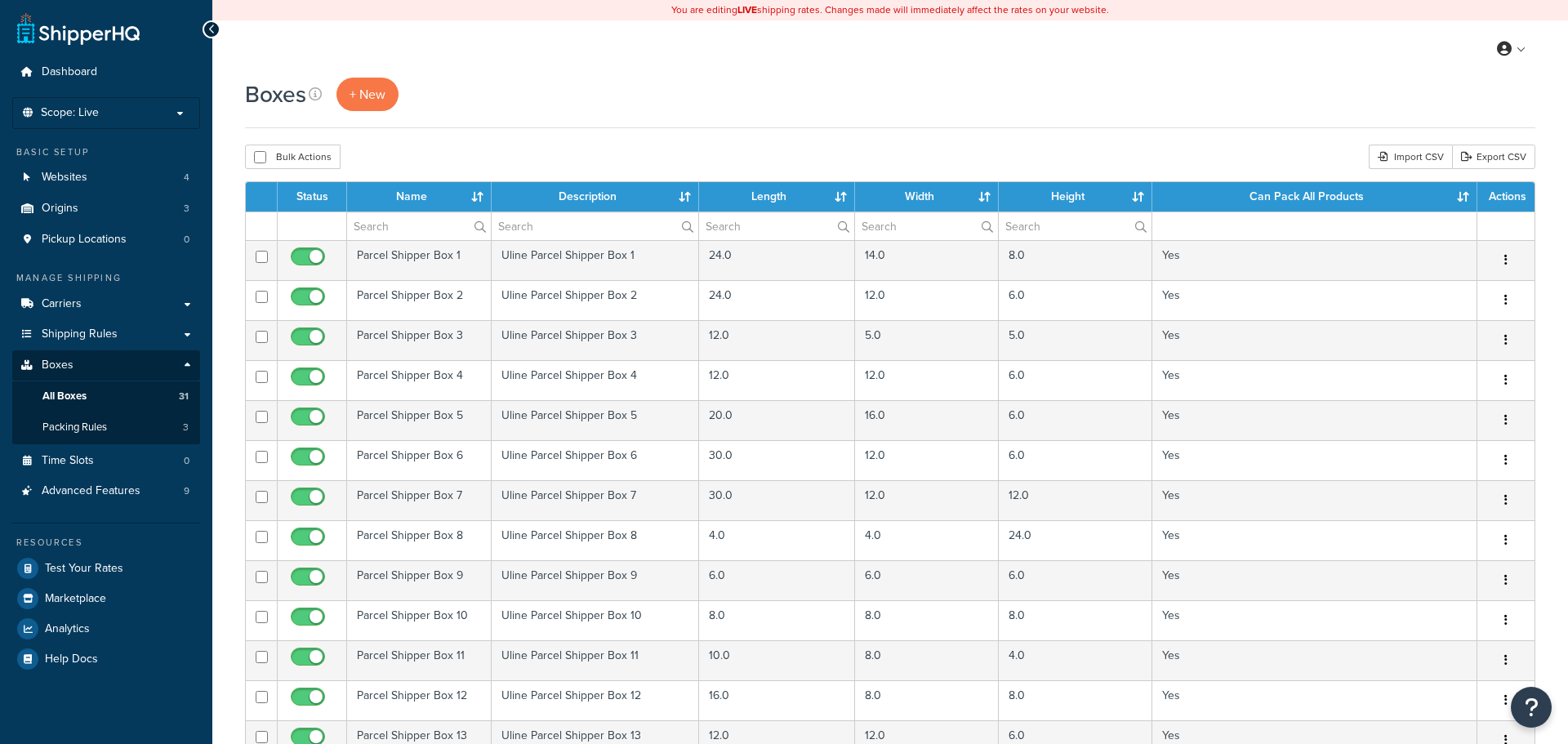
select select "1000"
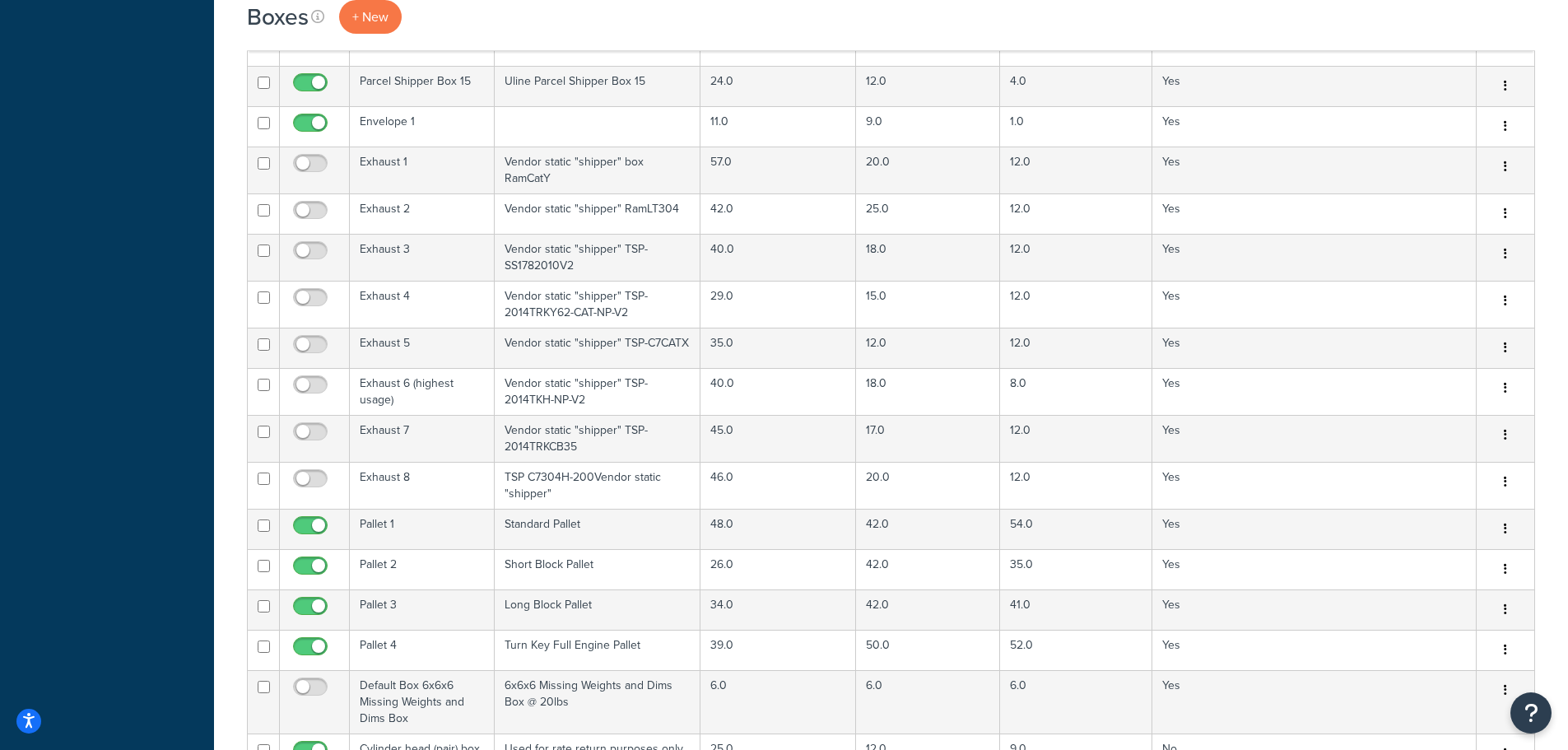
scroll to position [1070, 0]
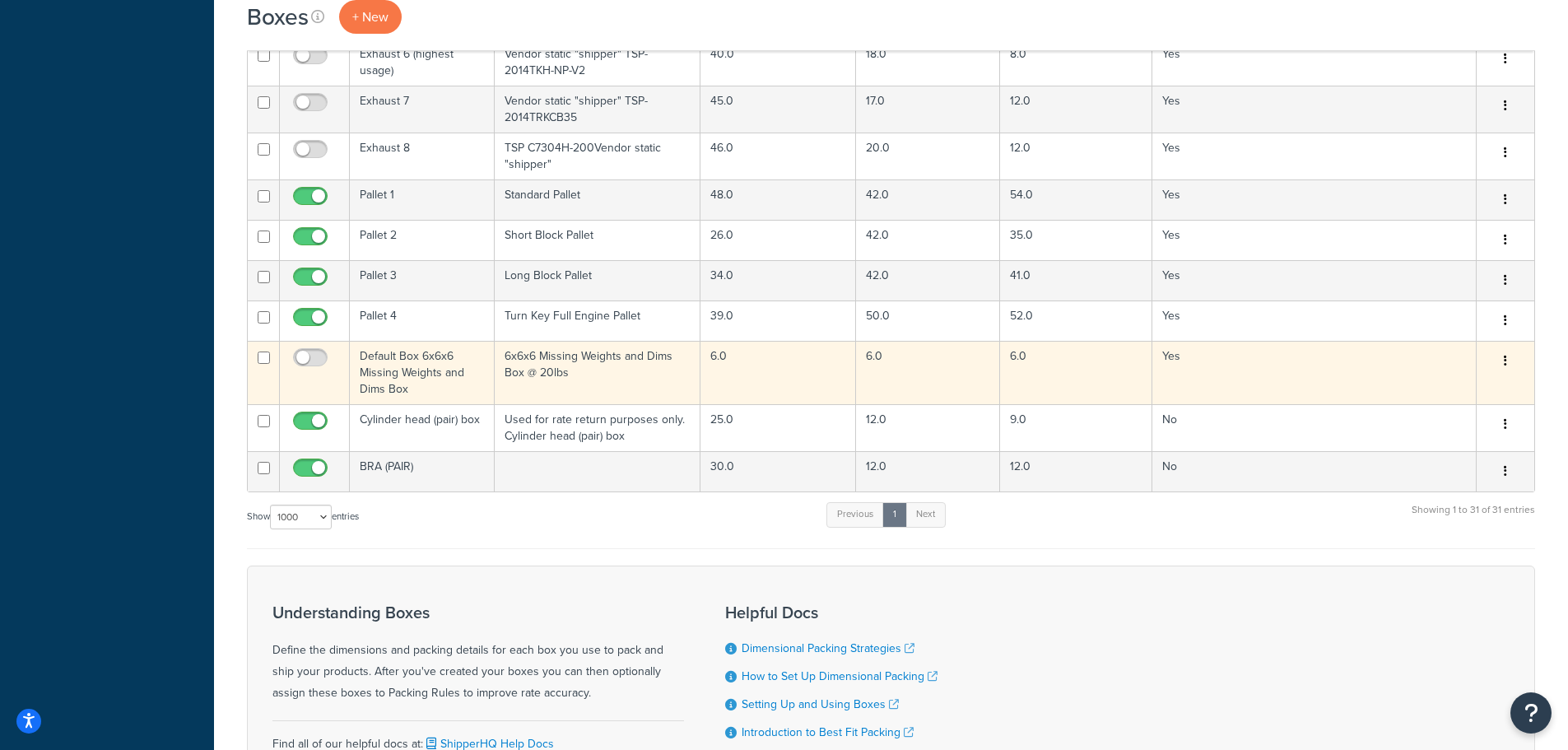
click at [1506, 355] on icon "button" at bounding box center [1506, 360] width 4 height 12
click at [1453, 448] on link "Delete" at bounding box center [1451, 460] width 130 height 34
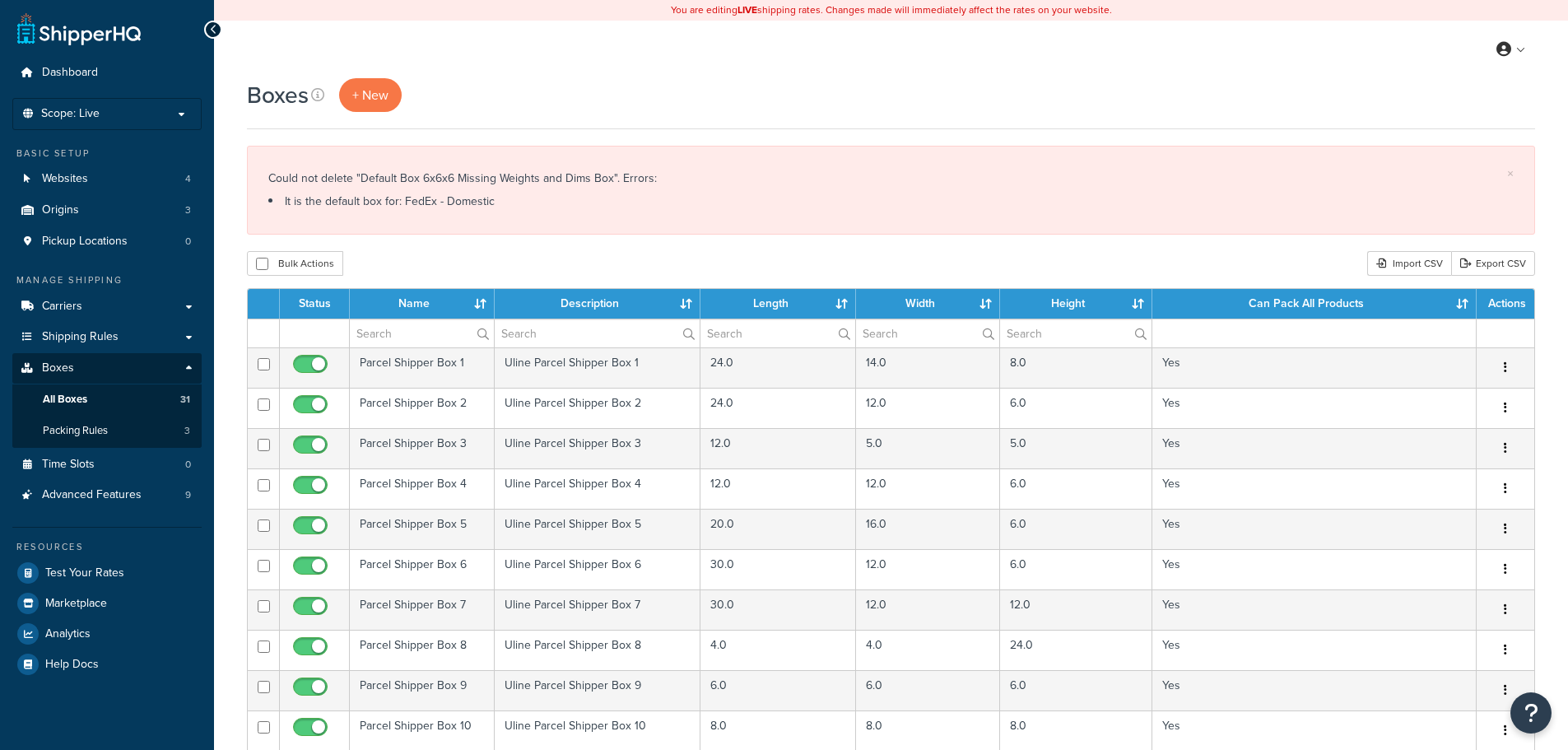
select select "1000"
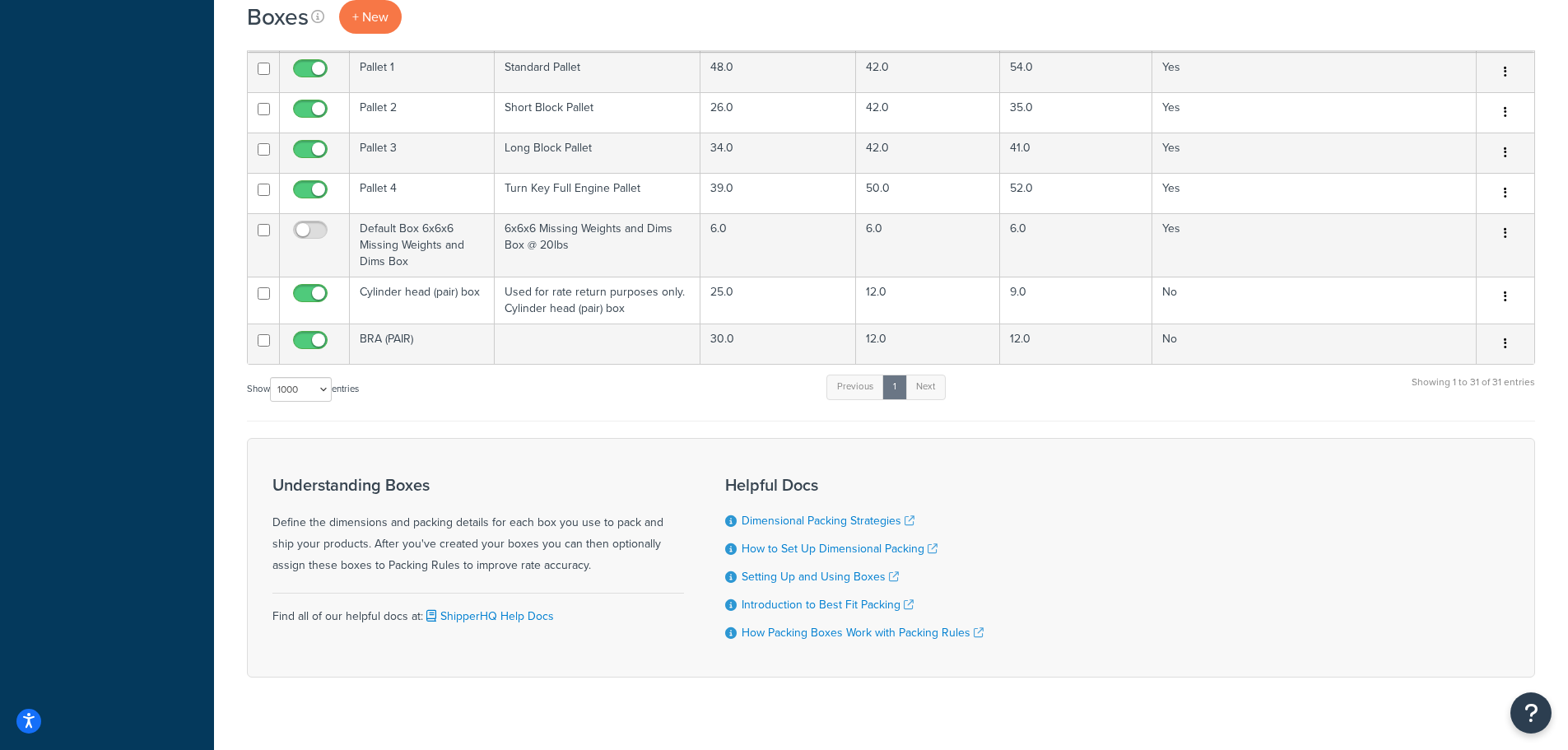
scroll to position [1316, 0]
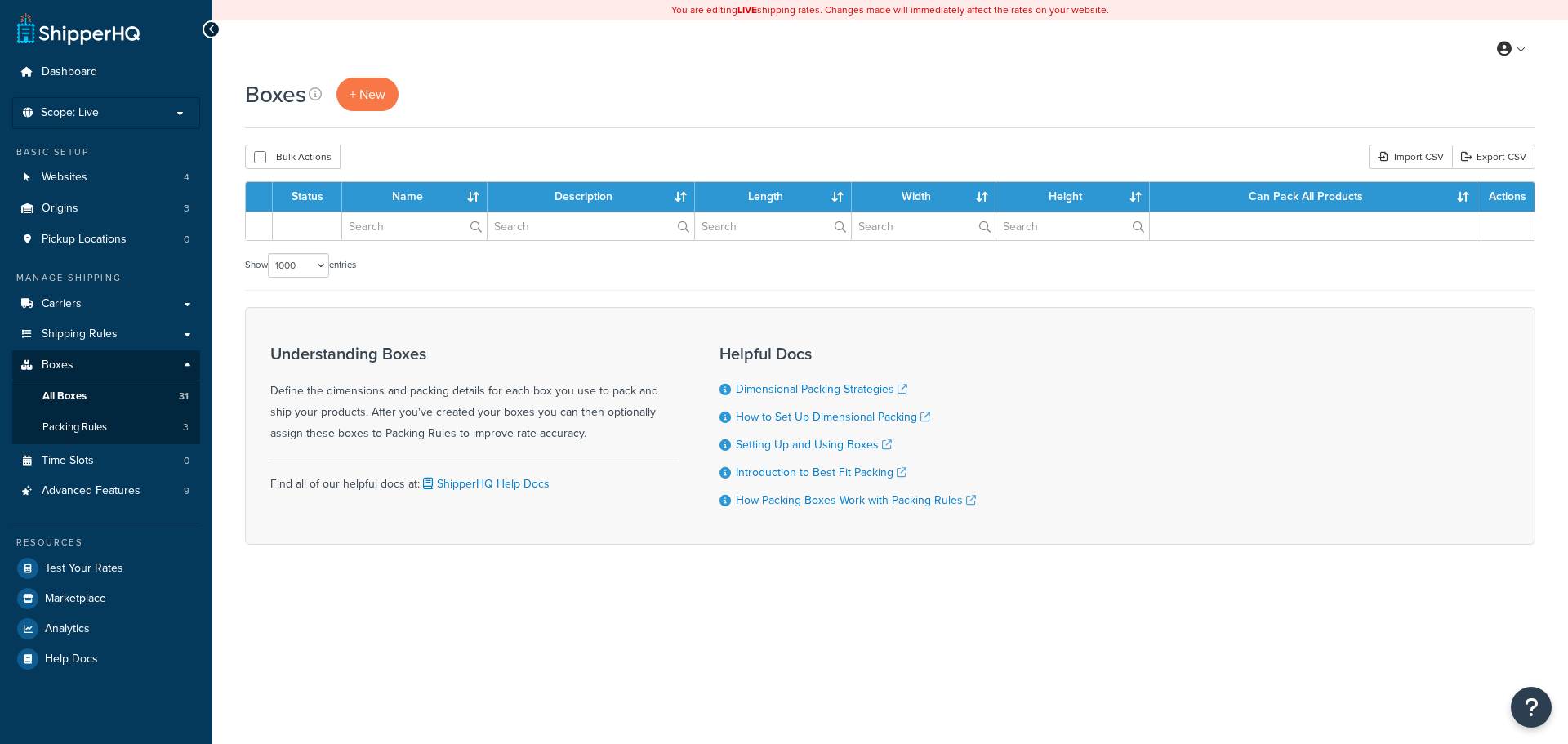
select select "1000"
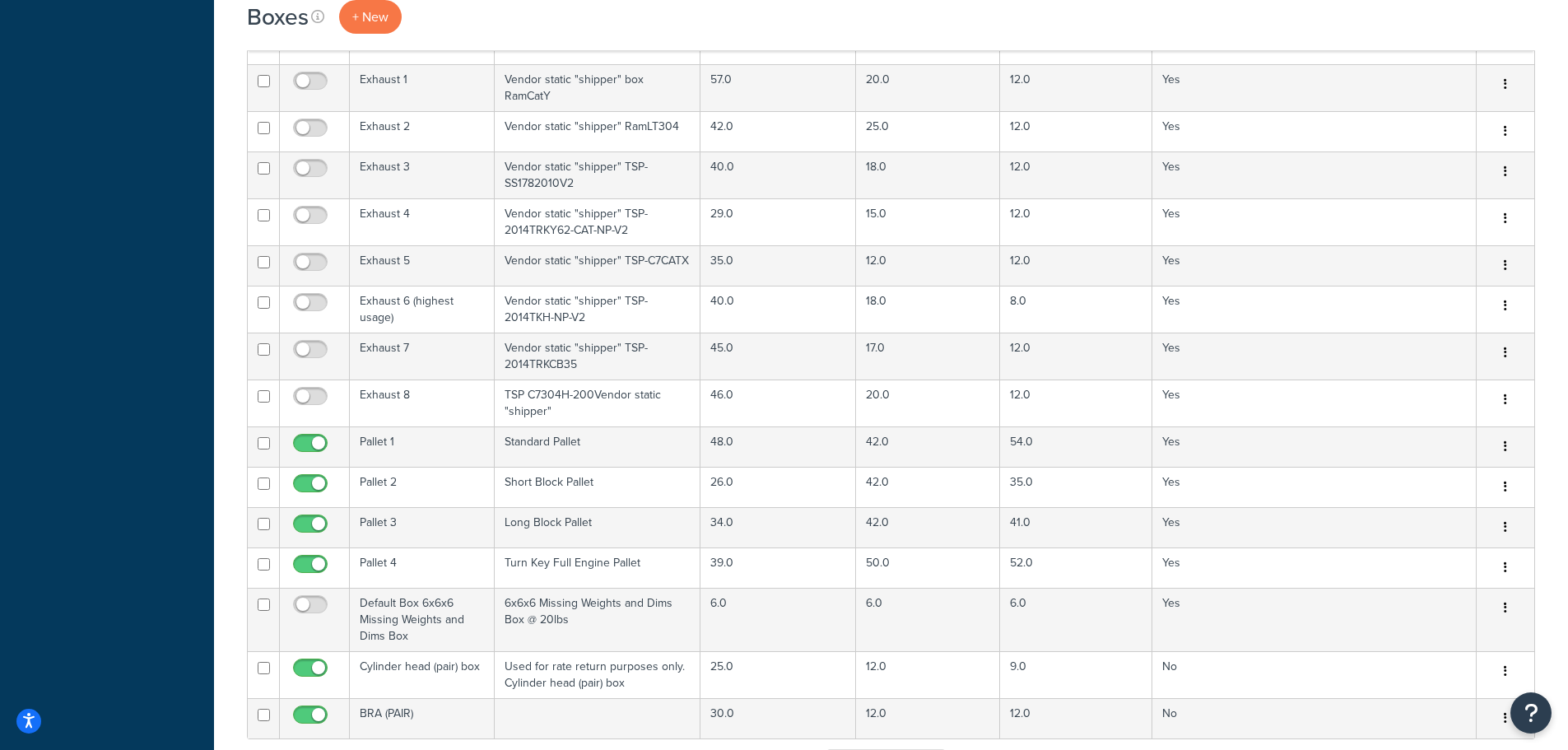
scroll to position [1070, 0]
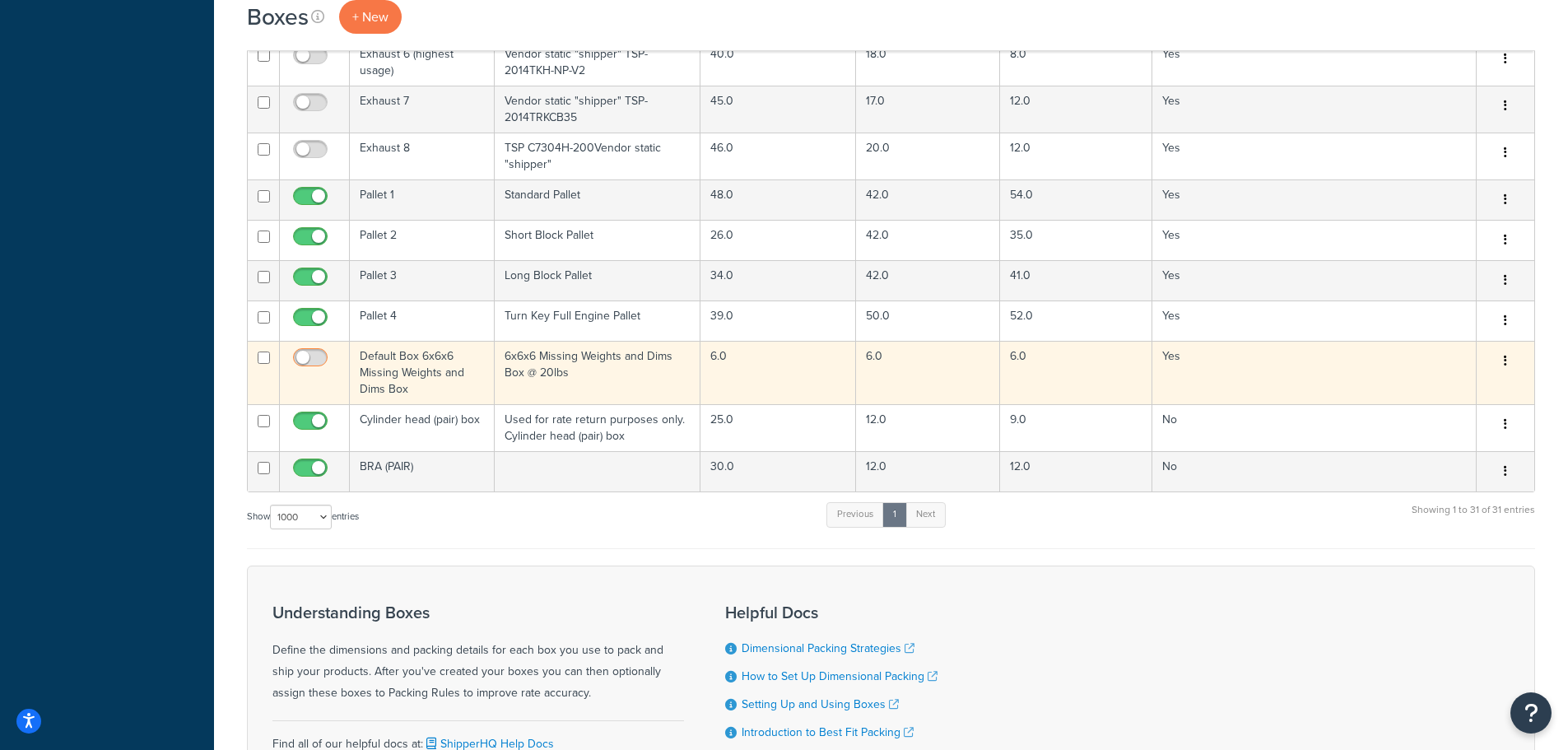
click at [316, 351] on input "checkbox" at bounding box center [312, 361] width 46 height 21
click at [301, 351] on input "checkbox" at bounding box center [312, 361] width 46 height 21
checkbox input "false"
click at [423, 362] on td "Default Box 6x6x6 Missing Weights and Dims Box" at bounding box center [422, 372] width 145 height 64
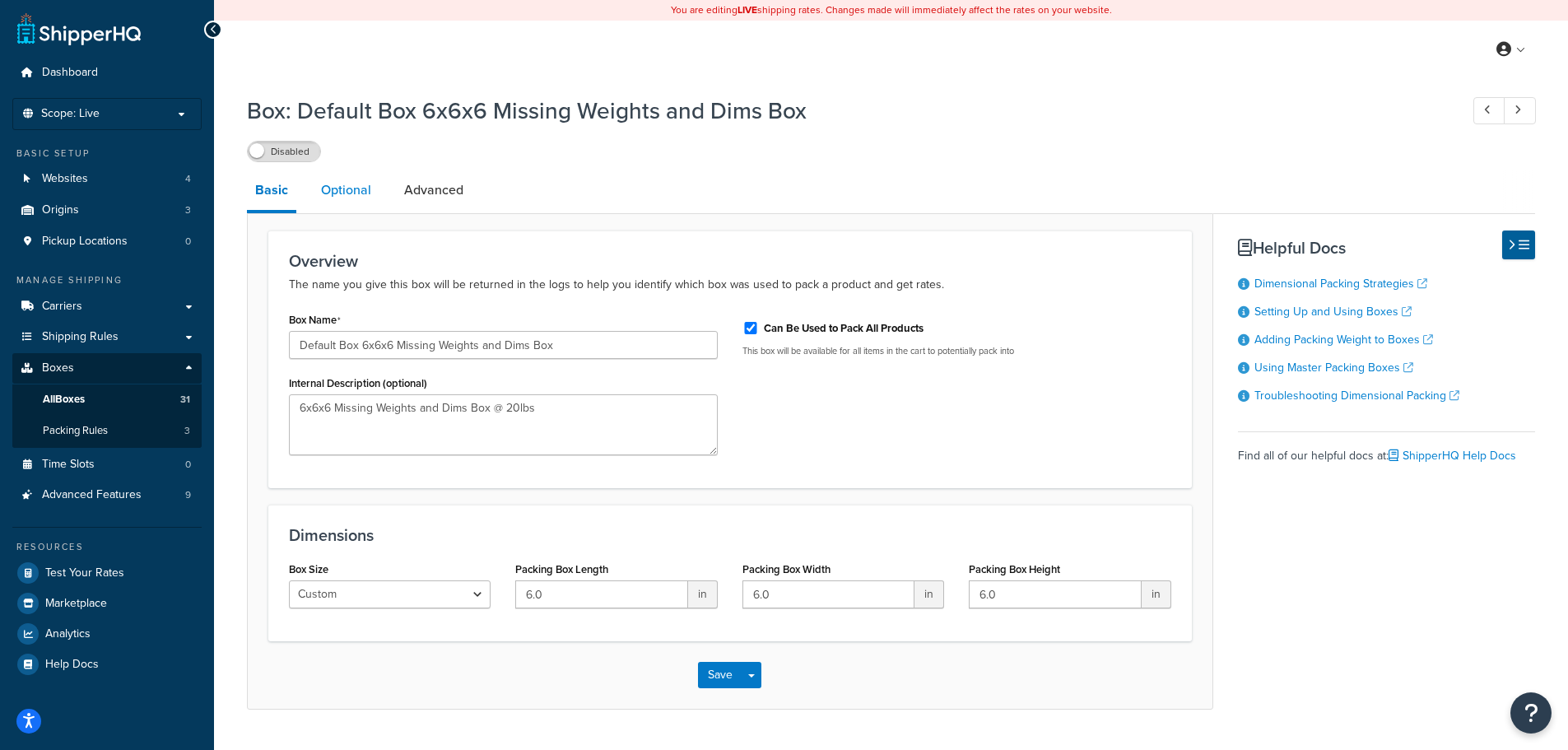
click at [358, 203] on link "Optional" at bounding box center [346, 190] width 66 height 39
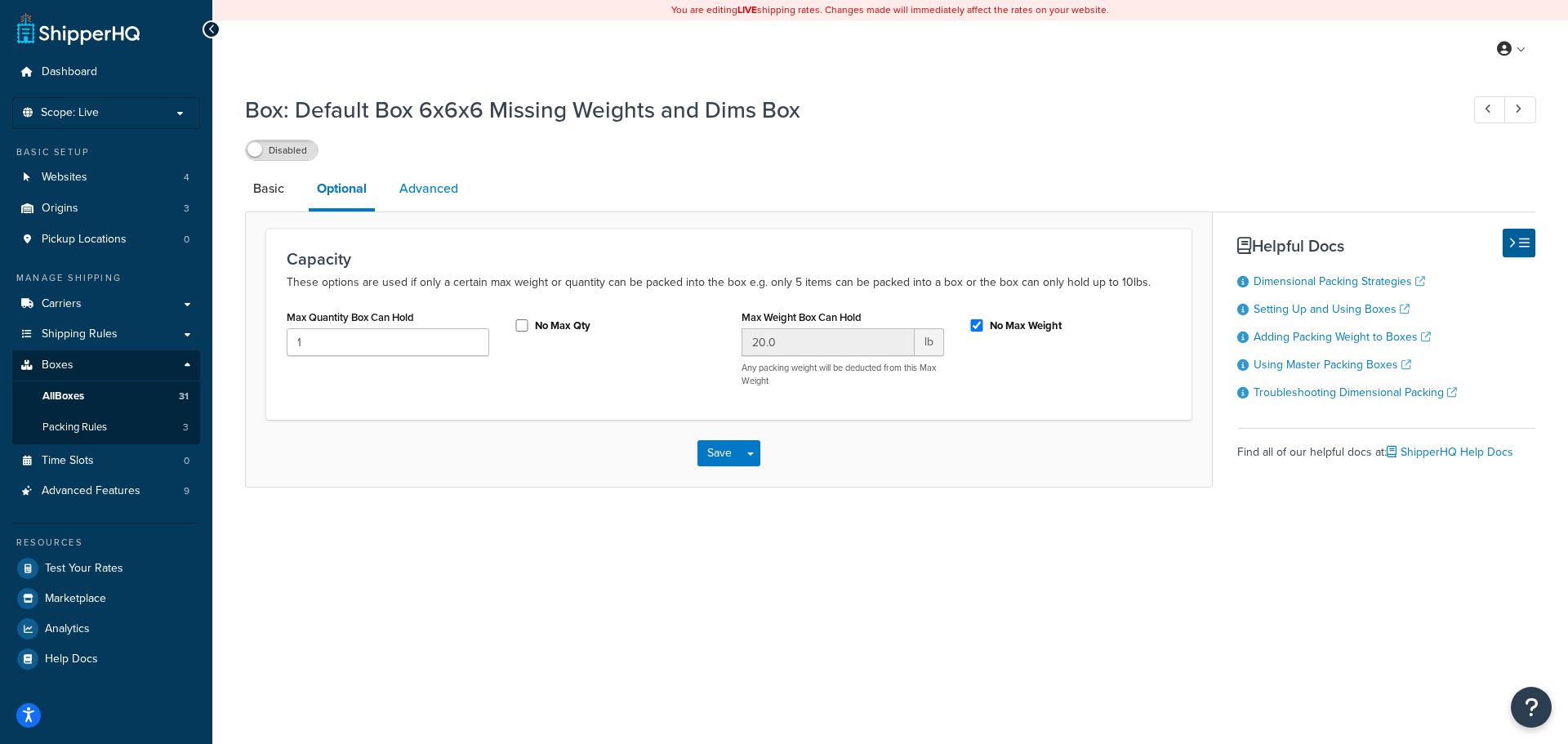
click at [419, 187] on link "Advanced" at bounding box center [429, 188] width 75 height 39
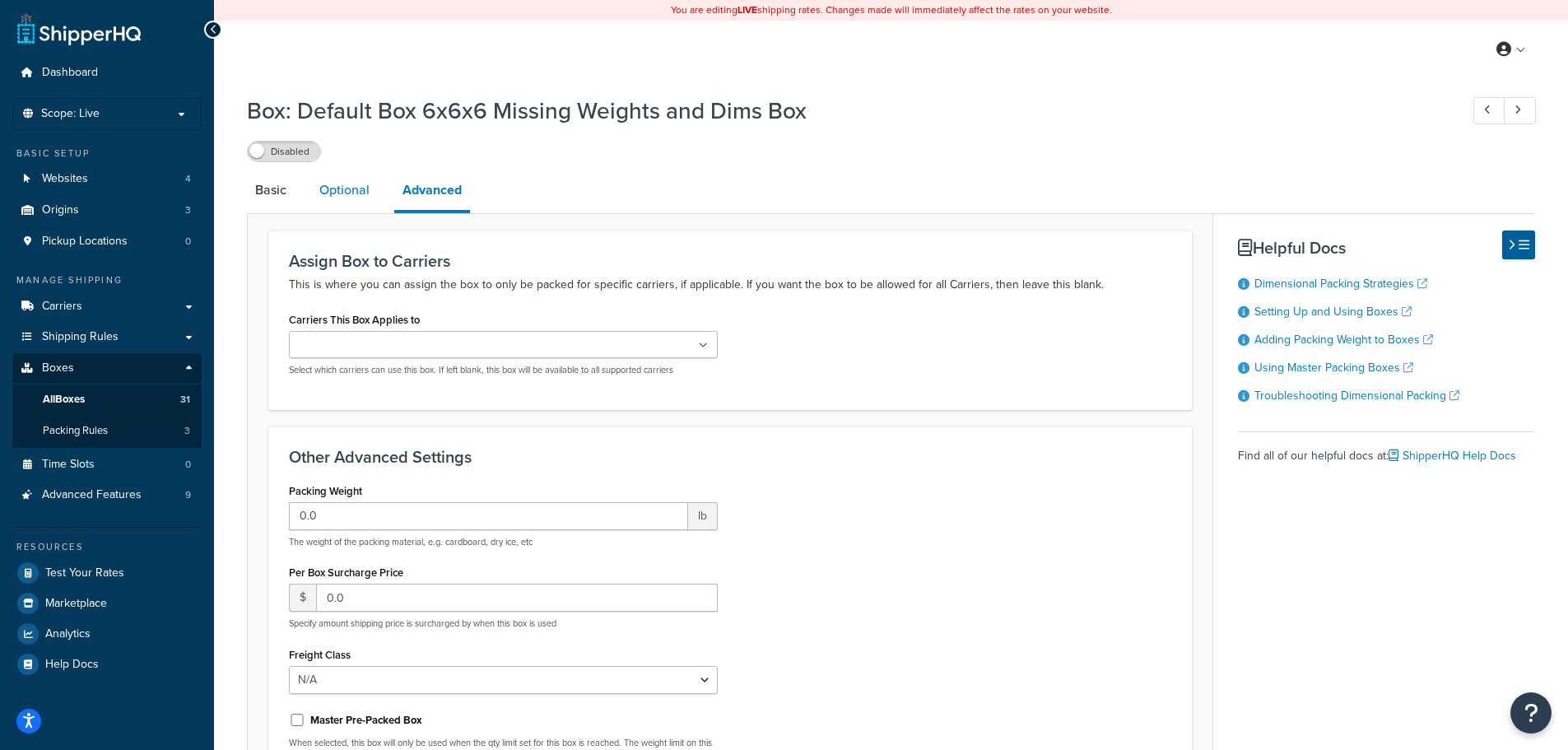
click at [342, 193] on link "Optional" at bounding box center [344, 190] width 66 height 39
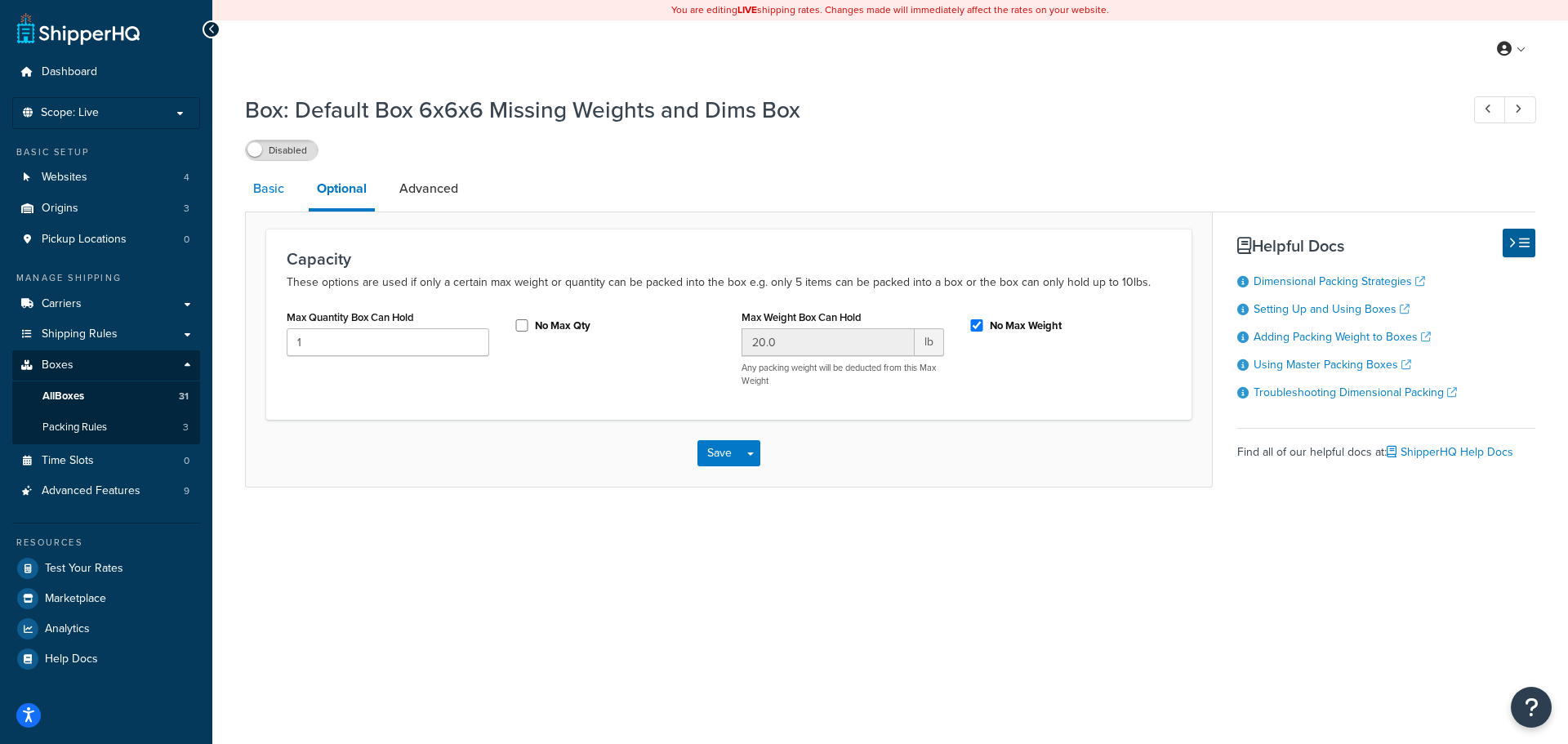
click at [265, 191] on link "Basic" at bounding box center [268, 188] width 47 height 39
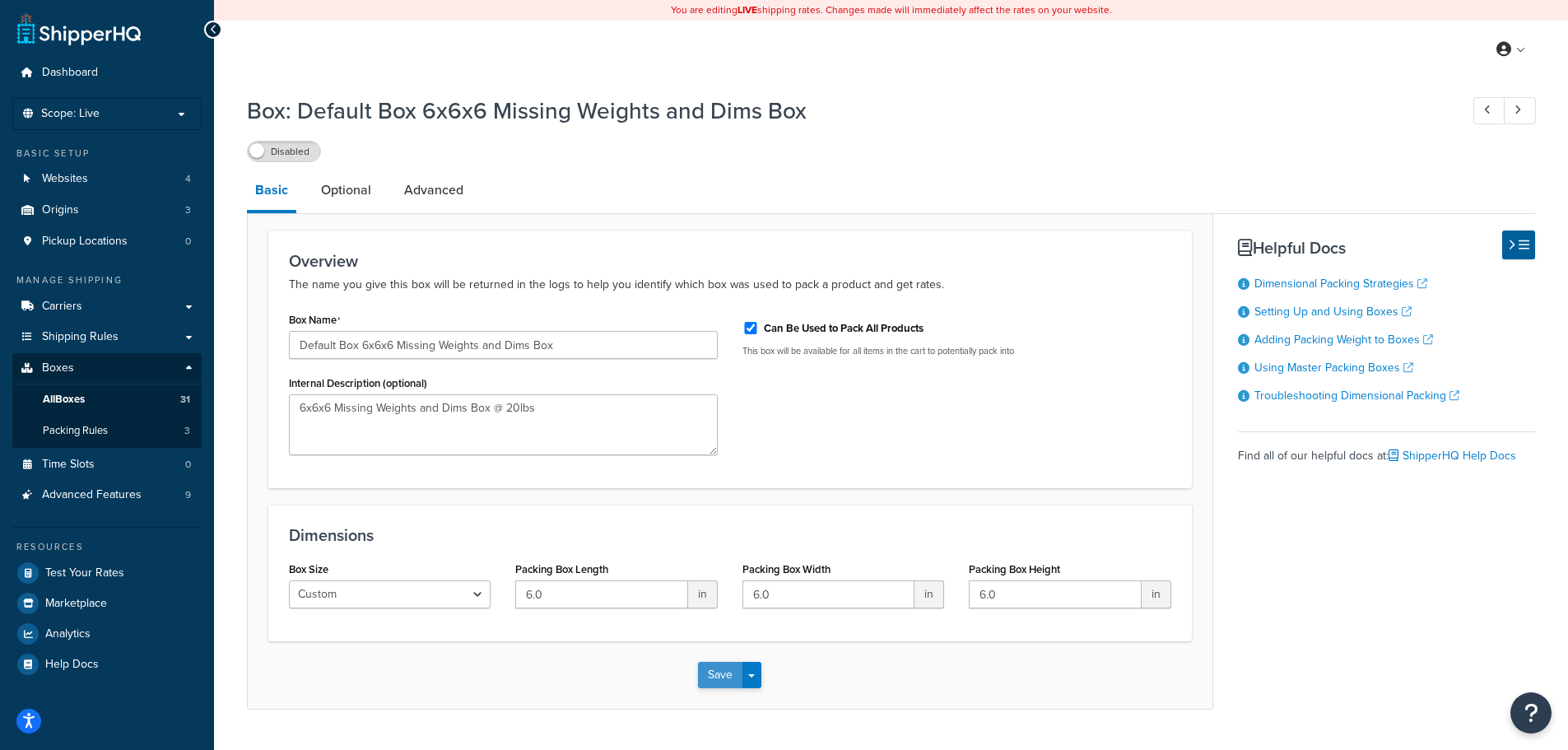
click at [727, 676] on button "Save" at bounding box center [721, 674] width 45 height 26
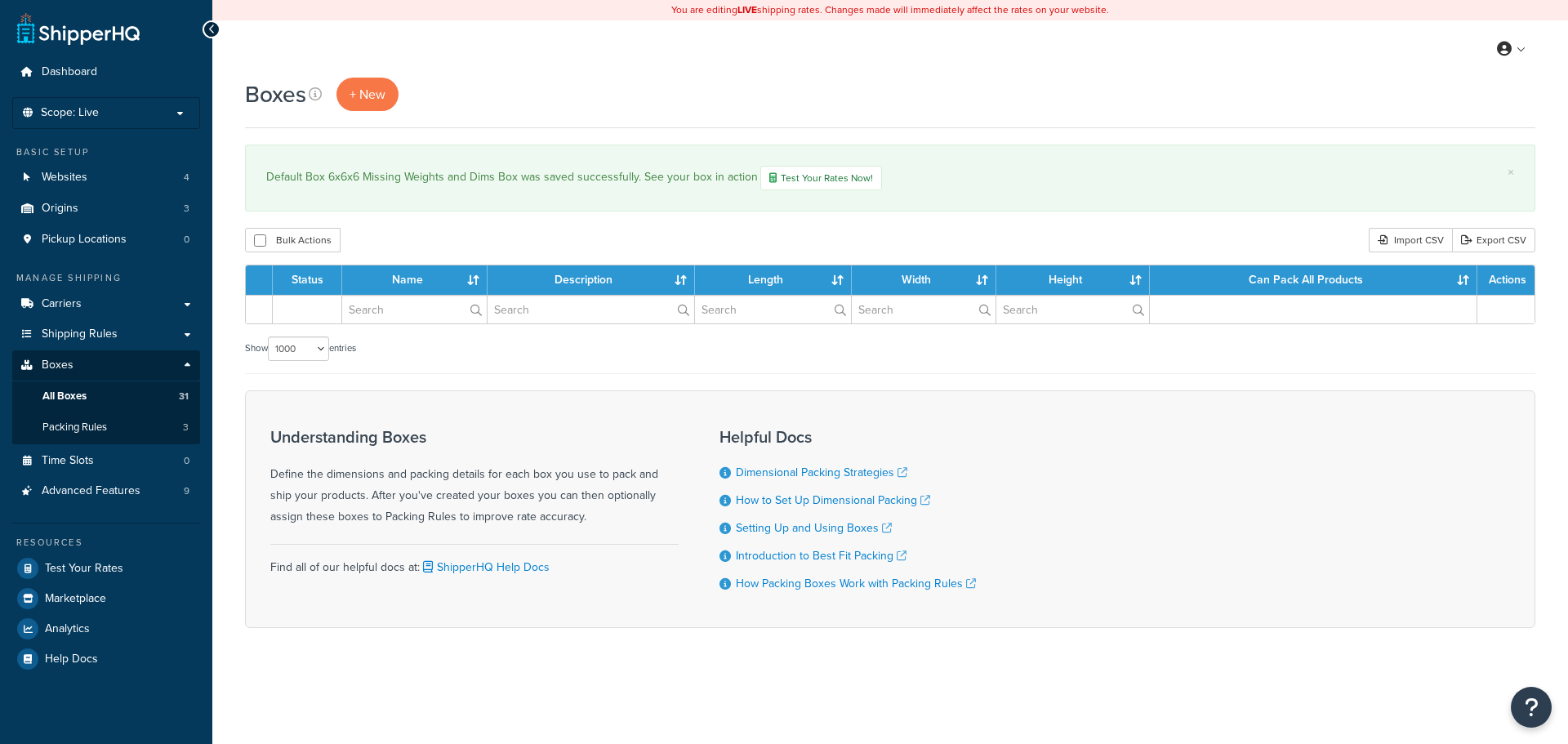
select select "1000"
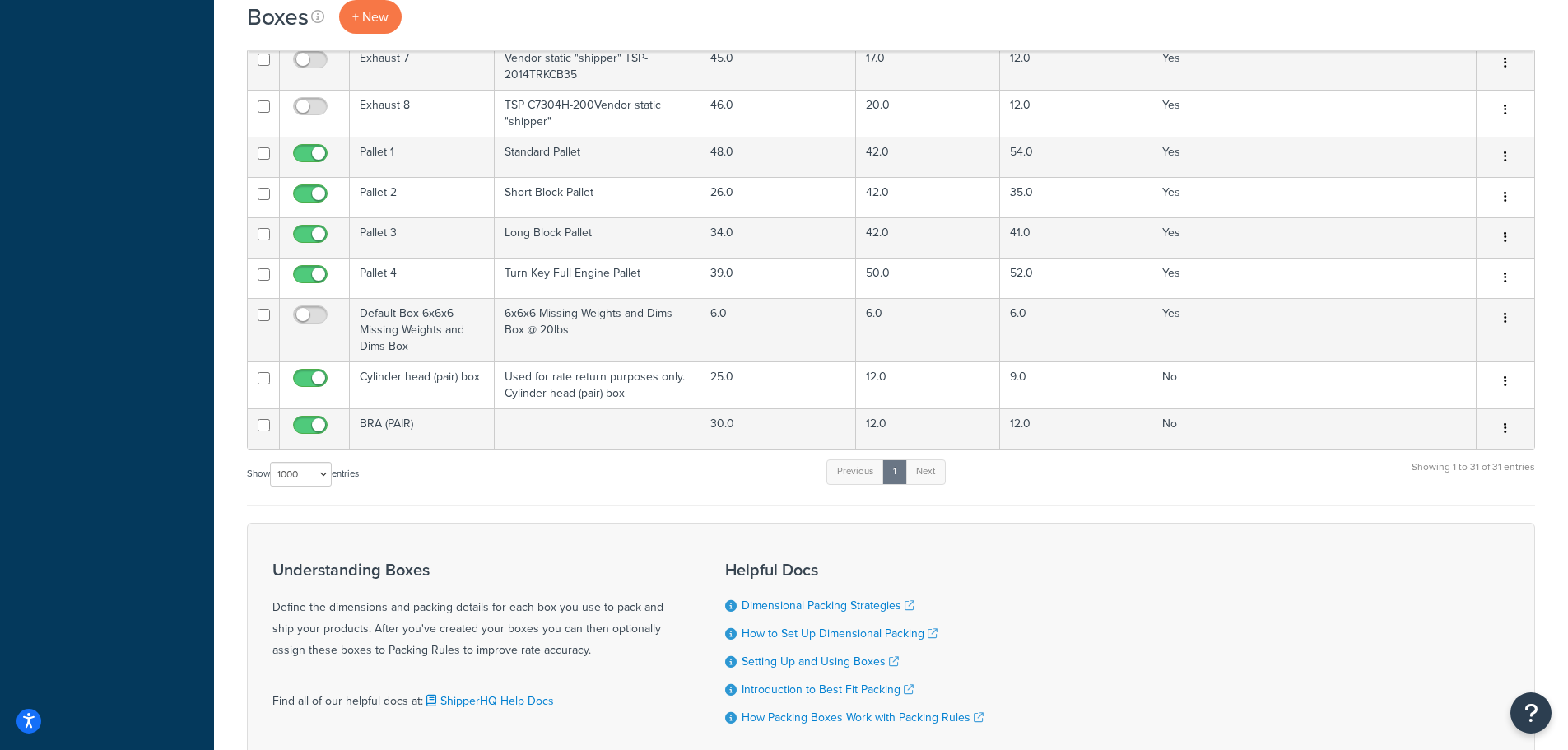
scroll to position [1234, 0]
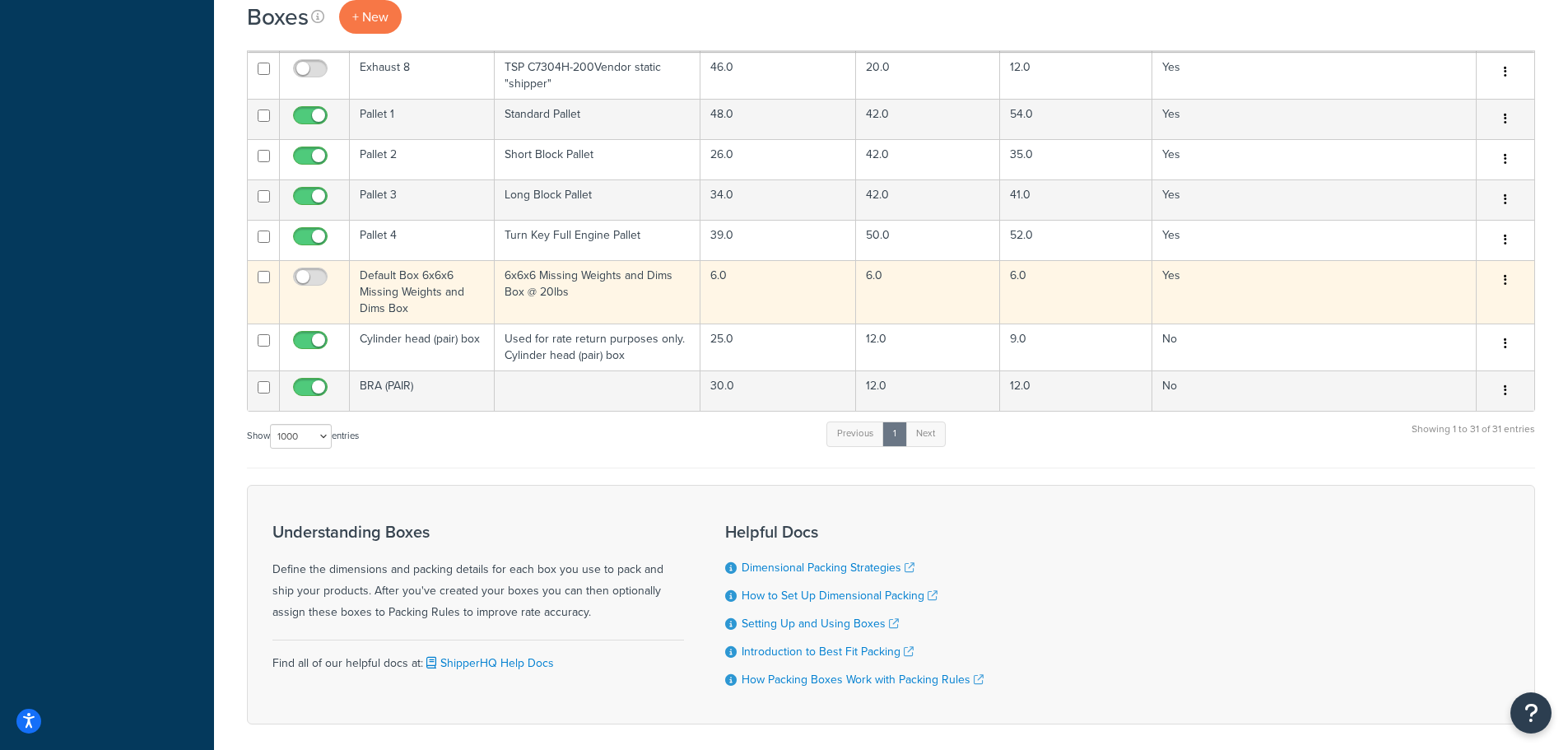
click at [1509, 277] on button "button" at bounding box center [1506, 280] width 23 height 26
click at [1449, 375] on link "Delete" at bounding box center [1451, 379] width 130 height 34
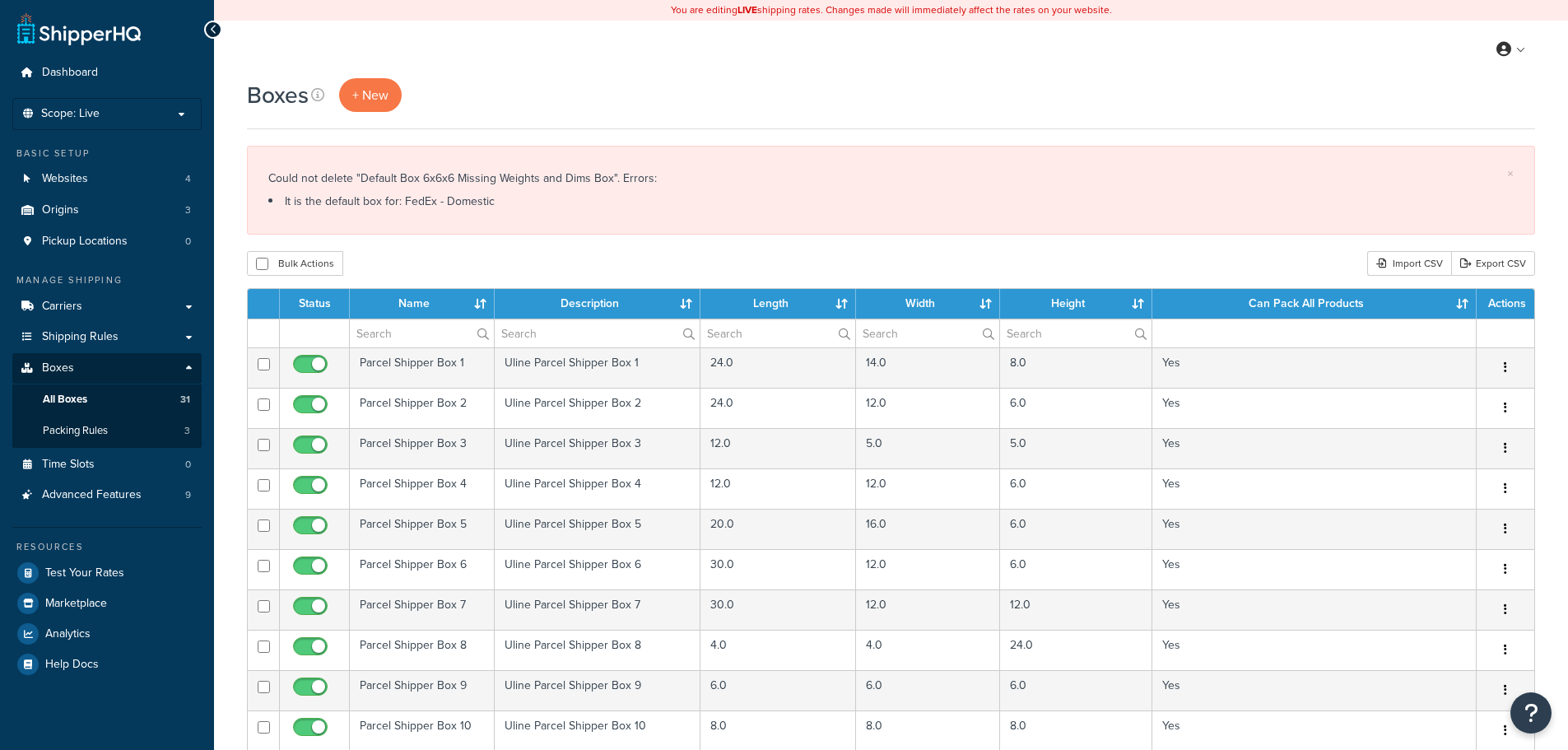
select select "1000"
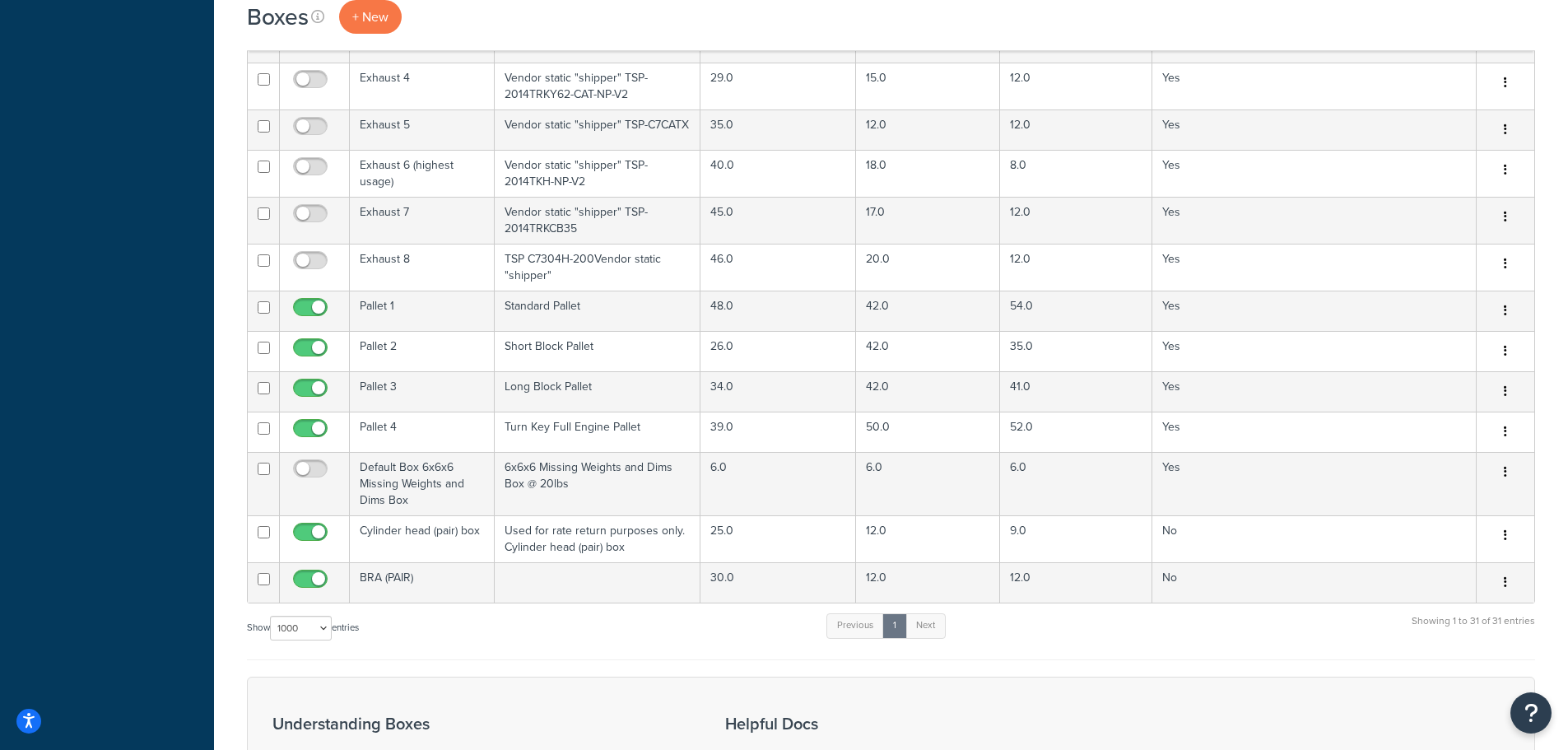
scroll to position [1234, 0]
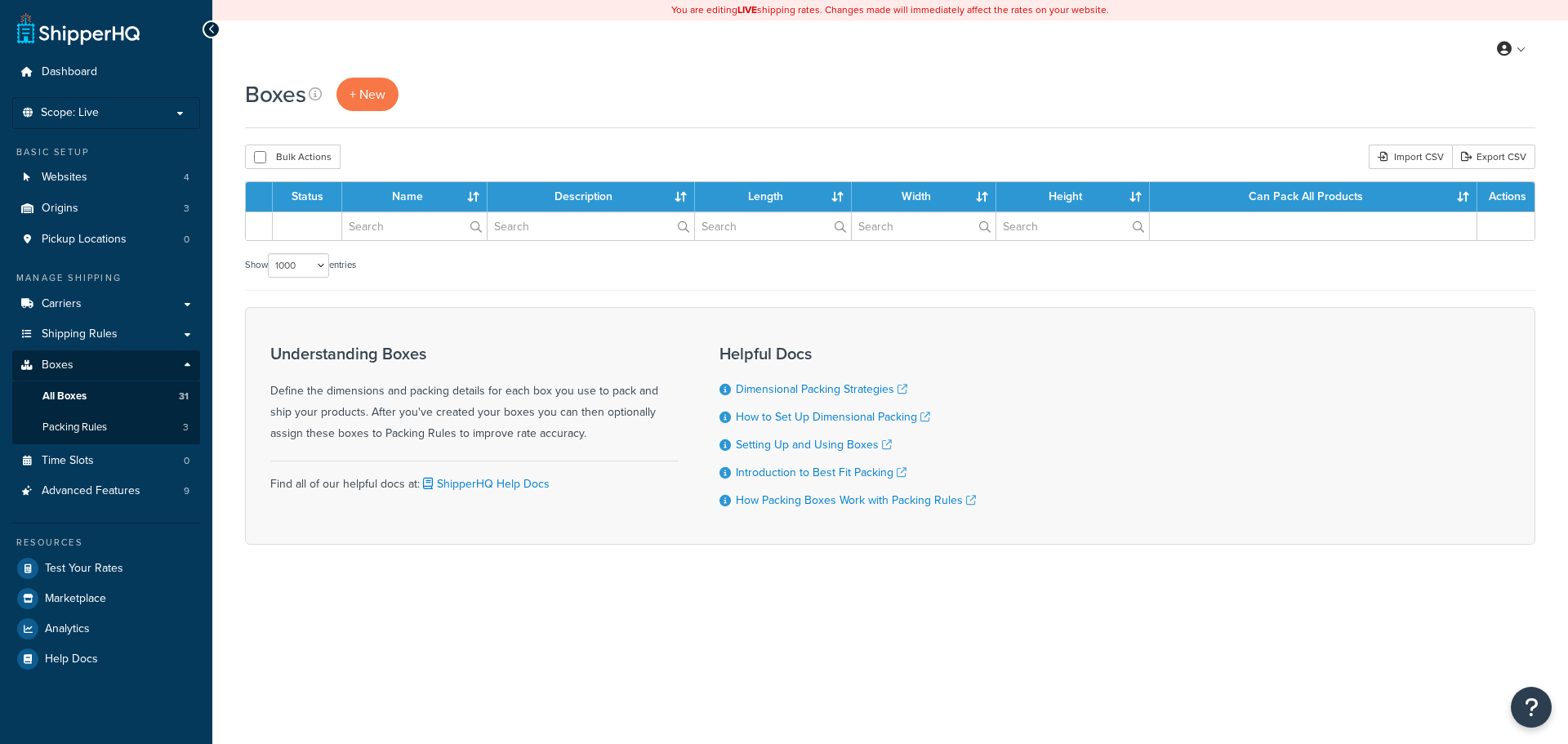
select select "1000"
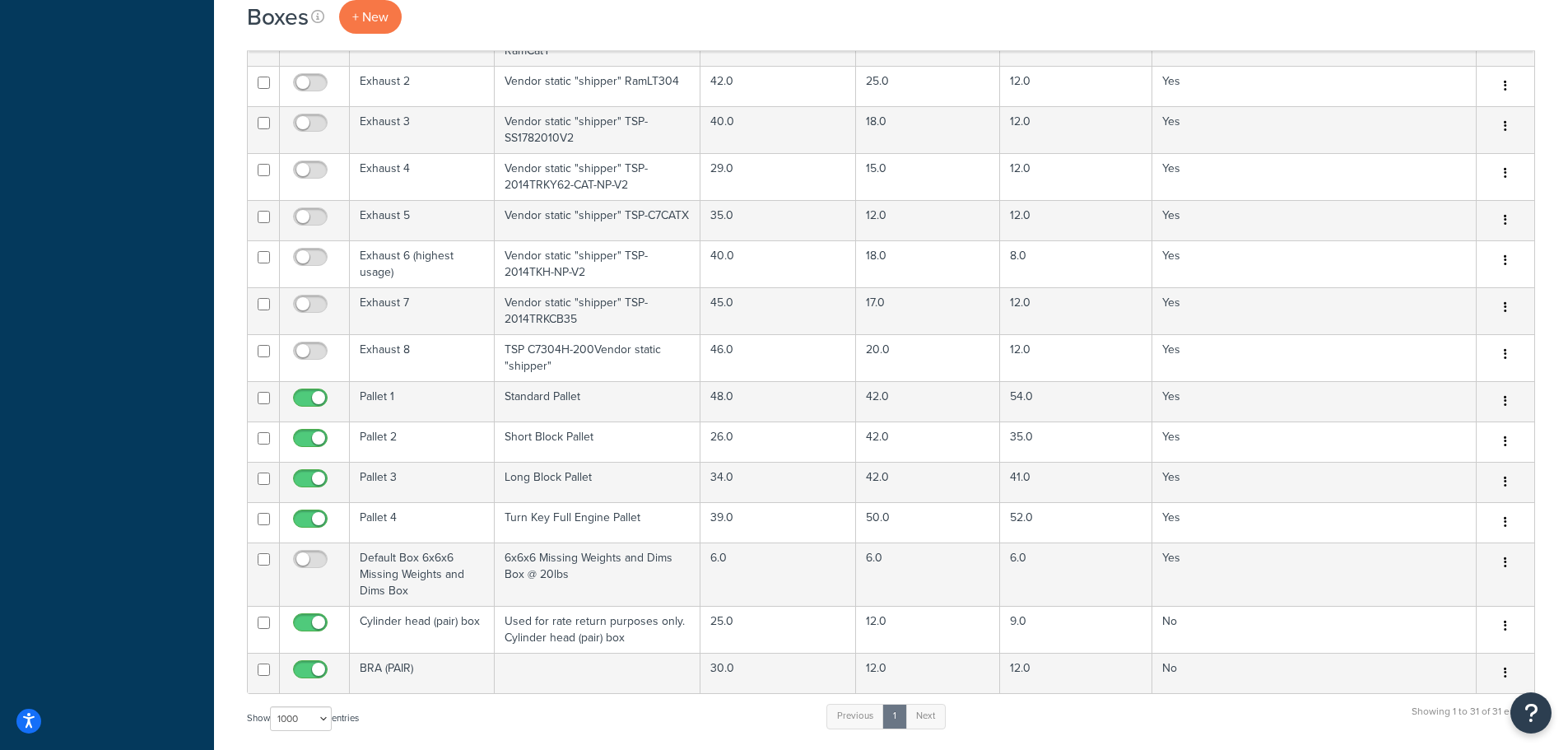
scroll to position [1070, 0]
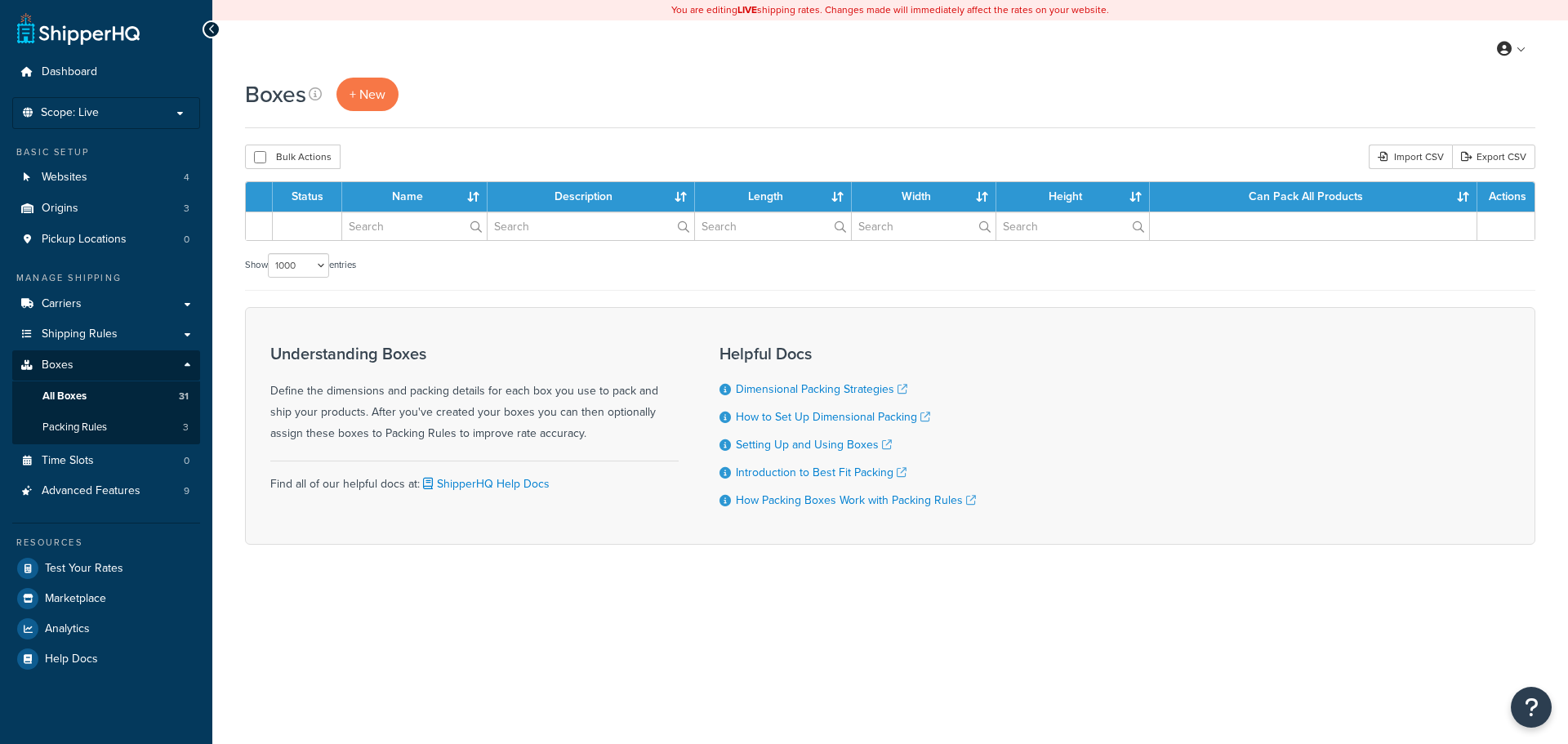
select select "1000"
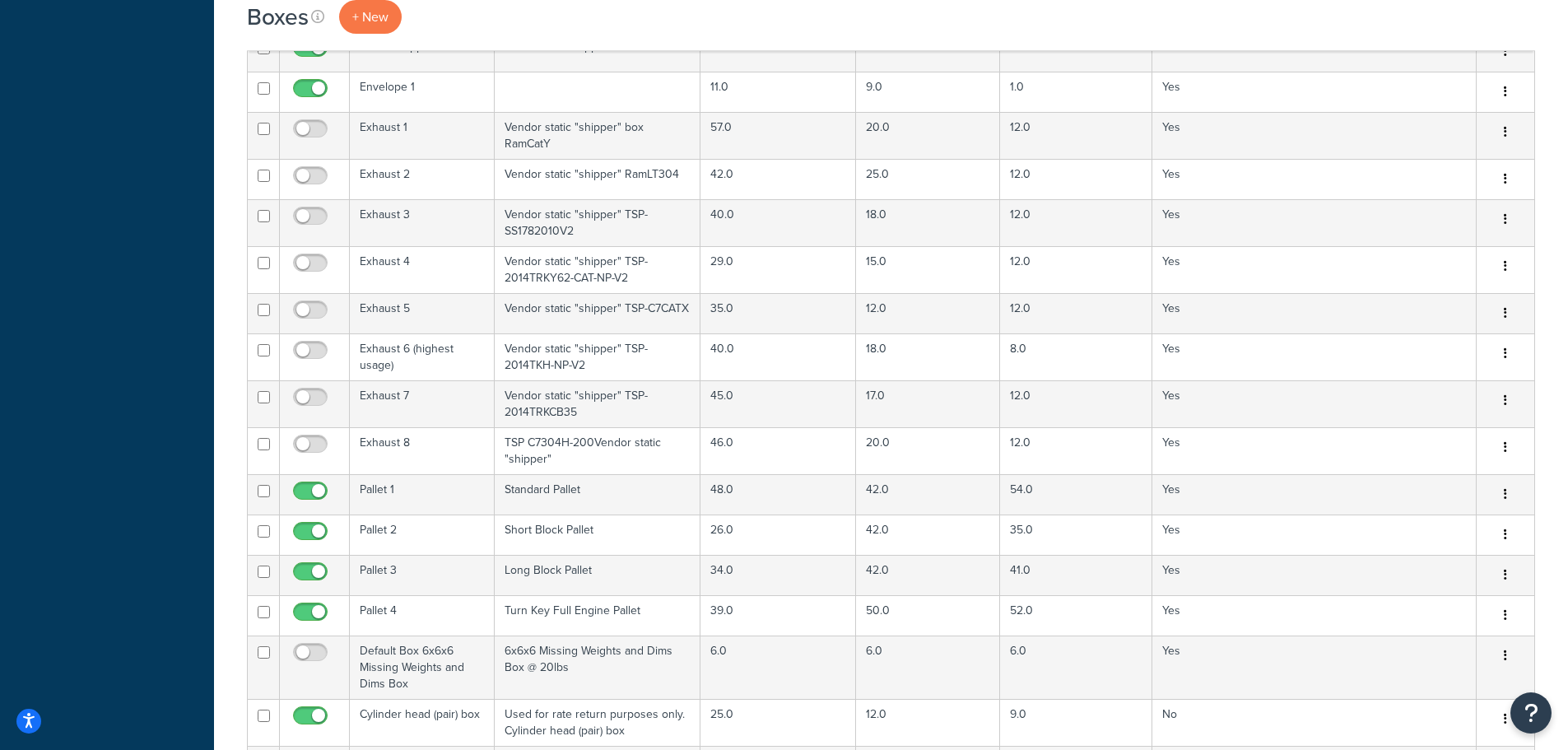
scroll to position [987, 0]
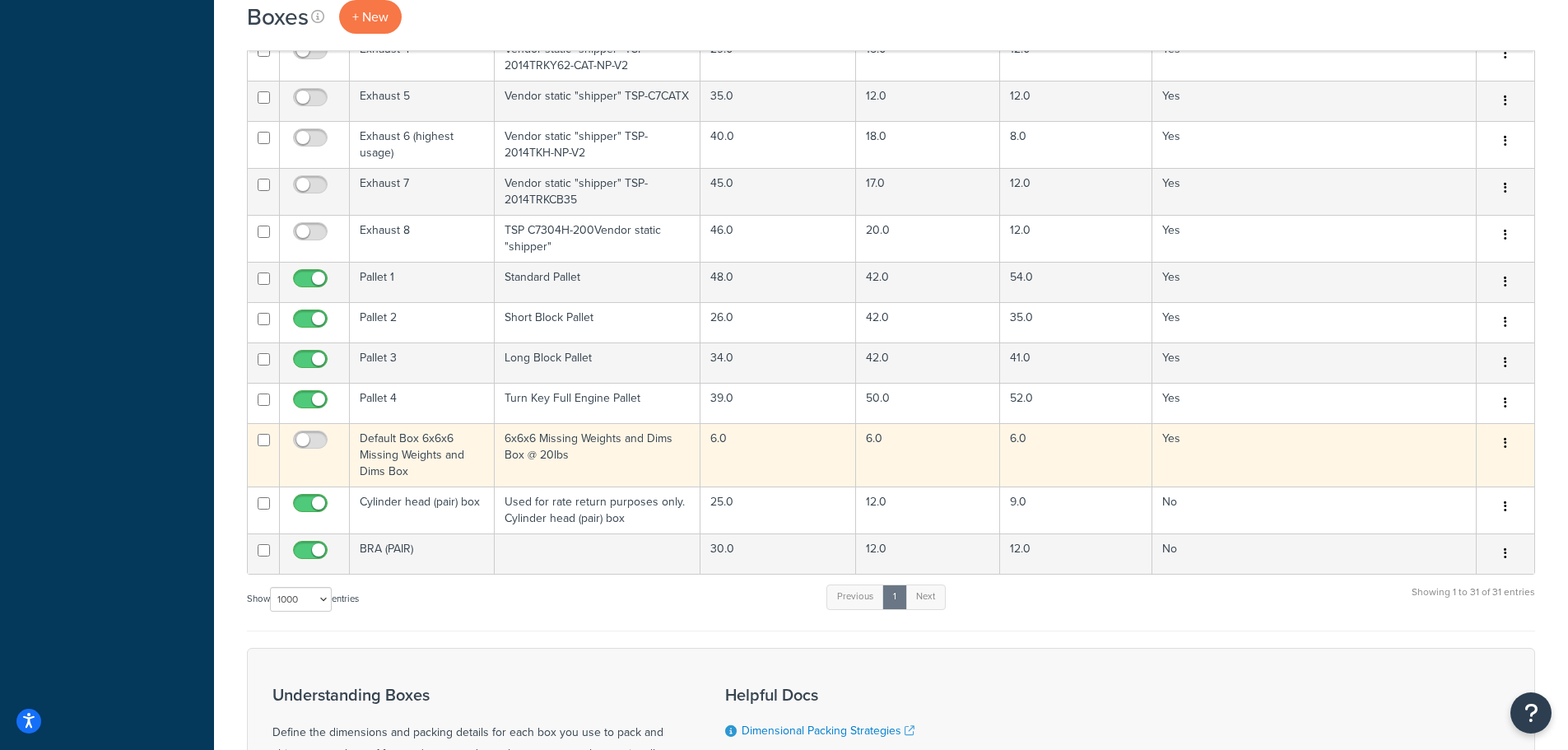
click at [1507, 433] on button "button" at bounding box center [1506, 443] width 23 height 26
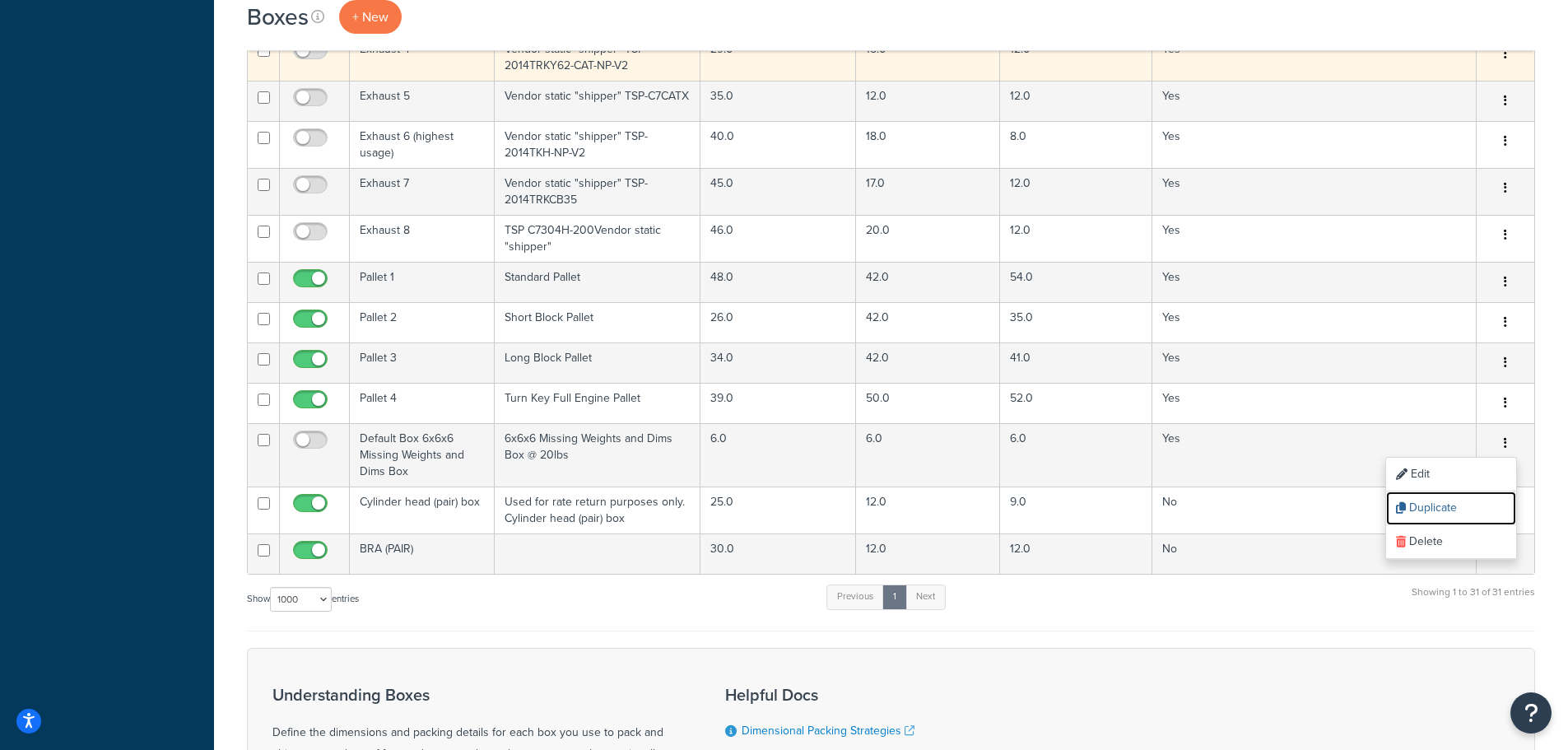
drag, startPoint x: 1454, startPoint y: 500, endPoint x: 874, endPoint y: 56, distance: 730.4
click at [1454, 500] on link "Duplicate" at bounding box center [1451, 508] width 130 height 34
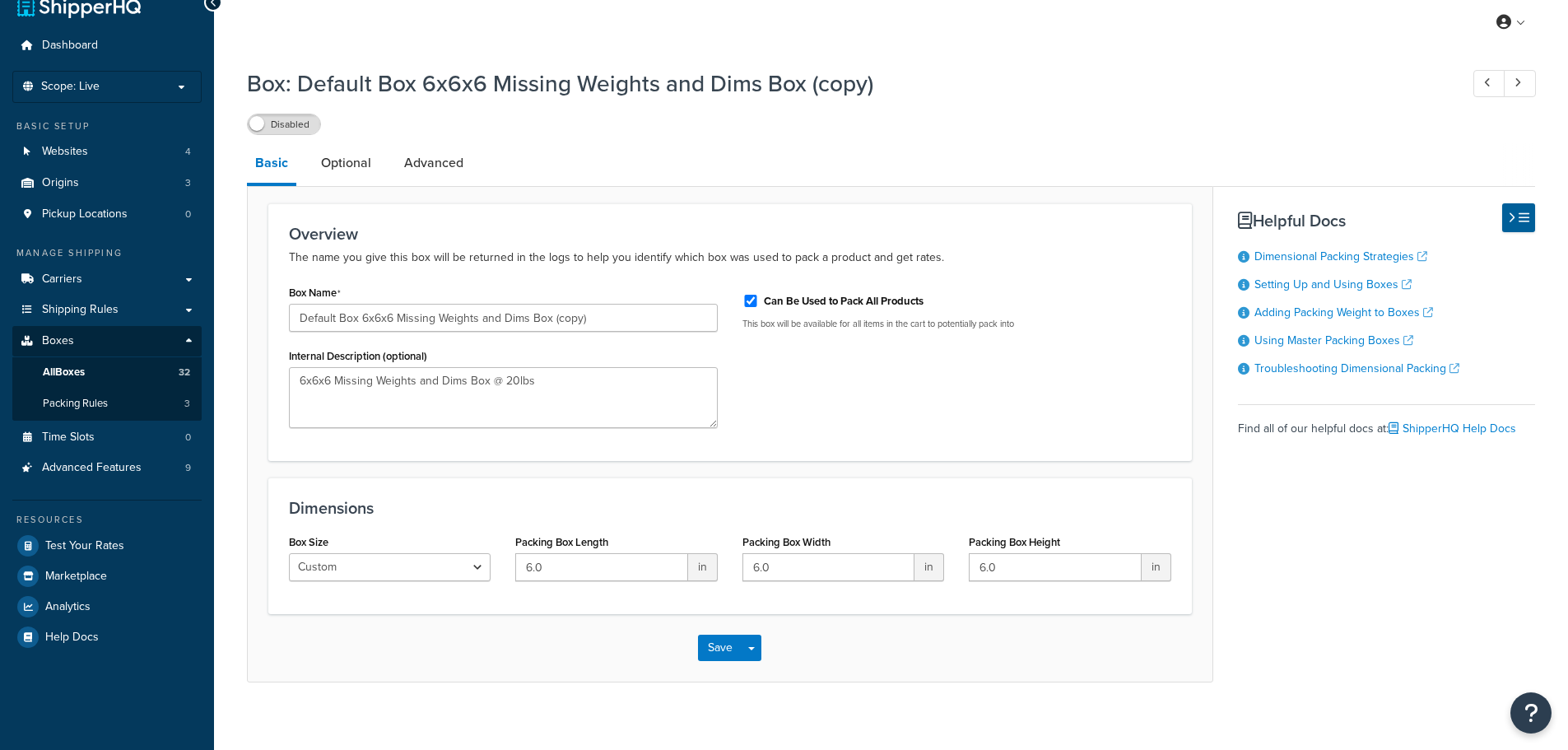
scroll to position [42, 0]
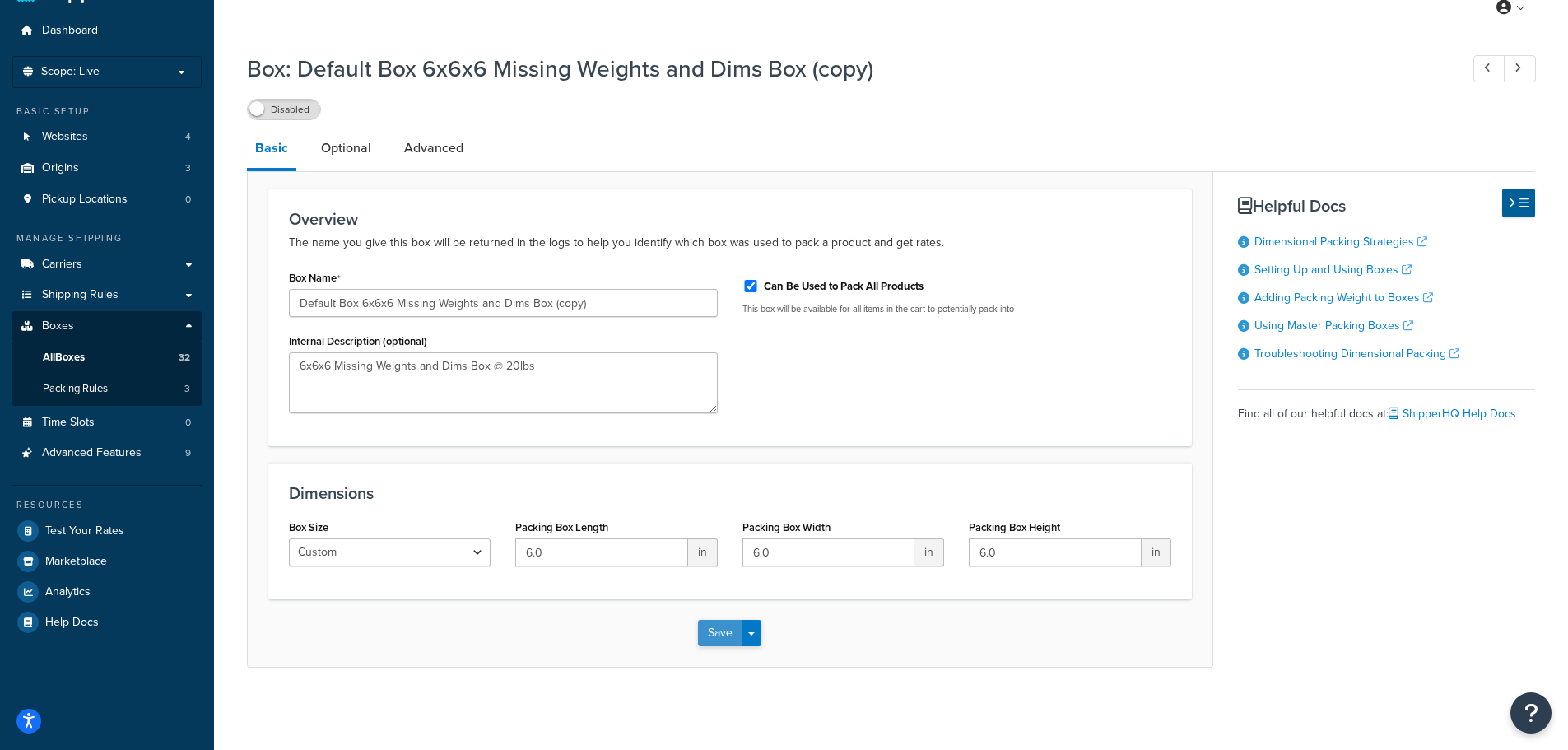
click at [725, 636] on button "Save" at bounding box center [721, 632] width 45 height 26
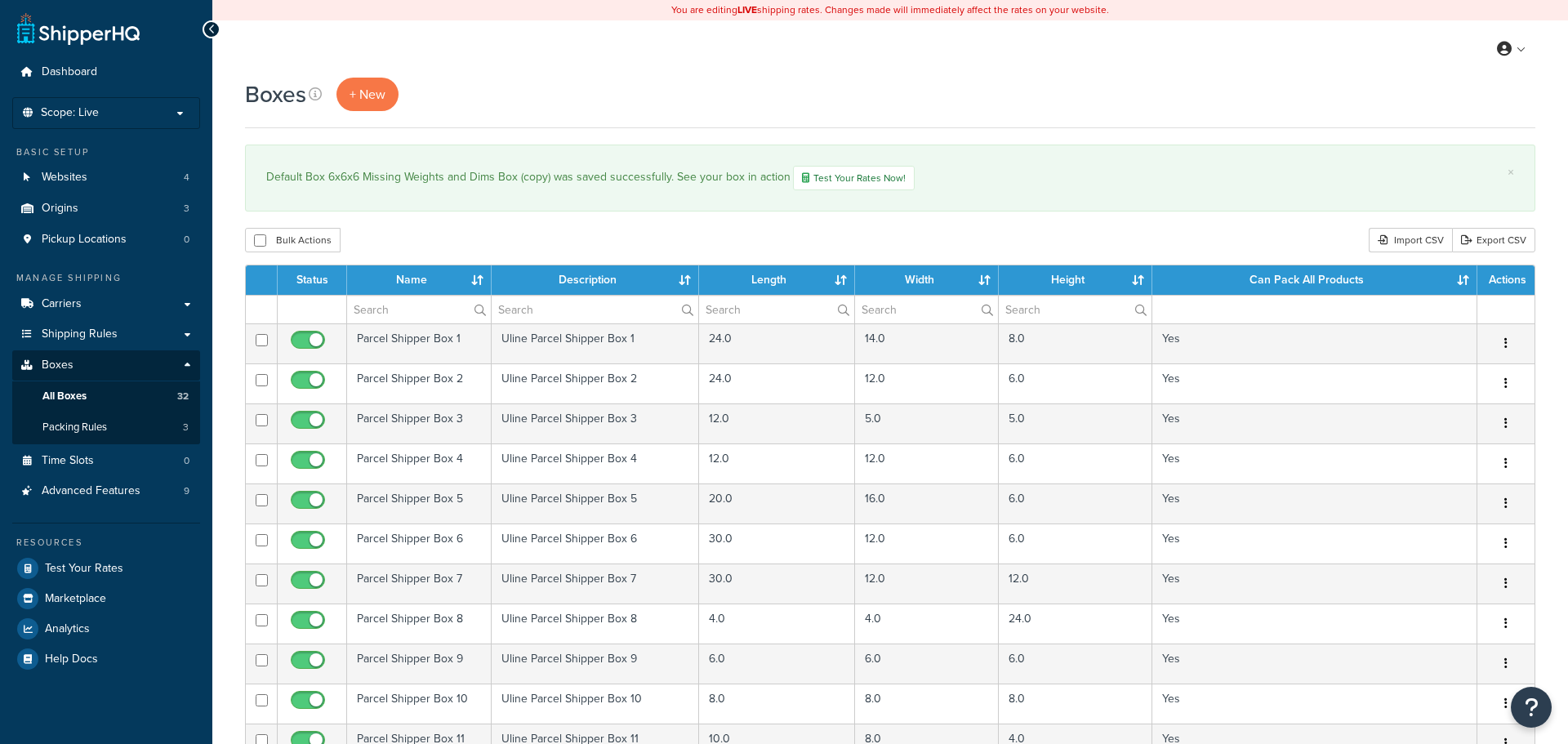
select select "1000"
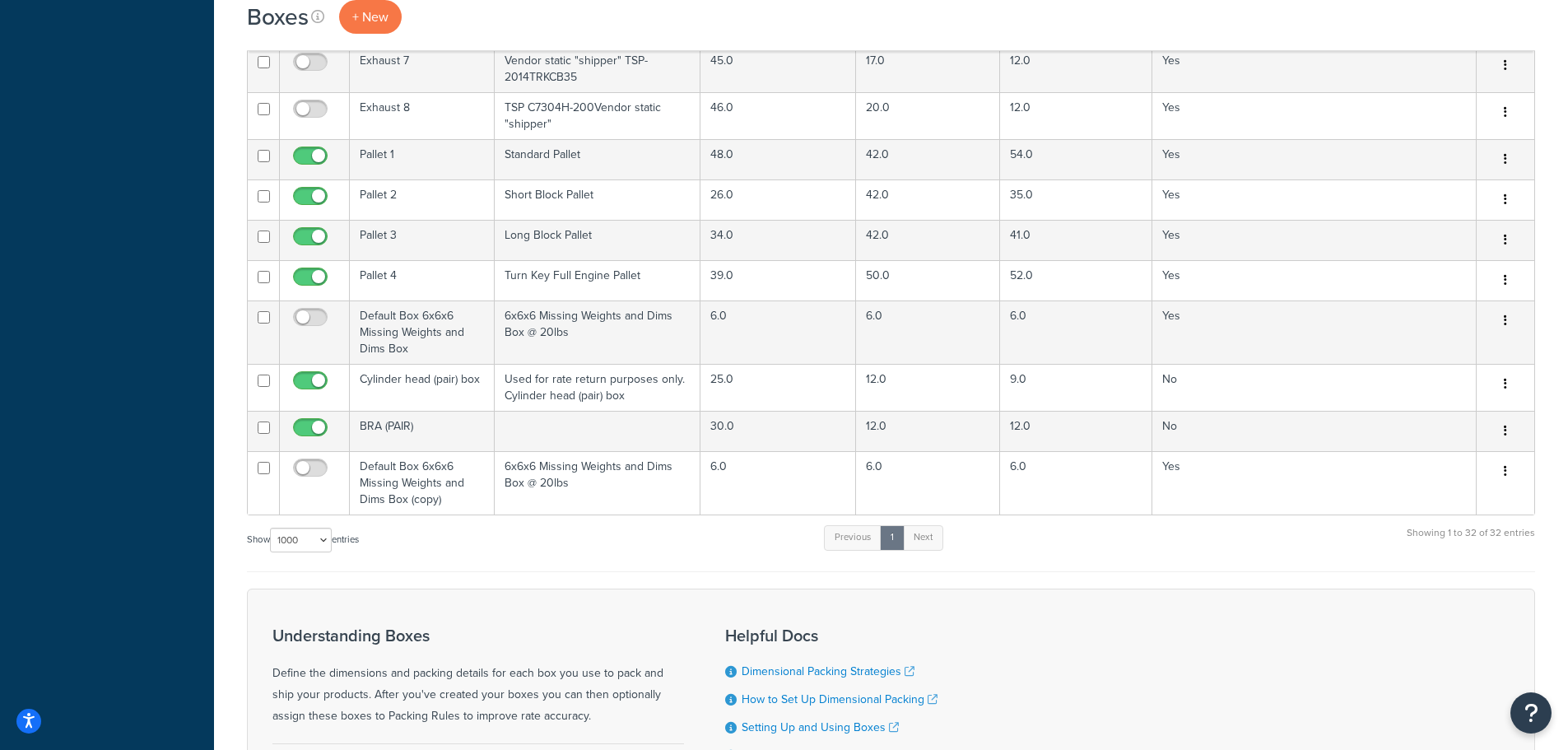
scroll to position [1234, 0]
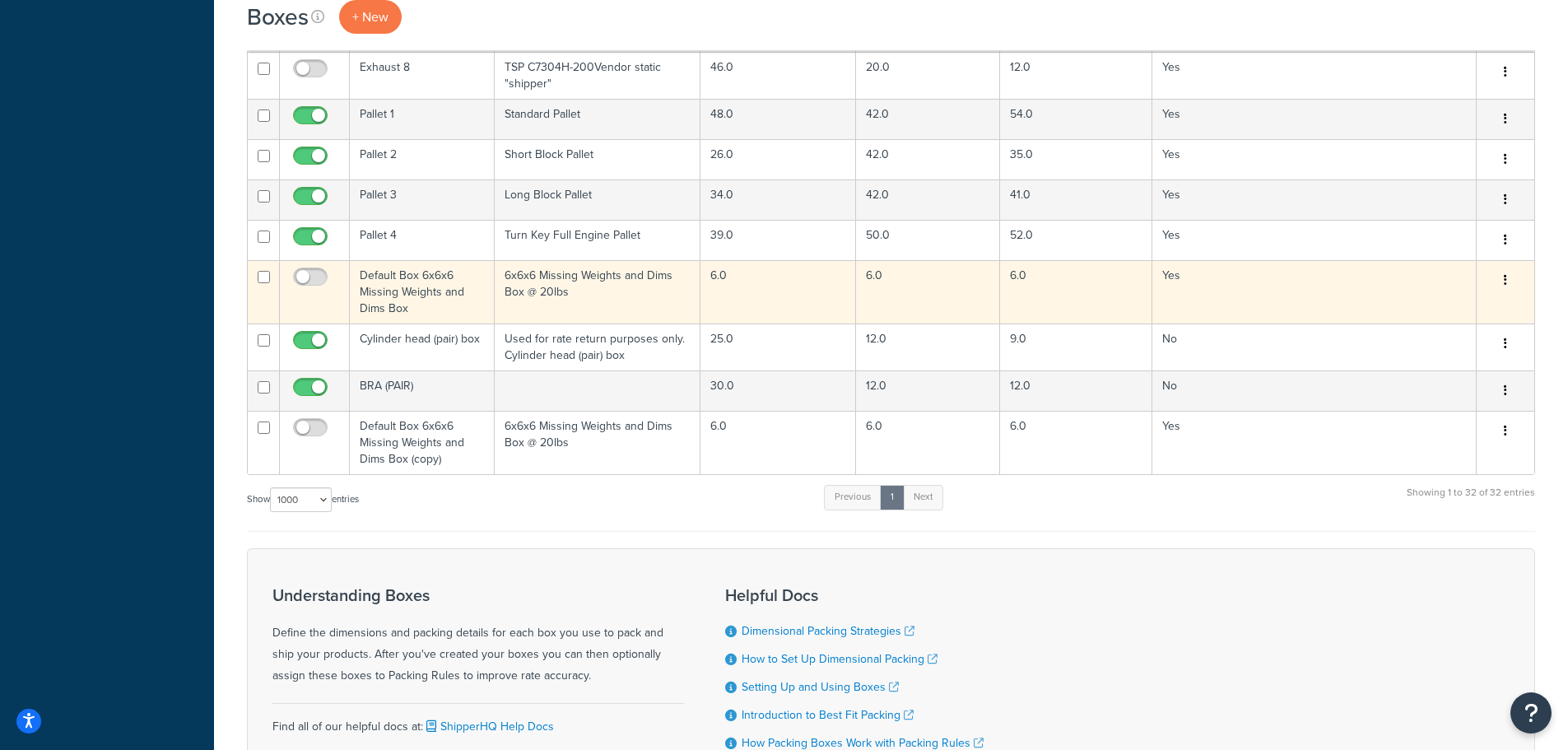
click at [1512, 270] on button "button" at bounding box center [1506, 280] width 23 height 26
click at [1425, 366] on link "Delete" at bounding box center [1451, 379] width 130 height 34
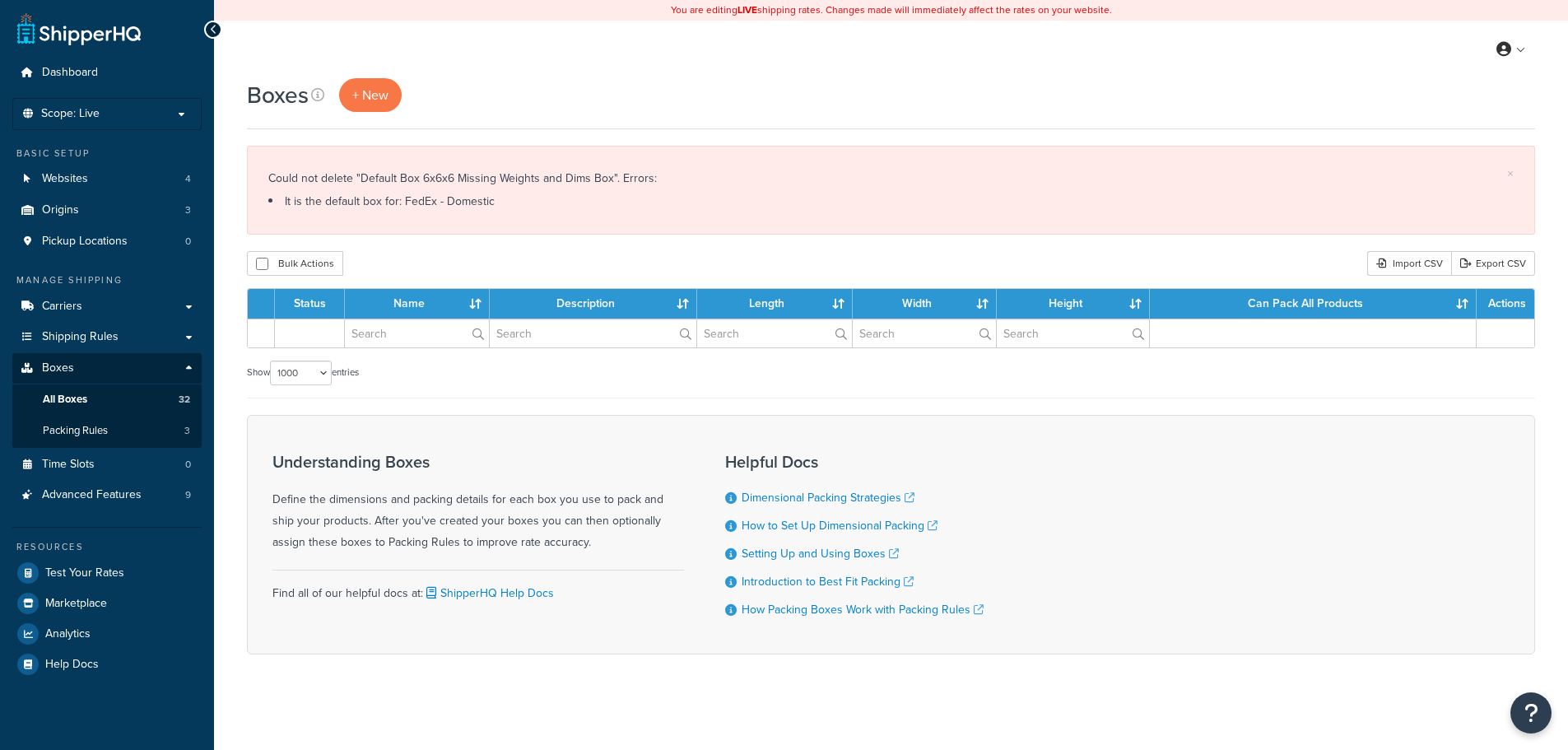
select select "1000"
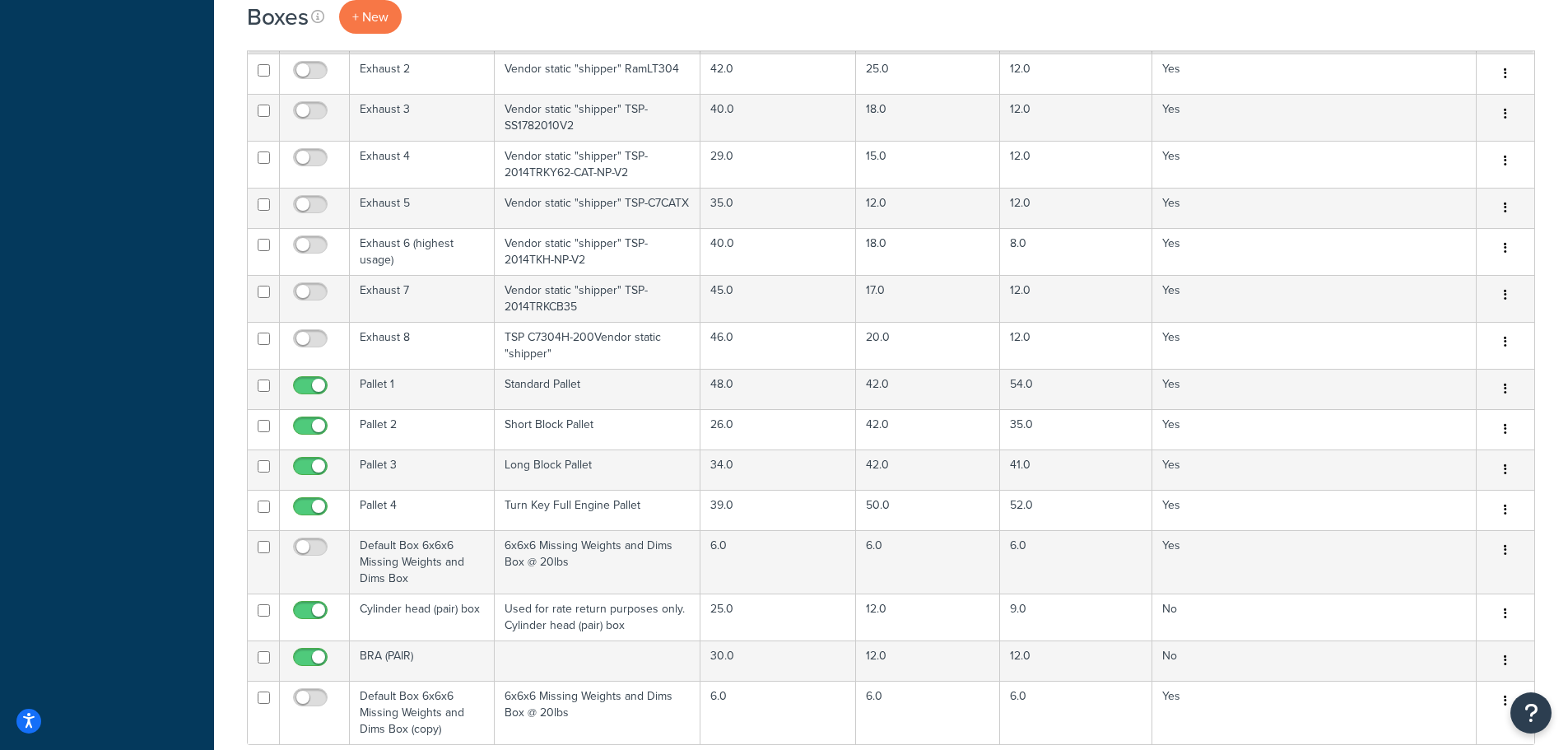
scroll to position [1152, 0]
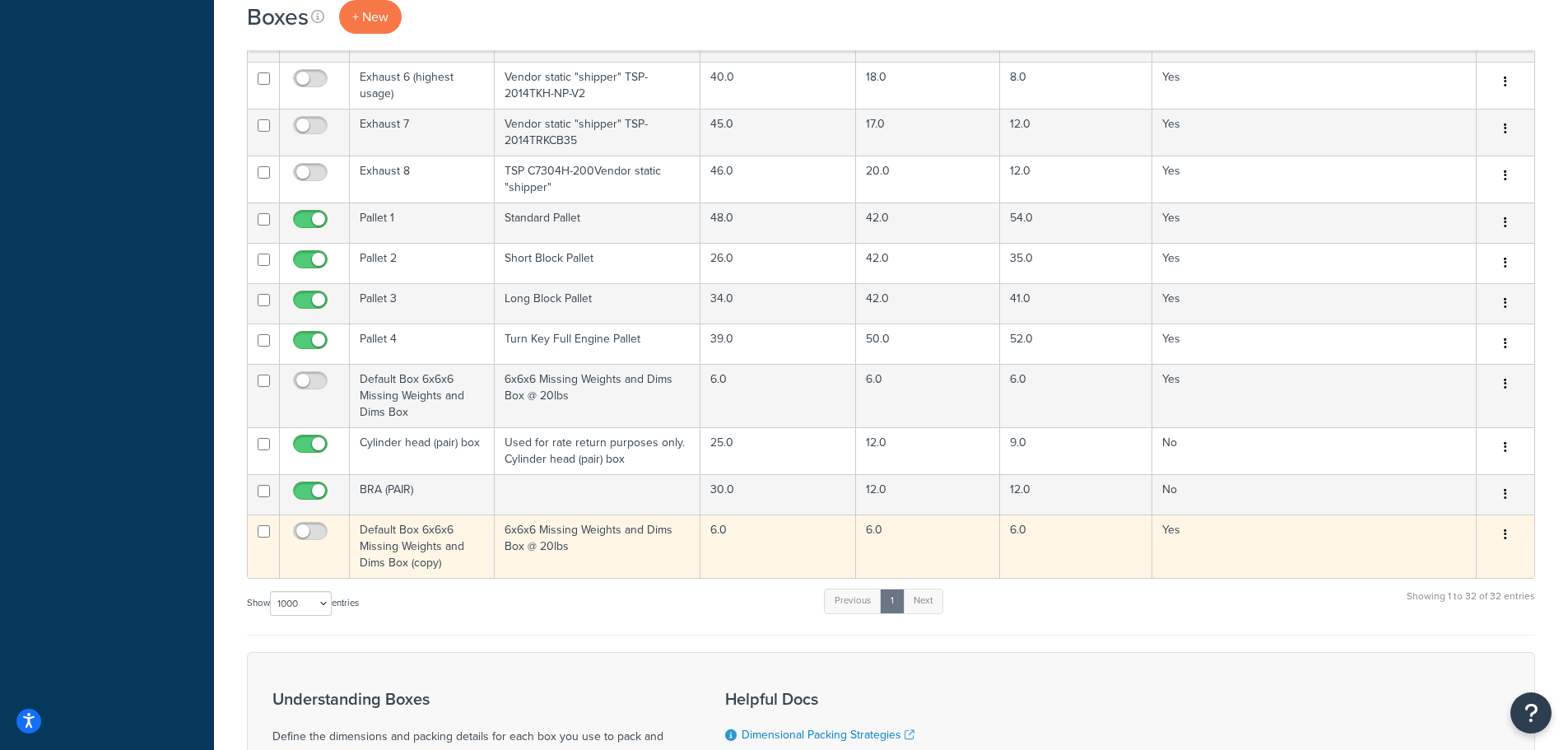
click at [1502, 525] on button "button" at bounding box center [1506, 534] width 23 height 26
click at [1435, 620] on link "Delete" at bounding box center [1451, 634] width 130 height 34
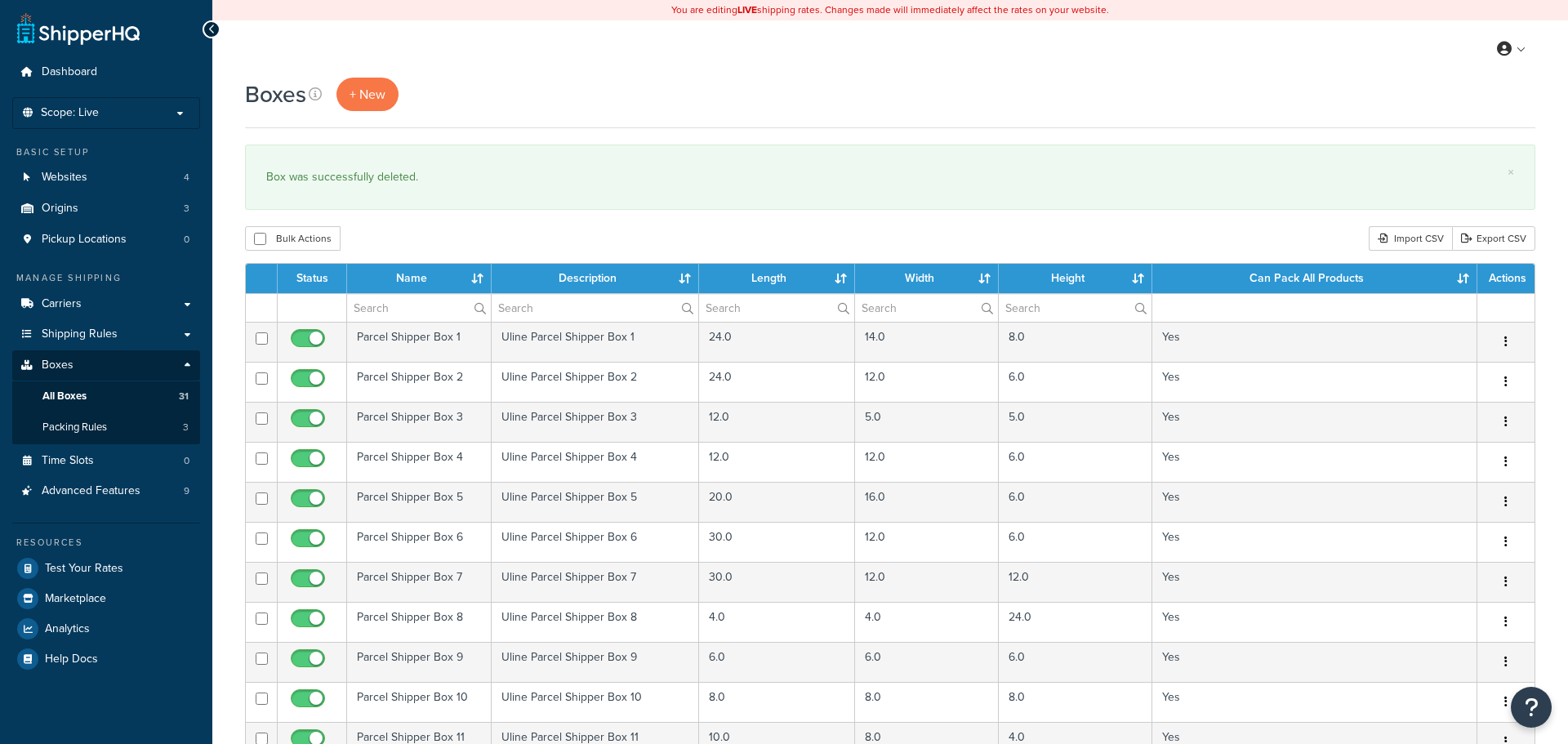
select select "1000"
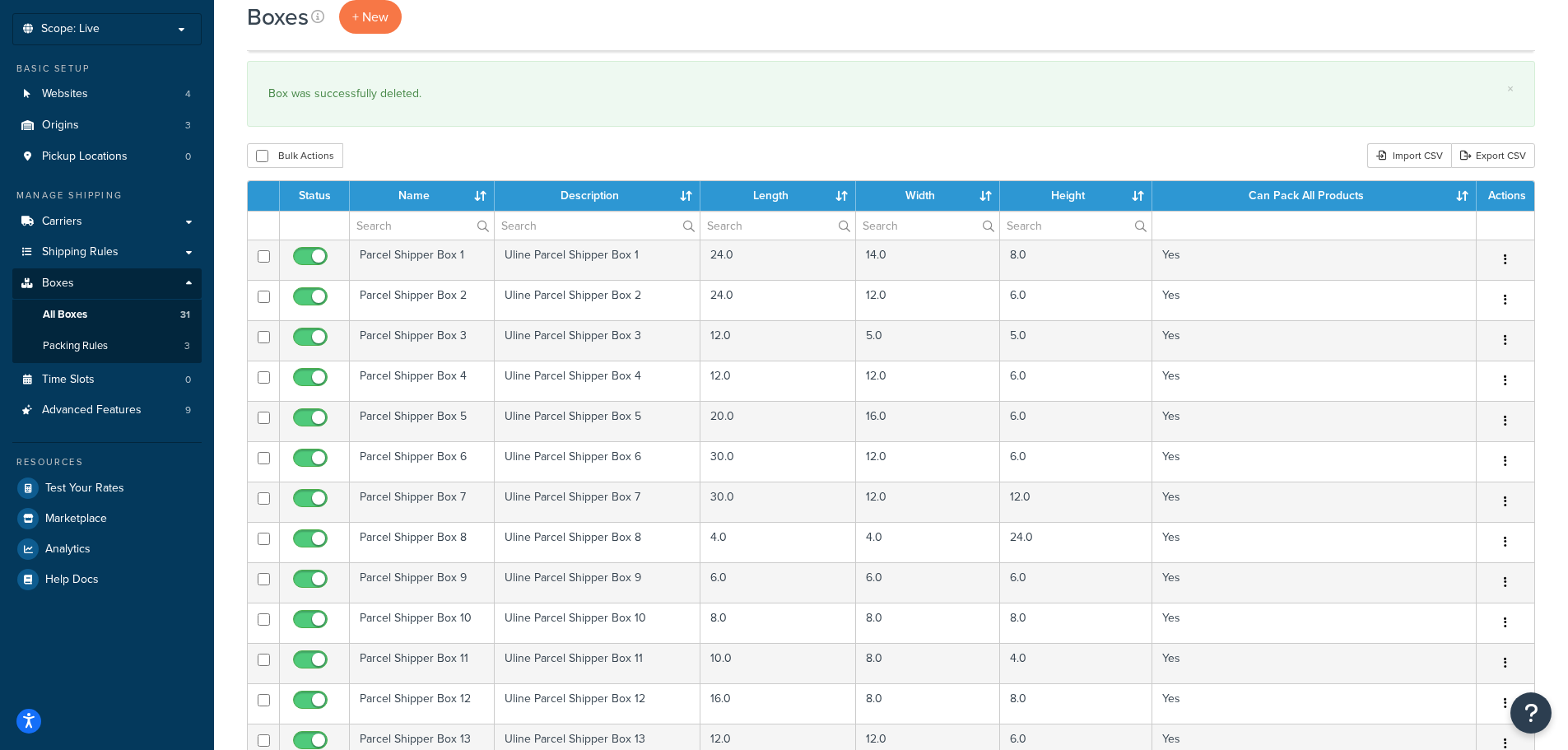
scroll to position [82, 0]
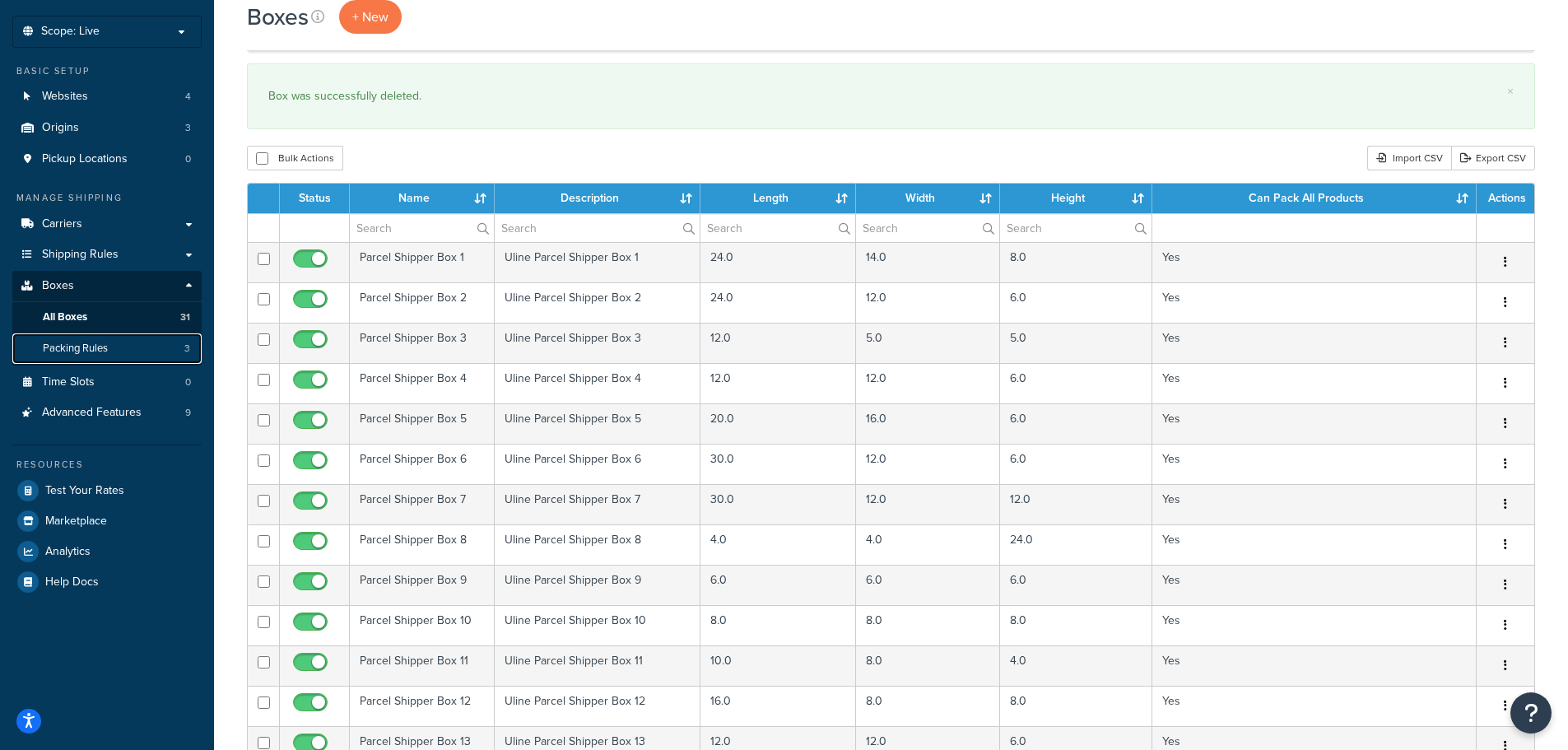
click at [89, 347] on span "Packing Rules" at bounding box center [75, 349] width 65 height 14
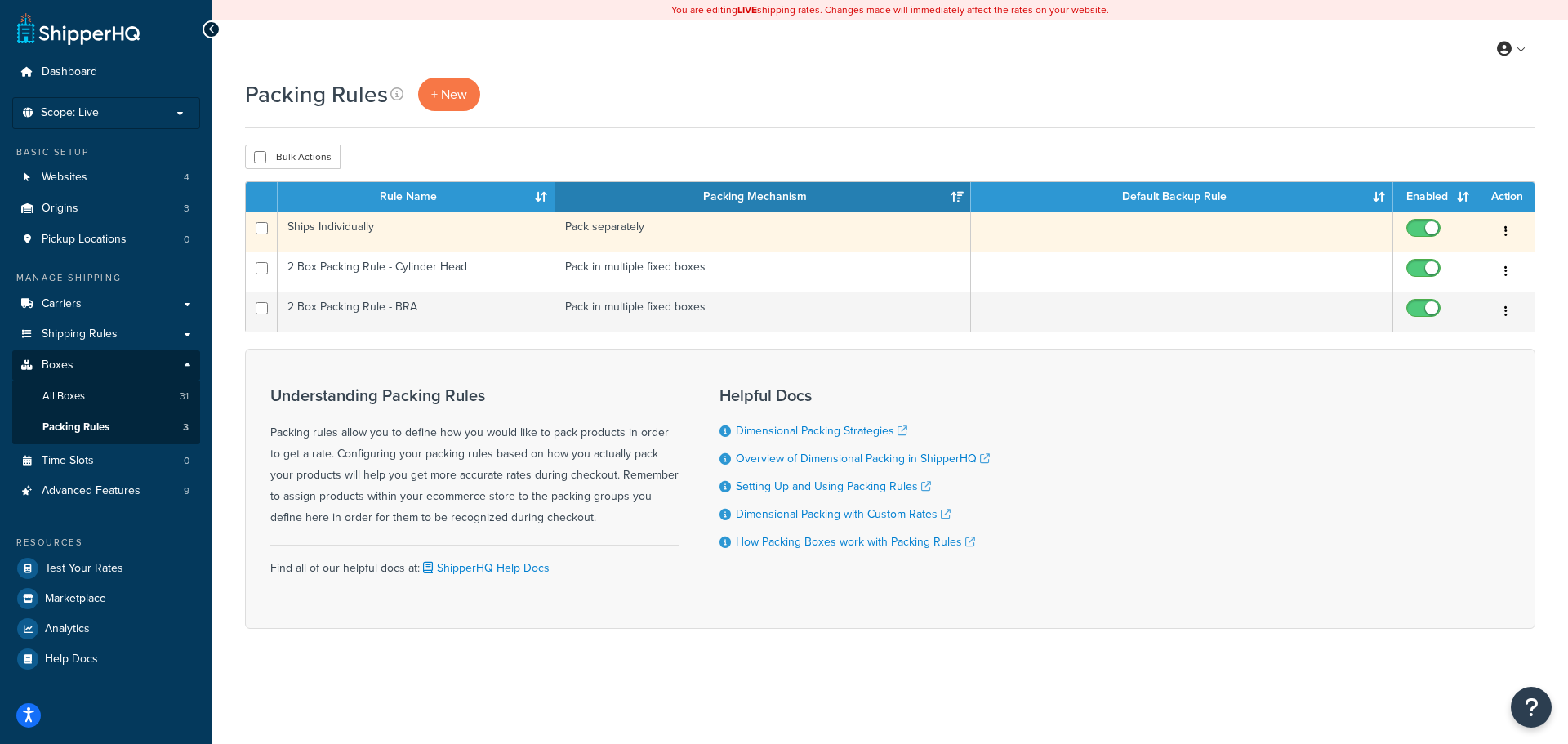
click at [477, 231] on td "Ships Individually" at bounding box center [416, 231] width 277 height 40
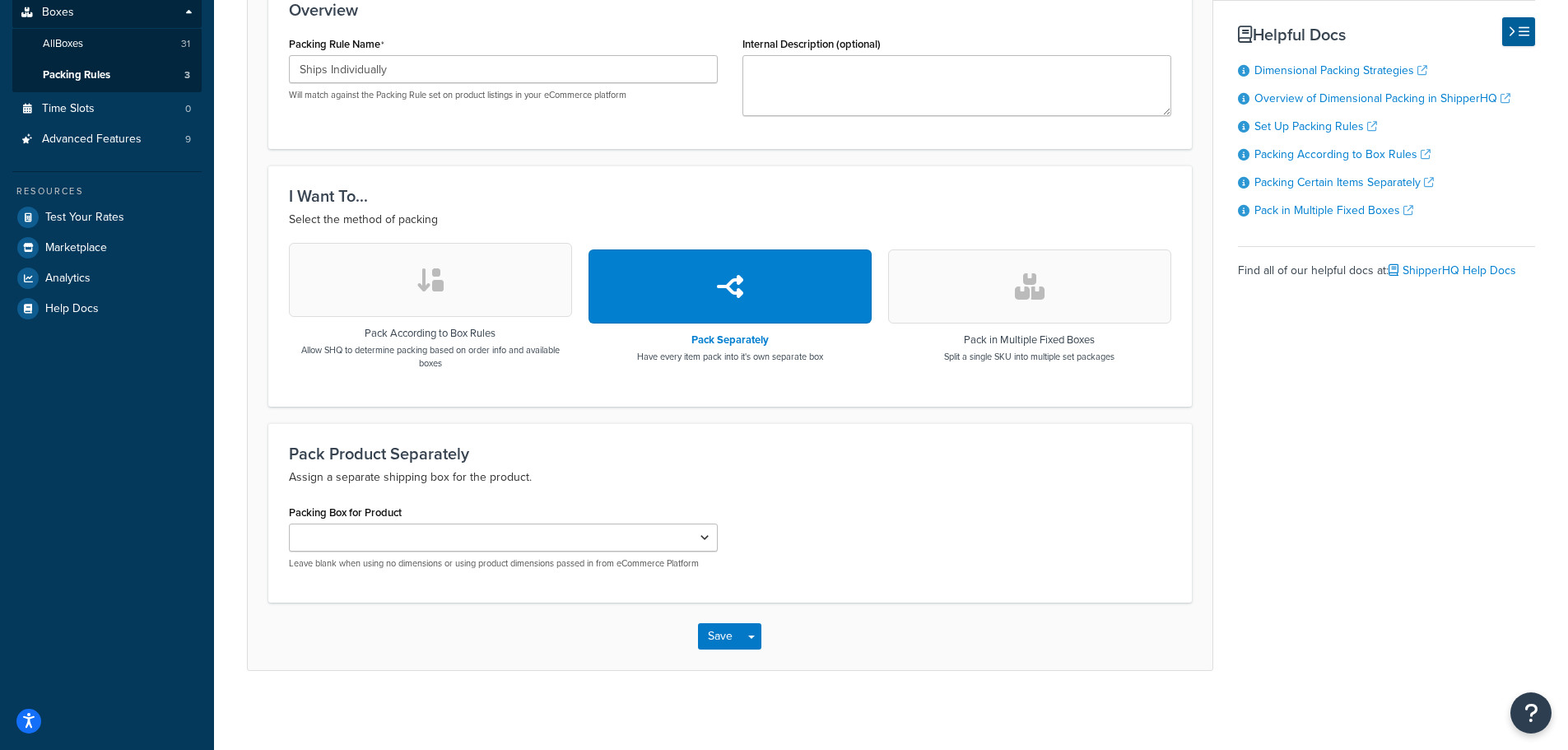
scroll to position [358, 0]
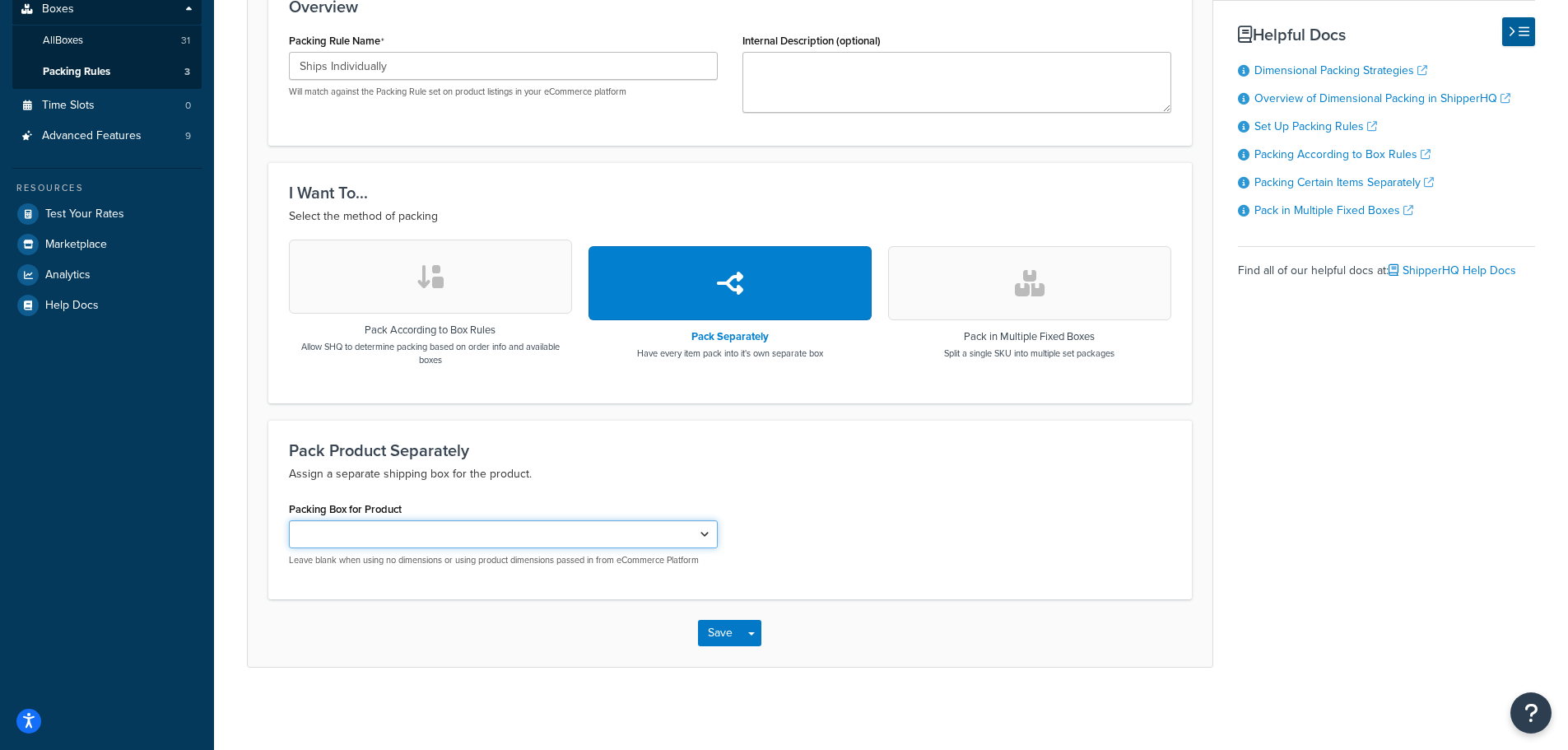
click at [706, 529] on select "Cylinder head (pair) box BRA (PAIR)" at bounding box center [503, 533] width 429 height 28
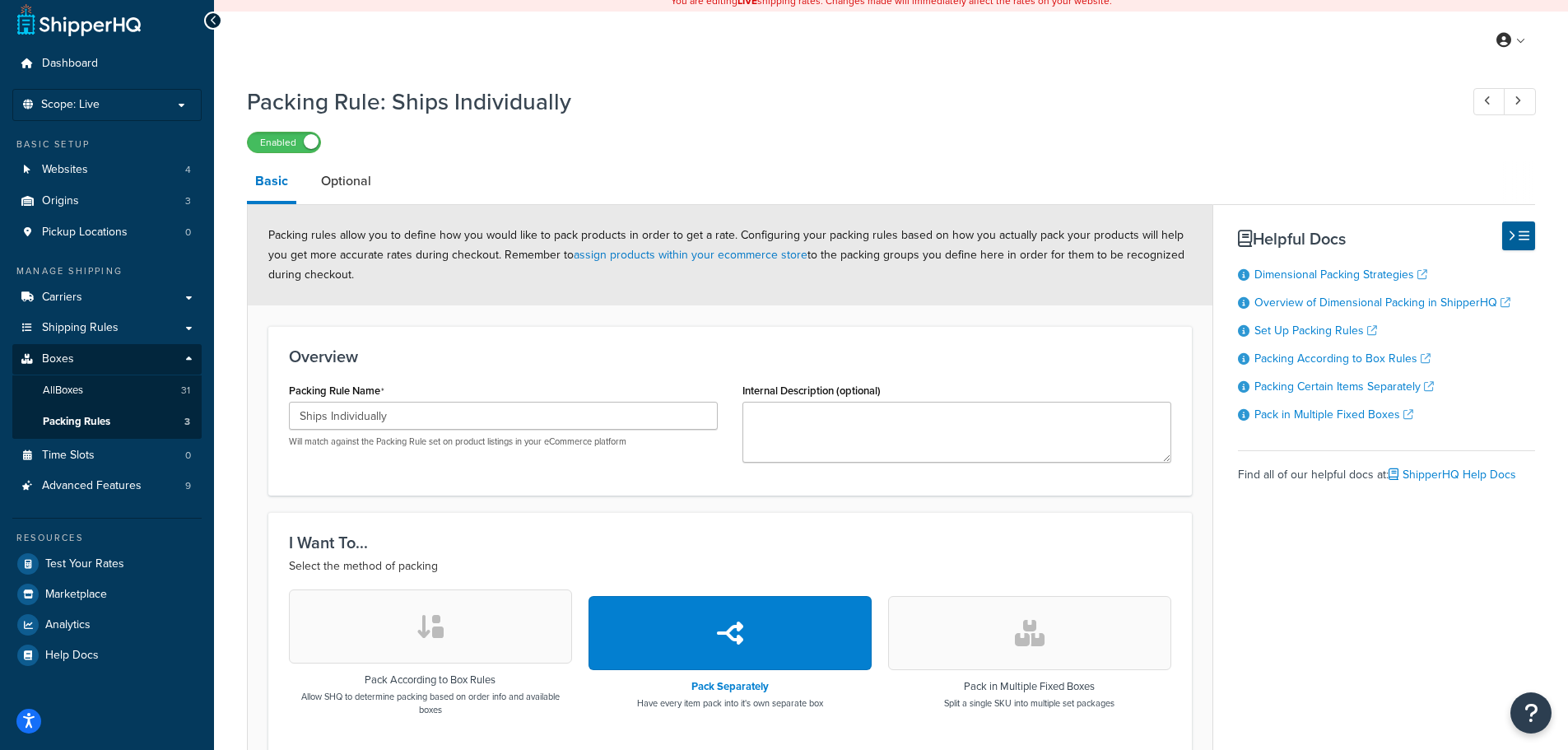
scroll to position [0, 0]
